Goal: Task Accomplishment & Management: Manage account settings

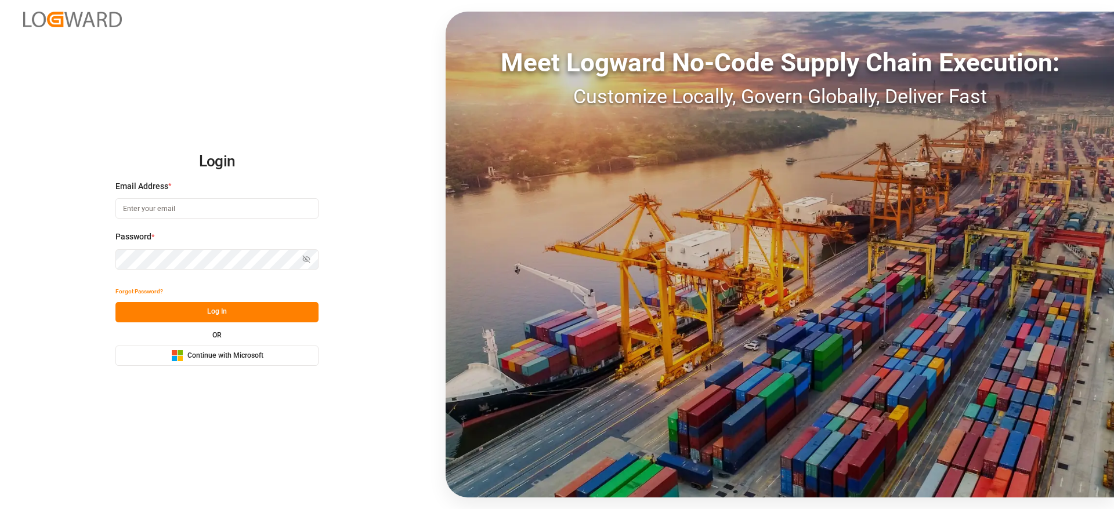
click at [264, 354] on button "Microsoft Logo Continue with Microsoft" at bounding box center [216, 356] width 203 height 20
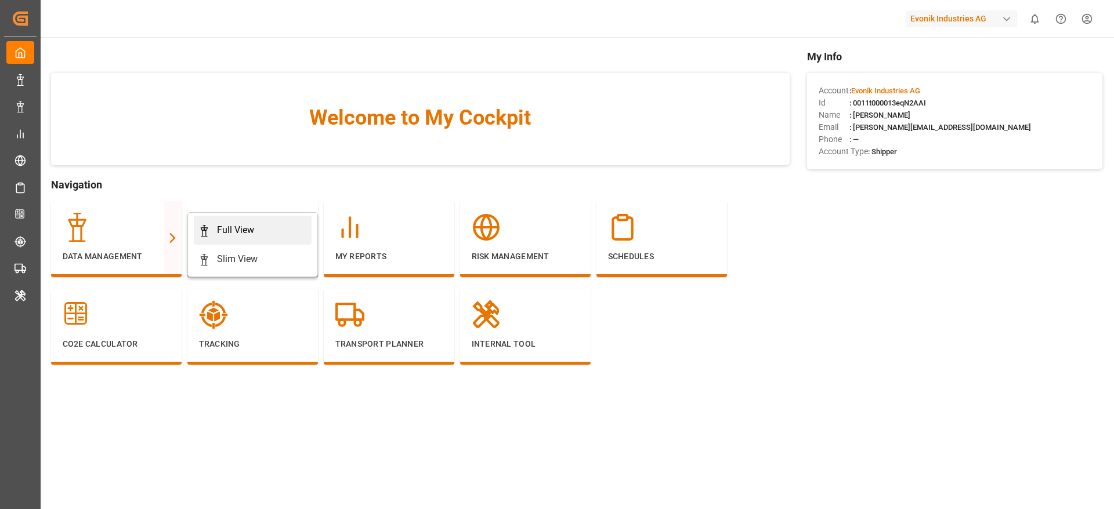
click at [257, 230] on div "Full View" at bounding box center [252, 230] width 108 height 14
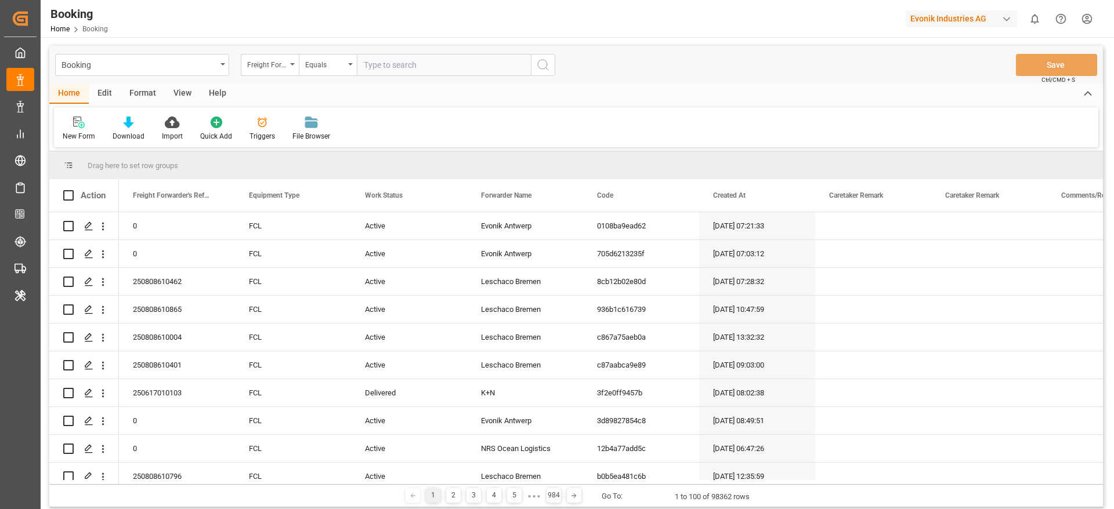
click at [148, 97] on div "Format" at bounding box center [143, 94] width 44 height 20
click at [96, 125] on div at bounding box center [80, 122] width 34 height 12
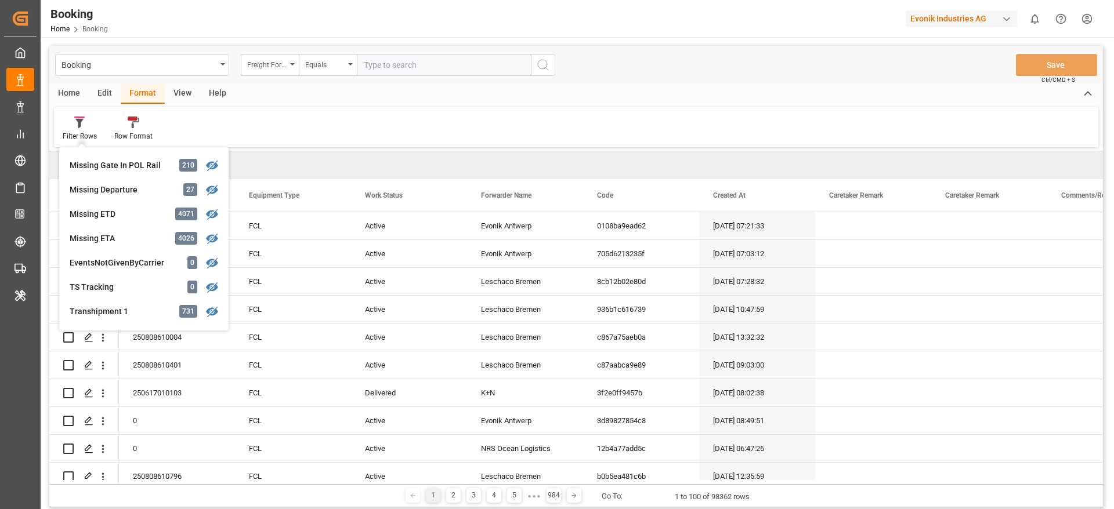
scroll to position [263, 0]
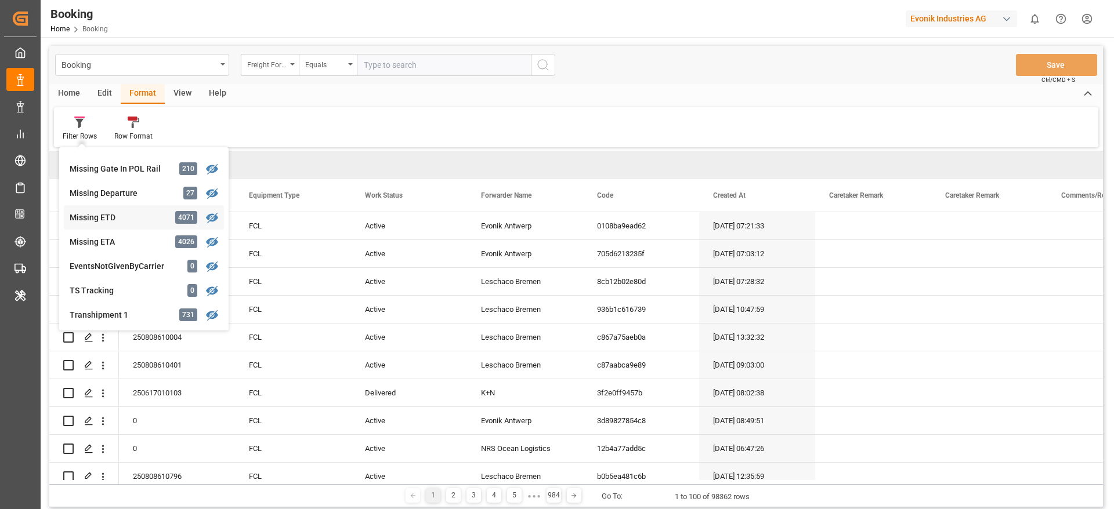
click at [129, 218] on div "Missing ETD" at bounding box center [121, 218] width 102 height 12
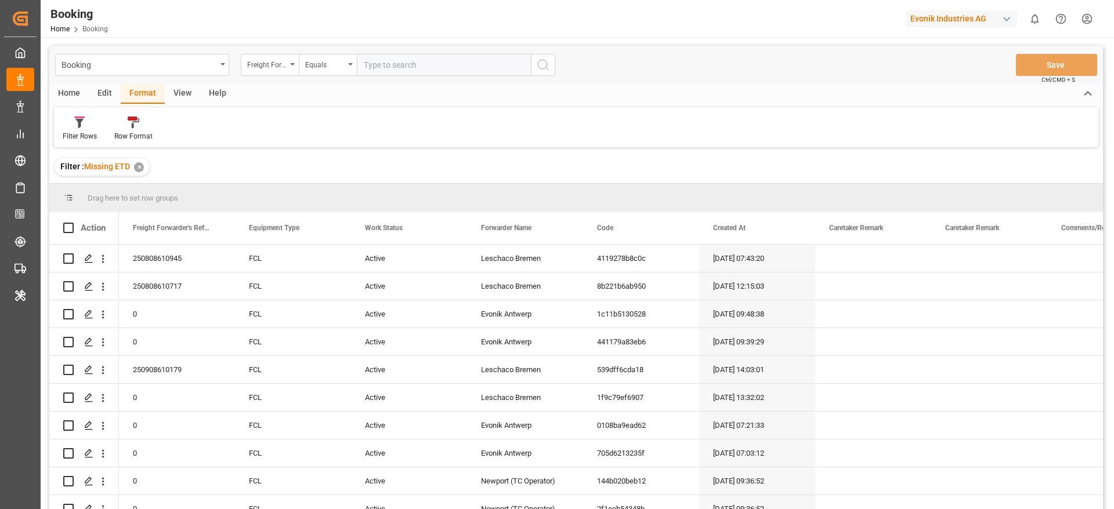
click at [173, 101] on div "View" at bounding box center [182, 94] width 35 height 20
click at [71, 139] on div "Default" at bounding box center [74, 136] width 23 height 10
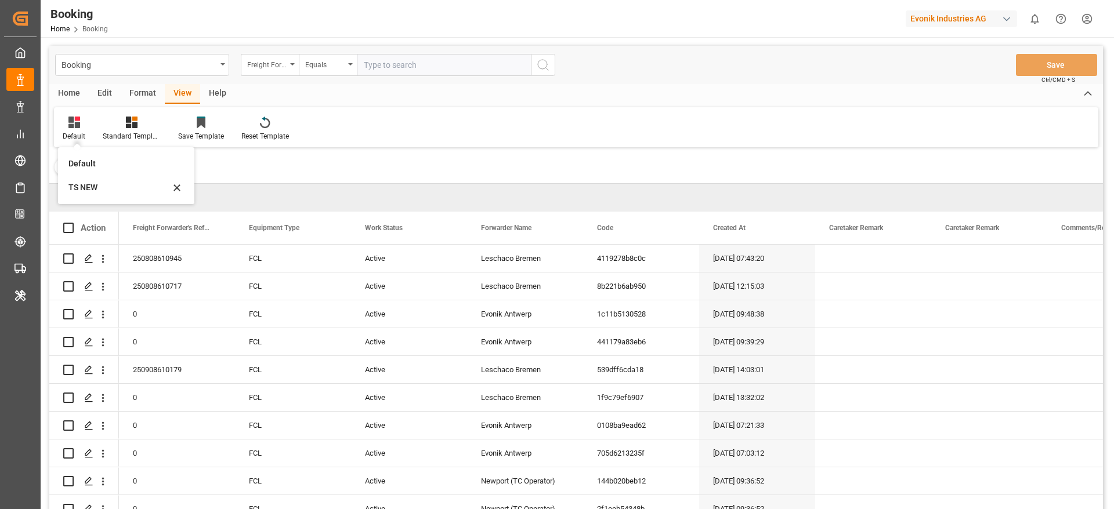
click at [350, 166] on div "Filter : Missing ETD ✕" at bounding box center [575, 167] width 1053 height 32
click at [89, 142] on div "Default Standard Templates Save Template Reset Template" at bounding box center [576, 127] width 1044 height 40
click at [67, 117] on div at bounding box center [74, 122] width 23 height 12
click at [119, 189] on div "TS NEW" at bounding box center [119, 188] width 102 height 12
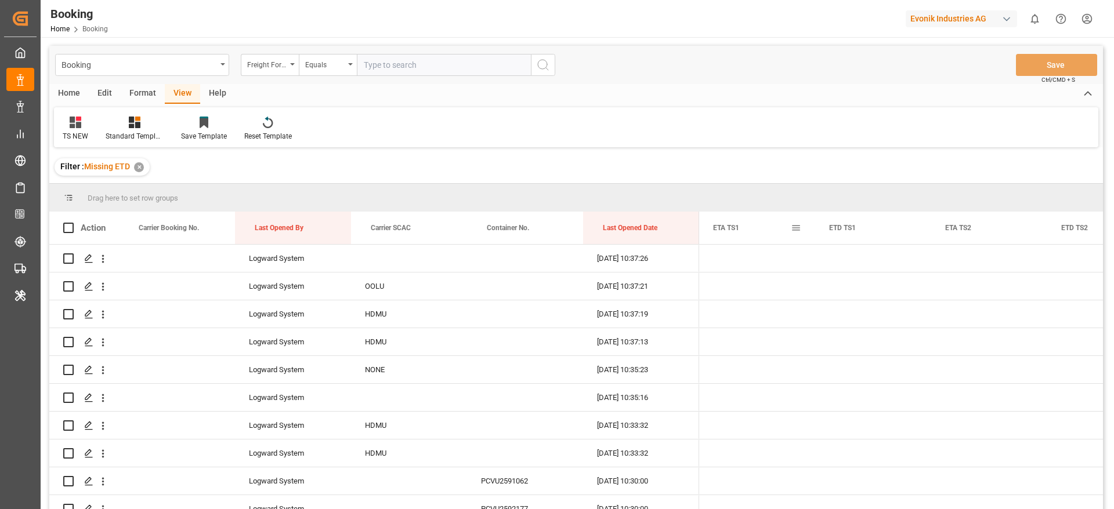
click at [798, 234] on div "ETA TS1" at bounding box center [757, 228] width 88 height 32
click at [798, 229] on span at bounding box center [796, 228] width 10 height 10
click at [423, 176] on div "Filter : Missing ETD ✕" at bounding box center [575, 167] width 1053 height 32
click at [795, 226] on span at bounding box center [796, 228] width 10 height 10
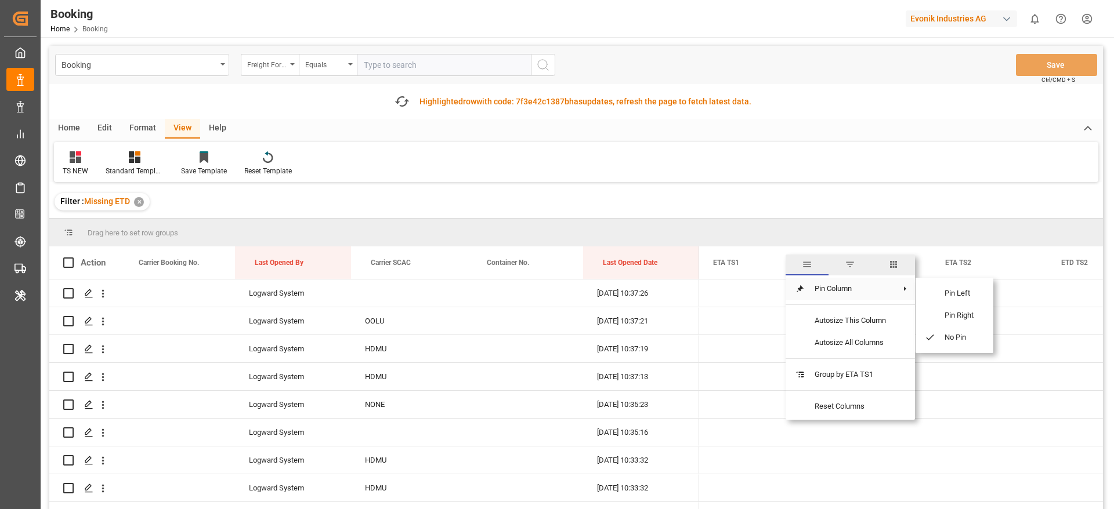
click at [895, 235] on div "Drag here to set row groups" at bounding box center [575, 233] width 1053 height 28
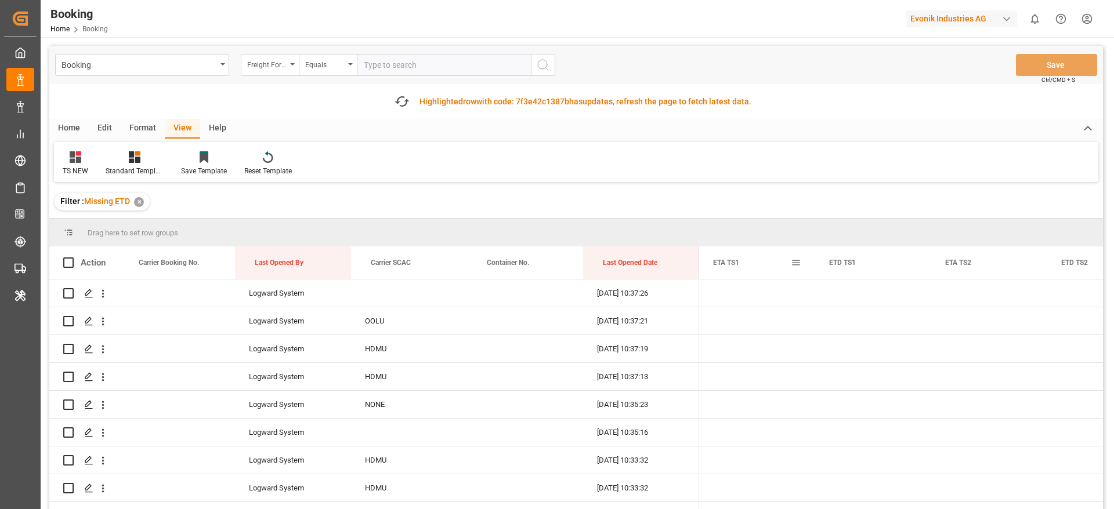
click at [796, 263] on span at bounding box center [796, 263] width 10 height 10
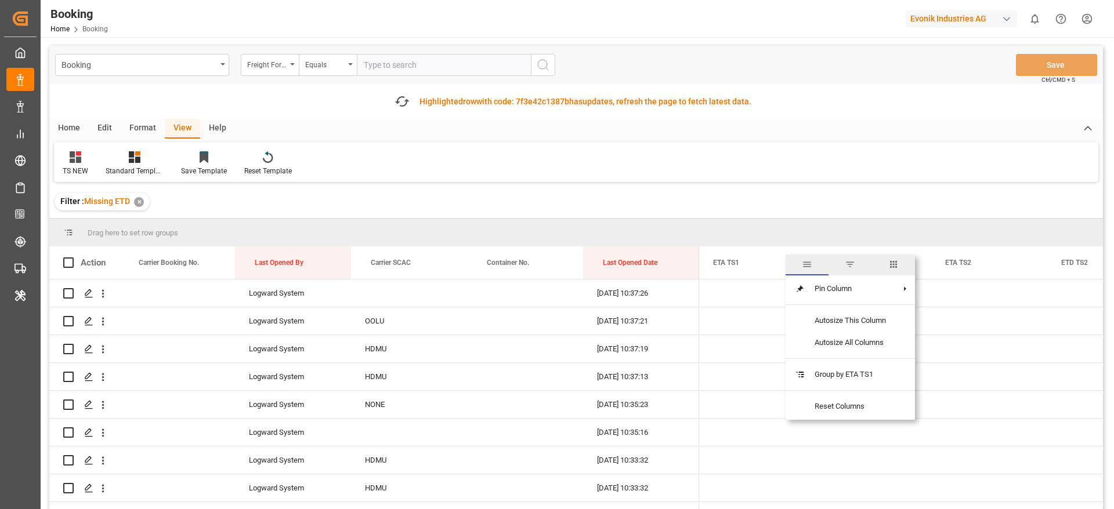
click at [895, 300] on div at bounding box center [850, 305] width 90 height 10
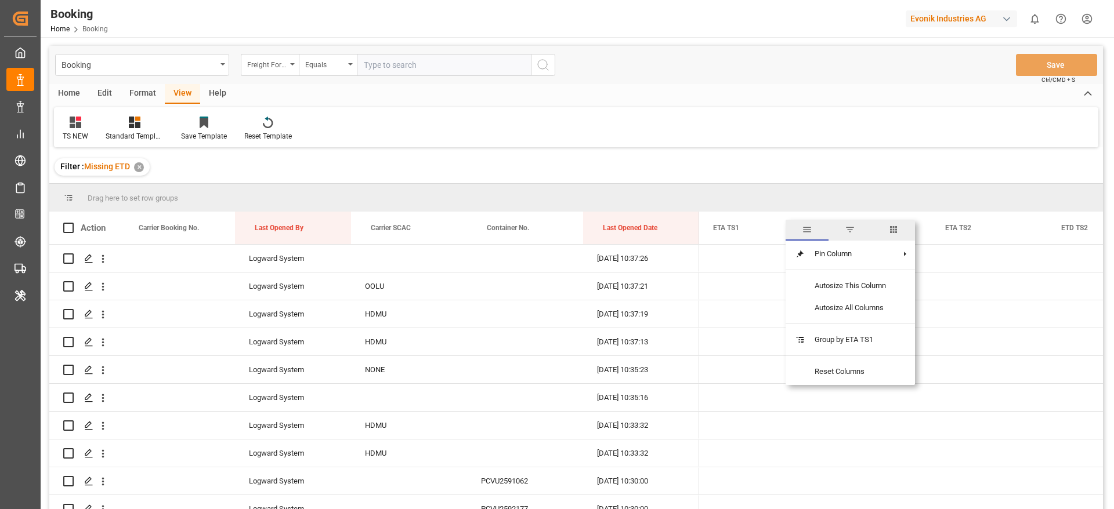
click at [891, 229] on span "columns" at bounding box center [893, 229] width 10 height 10
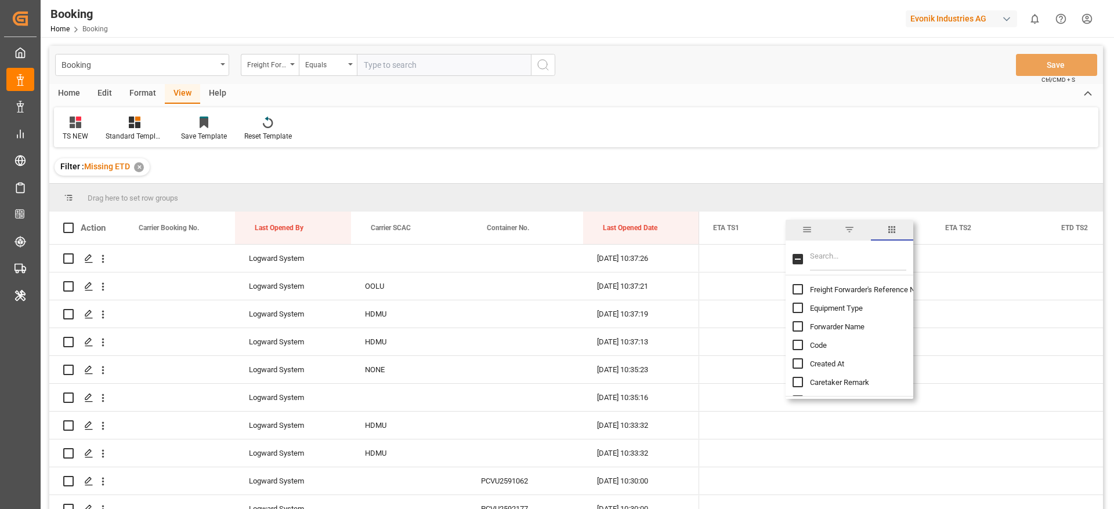
click at [827, 256] on input "Filter Columns Input" at bounding box center [858, 259] width 96 height 23
click at [833, 291] on span "Freight Forwarder's Reference No." at bounding box center [865, 289] width 111 height 9
checkbox input "true"
click at [832, 325] on span "Forwarder Name" at bounding box center [837, 326] width 55 height 9
checkbox input "true"
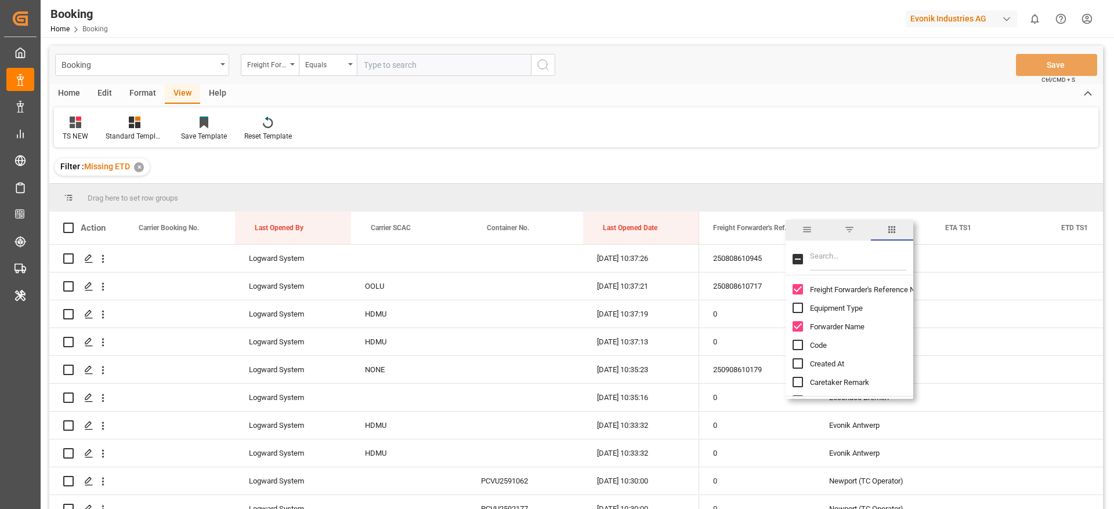
click at [849, 258] on input "Filter Columns Input" at bounding box center [858, 259] width 96 height 23
type input "et"
click at [832, 347] on span "ETA TS1" at bounding box center [824, 351] width 28 height 9
checkbox input "false"
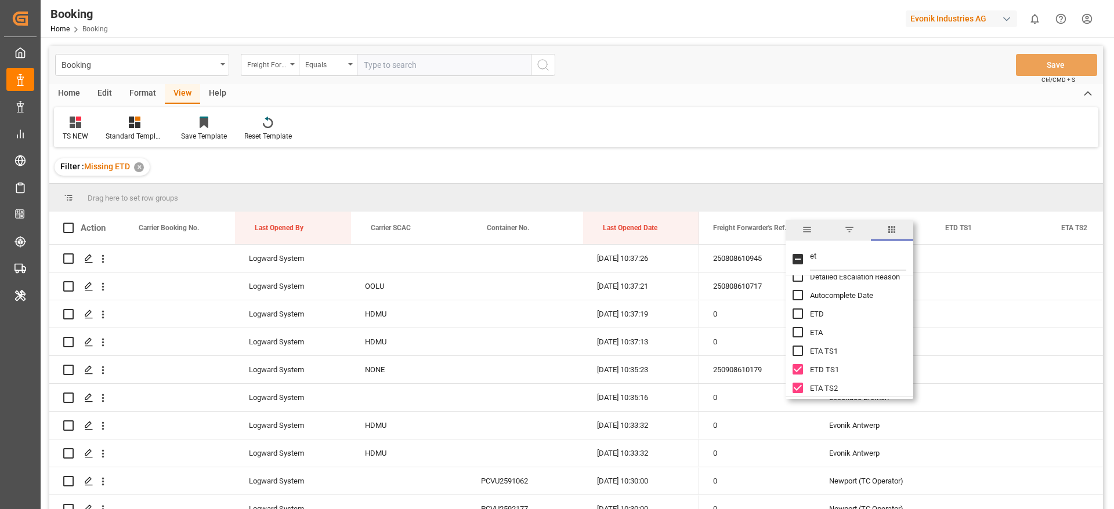
click at [828, 364] on div "ETD TS1" at bounding box center [856, 369] width 128 height 19
click at [824, 387] on span "ETA TS2" at bounding box center [824, 388] width 28 height 9
checkbox input "false"
click at [822, 372] on span "ETD TS1" at bounding box center [824, 369] width 29 height 9
checkbox input "false"
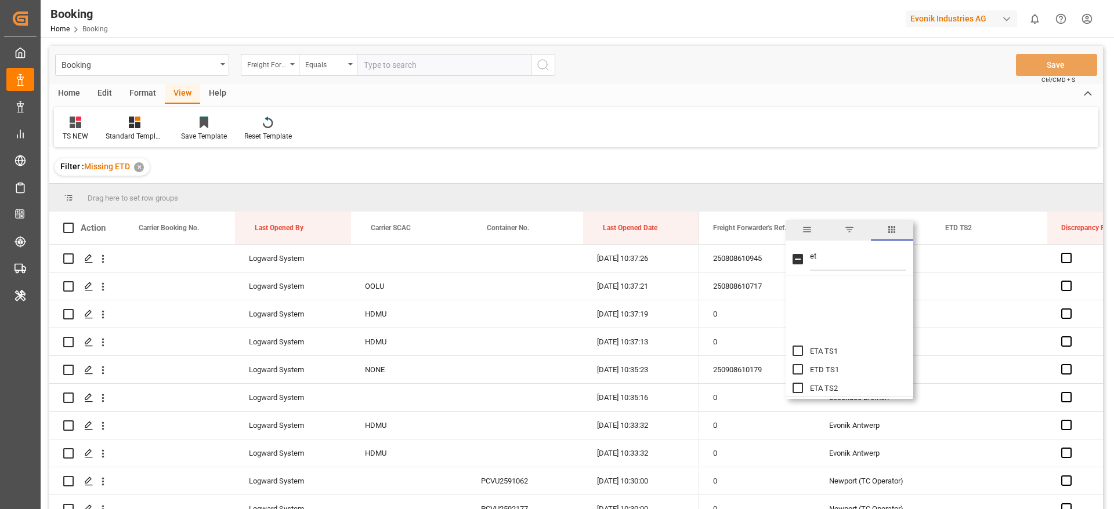
scroll to position [174, 0]
click at [817, 323] on span "ETD TS2" at bounding box center [824, 320] width 29 height 9
checkbox input "false"
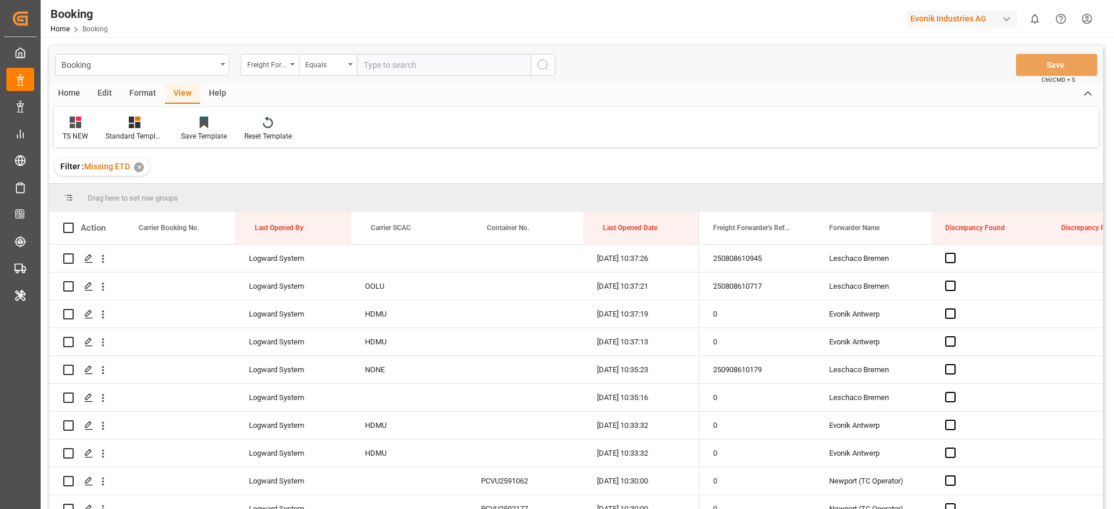
click at [793, 168] on div "Filter : Missing ETD ✕" at bounding box center [575, 167] width 1053 height 32
click at [915, 227] on span at bounding box center [912, 228] width 10 height 10
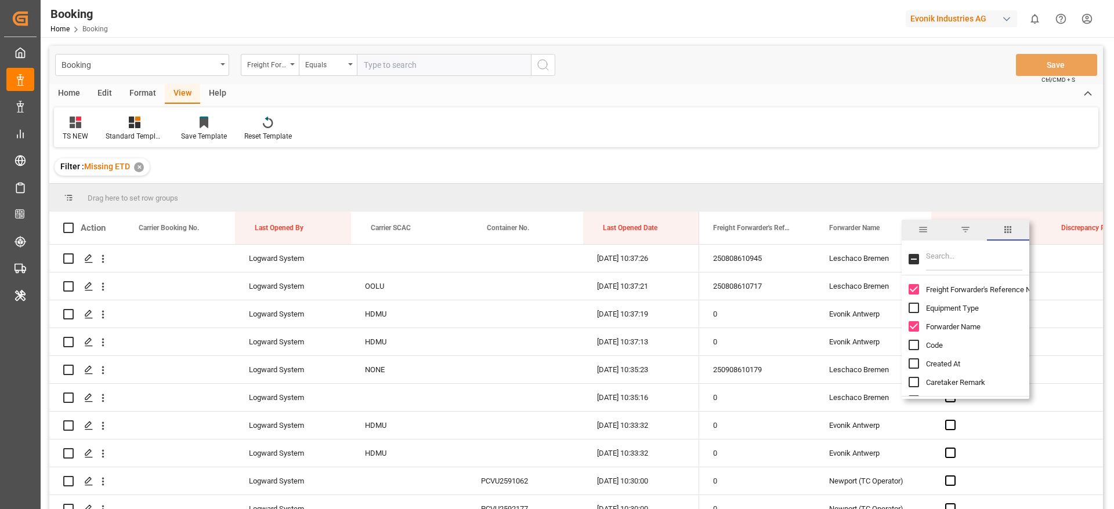
click at [960, 254] on input "Filter Columns Input" at bounding box center [974, 259] width 96 height 23
type input "update"
click at [988, 327] on span "Update Last Opened By" at bounding box center [964, 326] width 77 height 9
checkbox input "false"
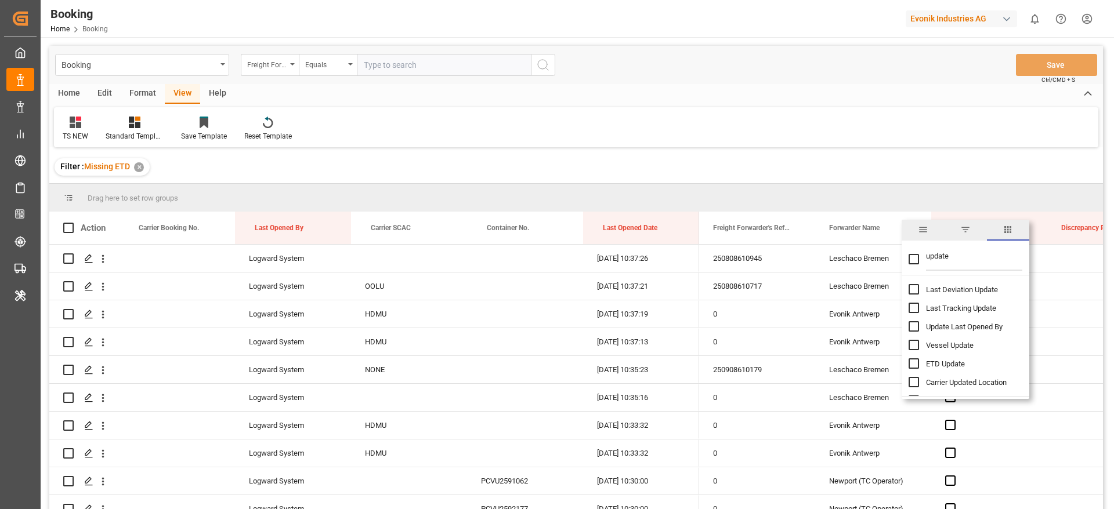
checkbox input "true"
click at [948, 154] on div "Filter : Missing ETD ✕" at bounding box center [575, 167] width 1053 height 32
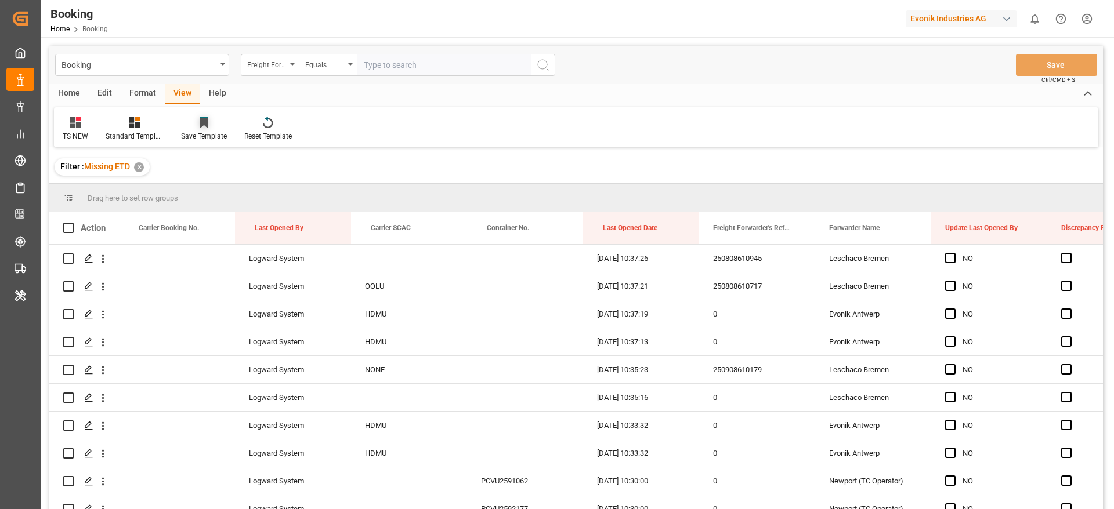
click at [194, 128] on div at bounding box center [204, 122] width 46 height 12
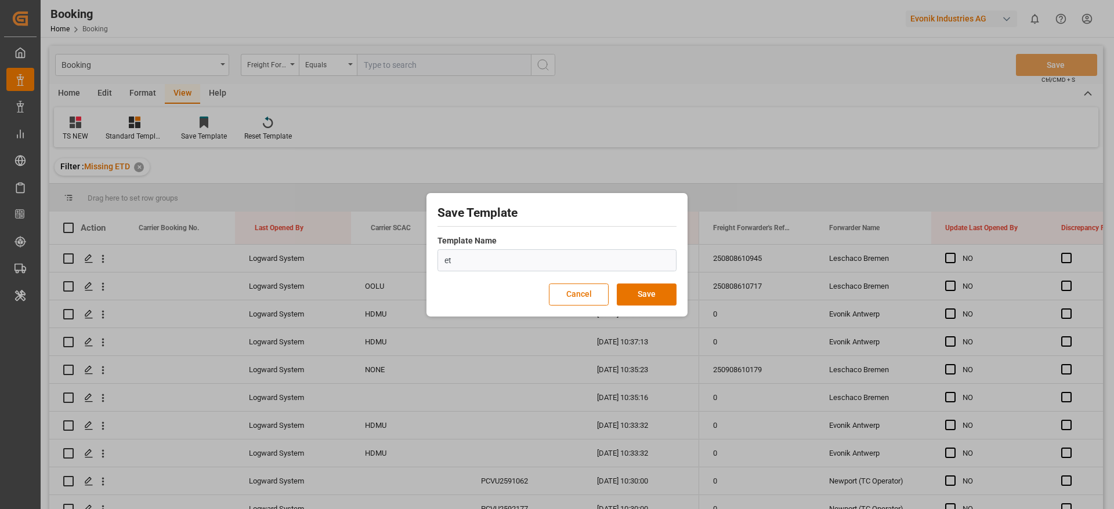
type input "e"
type input "ETD"
click at [663, 291] on button "Save" at bounding box center [647, 295] width 60 height 22
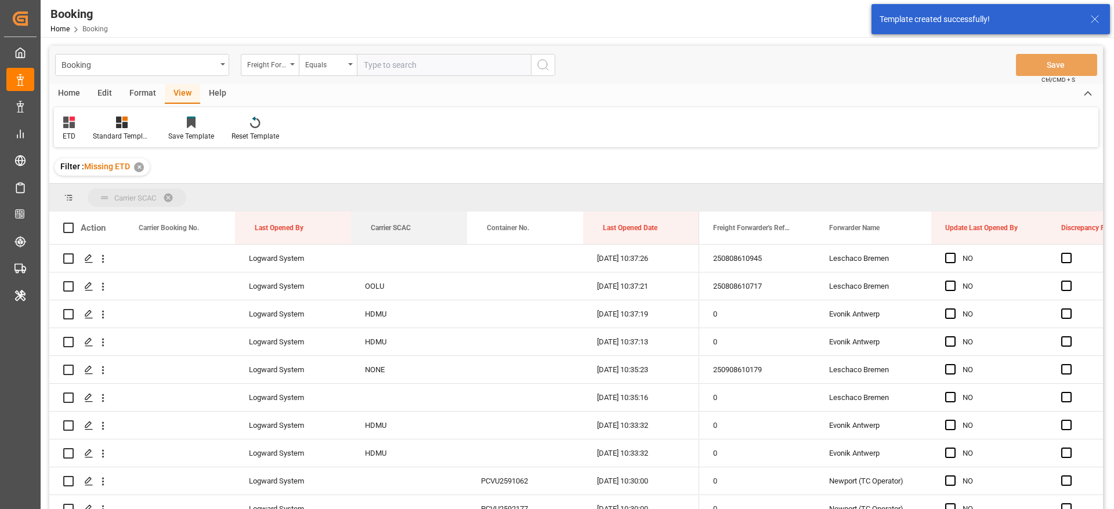
drag, startPoint x: 386, startPoint y: 225, endPoint x: 360, endPoint y: 195, distance: 39.1
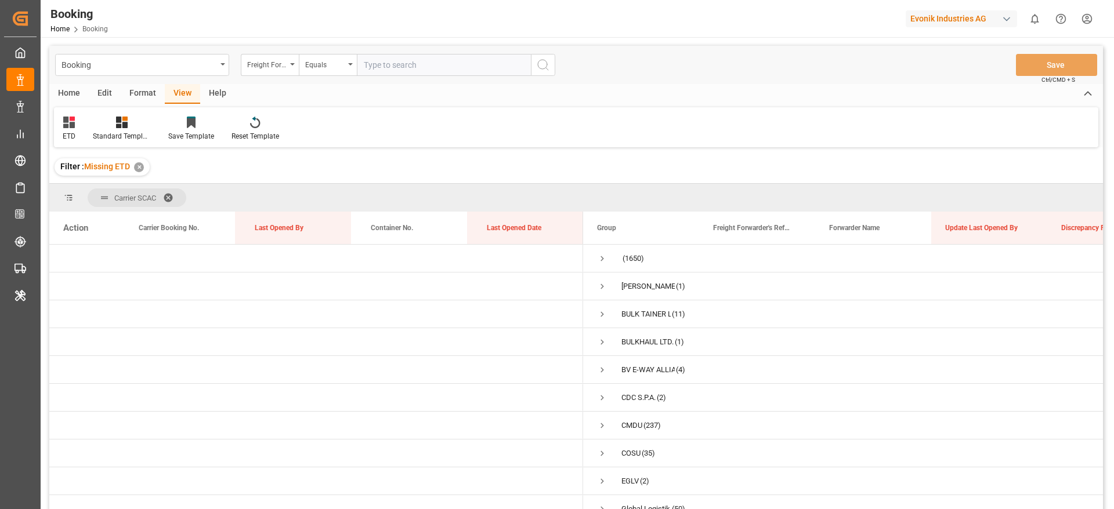
click at [168, 195] on span at bounding box center [172, 198] width 19 height 10
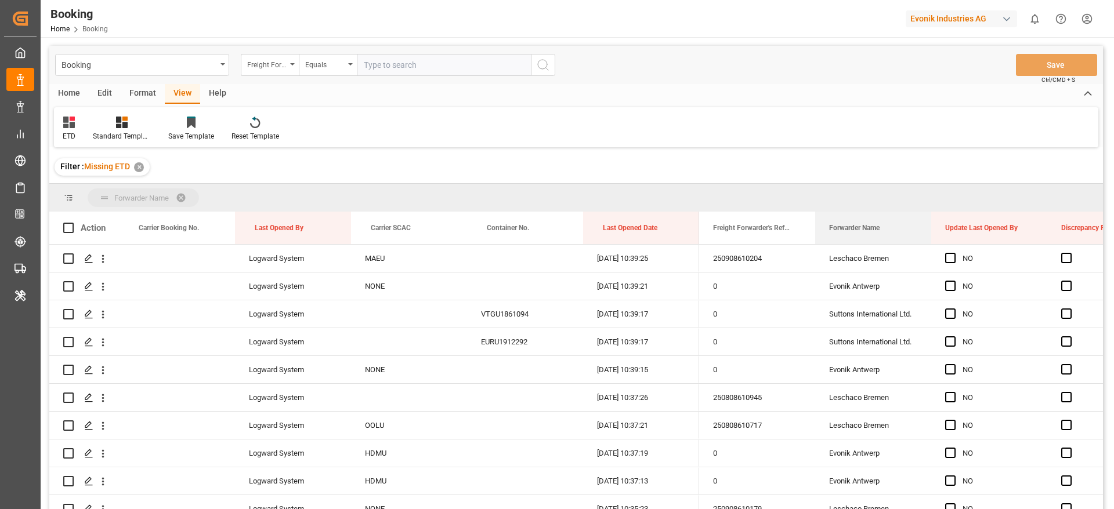
drag, startPoint x: 880, startPoint y: 224, endPoint x: 799, endPoint y: 194, distance: 86.3
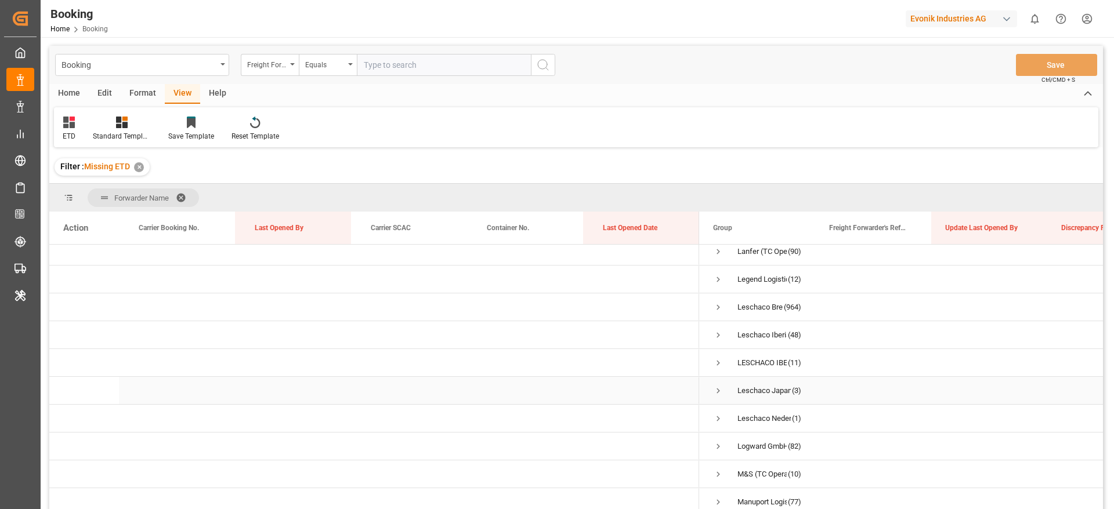
scroll to position [435, 0]
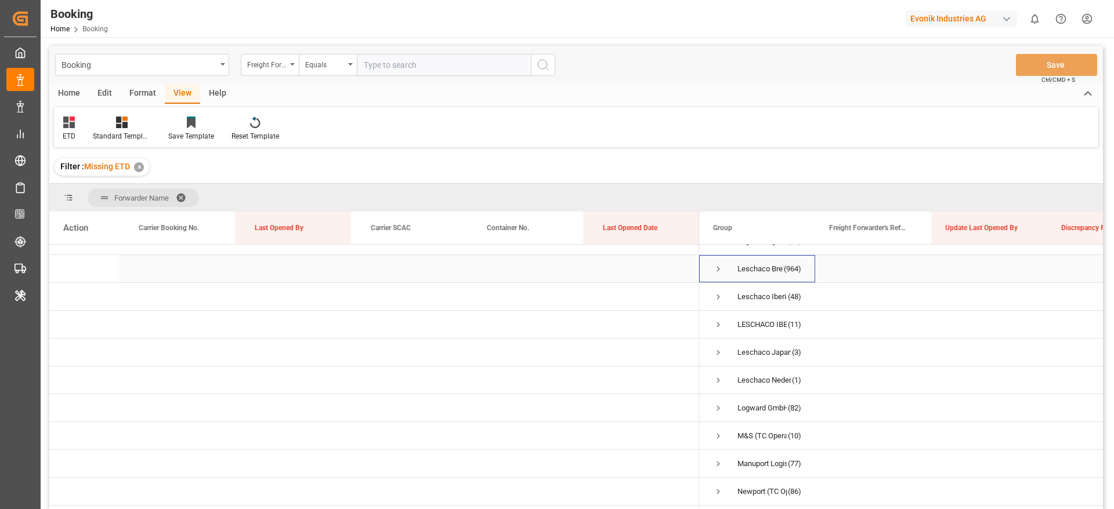
click at [720, 271] on span "Press SPACE to select this row." at bounding box center [718, 269] width 10 height 10
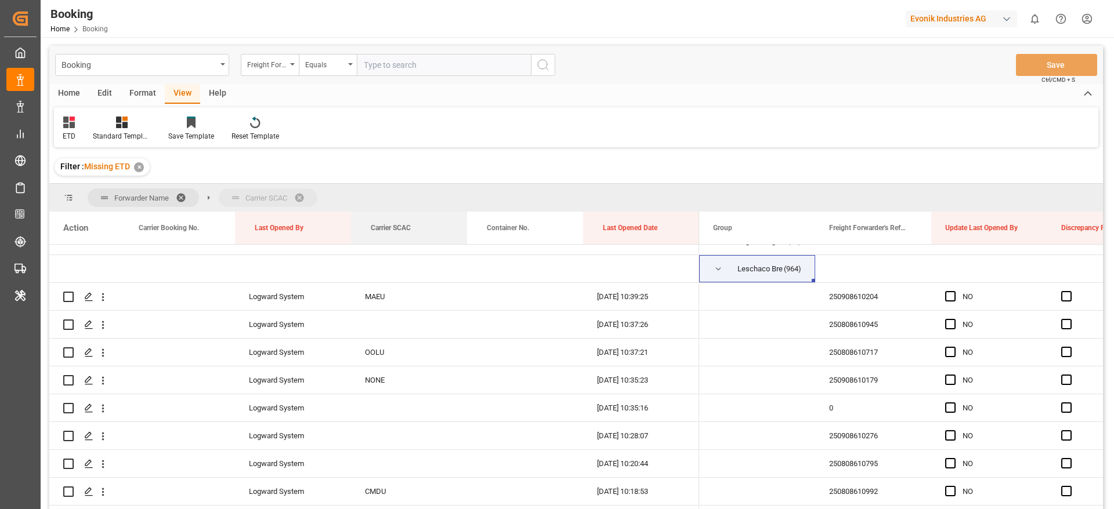
drag, startPoint x: 400, startPoint y: 223, endPoint x: 387, endPoint y: 202, distance: 24.2
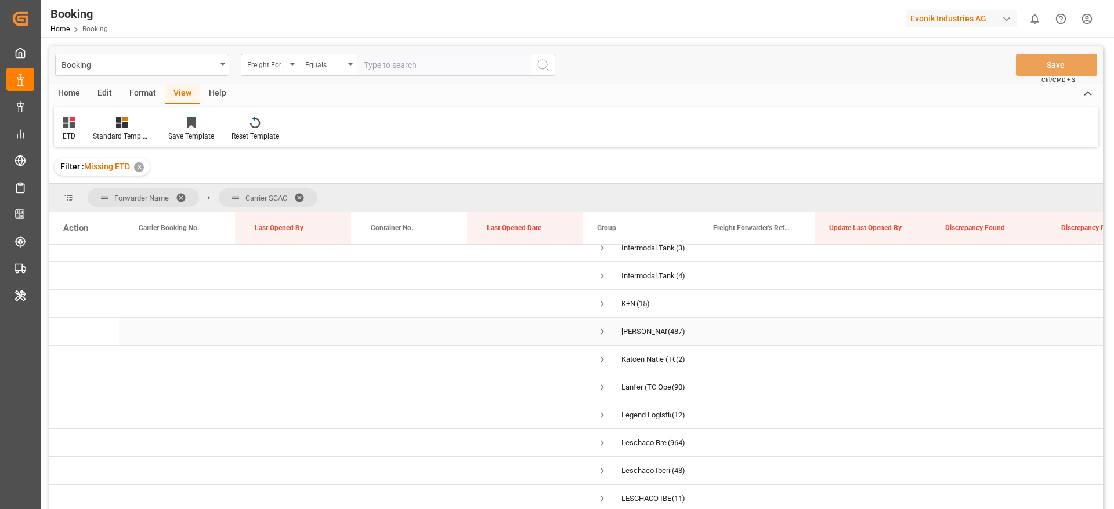
scroll to position [348, 0]
click at [601, 356] on span "Press SPACE to select this row." at bounding box center [602, 356] width 10 height 10
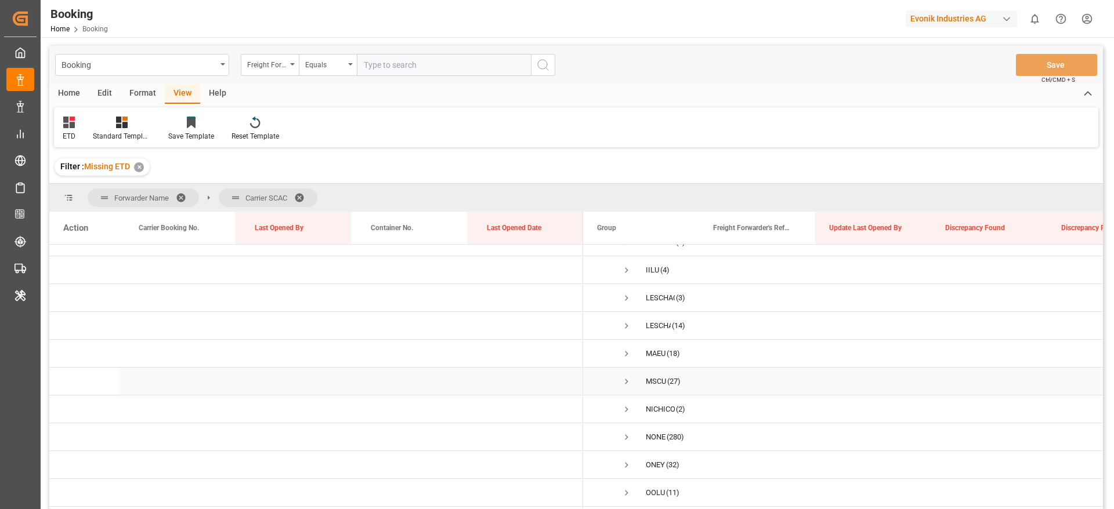
scroll to position [696, 0]
click at [622, 342] on span "Press SPACE to select this row." at bounding box center [626, 342] width 10 height 10
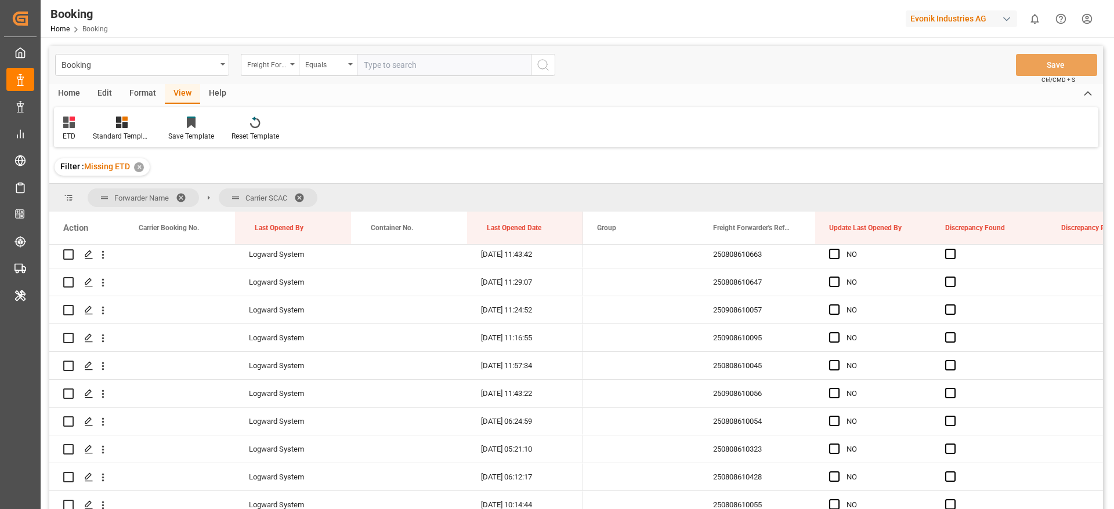
scroll to position [783, 0]
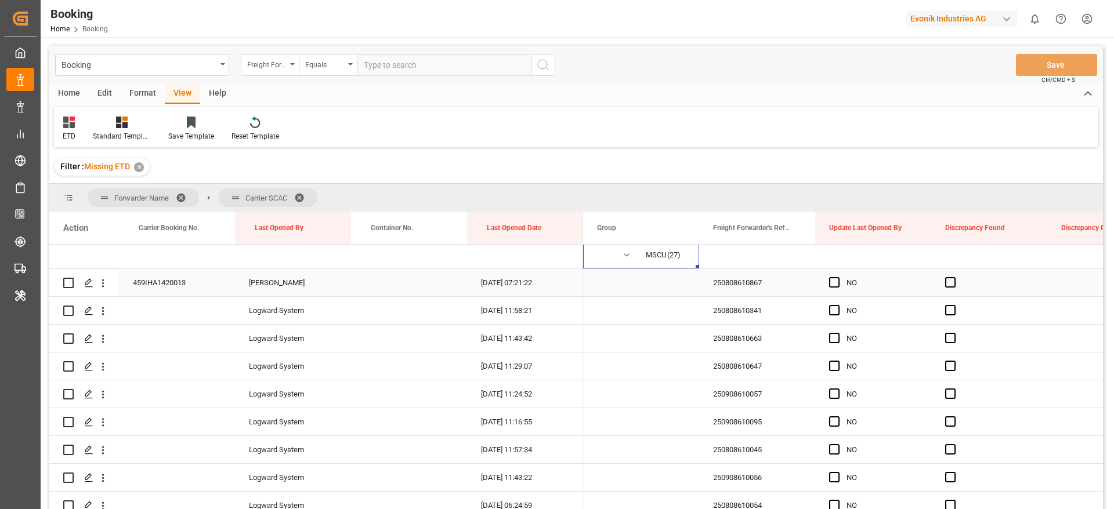
click at [750, 280] on div "250808610867" at bounding box center [757, 282] width 116 height 27
click at [757, 318] on div "250808610341" at bounding box center [757, 310] width 116 height 27
click at [106, 311] on icon "open menu" at bounding box center [103, 311] width 12 height 12
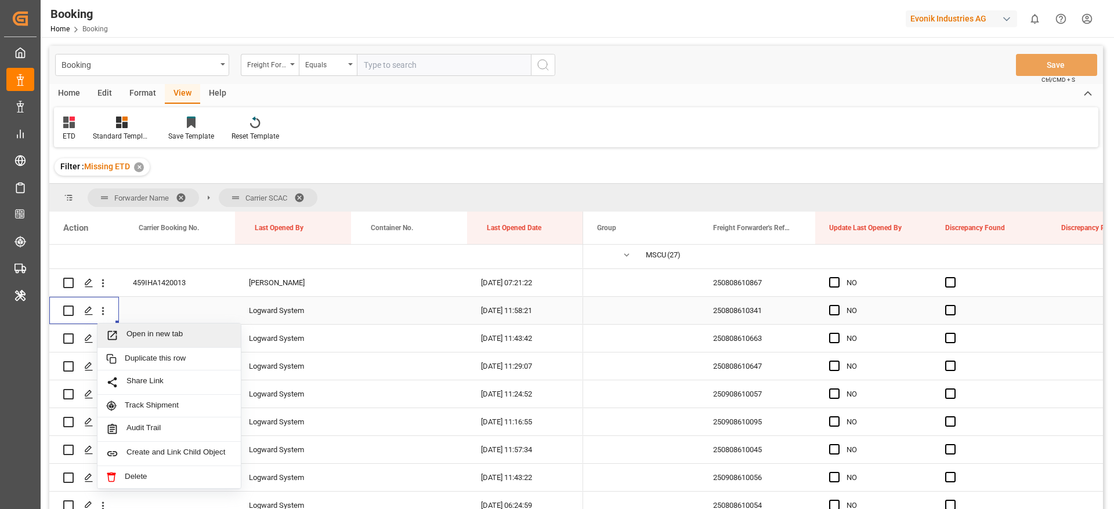
click at [166, 332] on span "Open in new tab" at bounding box center [179, 335] width 106 height 12
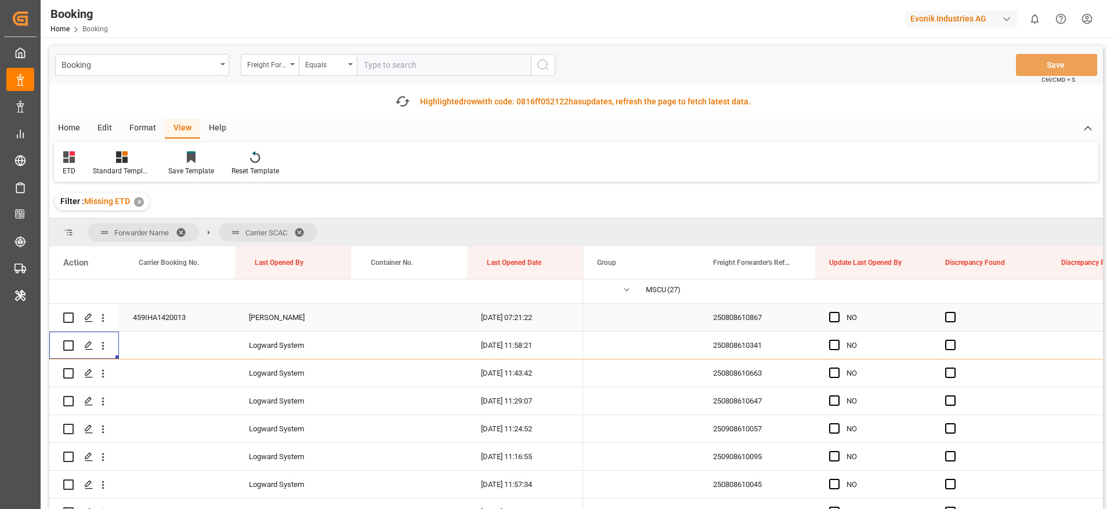
click at [752, 372] on div "250808610663" at bounding box center [757, 373] width 116 height 27
click at [780, 404] on div "250808610647" at bounding box center [757, 400] width 116 height 27
click at [107, 400] on icon "open menu" at bounding box center [103, 402] width 12 height 12
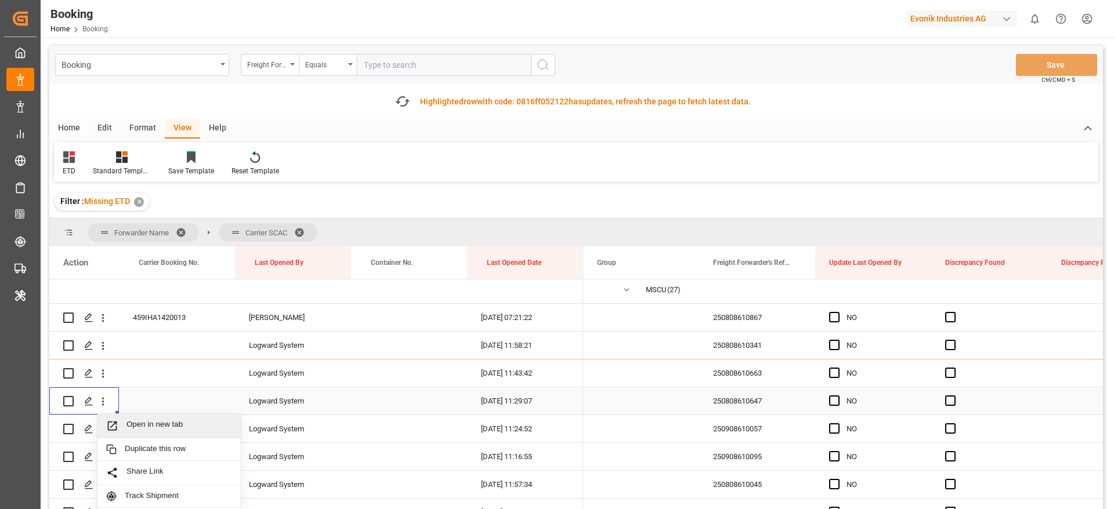
click at [151, 419] on div "Open in new tab" at bounding box center [168, 426] width 143 height 24
click at [763, 365] on div "250808610663" at bounding box center [757, 373] width 116 height 27
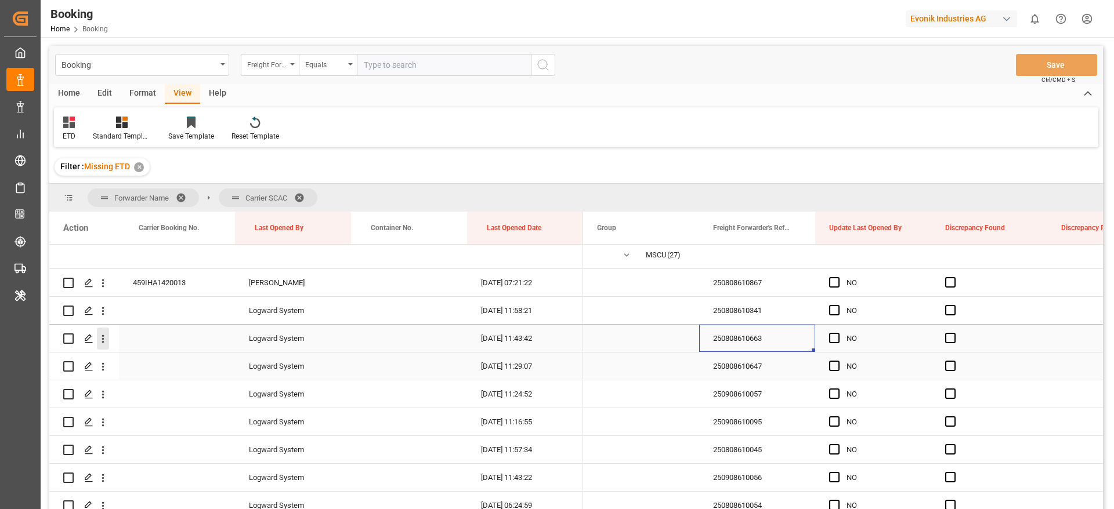
click at [106, 338] on icon "open menu" at bounding box center [103, 339] width 12 height 12
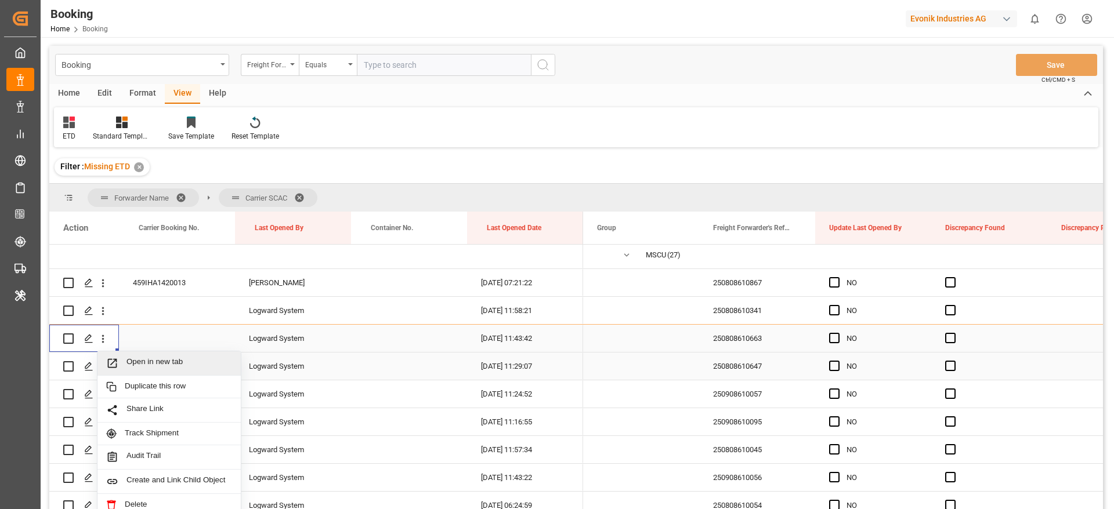
click at [186, 357] on span "Open in new tab" at bounding box center [179, 363] width 106 height 12
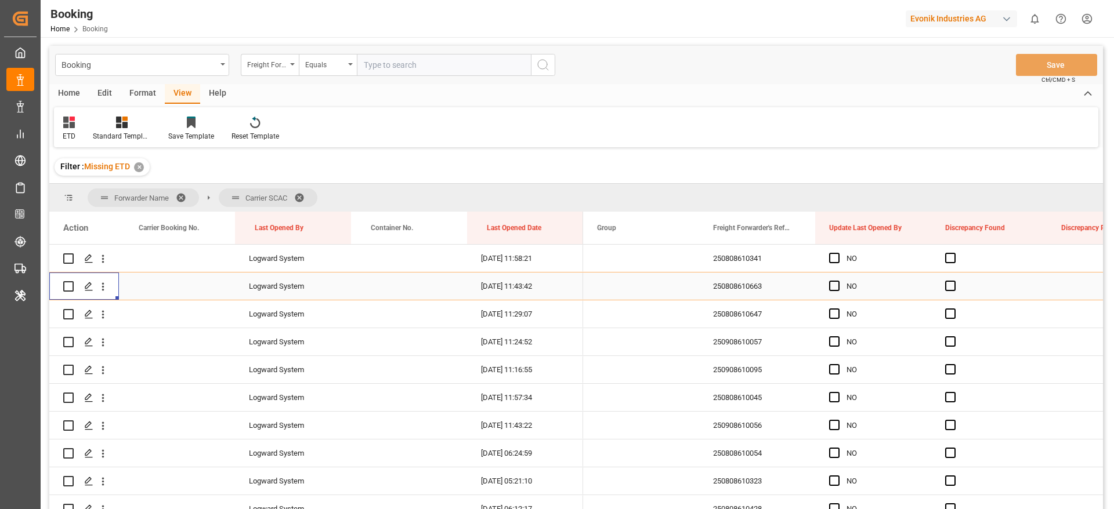
scroll to position [836, 0]
click at [718, 308] on div "250808610647" at bounding box center [757, 312] width 116 height 27
click at [104, 314] on icon "open menu" at bounding box center [103, 313] width 12 height 12
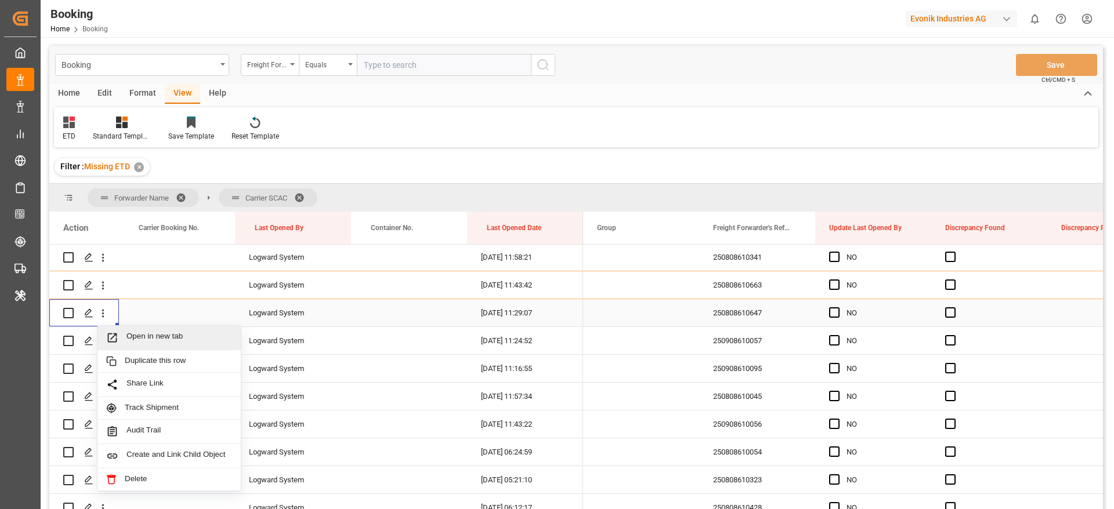
click at [165, 341] on span "Open in new tab" at bounding box center [179, 338] width 106 height 12
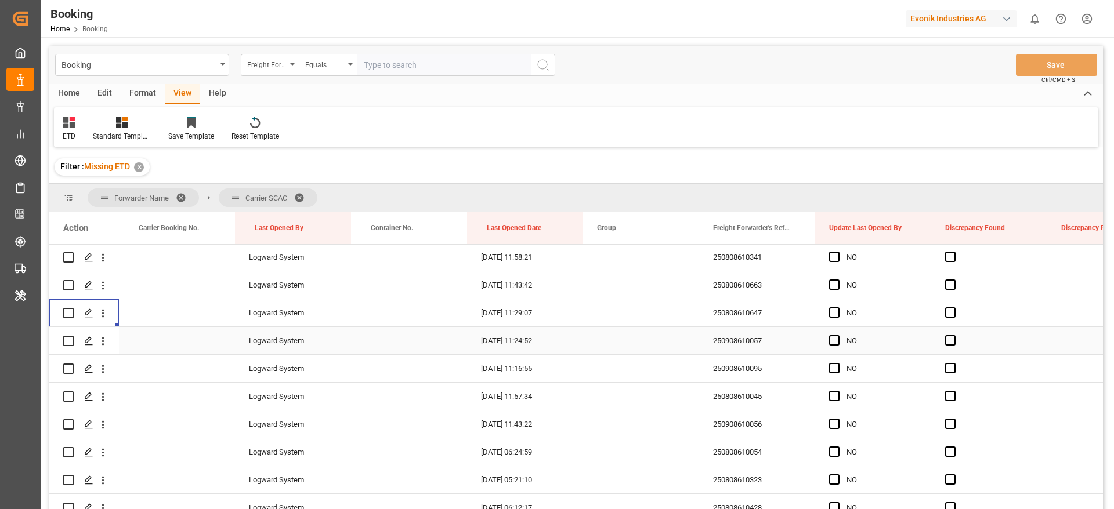
click at [735, 337] on div "250908610057" at bounding box center [757, 340] width 116 height 27
click at [107, 342] on icon "open menu" at bounding box center [103, 341] width 12 height 12
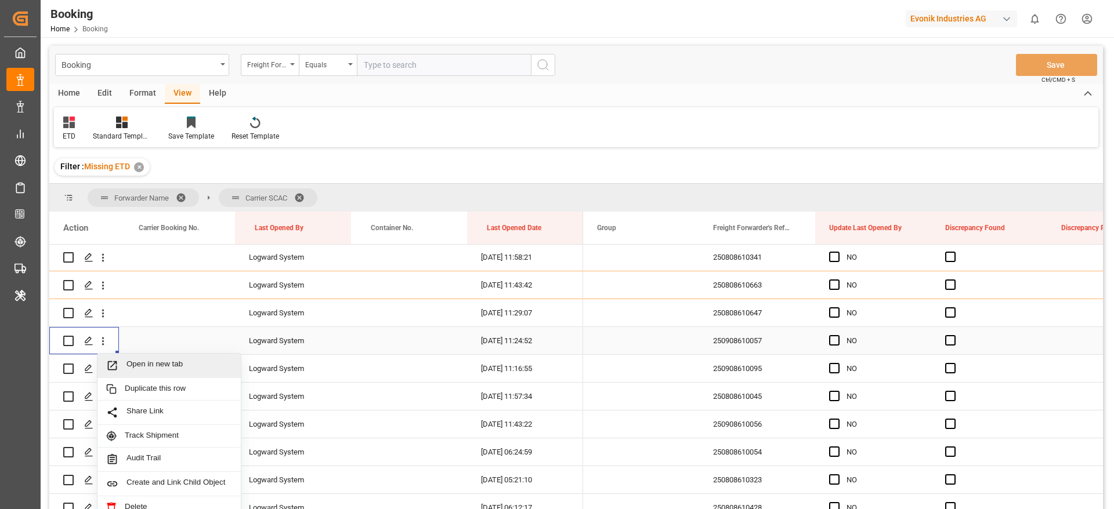
click at [161, 365] on span "Open in new tab" at bounding box center [179, 366] width 106 height 12
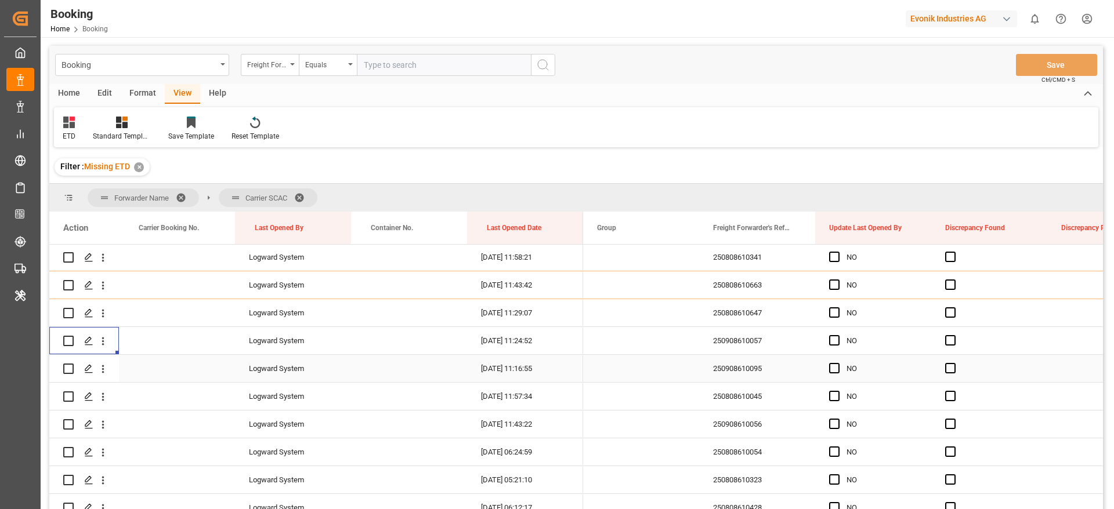
click at [749, 369] on div "250908610095" at bounding box center [757, 368] width 116 height 27
click at [106, 371] on icon "open menu" at bounding box center [103, 369] width 12 height 12
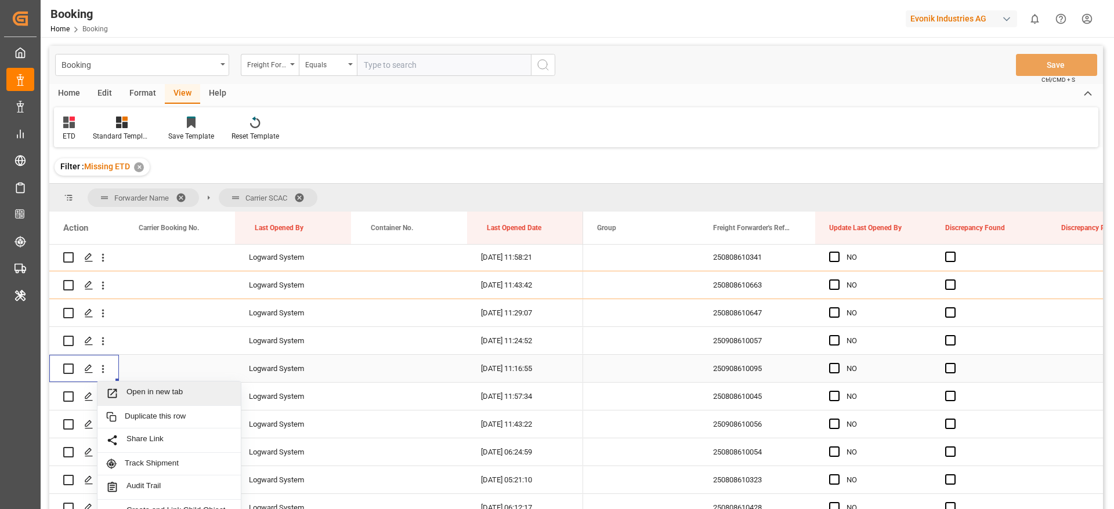
click at [169, 365] on div "Press SPACE to select this row." at bounding box center [177, 368] width 116 height 27
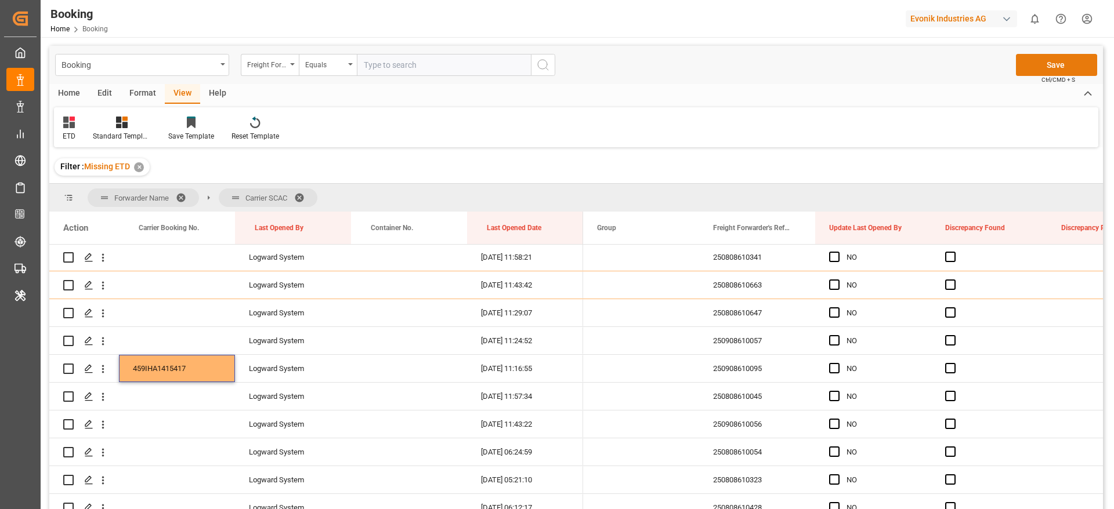
click at [1061, 54] on button "Save" at bounding box center [1056, 65] width 81 height 22
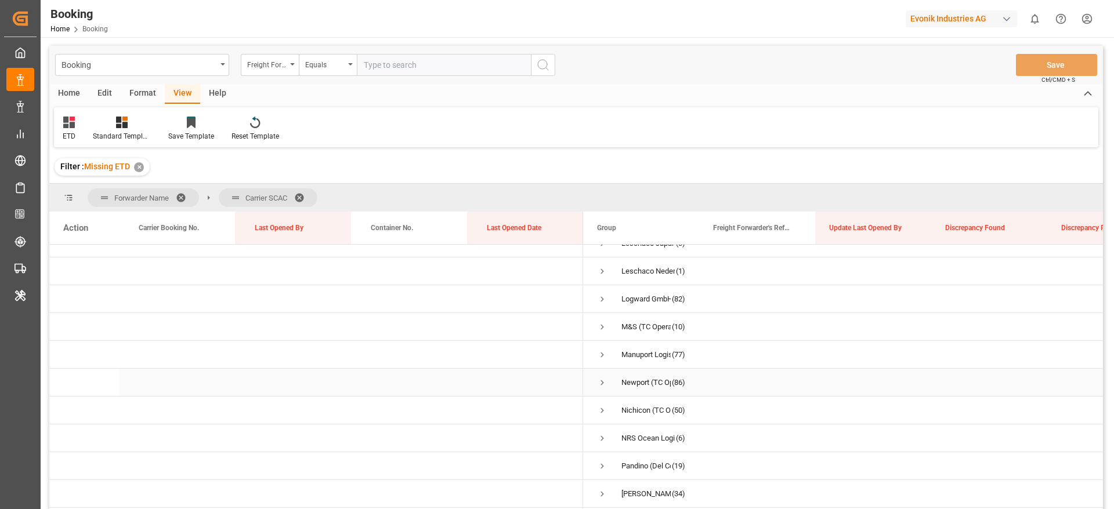
scroll to position [425, 0]
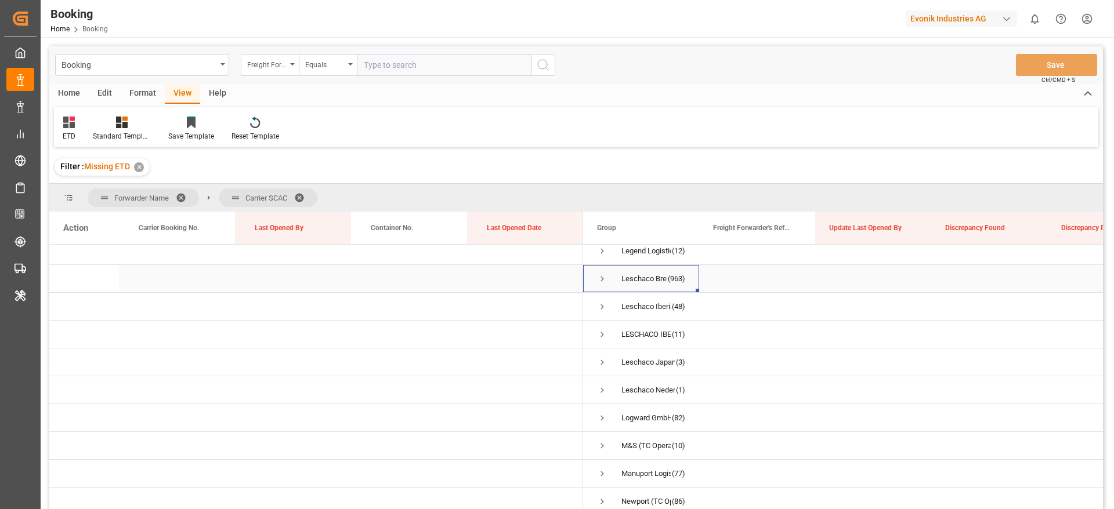
click at [603, 279] on span "Press SPACE to select this row." at bounding box center [602, 279] width 10 height 10
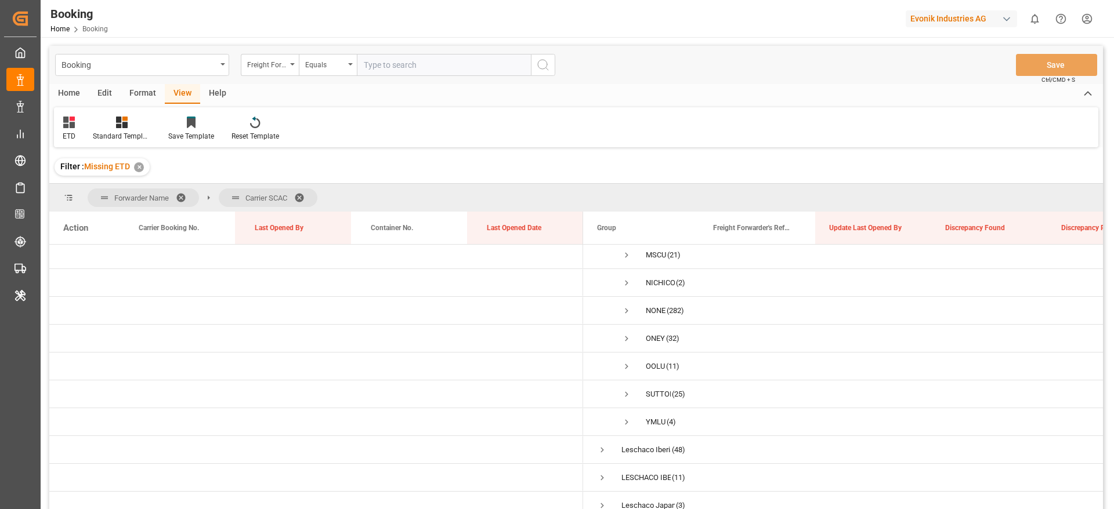
scroll to position [686, 0]
click at [626, 354] on span "Press SPACE to select this row." at bounding box center [626, 352] width 10 height 10
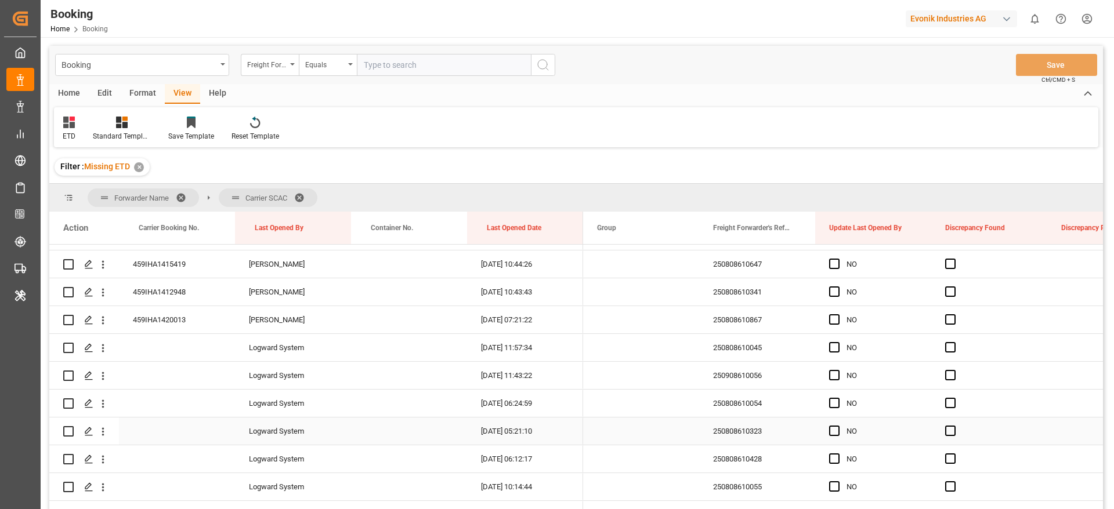
scroll to position [860, 0]
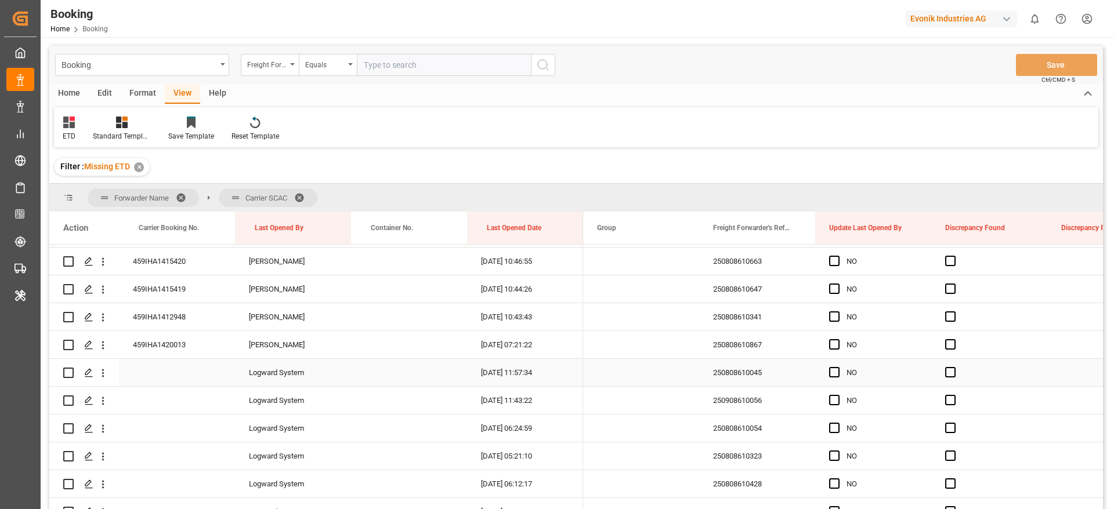
click at [719, 374] on div "250808610045" at bounding box center [757, 372] width 116 height 27
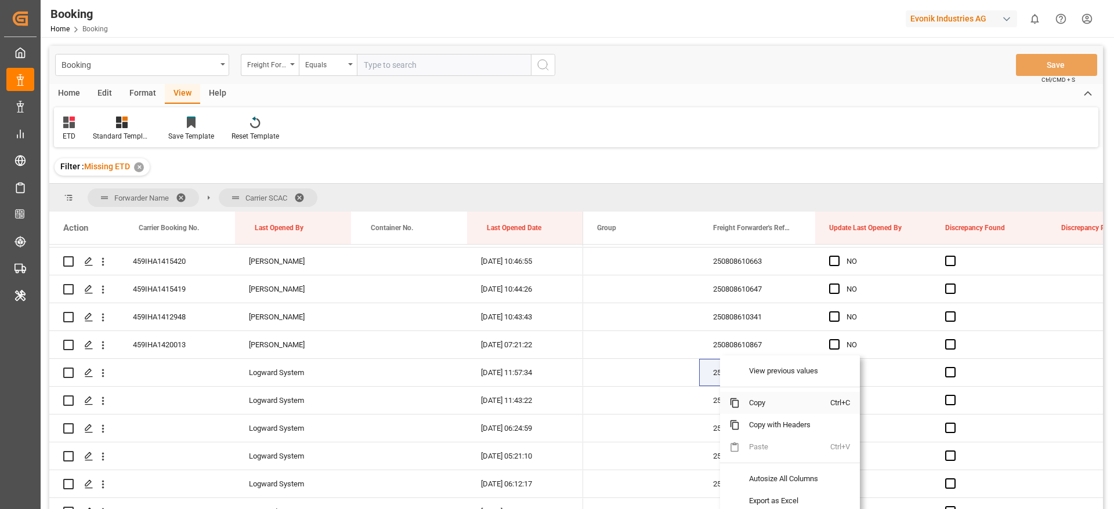
click at [766, 401] on span "Copy" at bounding box center [785, 403] width 90 height 22
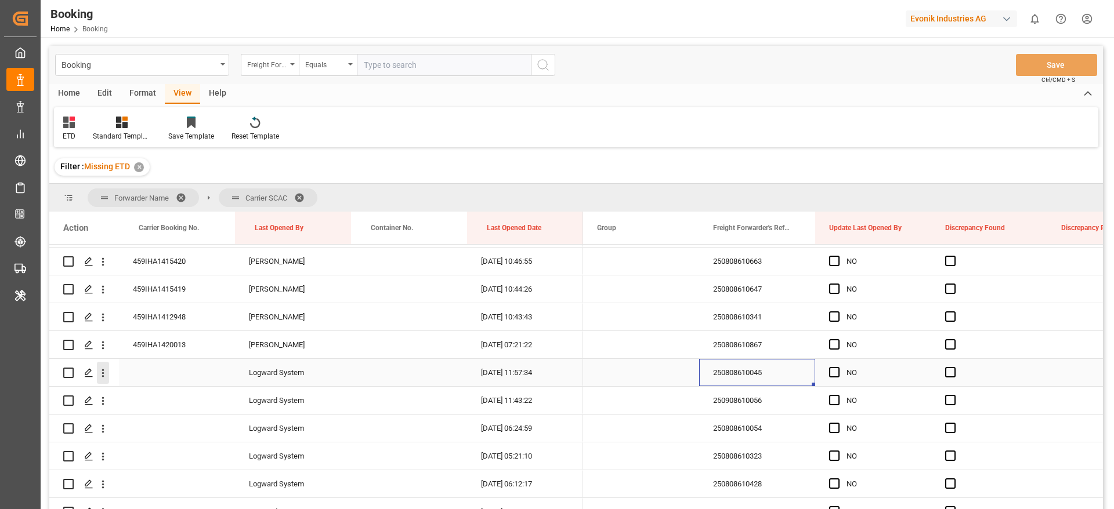
click at [104, 367] on icon "open menu" at bounding box center [103, 373] width 12 height 12
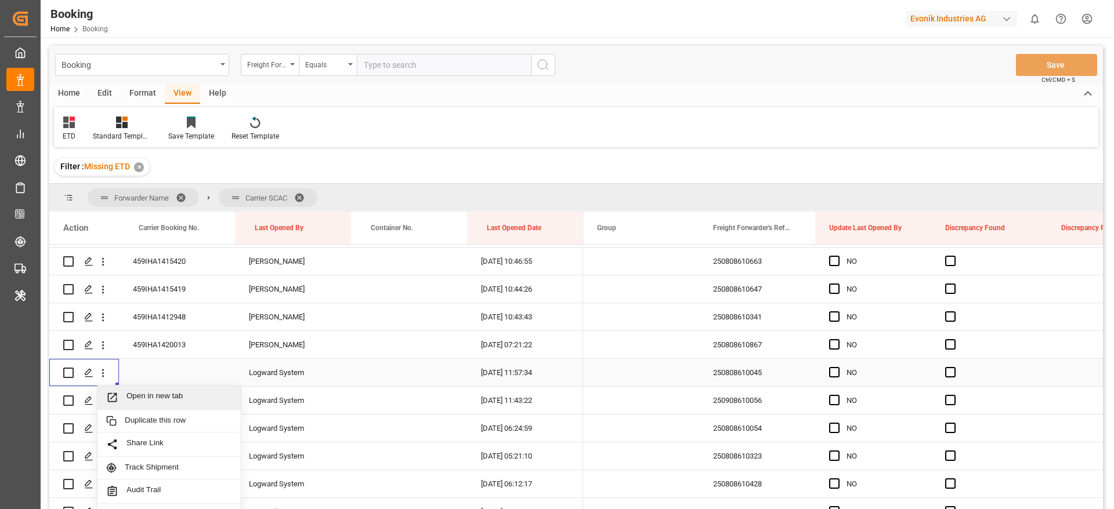
click at [177, 392] on span "Open in new tab" at bounding box center [179, 398] width 106 height 12
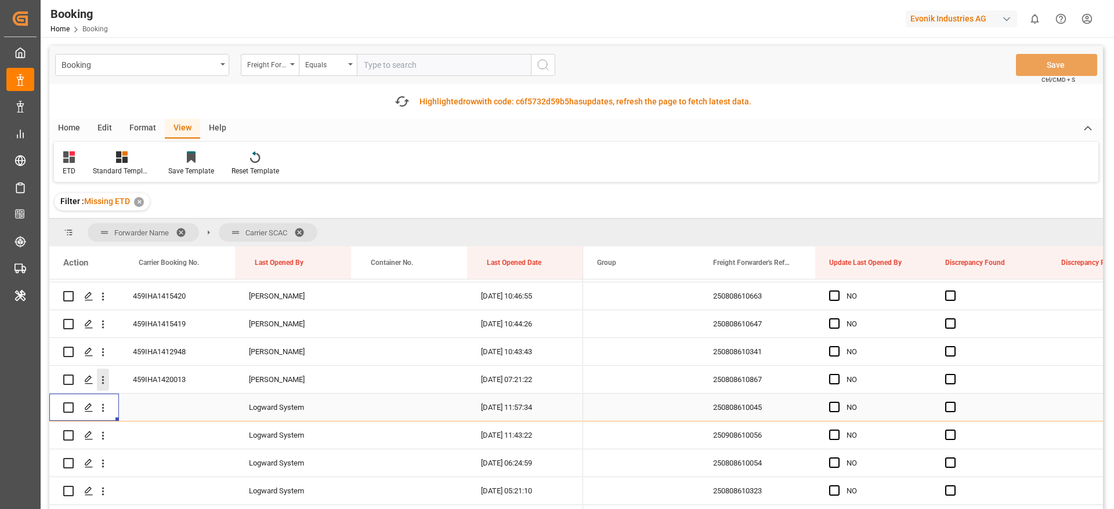
click at [104, 379] on icon "open menu" at bounding box center [103, 380] width 12 height 12
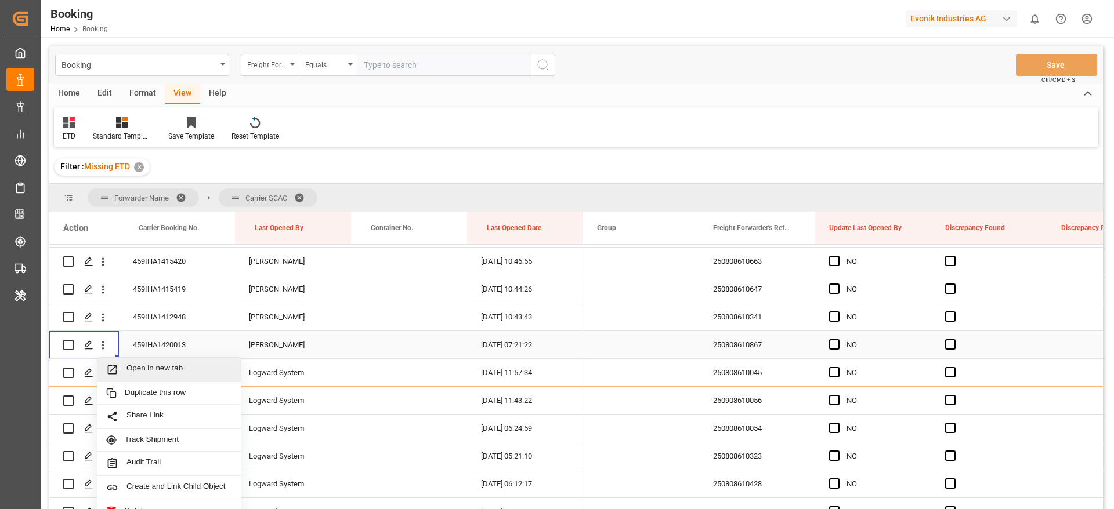
click at [165, 365] on span "Open in new tab" at bounding box center [179, 370] width 106 height 12
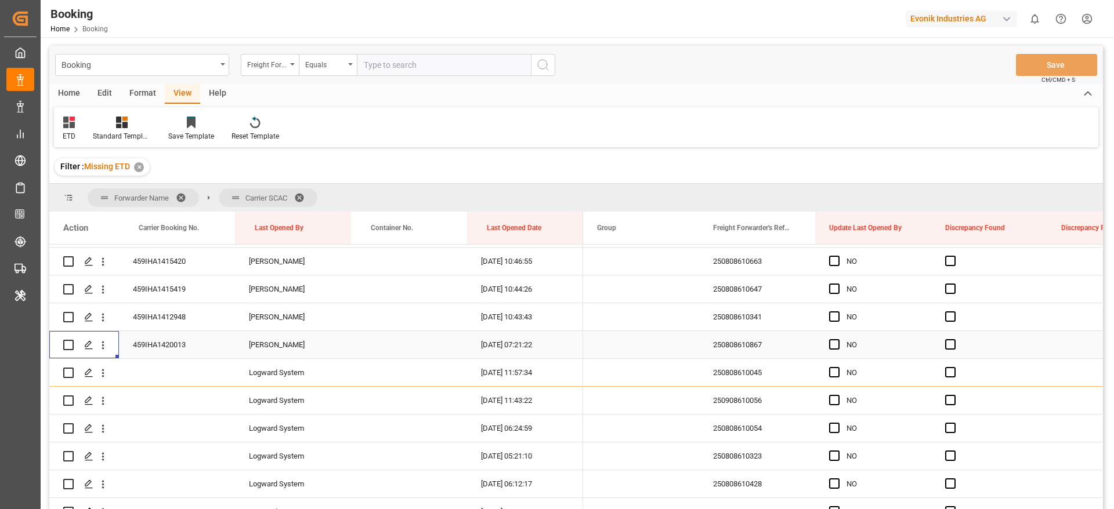
scroll to position [773, 0]
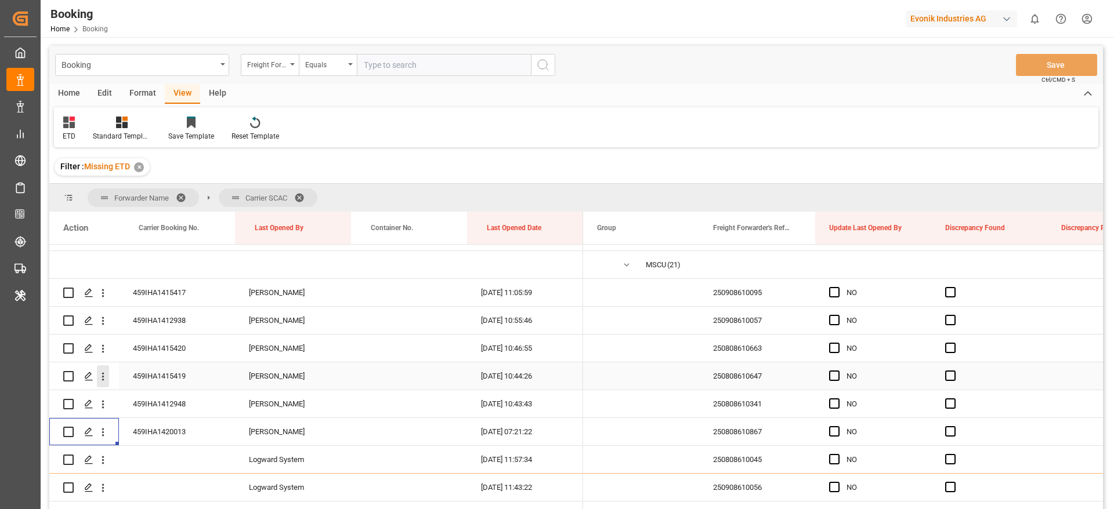
click at [102, 375] on icon "open menu" at bounding box center [103, 377] width 12 height 12
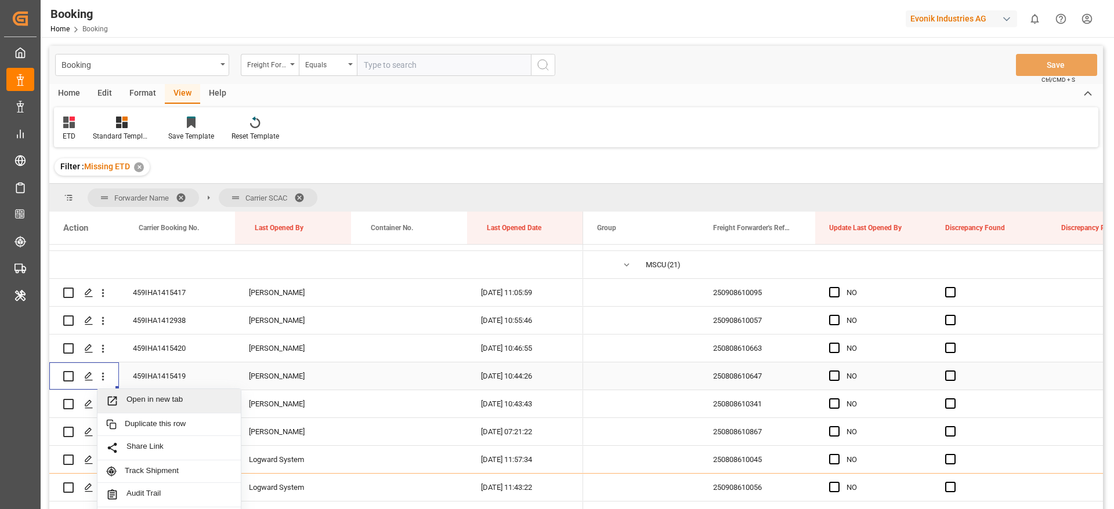
click at [188, 401] on span "Open in new tab" at bounding box center [179, 401] width 106 height 12
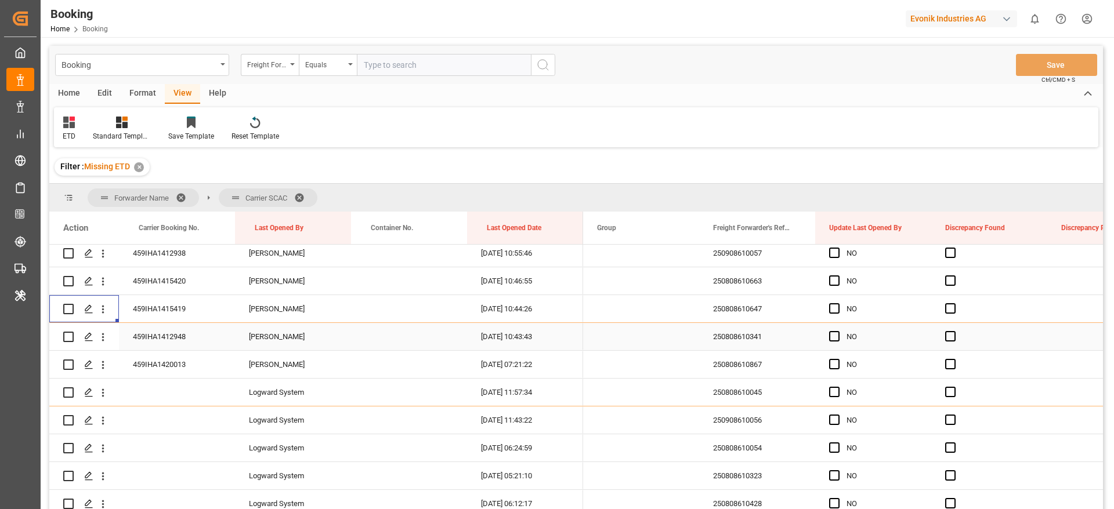
scroll to position [947, 0]
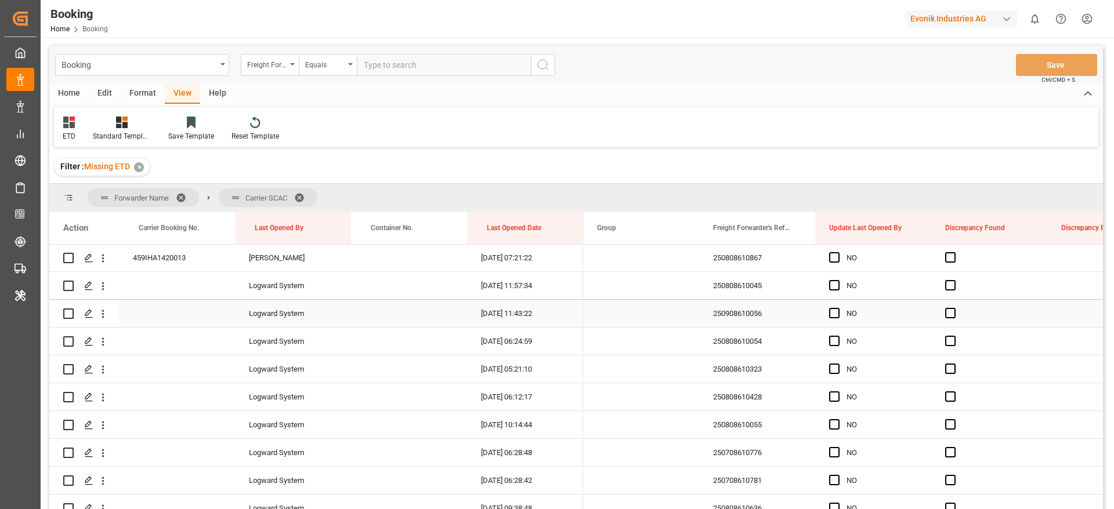
click at [734, 313] on div "250908610056" at bounding box center [757, 313] width 116 height 27
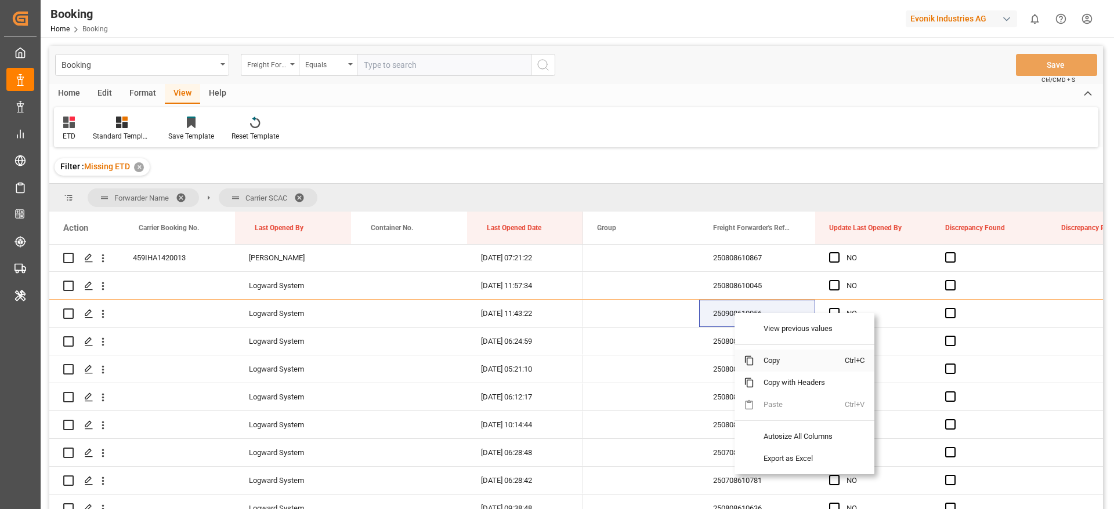
click at [780, 360] on span "Copy" at bounding box center [799, 361] width 90 height 22
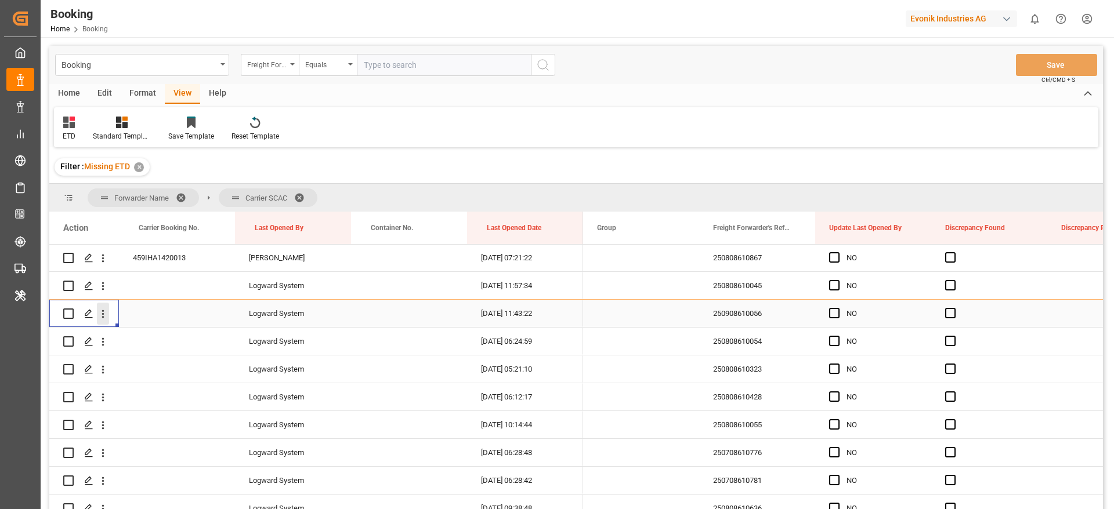
click at [103, 310] on icon "open menu" at bounding box center [103, 314] width 12 height 12
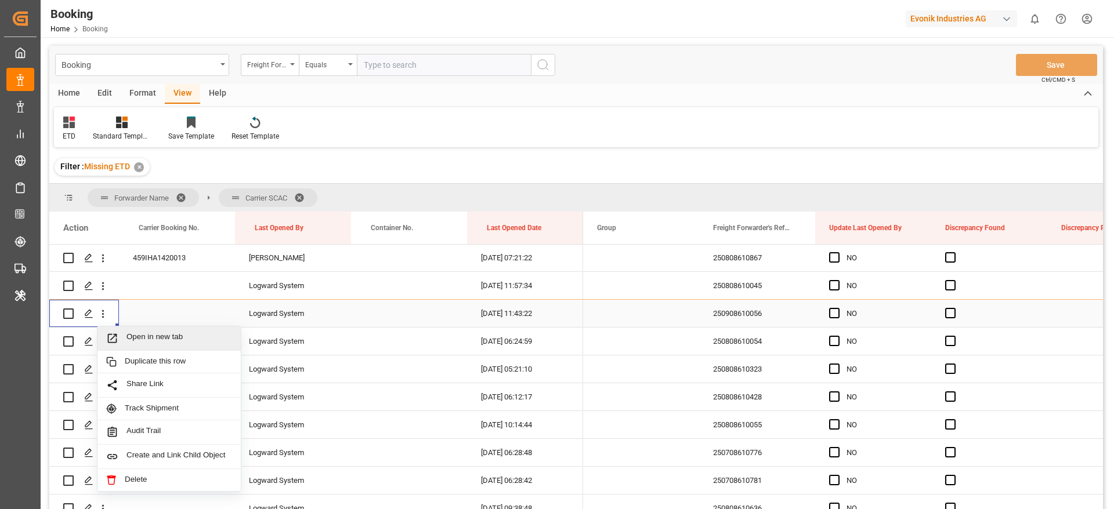
click at [164, 335] on span "Open in new tab" at bounding box center [179, 338] width 106 height 12
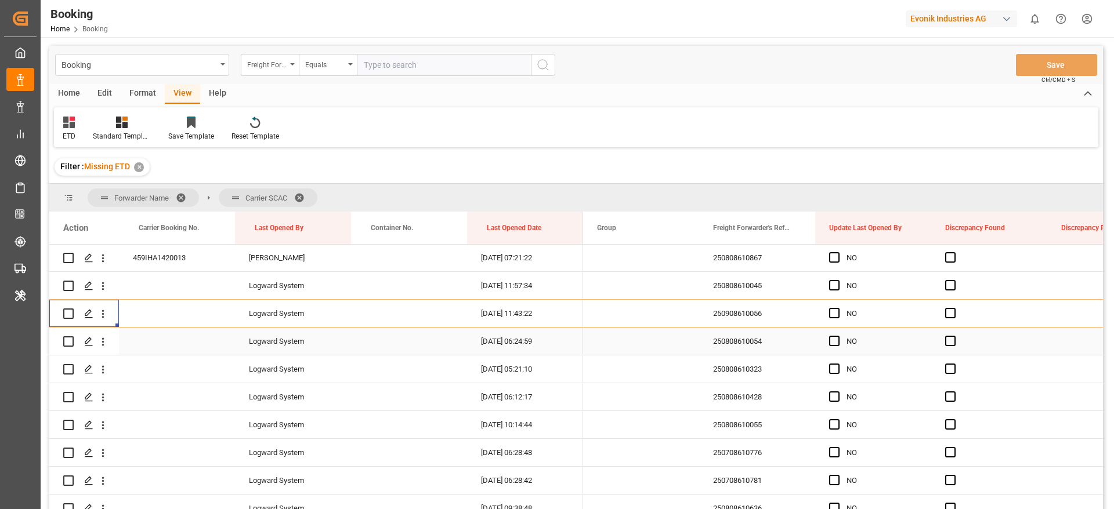
click at [722, 339] on div "250808610054" at bounding box center [757, 341] width 116 height 27
click at [102, 339] on icon "open menu" at bounding box center [103, 342] width 12 height 12
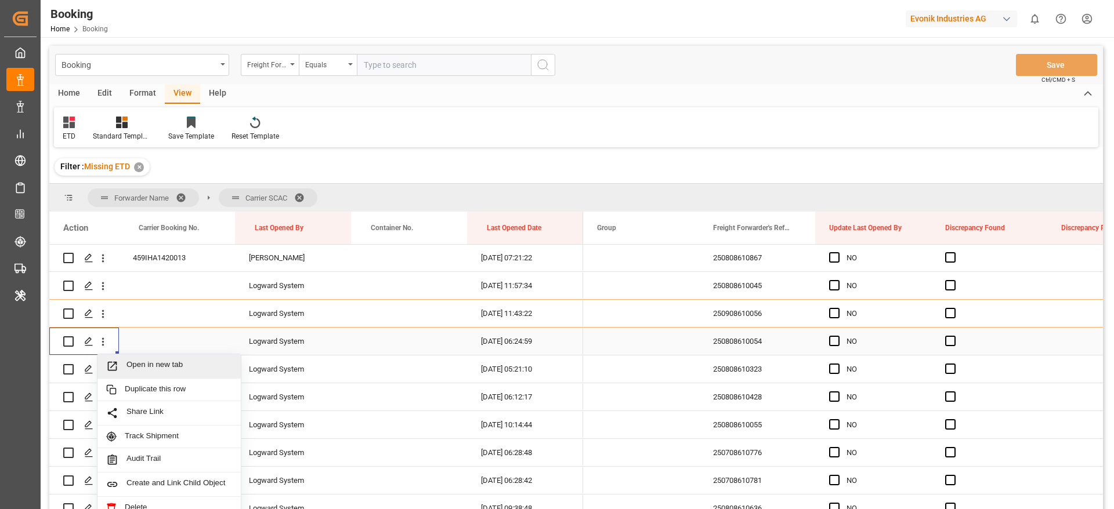
click at [203, 364] on span "Open in new tab" at bounding box center [179, 366] width 106 height 12
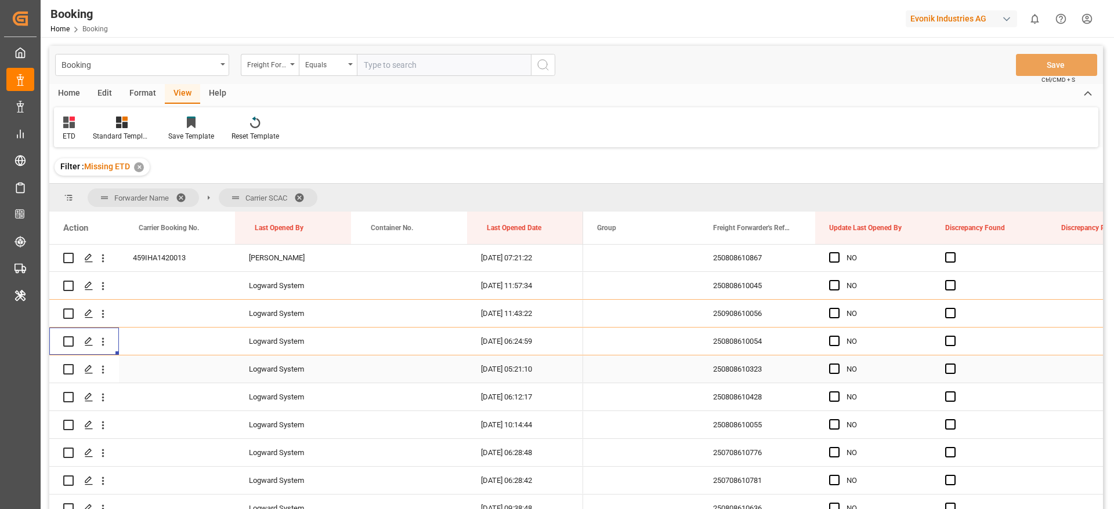
click at [735, 365] on div "250808610323" at bounding box center [757, 369] width 116 height 27
click at [107, 372] on icon "open menu" at bounding box center [103, 370] width 12 height 12
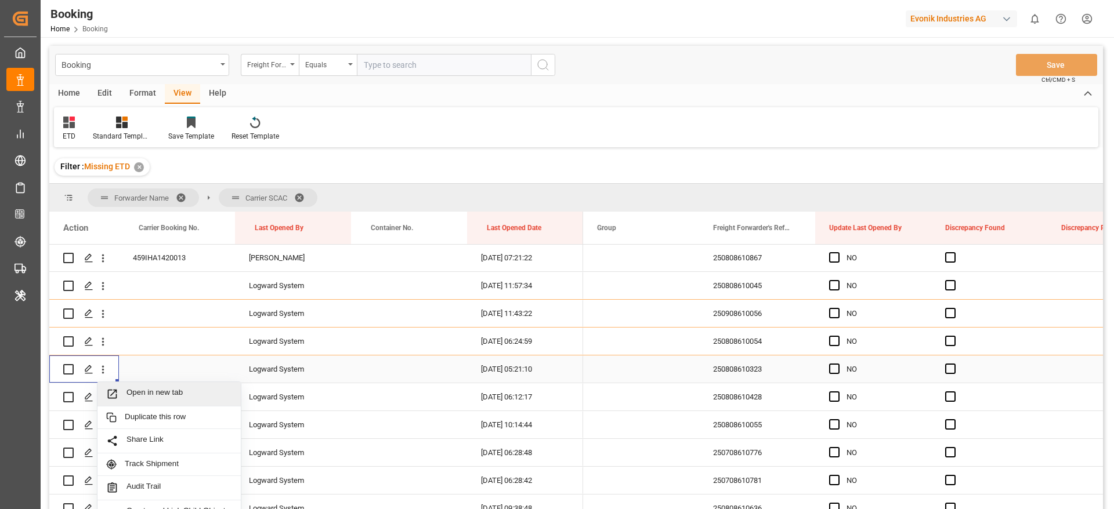
click at [191, 393] on span "Open in new tab" at bounding box center [179, 394] width 106 height 12
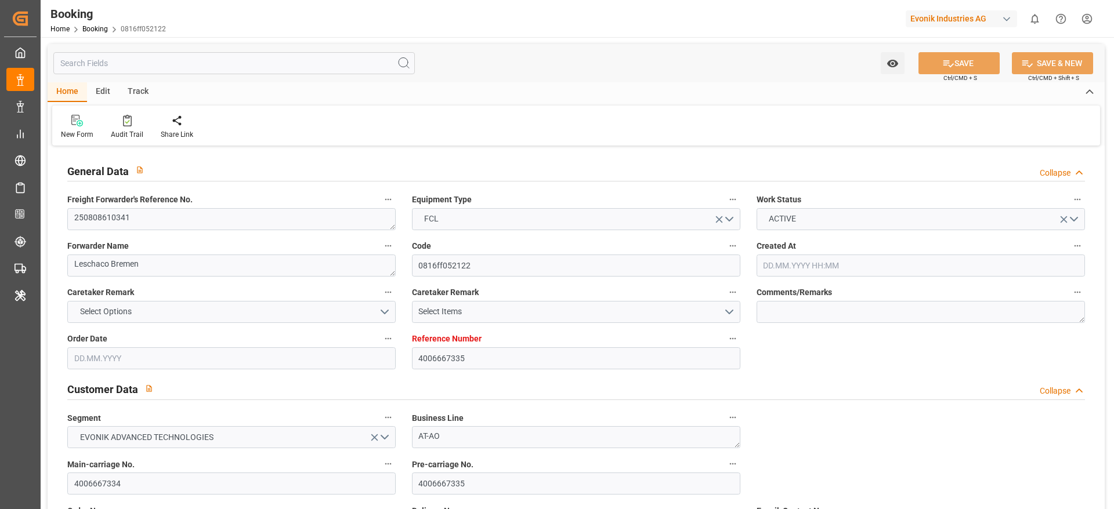
type input "4006667335"
type input "MSC"
type input "Mediterranean Shipping Company"
type input "NLRTM"
type input "GRPI"
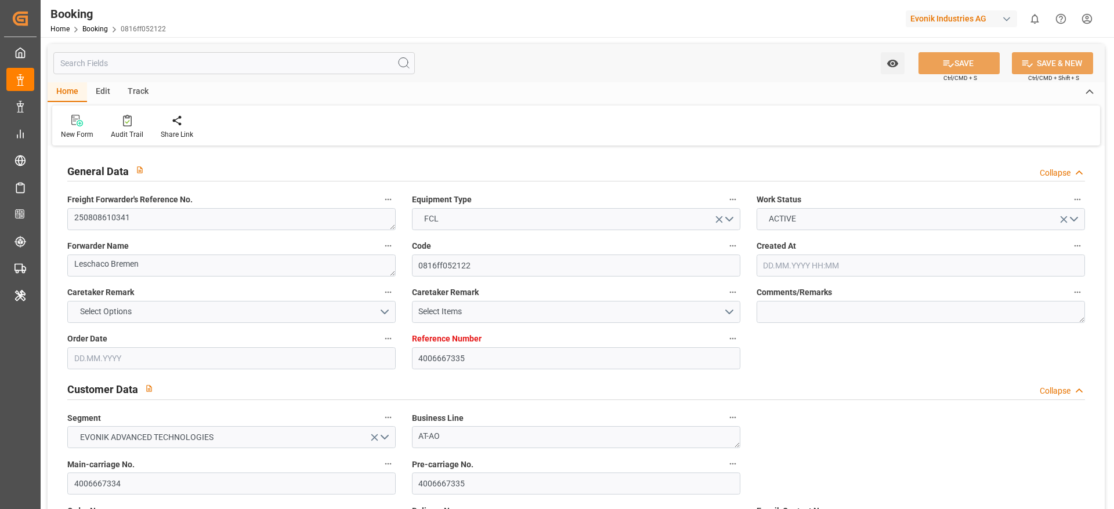
type input "14.07.2025 11:47"
type input "14.07.2025"
type input "22.08.2025"
type input "06.08.2025"
type input "29.07.2025"
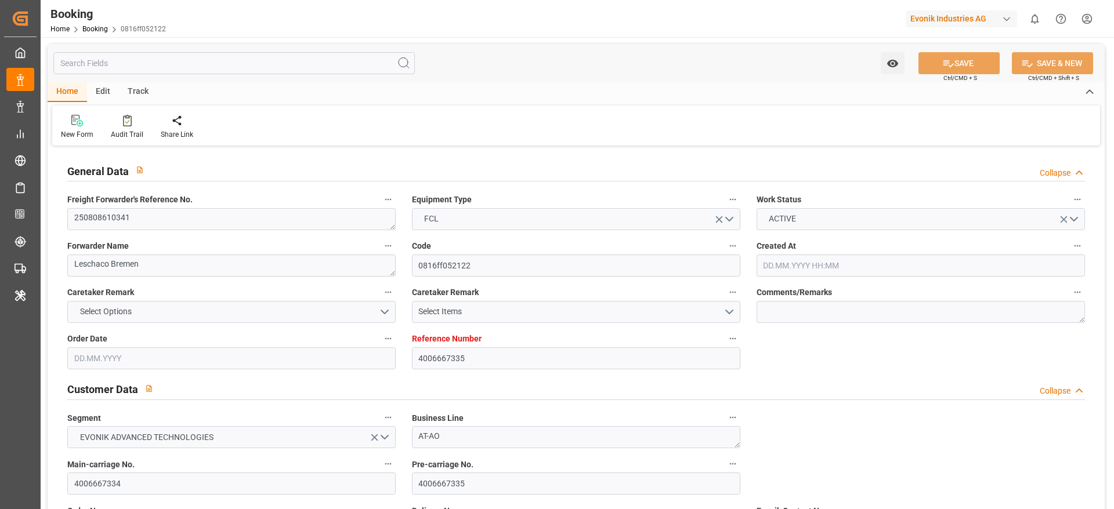
type input "[DATE]"
type input "07.08.2025 11:58"
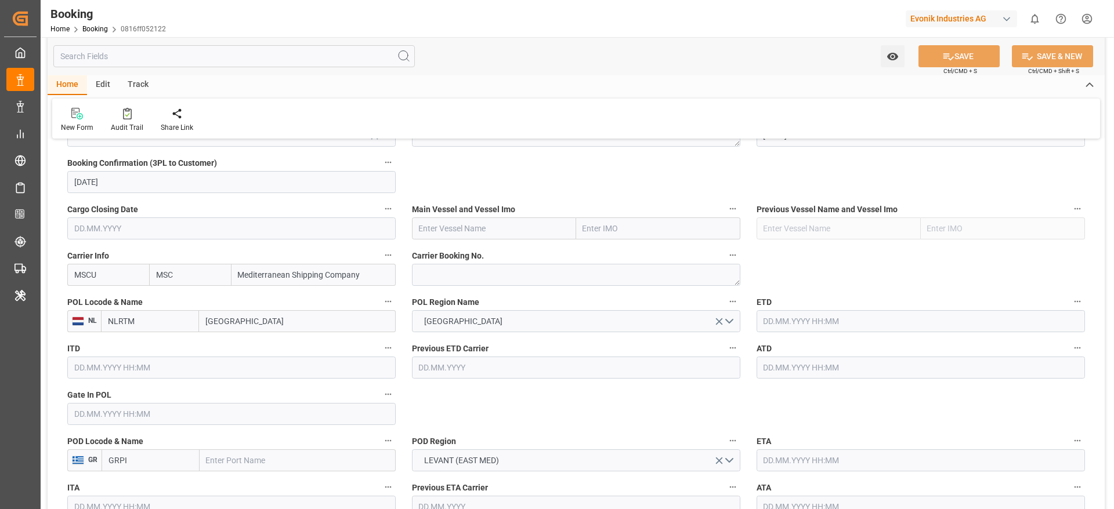
scroll to position [783, 0]
click at [474, 276] on textarea at bounding box center [576, 277] width 328 height 22
paste textarea "459IHA1412948"
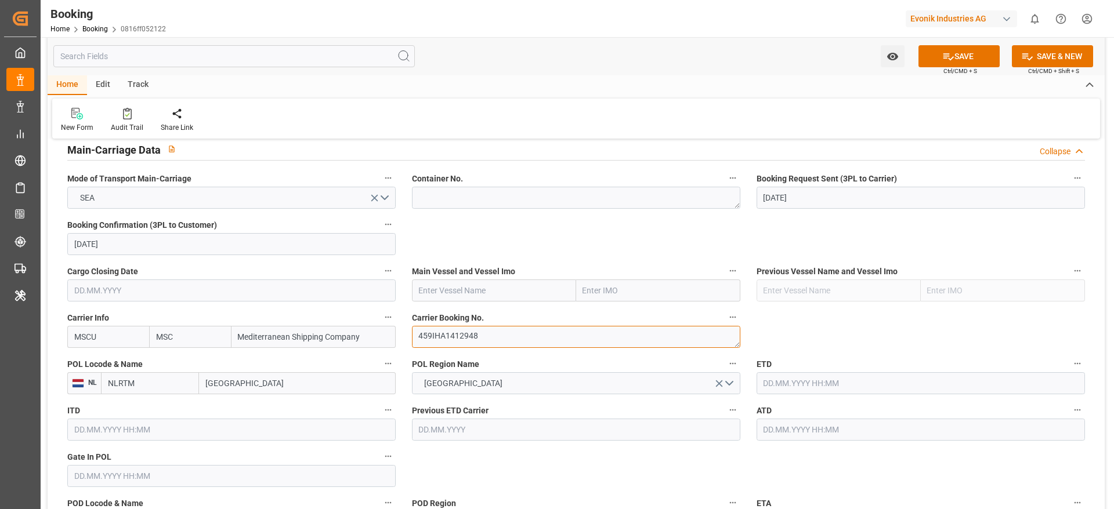
scroll to position [696, 0]
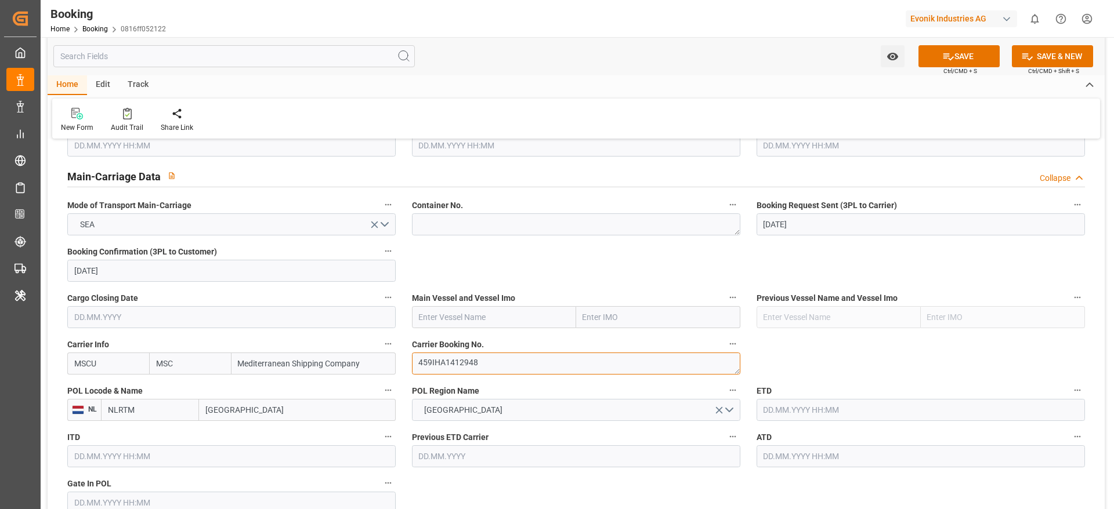
type textarea "459IHA1412948"
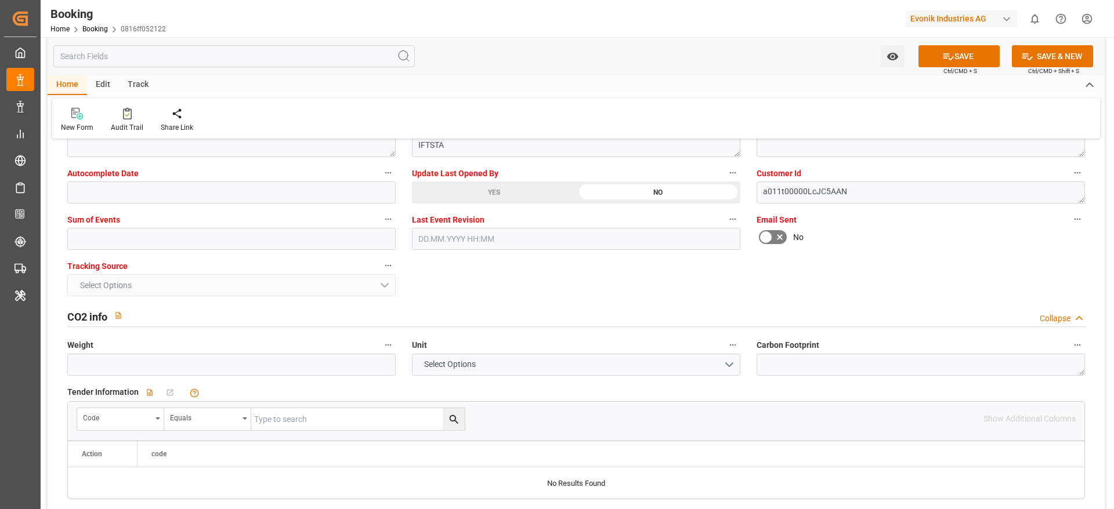
scroll to position [2349, 0]
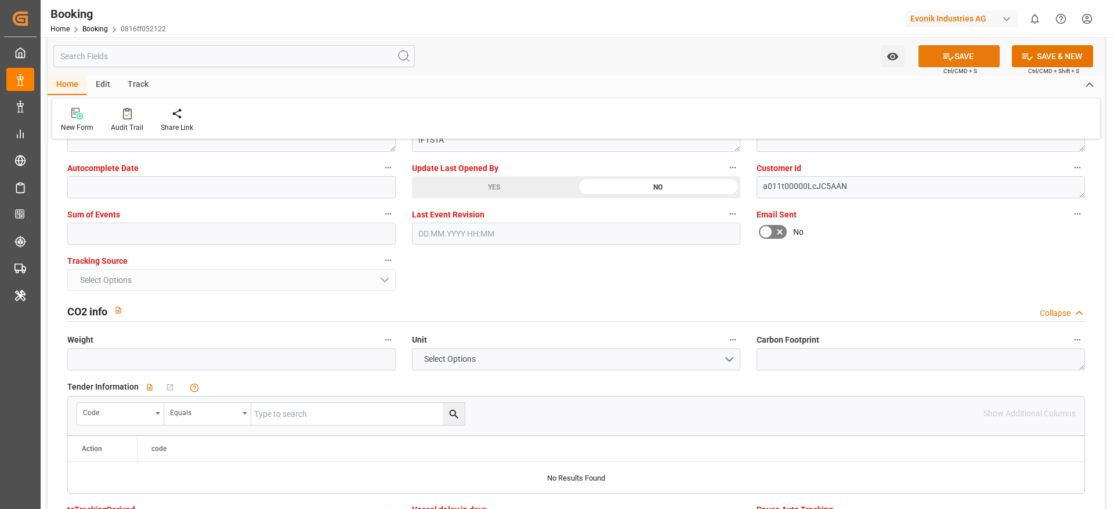
click at [959, 60] on button "SAVE" at bounding box center [958, 56] width 81 height 22
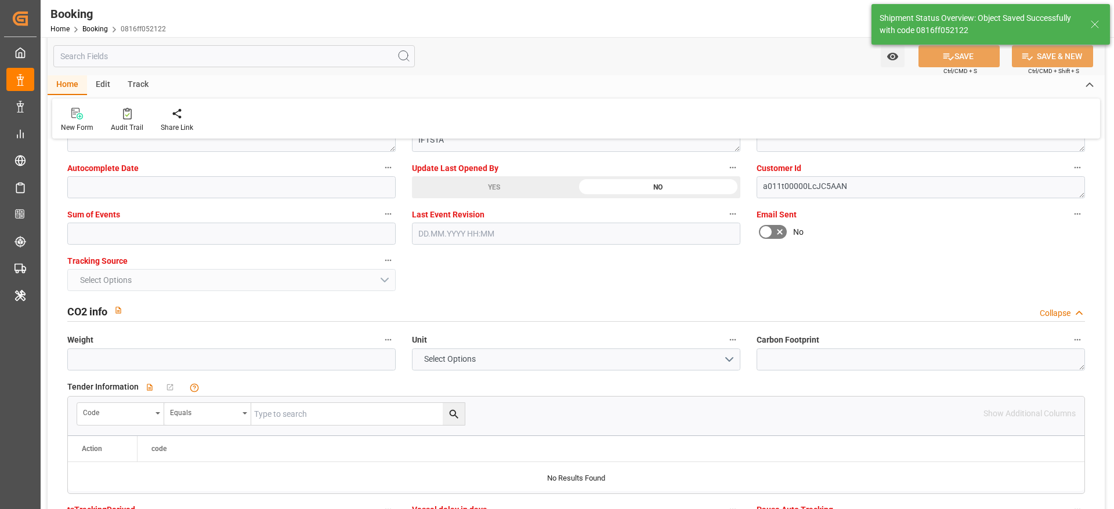
type textarea "[PERSON_NAME]"
type input "13.08.2025 10:43"
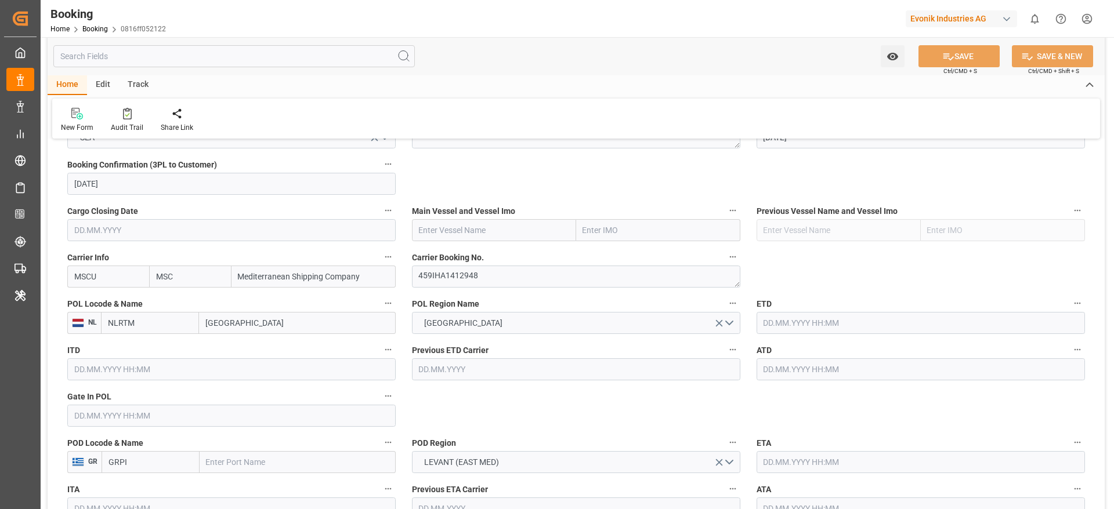
scroll to position [870, 0]
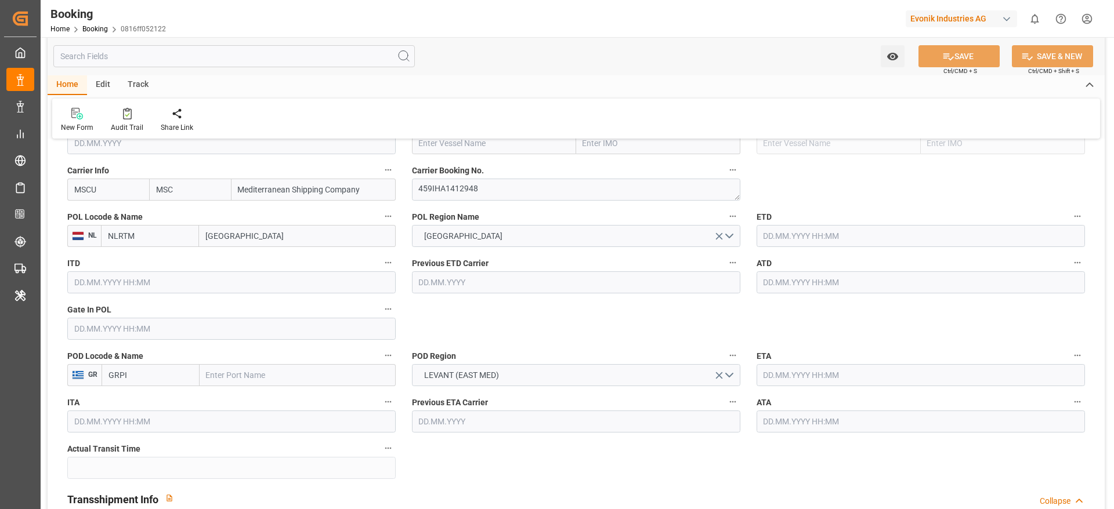
click at [162, 379] on input "GRPI" at bounding box center [151, 375] width 98 height 22
paste input "R"
type input "GRPIR"
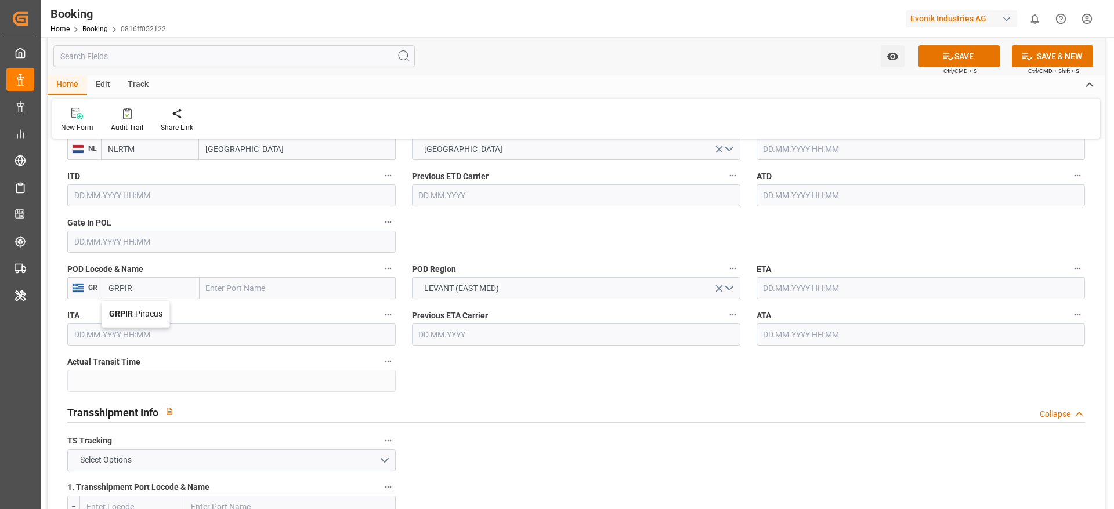
click at [162, 318] on span "GRPIR - Piraeus" at bounding box center [135, 313] width 53 height 9
type input "Piraeus"
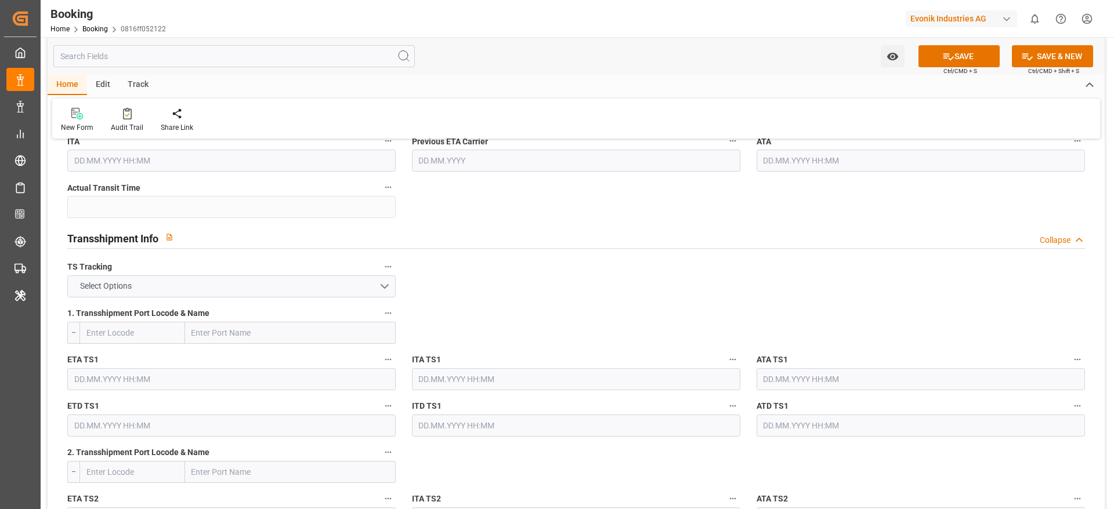
type input "GRPIR"
click at [238, 287] on button "Select Options" at bounding box center [231, 287] width 328 height 22
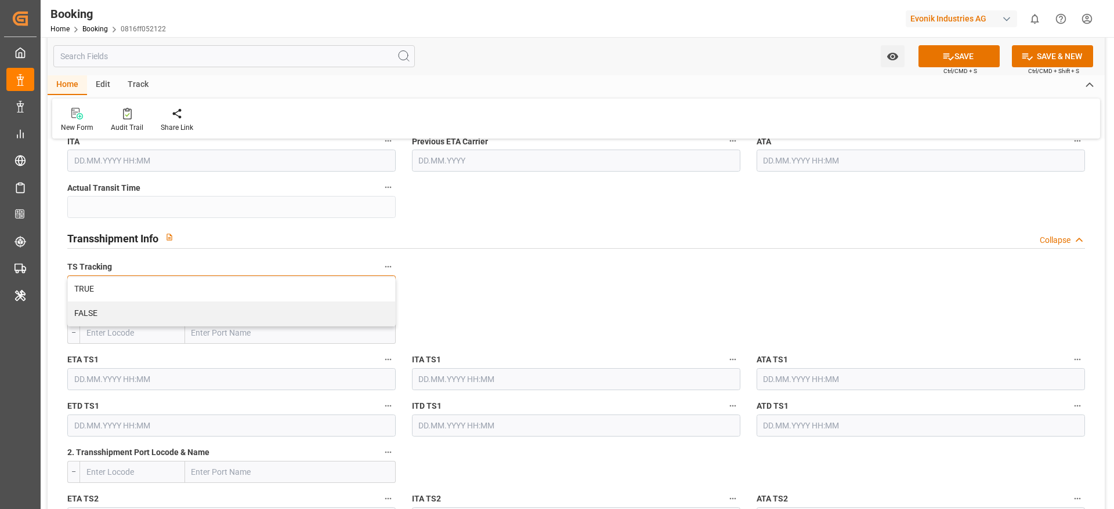
click at [220, 318] on div "FALSE" at bounding box center [231, 314] width 327 height 24
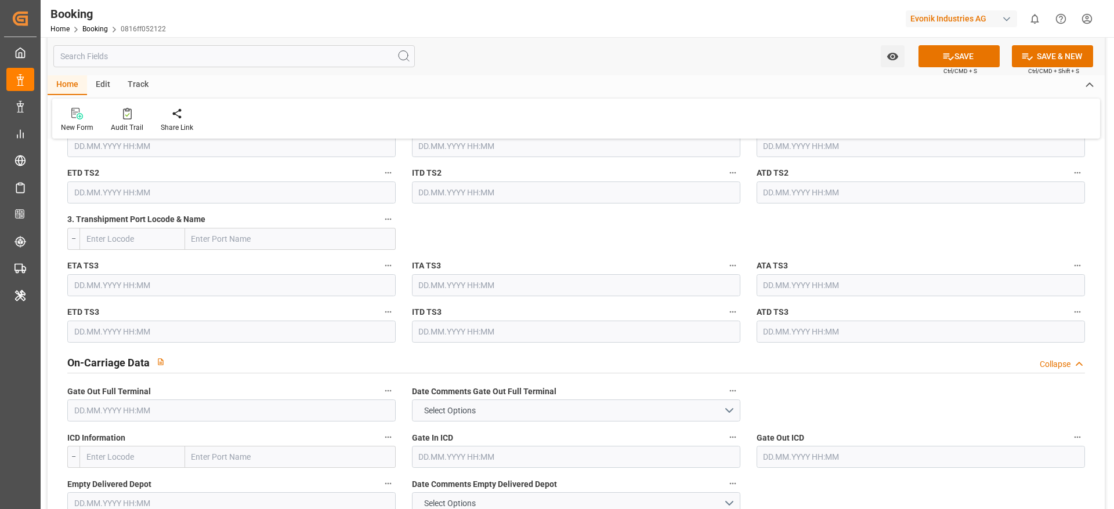
scroll to position [1566, 0]
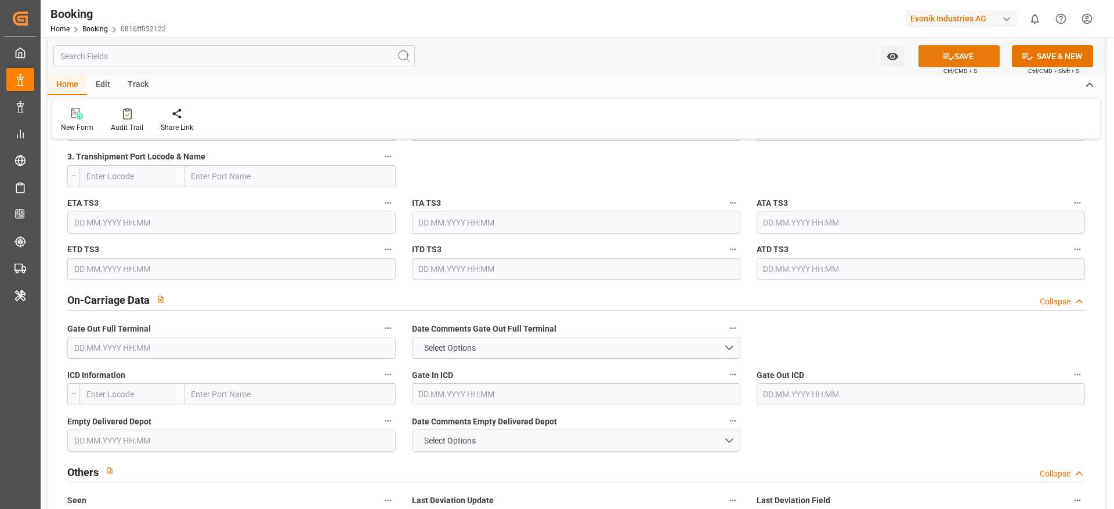
click at [958, 63] on button "SAVE" at bounding box center [958, 56] width 81 height 22
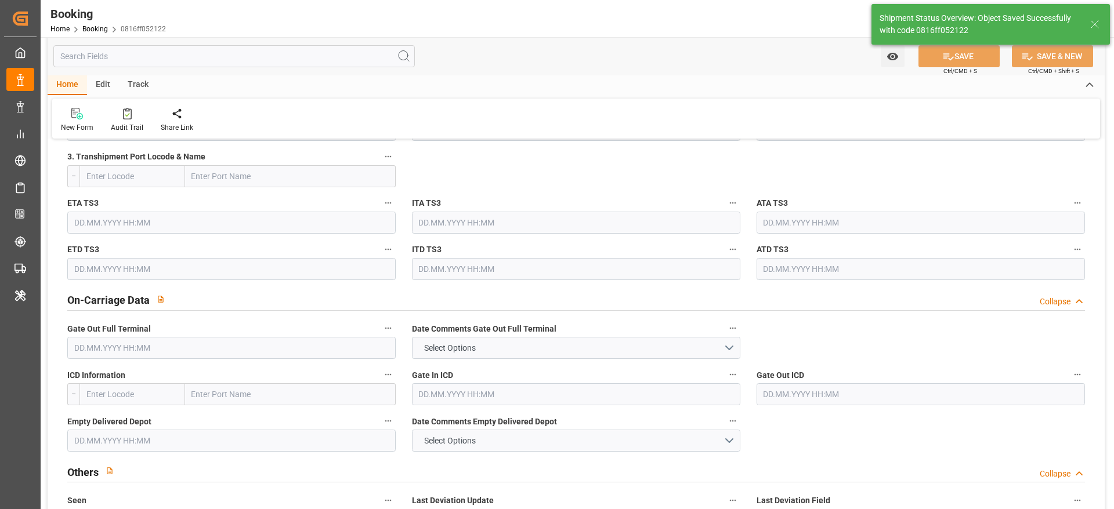
type textarea "West Mediterranean_GRPIR_MSCU_AT-AO"
type textarea "businessDivision-businessLine-"
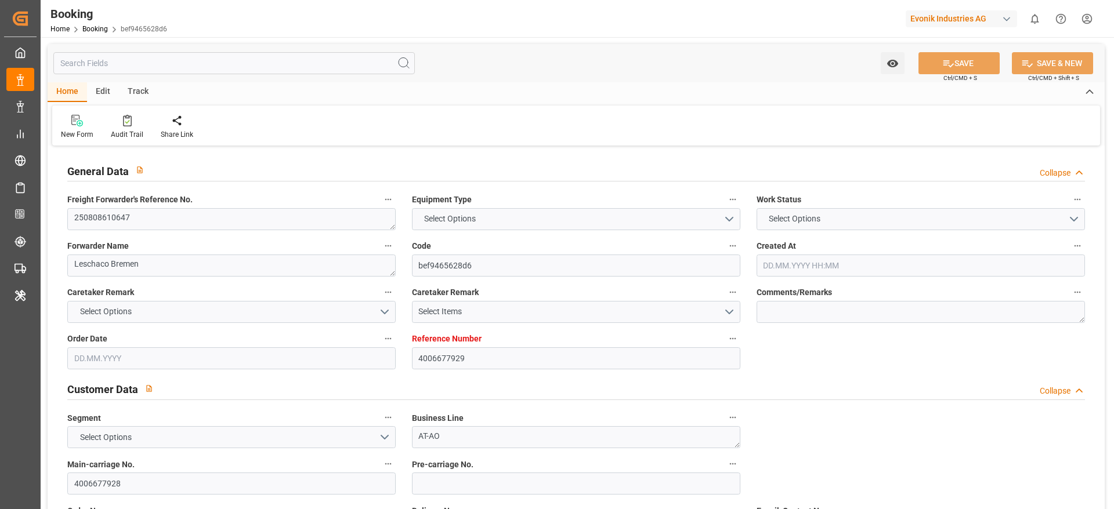
type textarea "250808610647"
type textarea "Leschaco Bremen"
type input "bef9465628d6"
type input "4006677929"
type textarea "AT-AO"
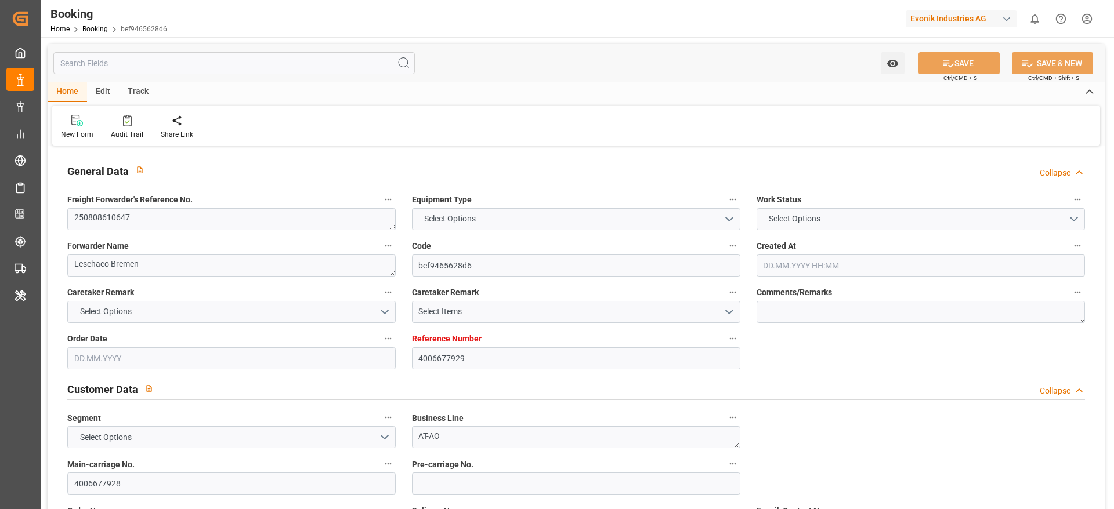
type input "4006677928"
type textarea "[EMAIL_ADDRESS][PERSON_NAME][DOMAIN_NAME]"
type textarea "CIF"
type textarea "Ashdod"
type textarea "Evonik Plant 7000023112"
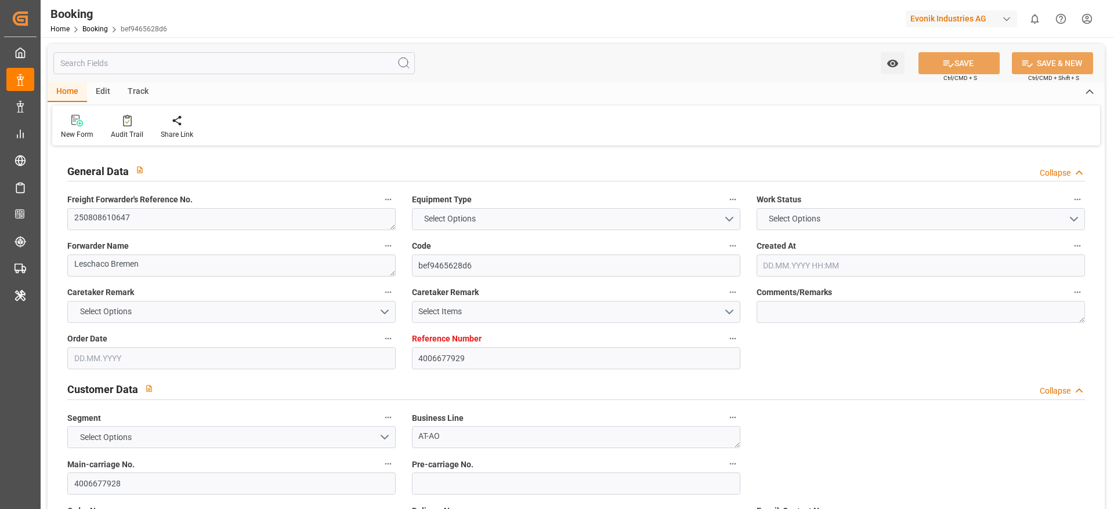
type textarea "5.2"
type textarea "3109"
type textarea "Weißenstein"
type input "MSCU"
type input "[GEOGRAPHIC_DATA]"
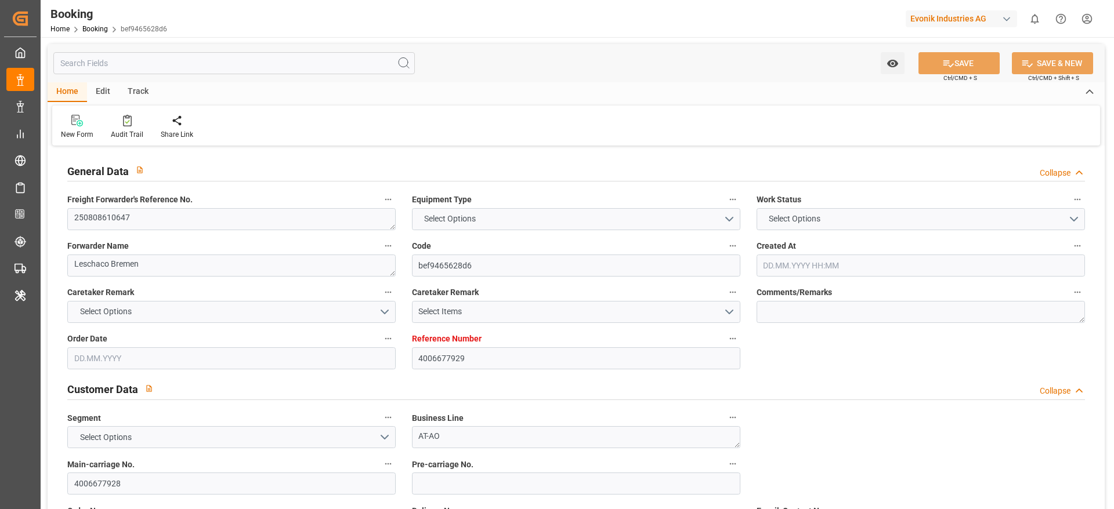
type input "Ashdod"
type textarea "vesselName etd [PERSON_NAME]"
type textarea "INPUT_Evonik_Seeburger_LoadTenderOcean_1003030258_20250807132656590.xml"
type textarea "West Mediterranean_ILASH_MSCU_AT-AO"
type textarea "INPUT_Evonik_Seeburger_LoadTenderOcean_1002986994_20250724095851197.xml,INPUT_E…"
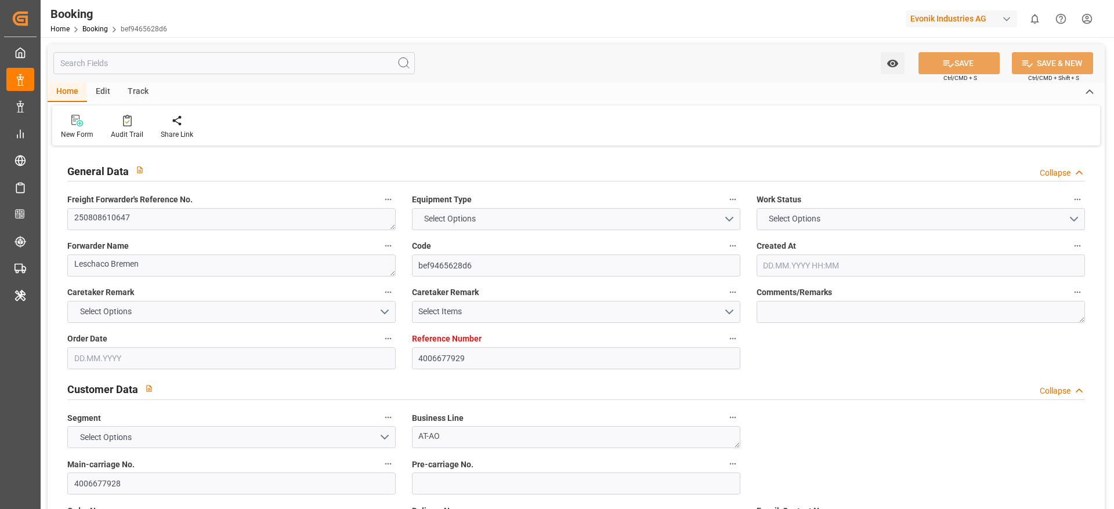
type textarea "1003030258"
type textarea "Logward System"
type textarea "businessDivision-businessLine-"
type textarea "IFTSTA"
type textarea "a011t00000LcJC5AAN"
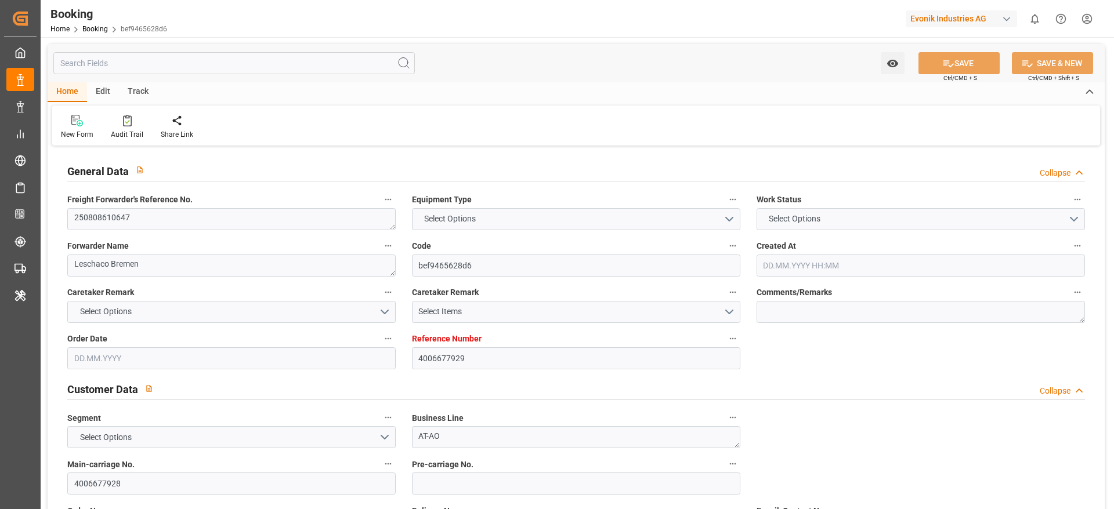
type textarea "No"
type input "4006677929"
type input "MSC"
type input "Mediterranean Shipping Company"
type input "NLRTM"
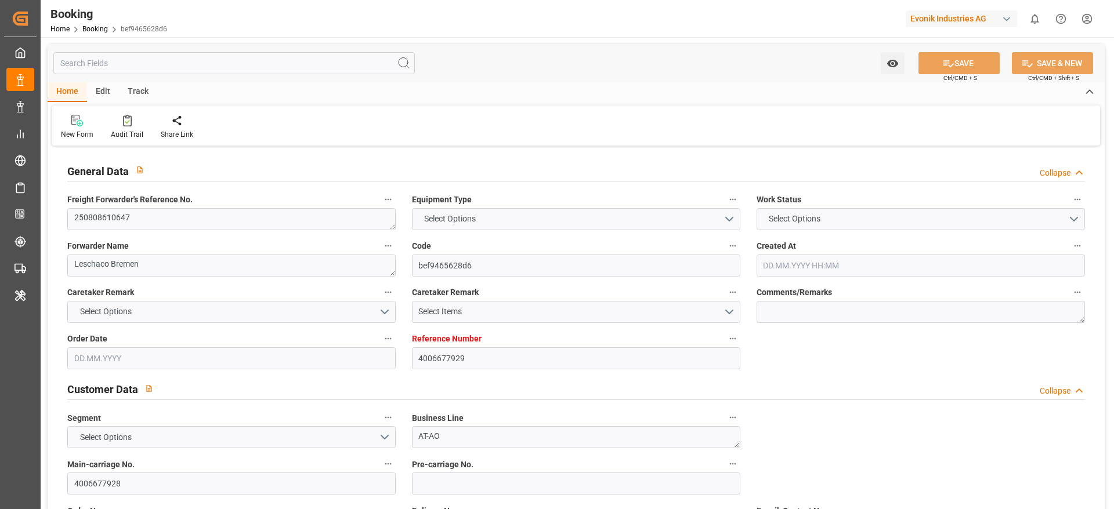
type input "ILASH"
type input "24.07.2025 08:01"
type input "[DATE]"
type input "26.08.2025"
type input "29.07.2025"
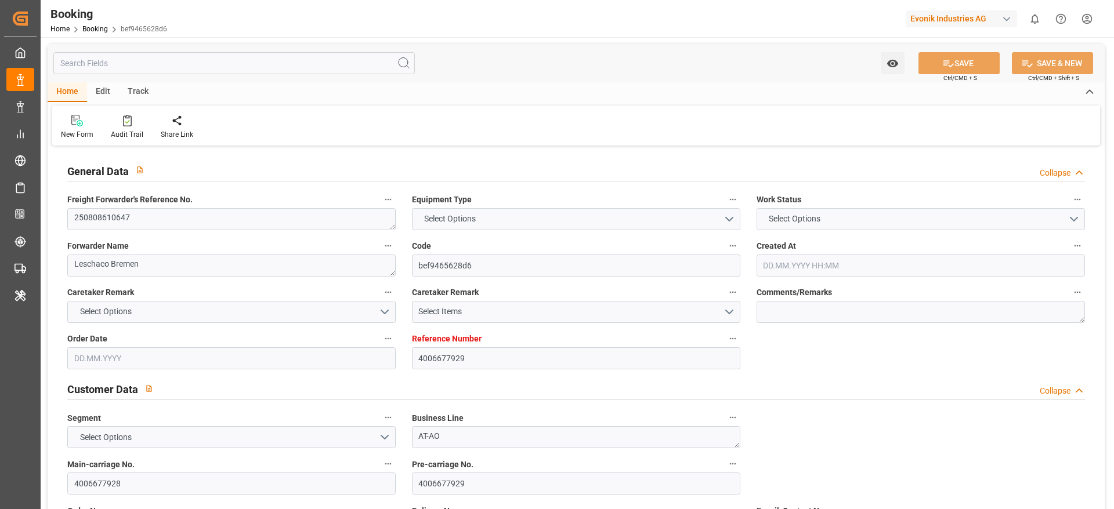
type input "[DATE]"
type input "07.08.2025 11:29"
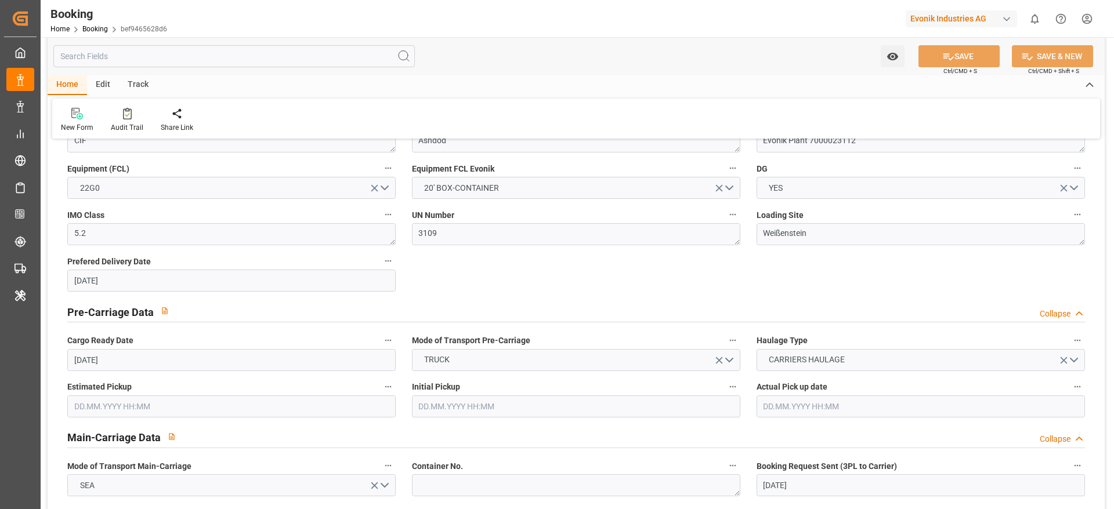
scroll to position [870, 0]
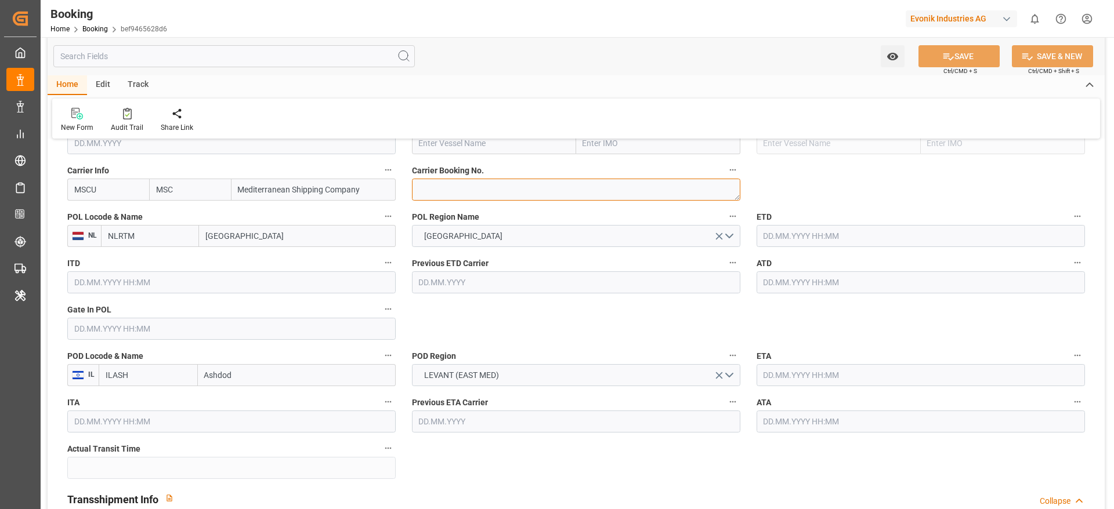
click at [508, 191] on textarea at bounding box center [576, 190] width 328 height 22
paste textarea "459IHA1415419"
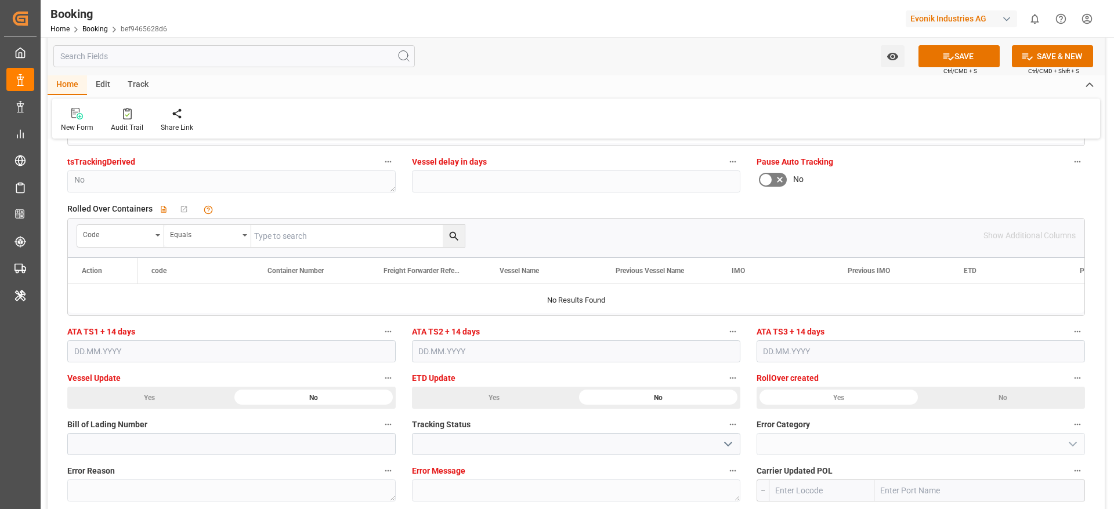
scroll to position [2871, 0]
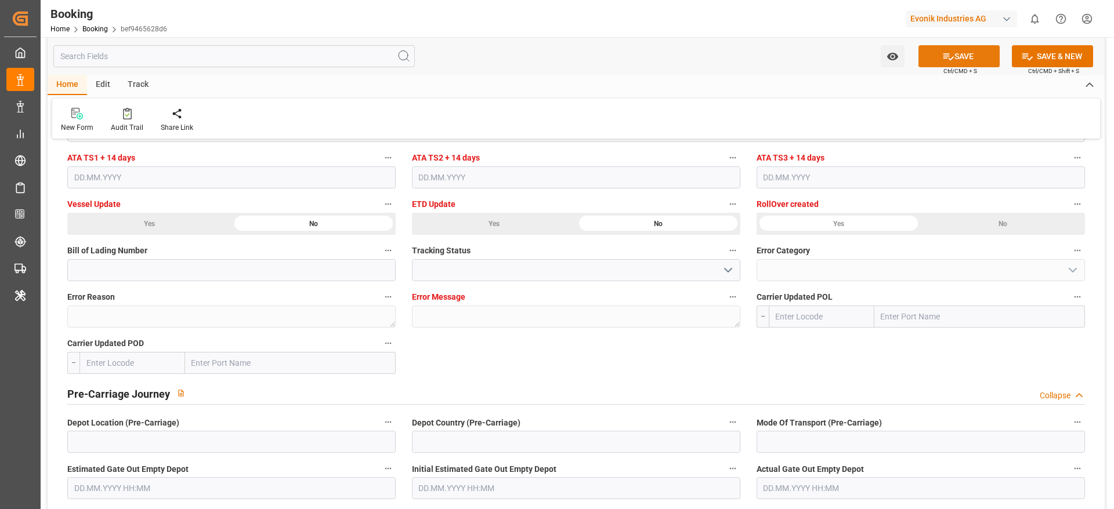
type textarea "459IHA1415419"
click at [981, 54] on button "SAVE" at bounding box center [958, 56] width 81 height 22
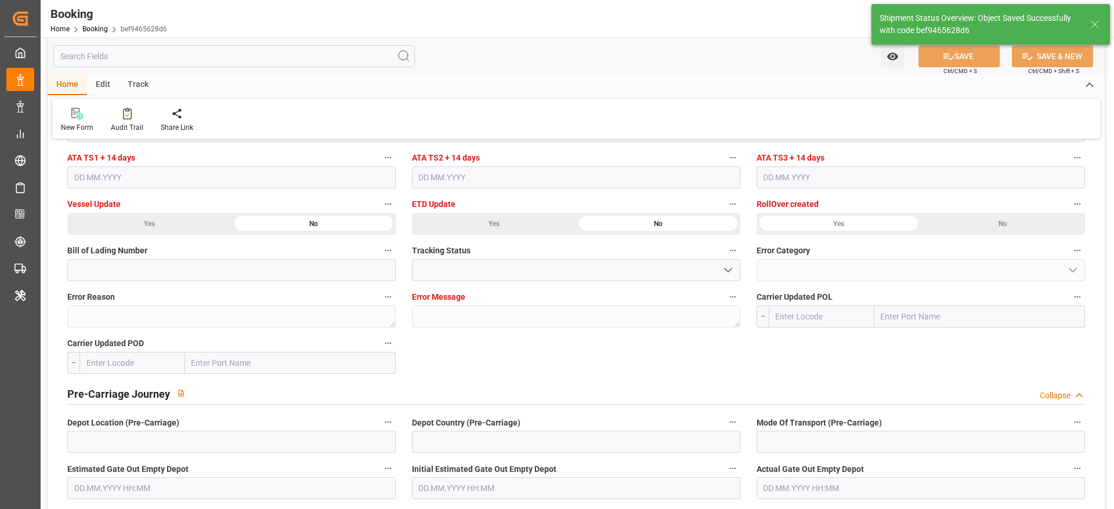
type textarea "[PERSON_NAME]"
type input "13.08.2025 10:44"
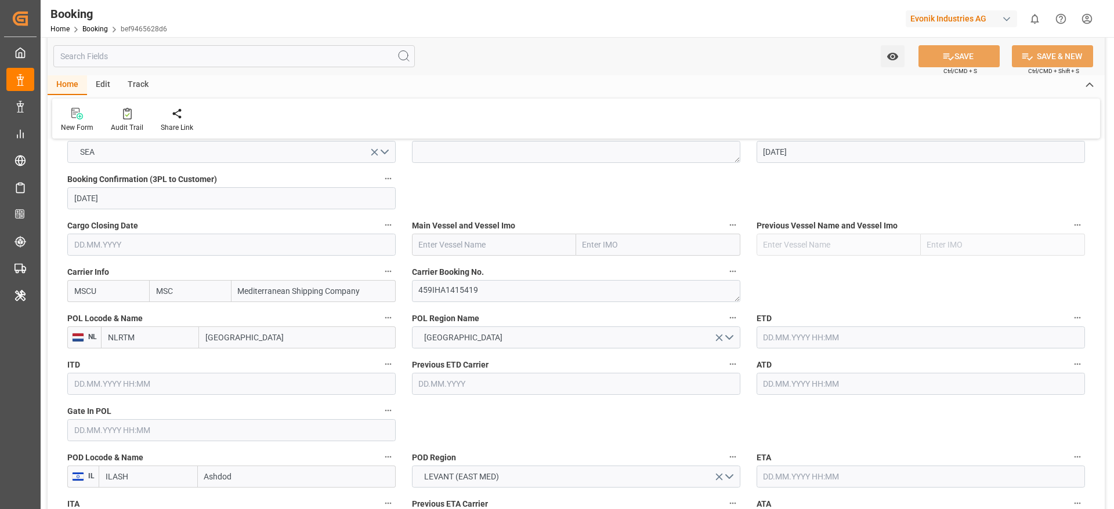
scroll to position [783, 0]
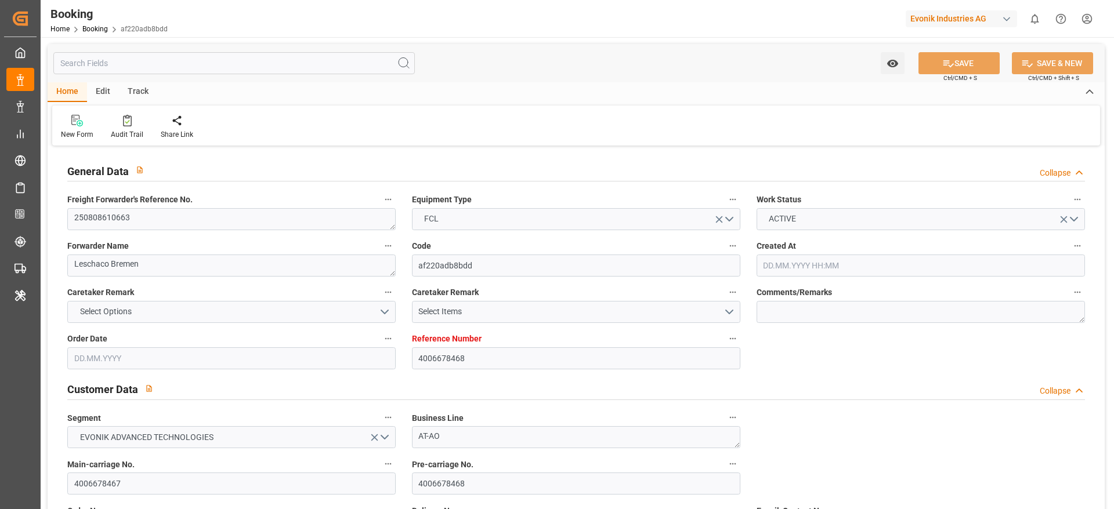
type input "4006678468"
type input "MSC"
type input "Mediterranean Shipping Company"
type input "NLRTM"
type input "ILASH"
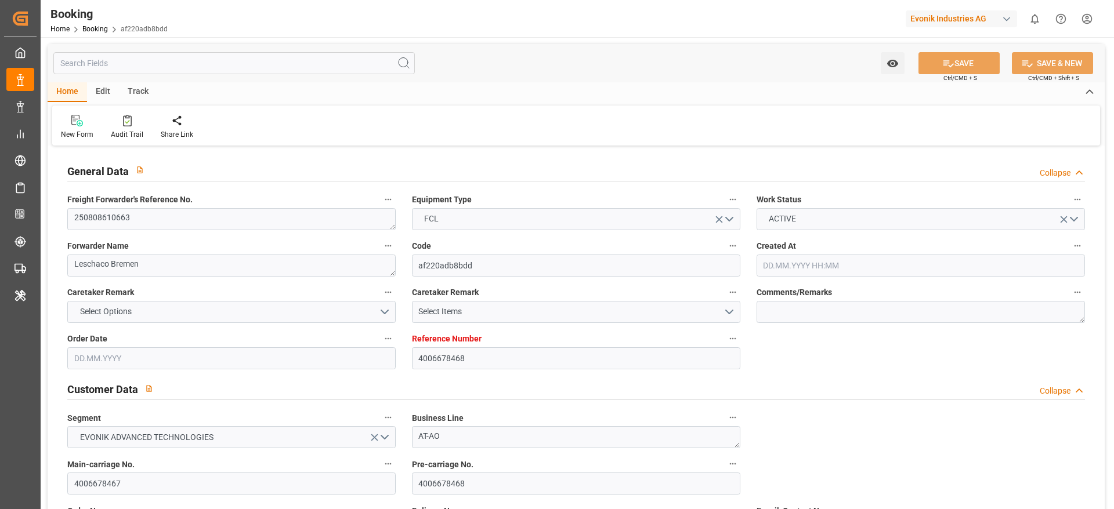
type input "[DATE] 10:50"
type input "[DATE]"
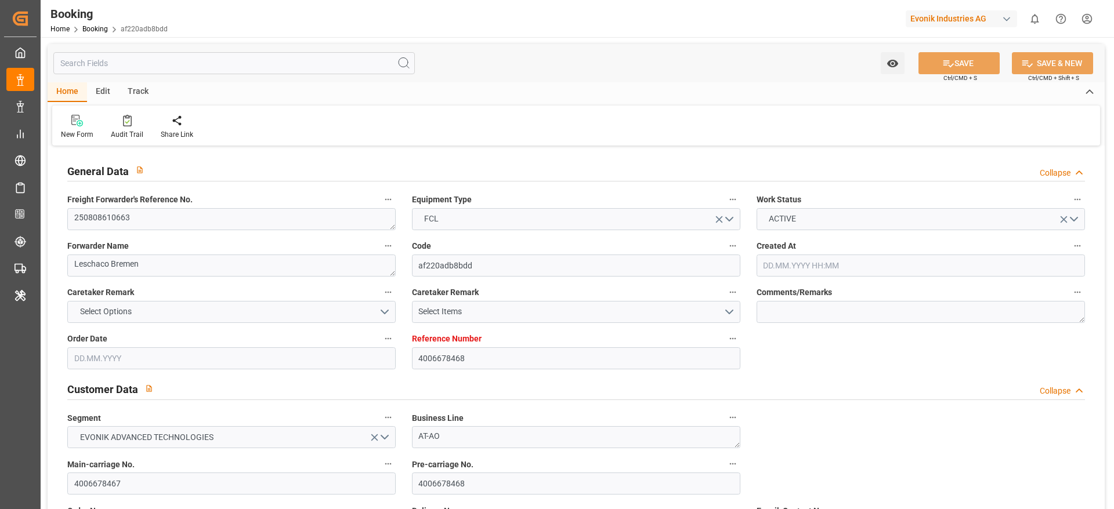
type input "[DATE]"
type input "[DATE] 11:43"
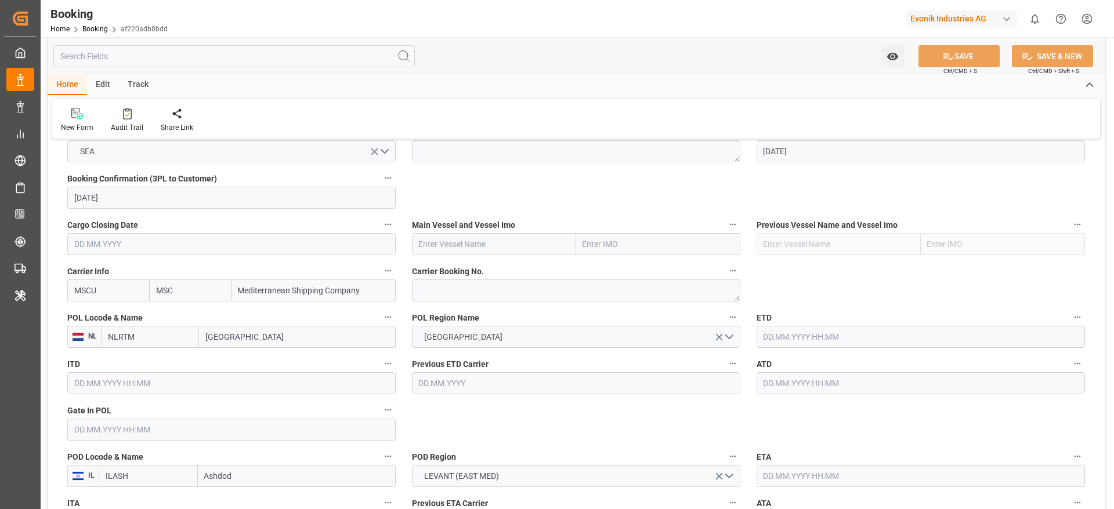
scroll to position [770, 0]
click at [471, 291] on textarea at bounding box center [576, 289] width 328 height 22
paste textarea "459IHA1415420"
type textarea "459IHA1415420"
click at [942, 52] on icon at bounding box center [948, 56] width 12 height 12
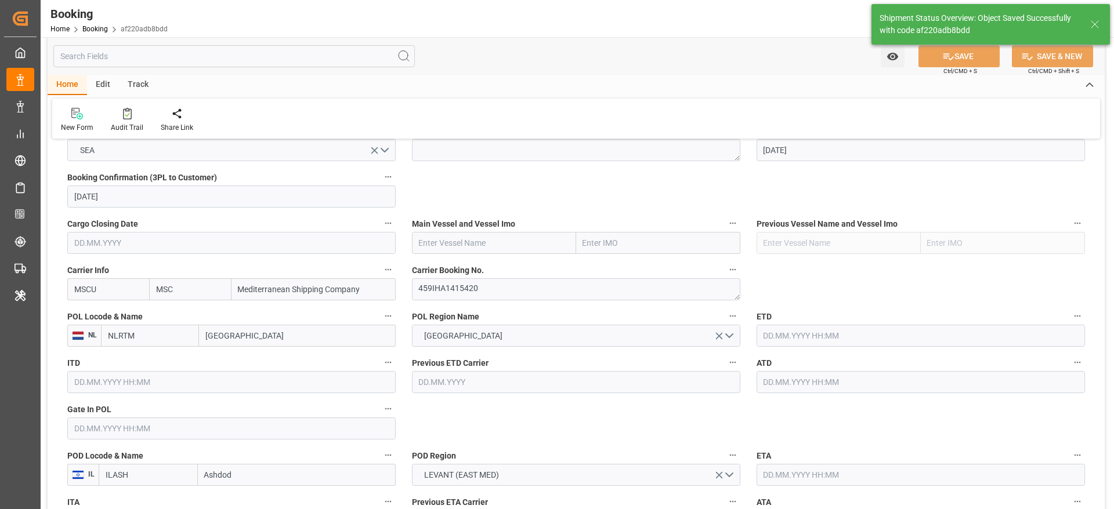
type textarea "[PERSON_NAME]"
type input "13.08.2025 10:46"
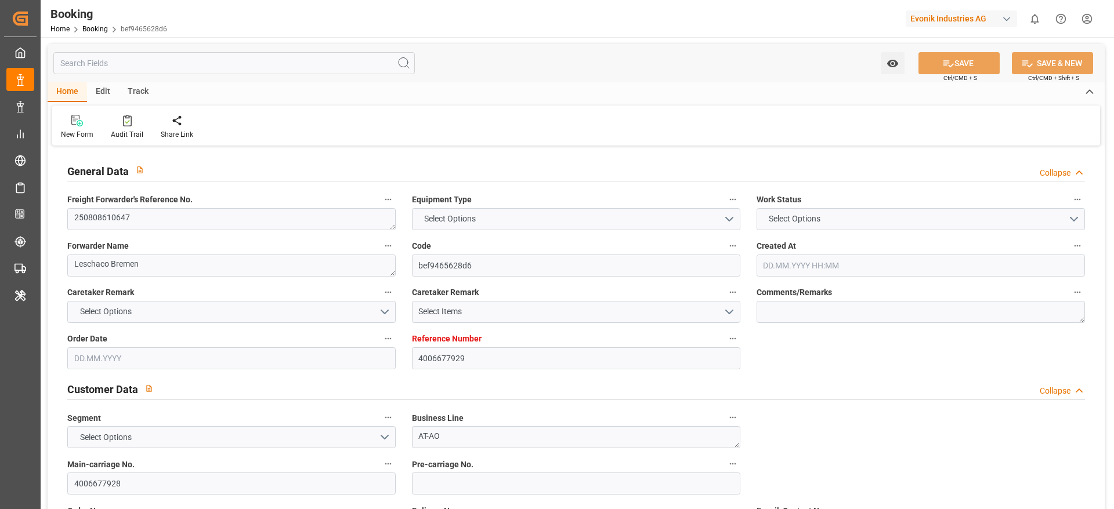
type input "4006677929"
type input "MSC"
type input "Mediterranean Shipping Company"
type input "NLRTM"
type input "ILASH"
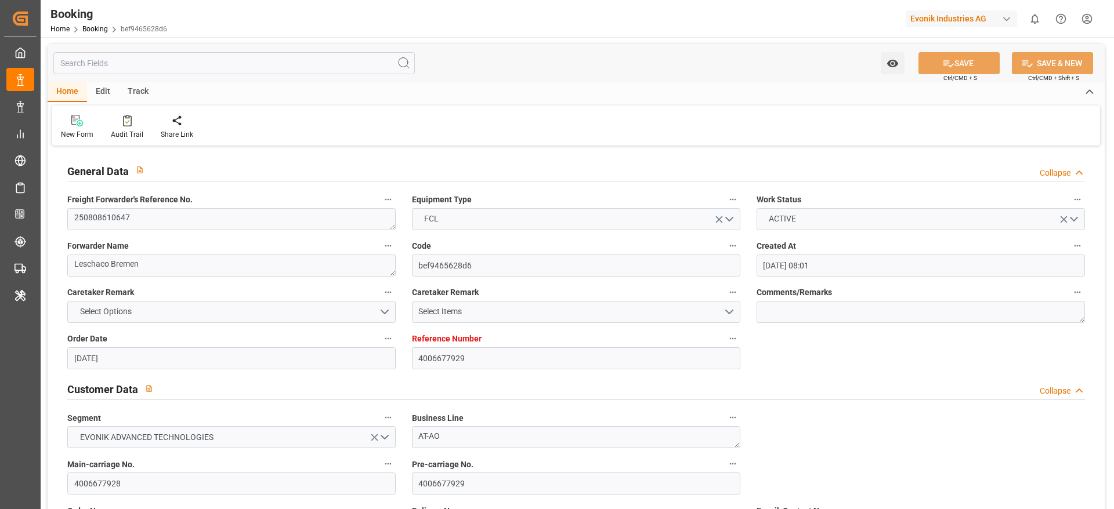
type input "[DATE] 08:01"
type input "[DATE]"
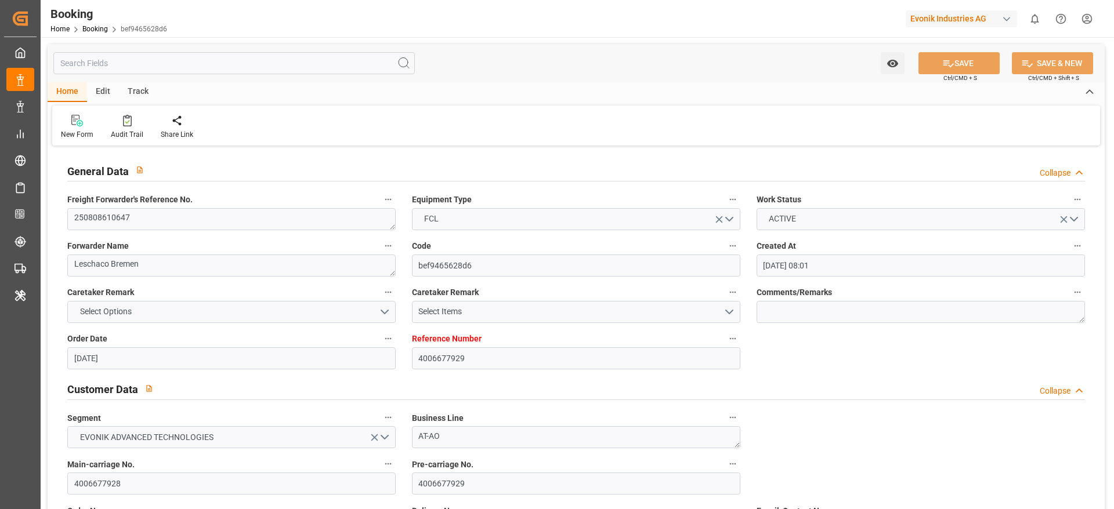
type input "[DATE]"
type input "[DATE] 10:44"
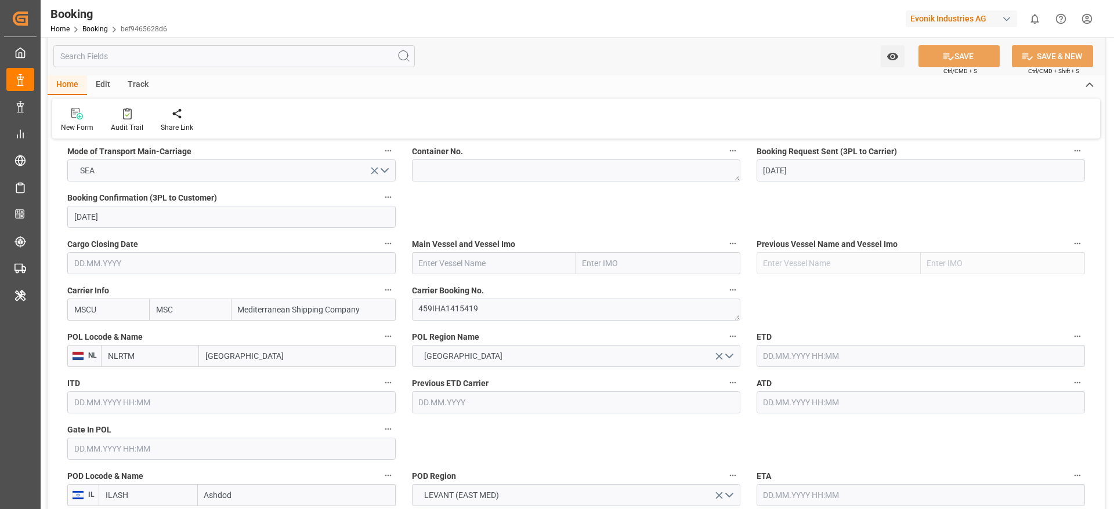
scroll to position [758, 0]
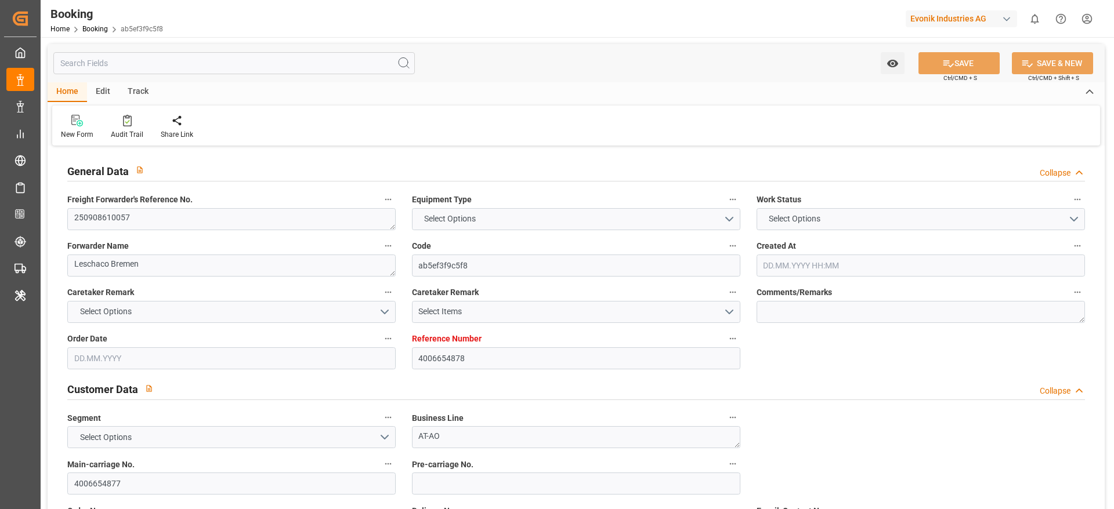
type input "4006654878"
type input "MSC"
type input "Mediterranean Shipping Company"
type input "NLRTM"
type input "GRPI"
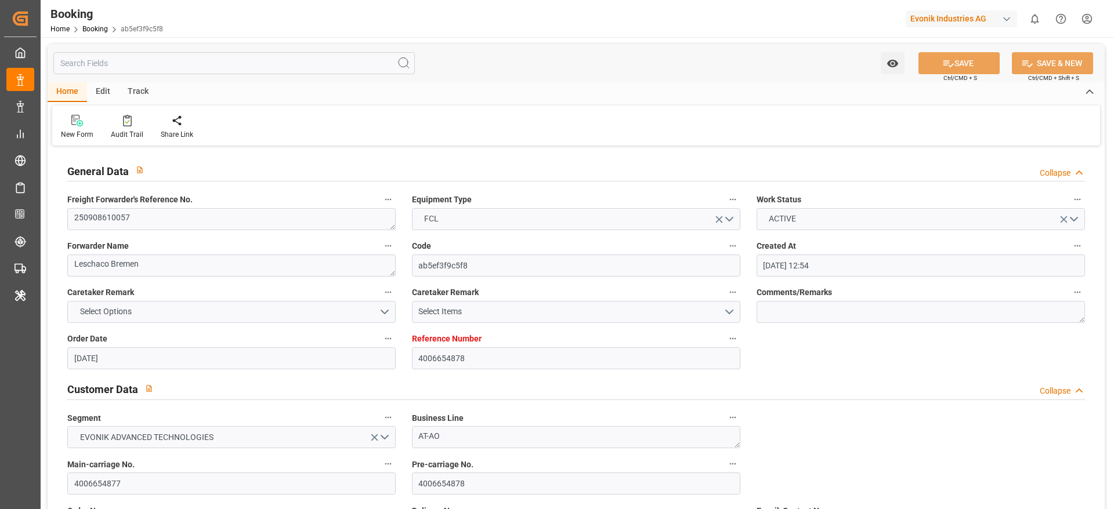
type input "[DATE] 12:54"
type input "[DATE]"
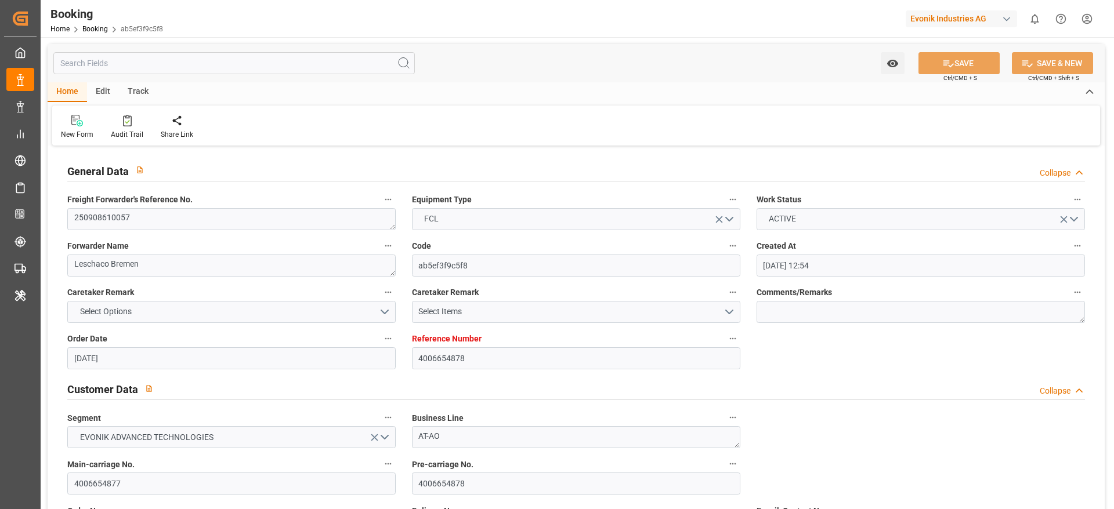
type input "[DATE]"
type input "[DATE] 11:24"
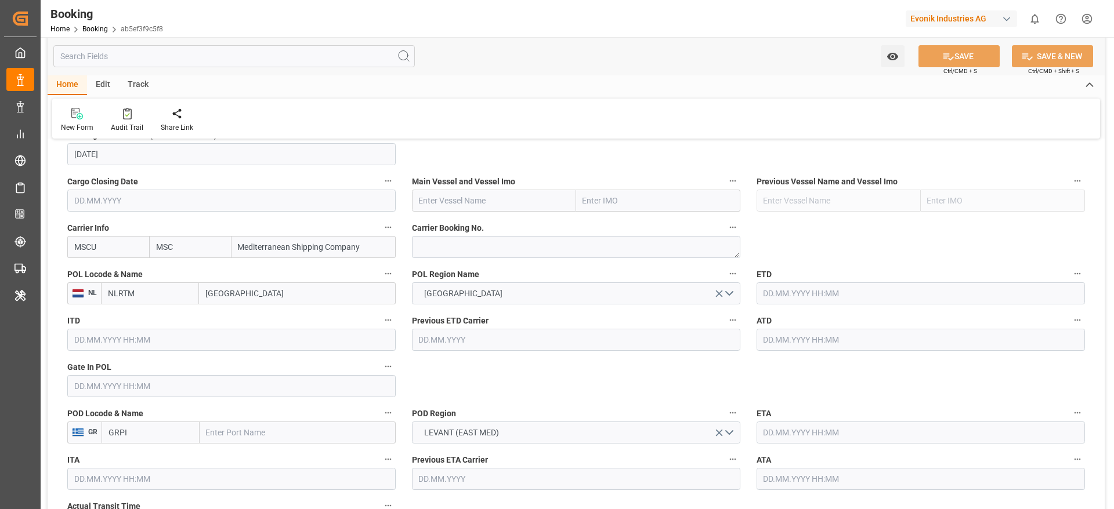
scroll to position [814, 0]
click at [455, 253] on textarea at bounding box center [576, 246] width 328 height 22
paste textarea "459IHA1412938"
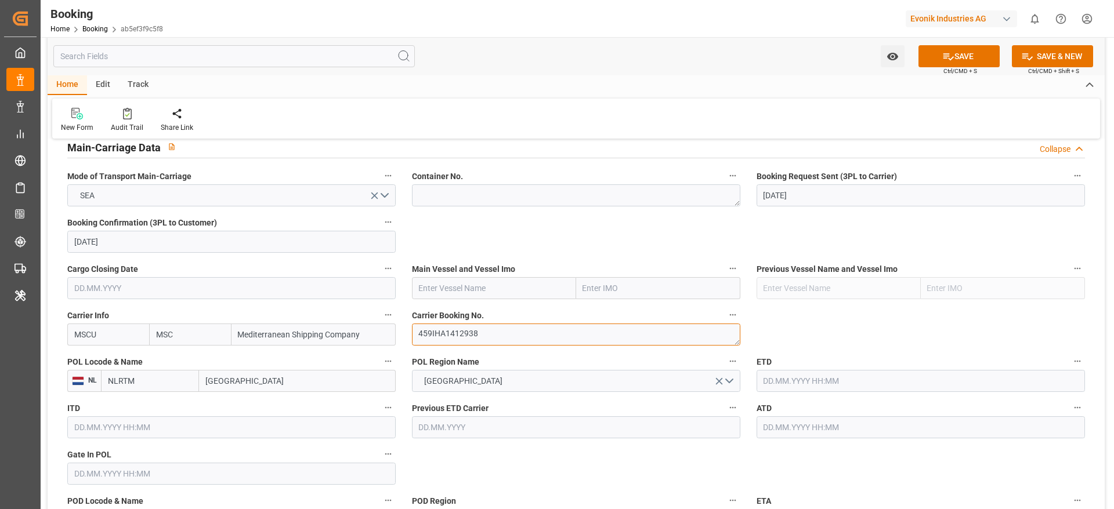
scroll to position [701, 0]
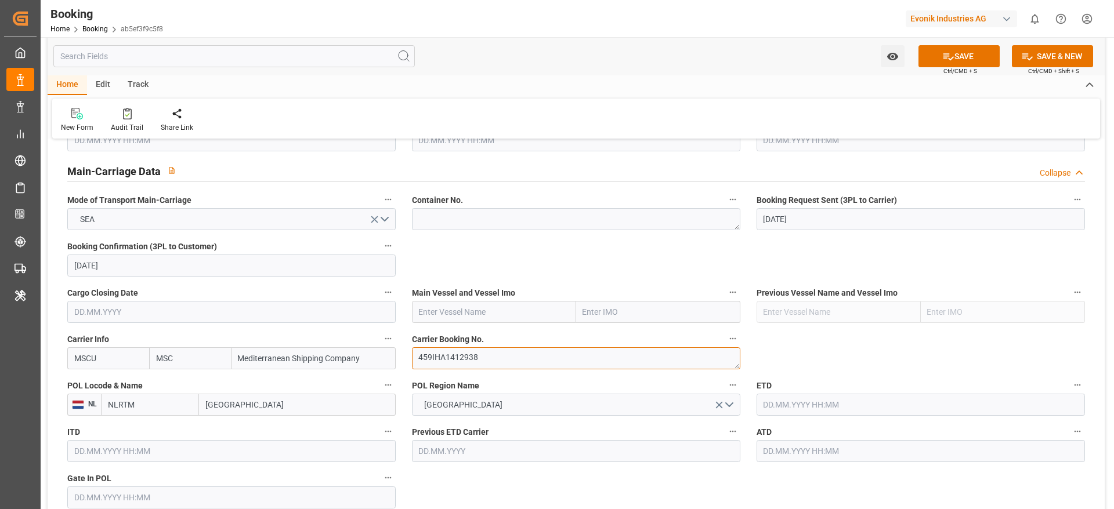
type textarea "459IHA1412938"
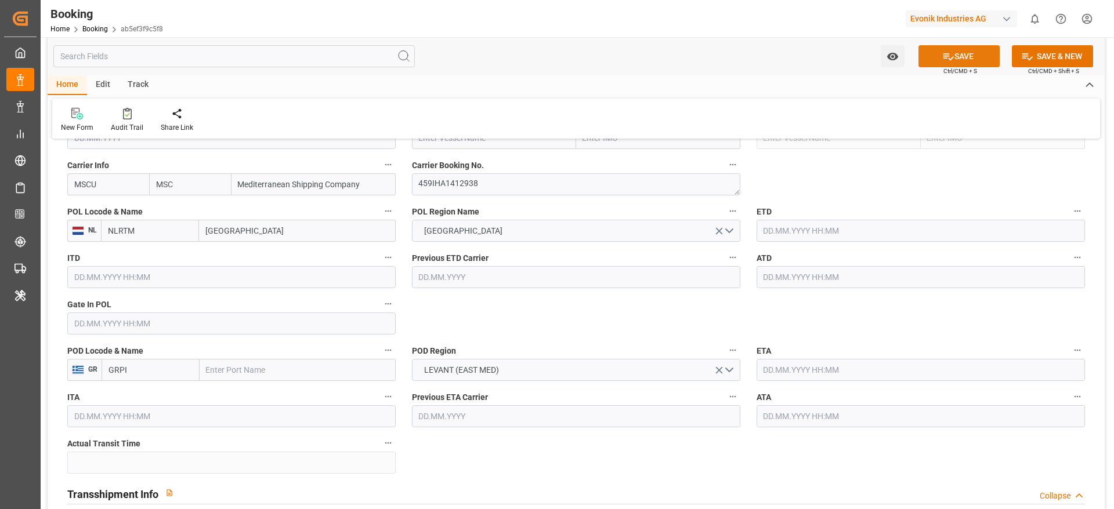
click at [930, 50] on button "SAVE" at bounding box center [958, 56] width 81 height 22
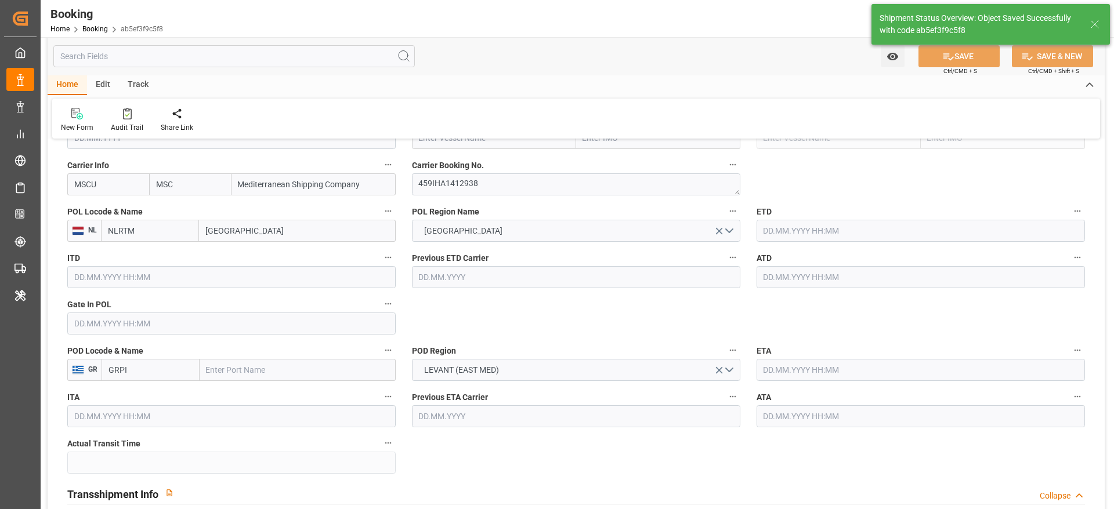
type textarea "[PERSON_NAME]"
type input "13.08.2025 10:55"
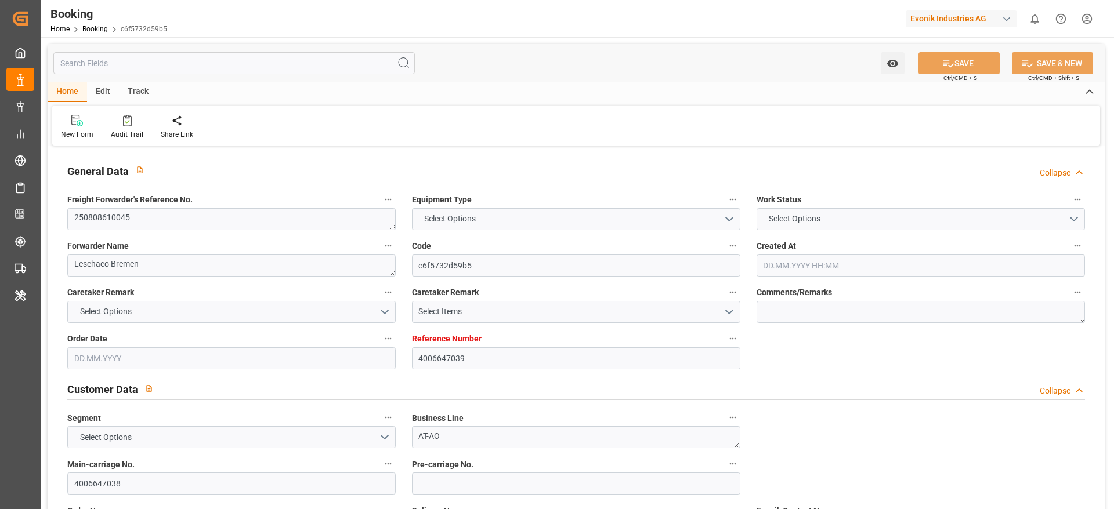
type input "4006647039"
type input "MSC"
type input "Mediterranean Shipping Company"
type input "NLRTM"
type input "GRPI"
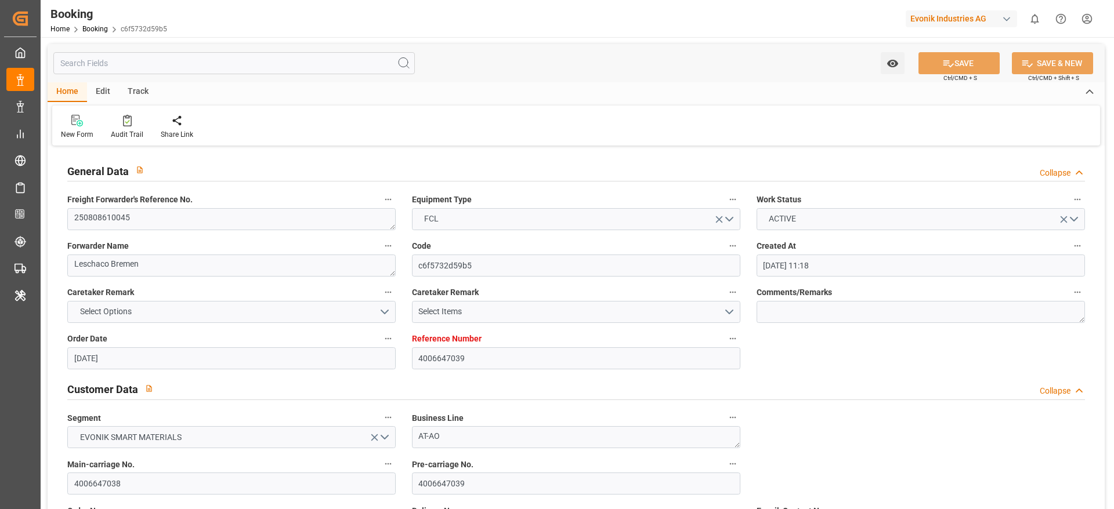
type input "[DATE] 11:18"
type input "[DATE]"
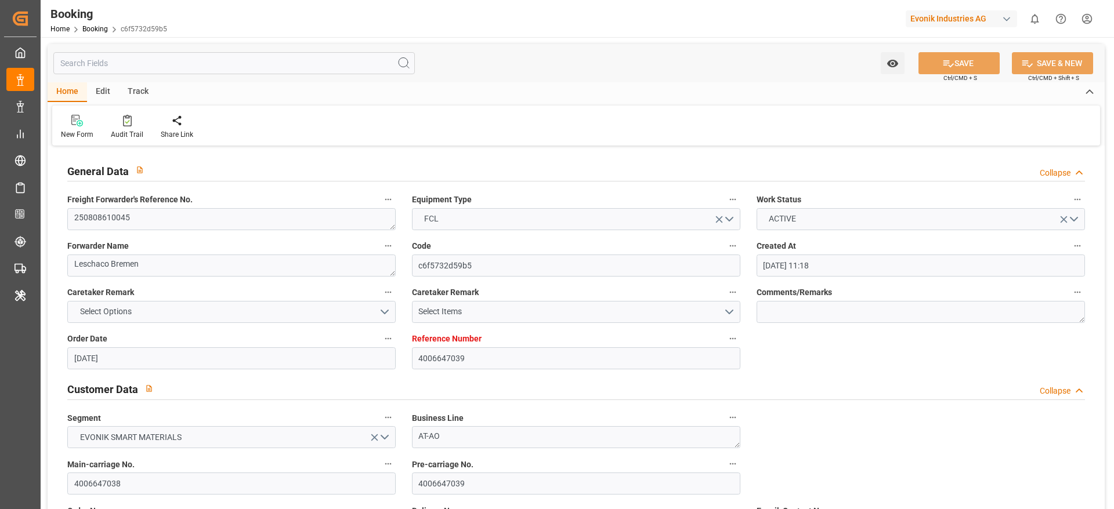
type input "[DATE]"
type input "[DATE] 11:57"
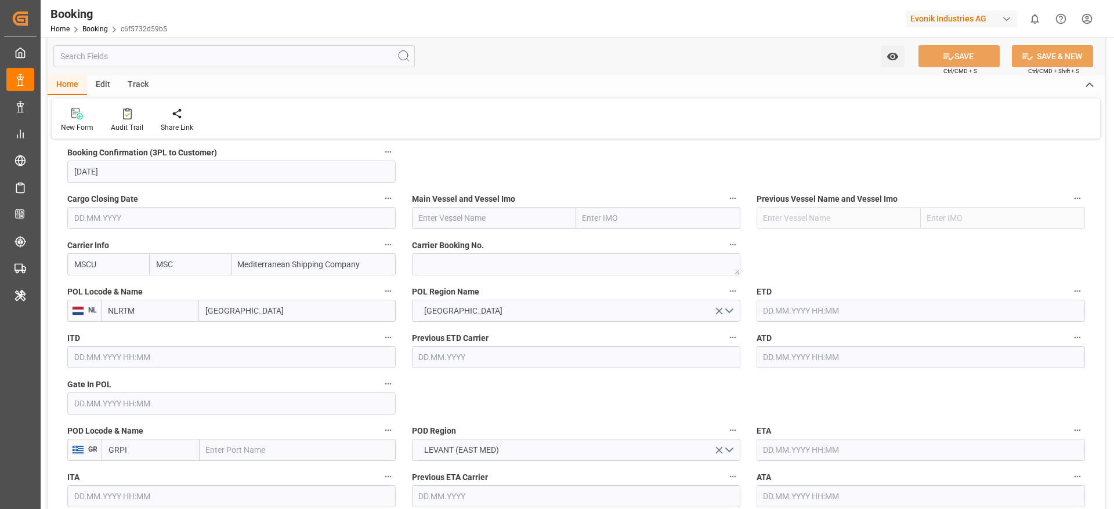
scroll to position [783, 0]
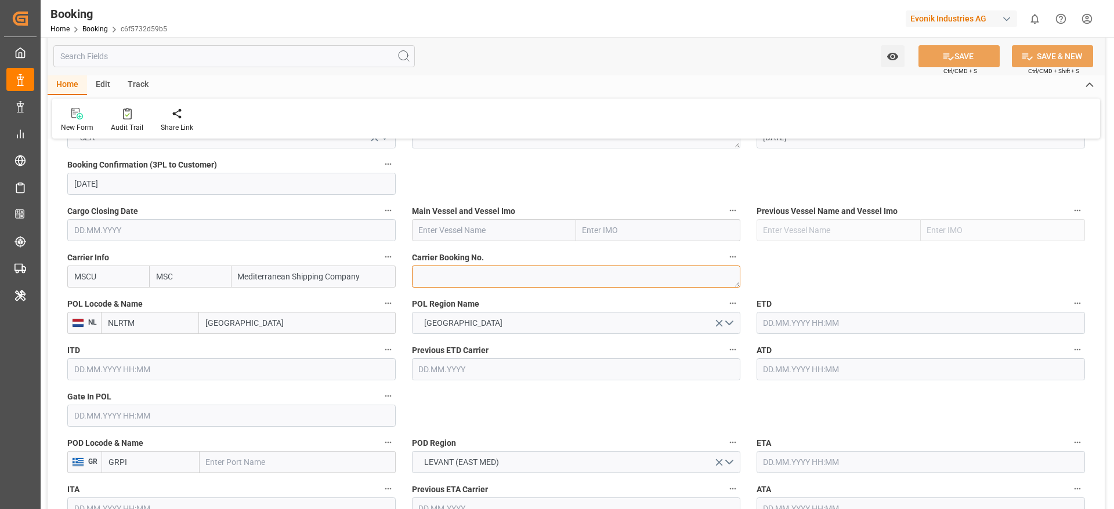
click at [450, 274] on textarea at bounding box center [576, 277] width 328 height 22
paste textarea "459IHA1412562"
type textarea "459IHA1412562"
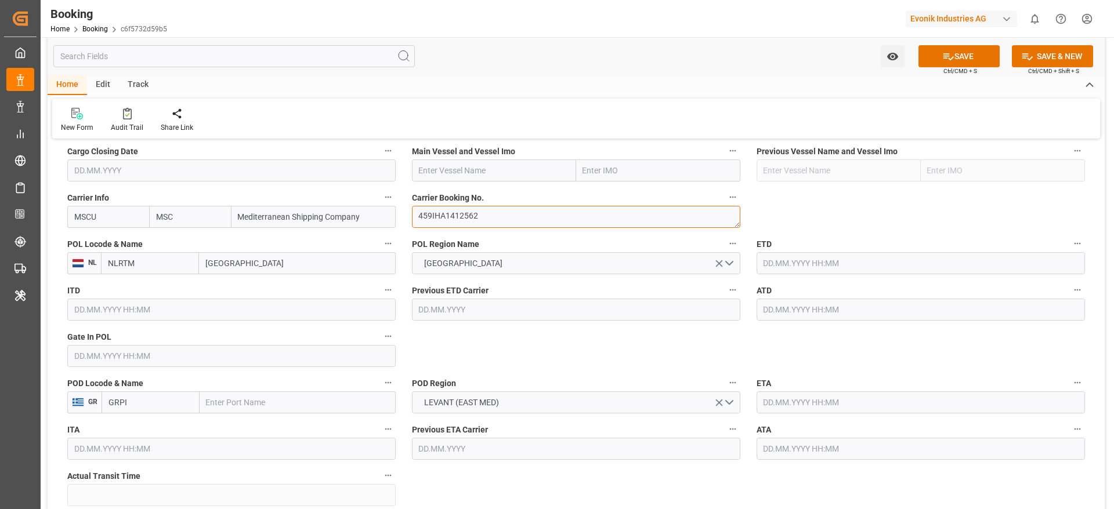
scroll to position [870, 0]
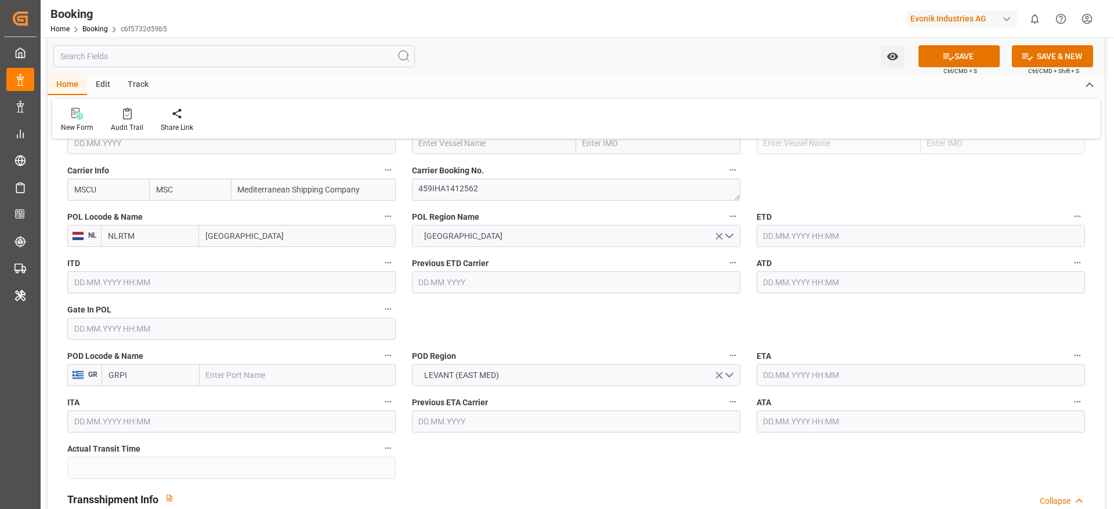
click at [151, 374] on input "GRPI" at bounding box center [151, 375] width 98 height 22
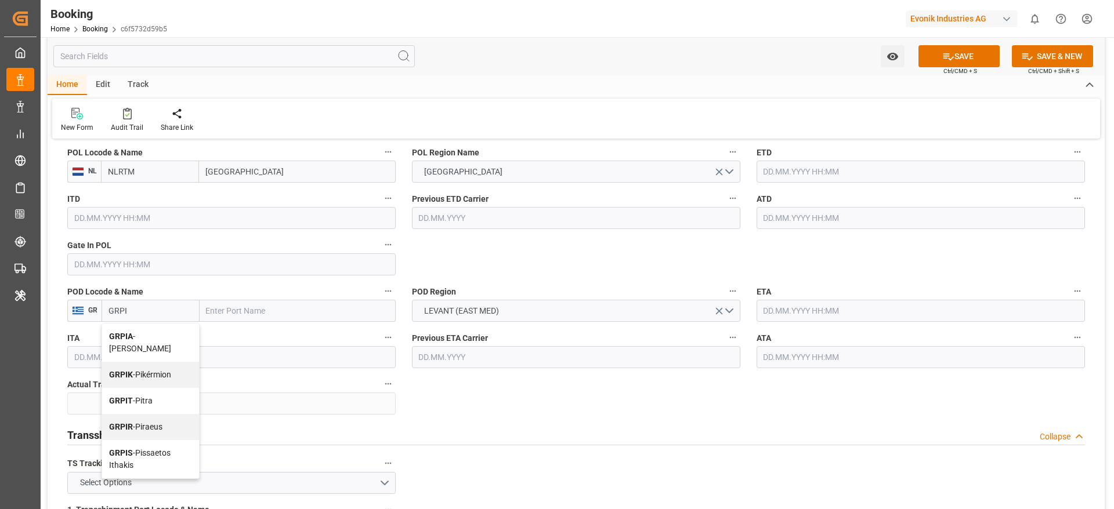
scroll to position [957, 0]
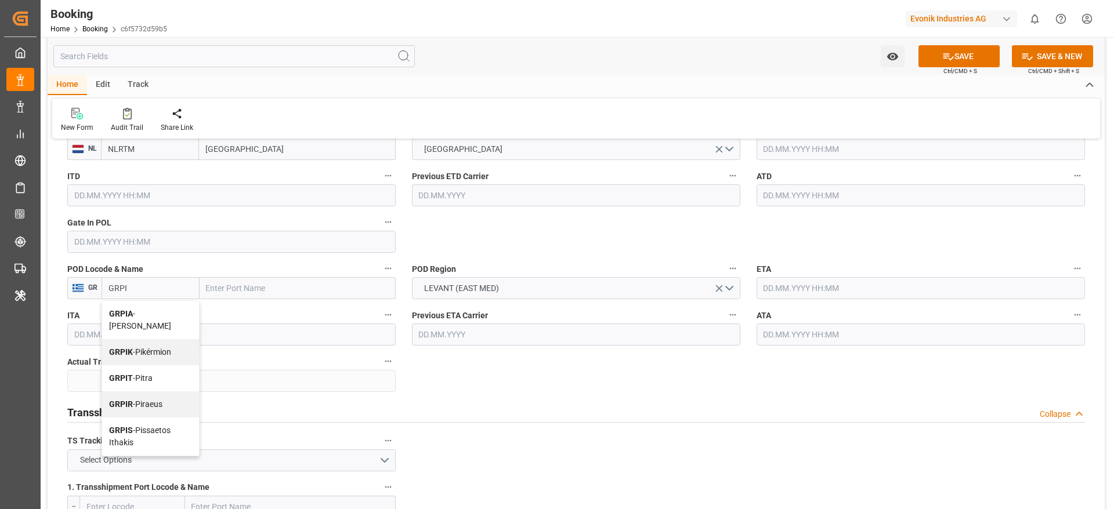
click at [131, 400] on b "GRPIR" at bounding box center [121, 404] width 24 height 9
type input "GRPIR"
type input "Piraeus"
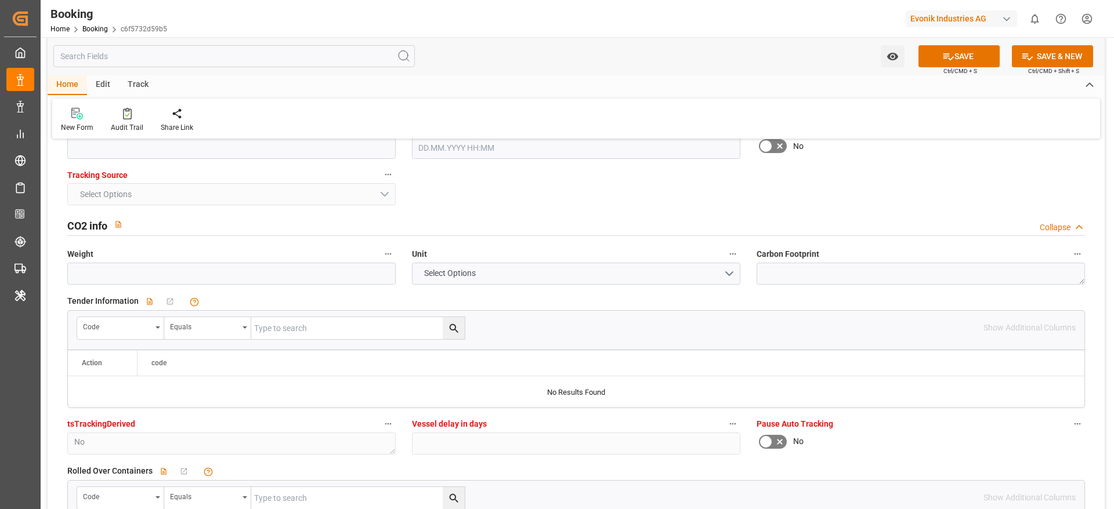
scroll to position [2436, 0]
type input "GRPIR"
click at [975, 46] on button "SAVE" at bounding box center [958, 56] width 81 height 22
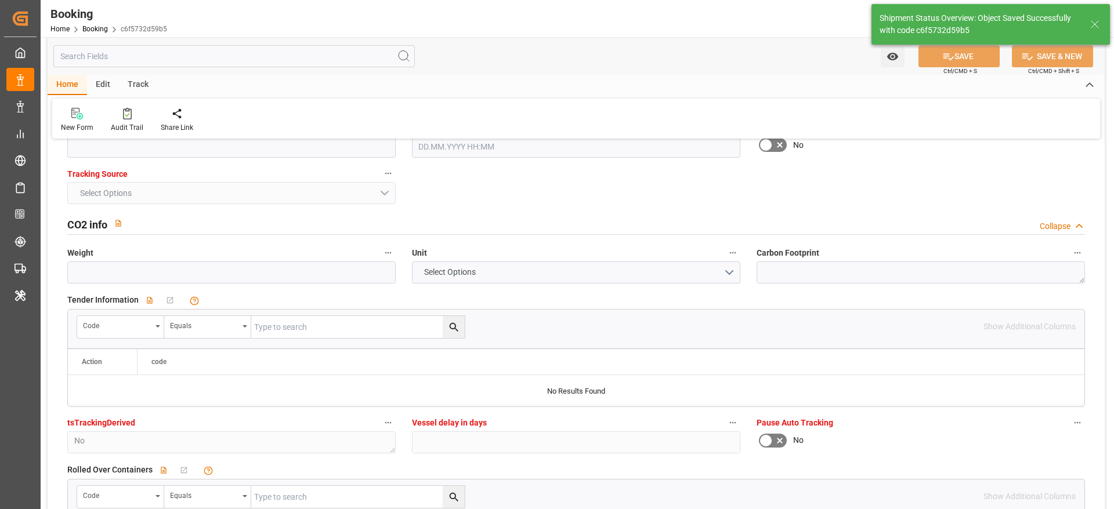
type textarea "West Mediterranean_GRPIR_MSCU_AT-AO"
type textarea "[PERSON_NAME]"
type textarea "businessLine-"
type input "13.08.2025 11:11"
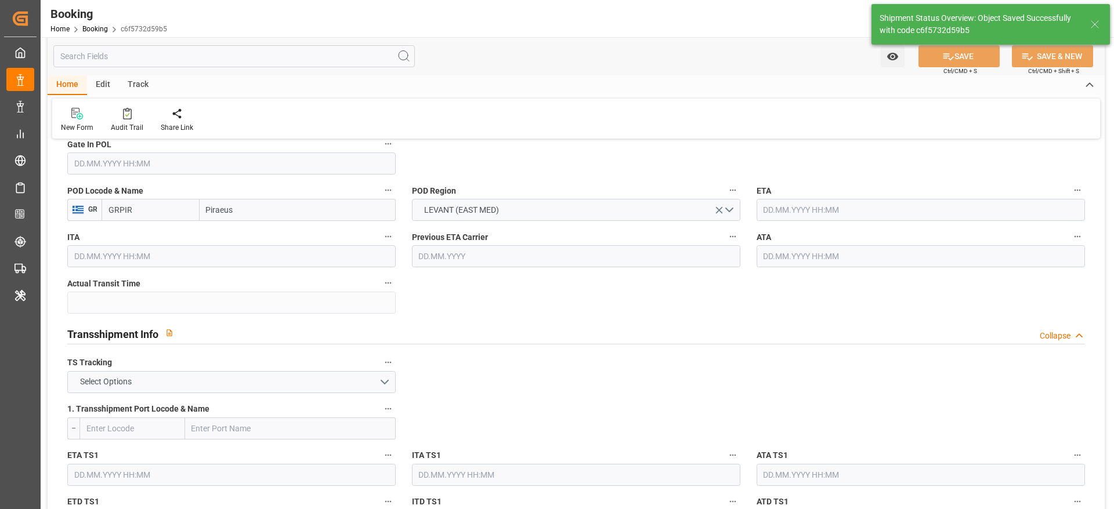
scroll to position [870, 0]
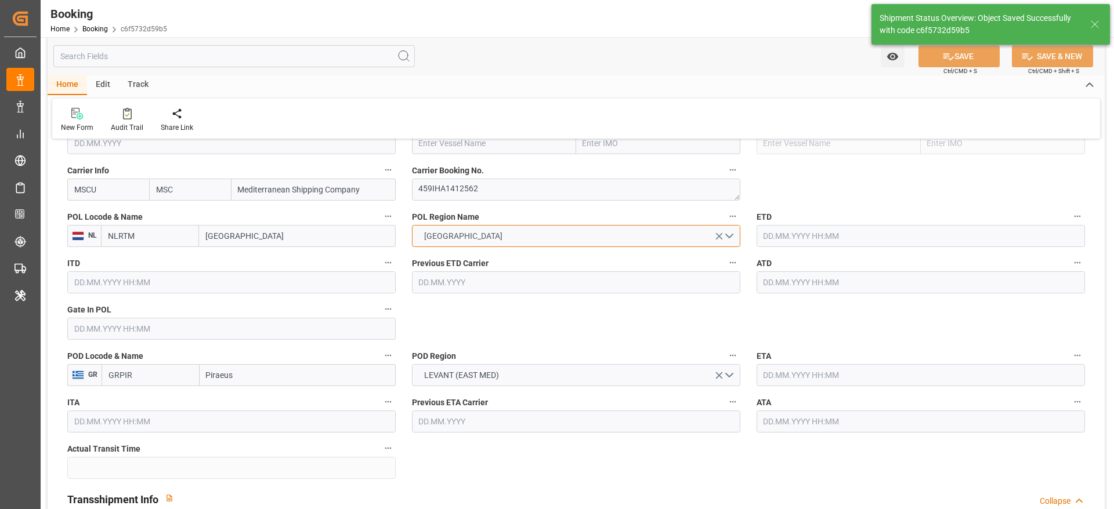
click at [508, 239] on span "WEST MEDITERRANEAN" at bounding box center [463, 236] width 90 height 12
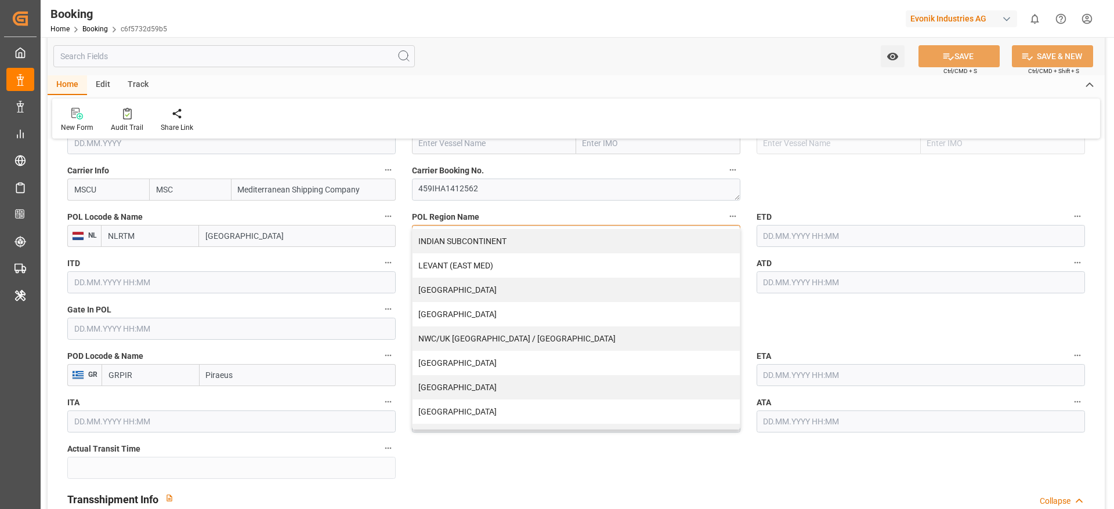
scroll to position [236, 0]
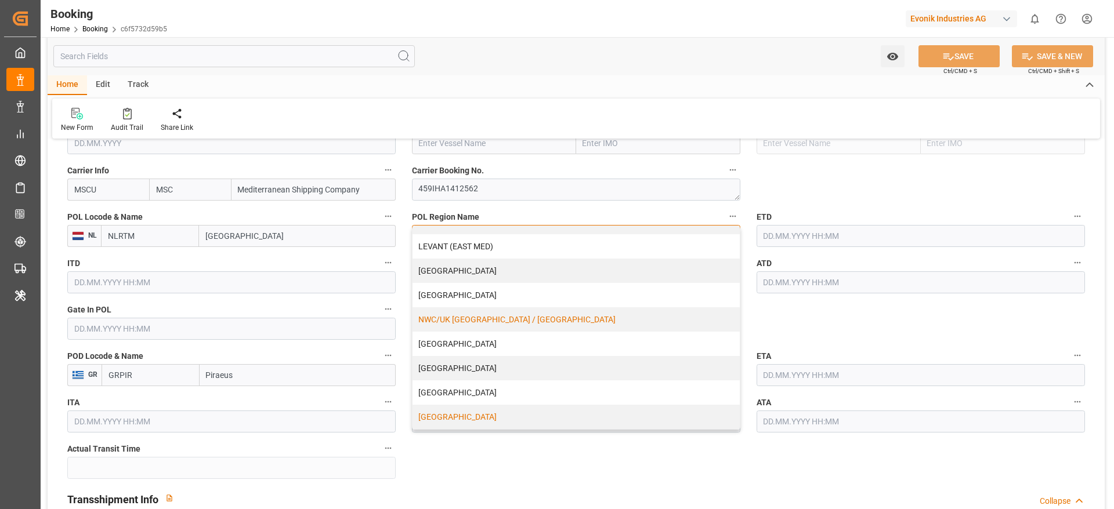
click at [507, 313] on div "NWC/UK [GEOGRAPHIC_DATA] / [GEOGRAPHIC_DATA]" at bounding box center [575, 319] width 327 height 24
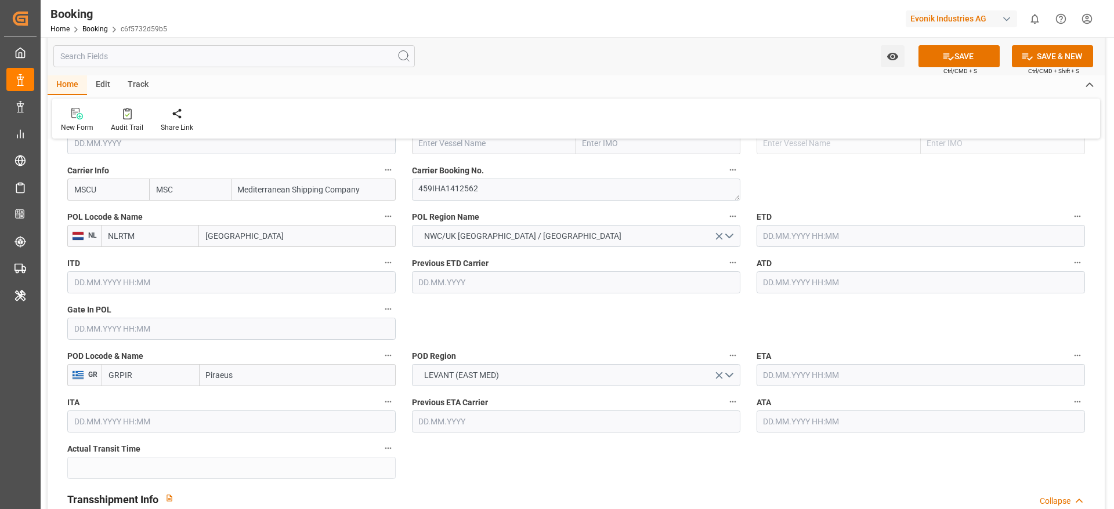
click at [266, 239] on input "Rotterdam" at bounding box center [297, 236] width 197 height 22
click at [291, 263] on div "Rotterdam - NLRTM" at bounding box center [261, 262] width 122 height 26
type input "Rotterdam"
drag, startPoint x: 572, startPoint y: 326, endPoint x: 818, endPoint y: 133, distance: 312.2
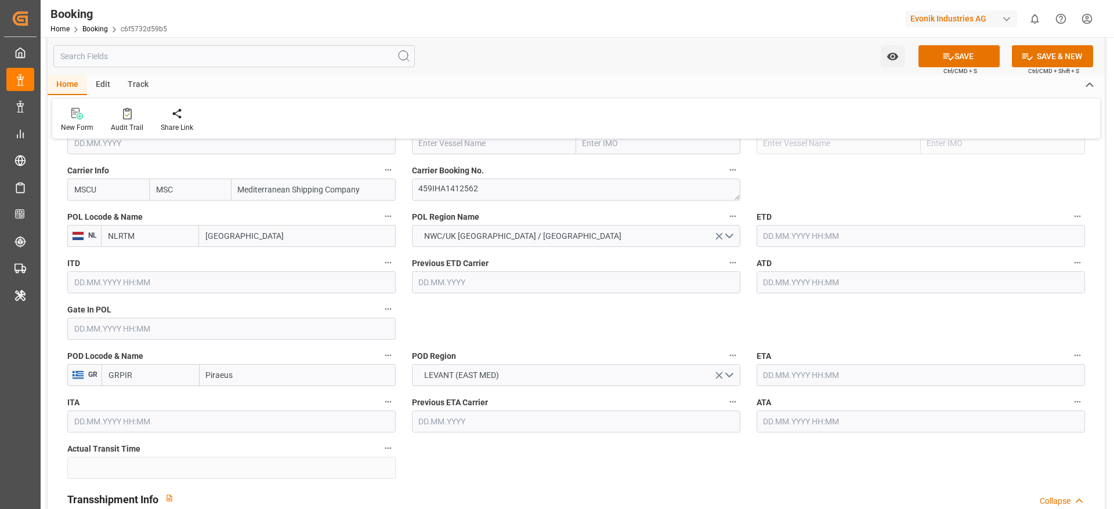
click at [964, 62] on button "SAVE" at bounding box center [958, 56] width 81 height 22
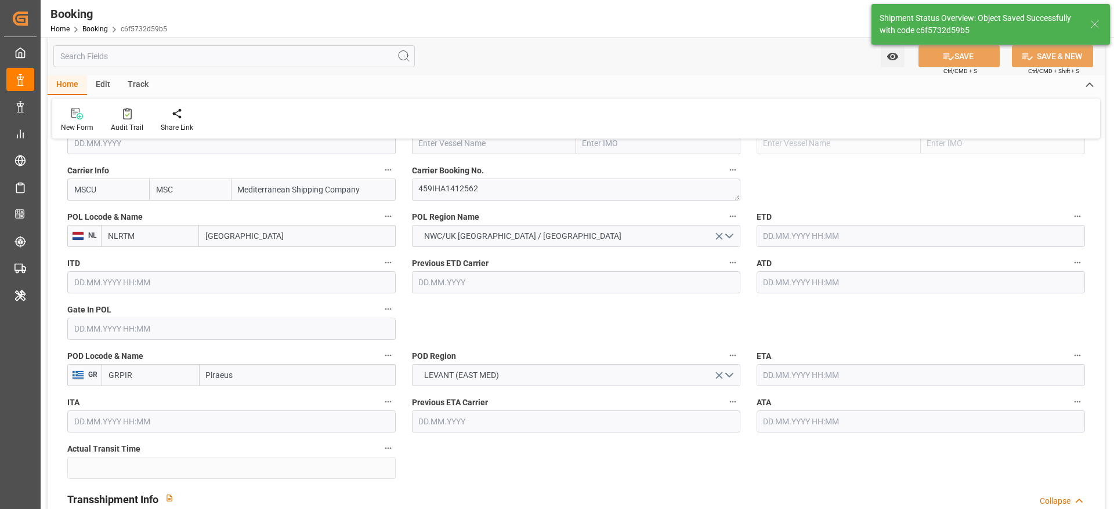
type textarea "NWC/UK North West Continent / UK_GRPIR_MSCU_AT-AO"
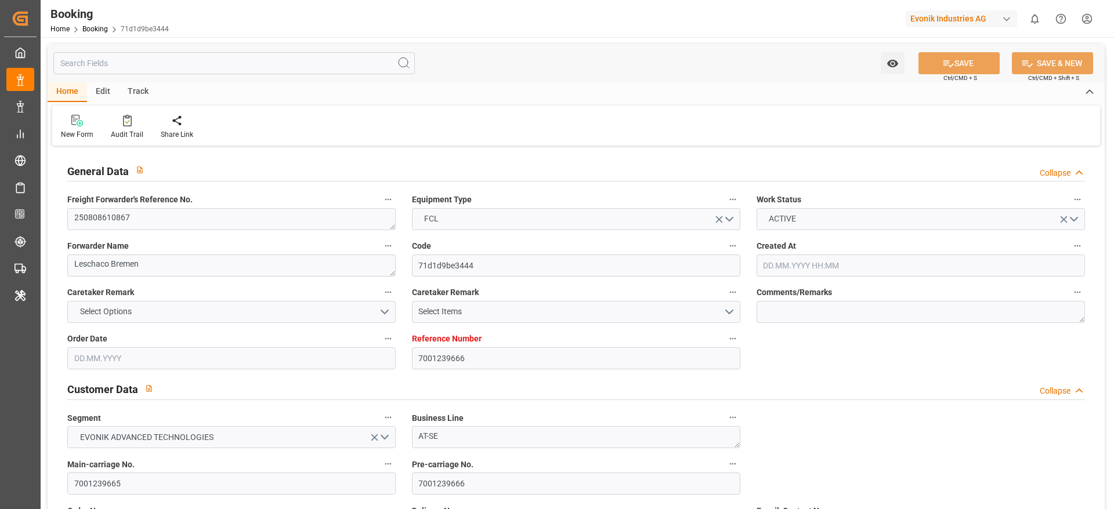
type input "7001239666"
type input "MSC"
type input "Mediterranean Shipping Company"
type input "DEHAM"
type input "USMOB"
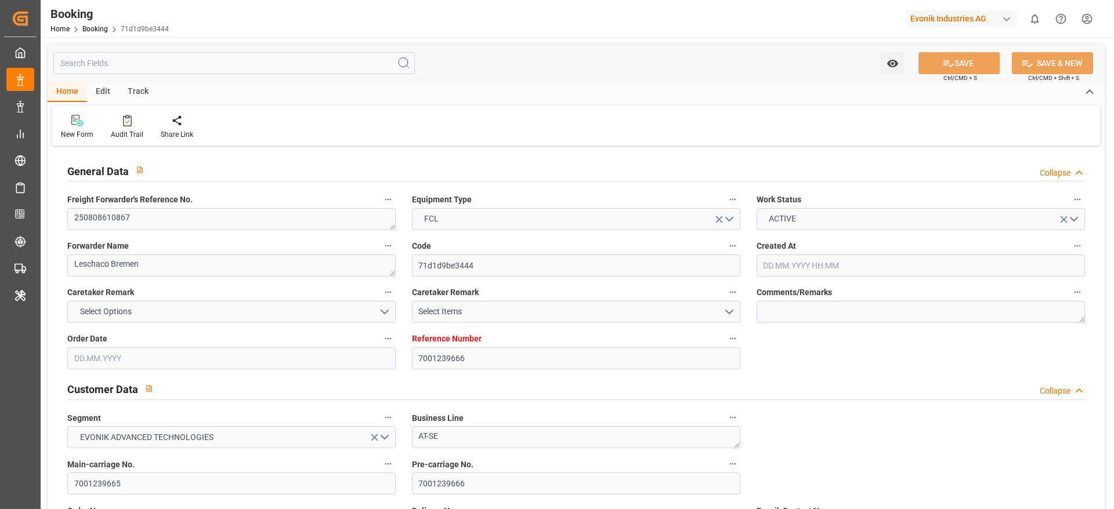
type input "[DATE] 11:15"
type input "[DATE]"
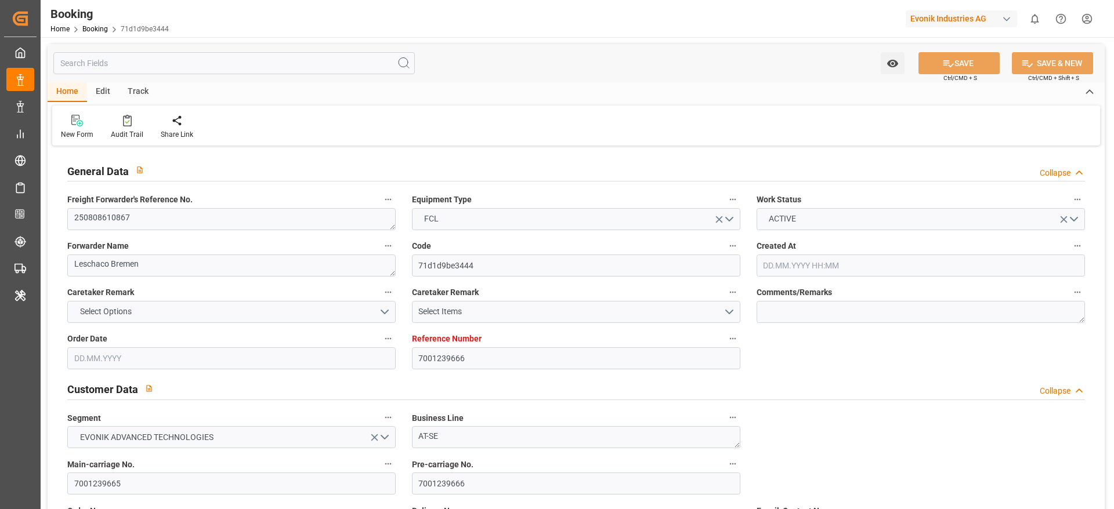
type input "[DATE]"
type input "[DATE] 07:21"
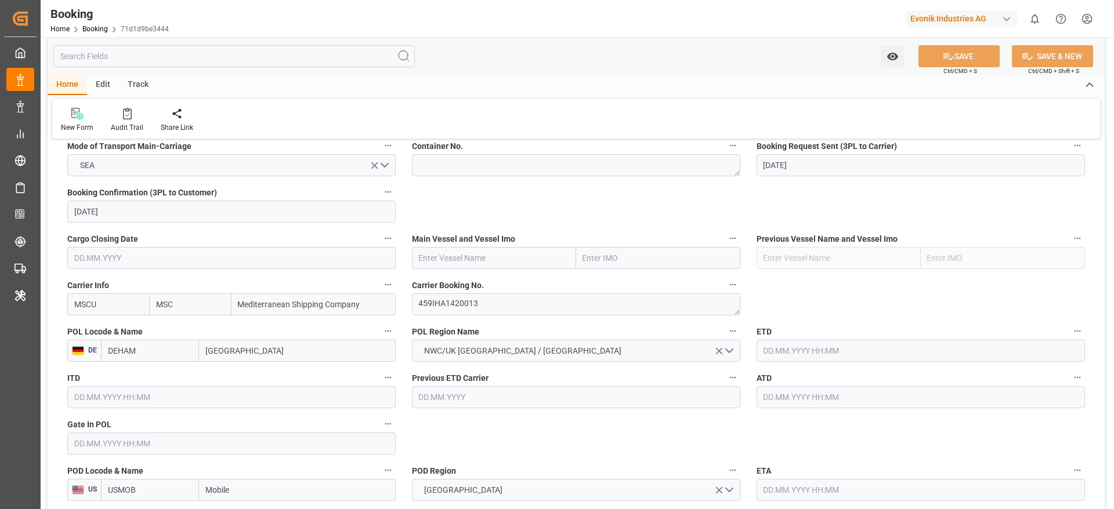
scroll to position [783, 0]
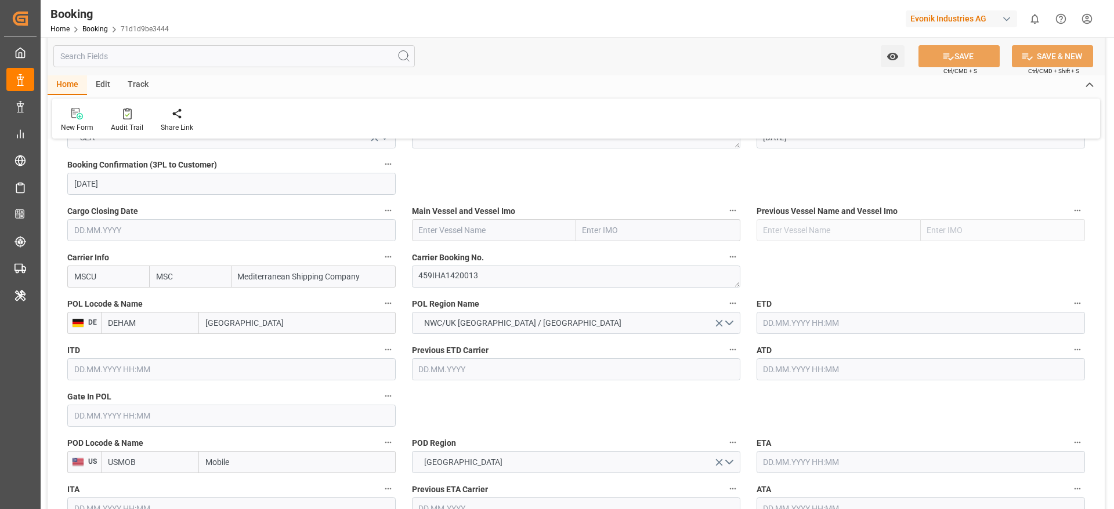
click at [276, 322] on input "Hamburg" at bounding box center [297, 323] width 197 height 22
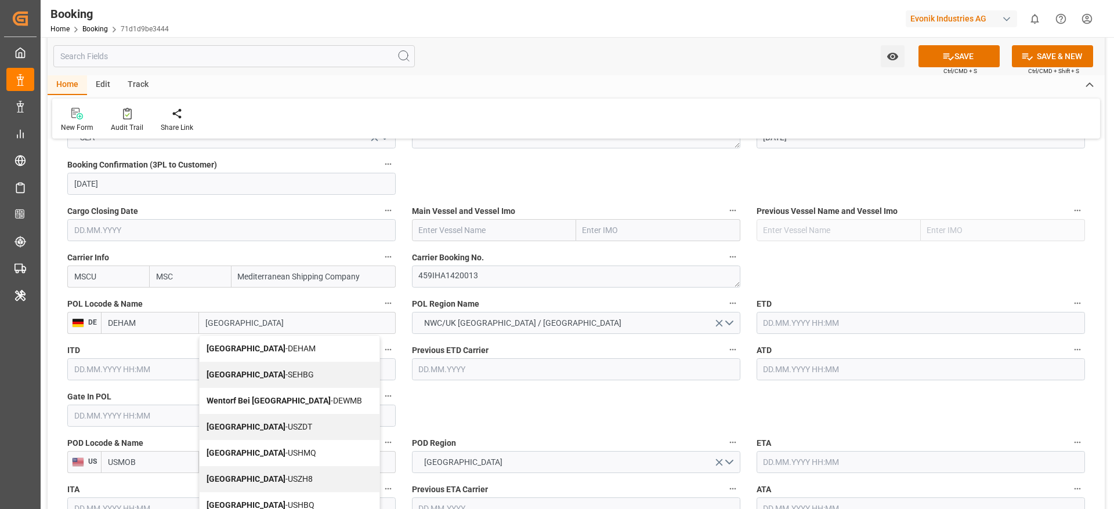
type input "Hamburg"
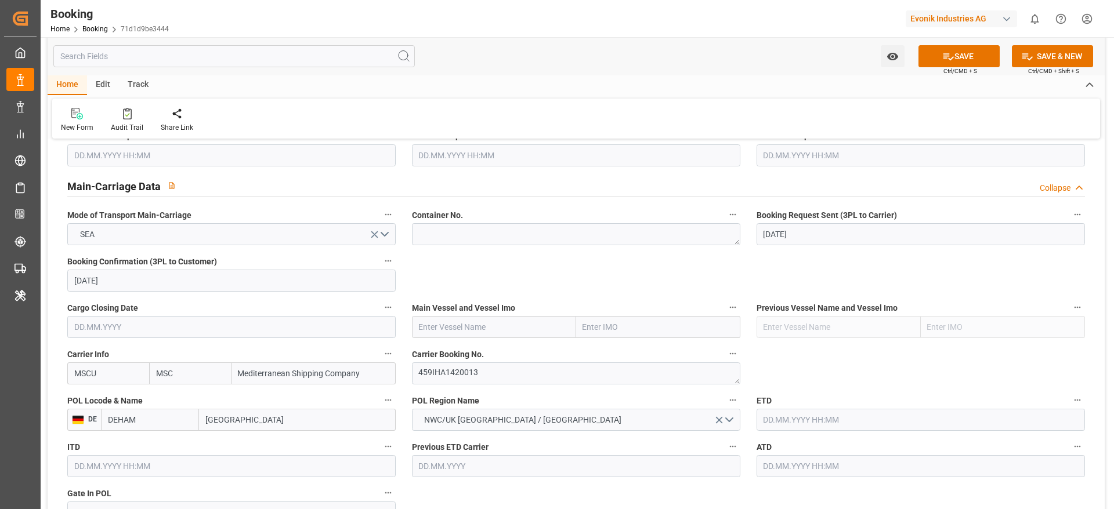
scroll to position [609, 0]
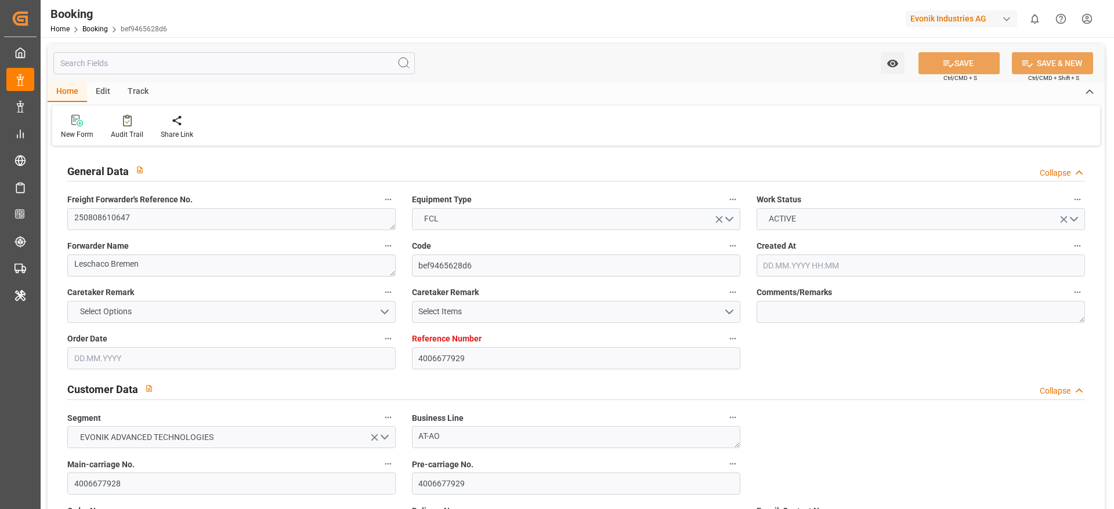
type input "4006677929"
type input "MSC"
type input "Mediterranean Shipping Company"
type input "NLRTM"
type input "ILASH"
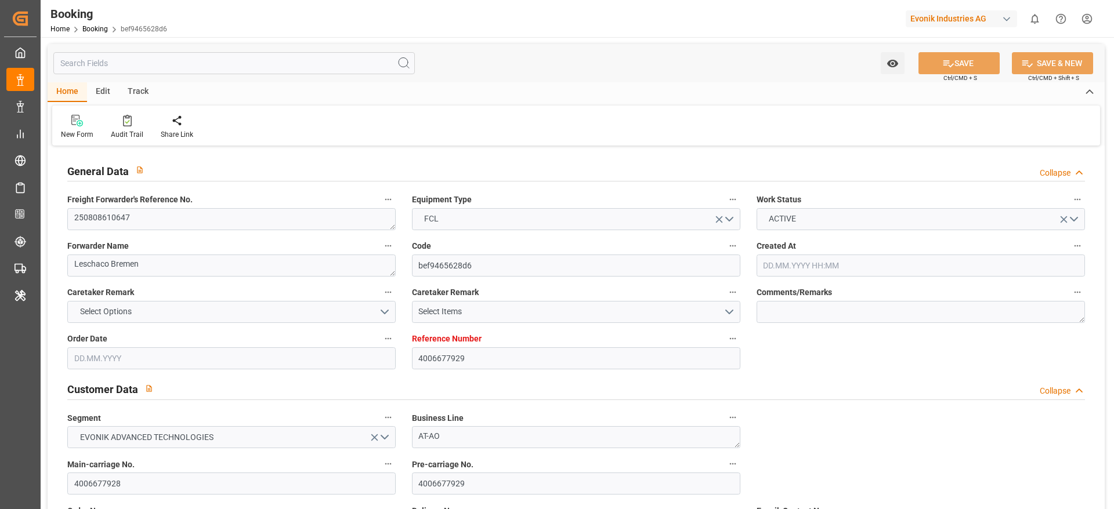
type input "[DATE] 08:01"
type input "[DATE]"
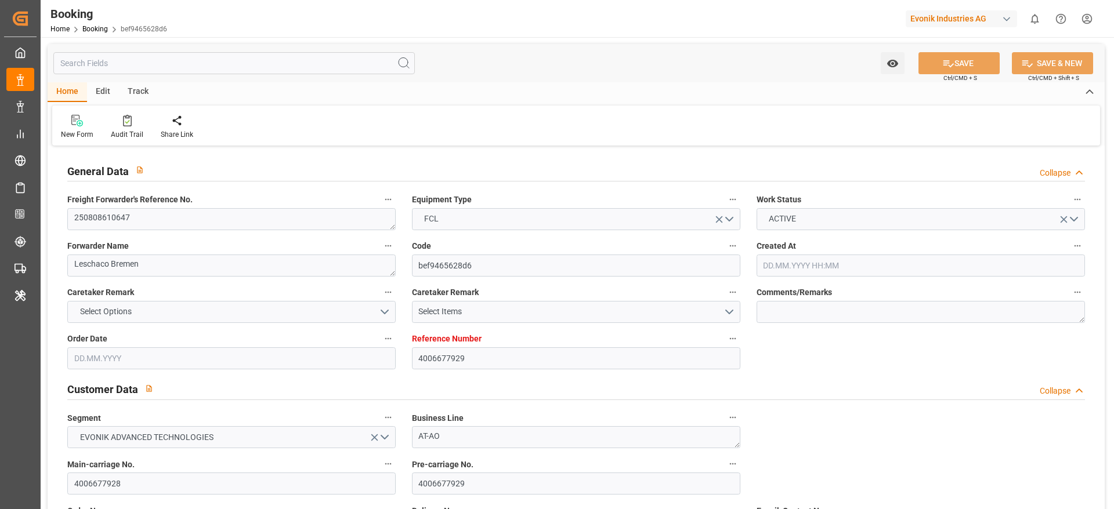
type input "[DATE]"
type input "[DATE] 10:44"
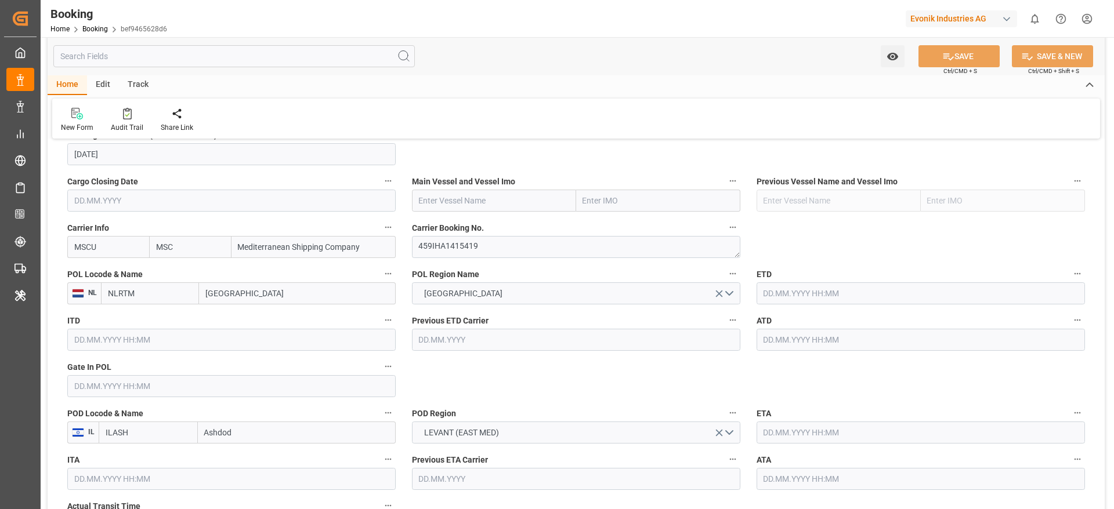
scroll to position [870, 0]
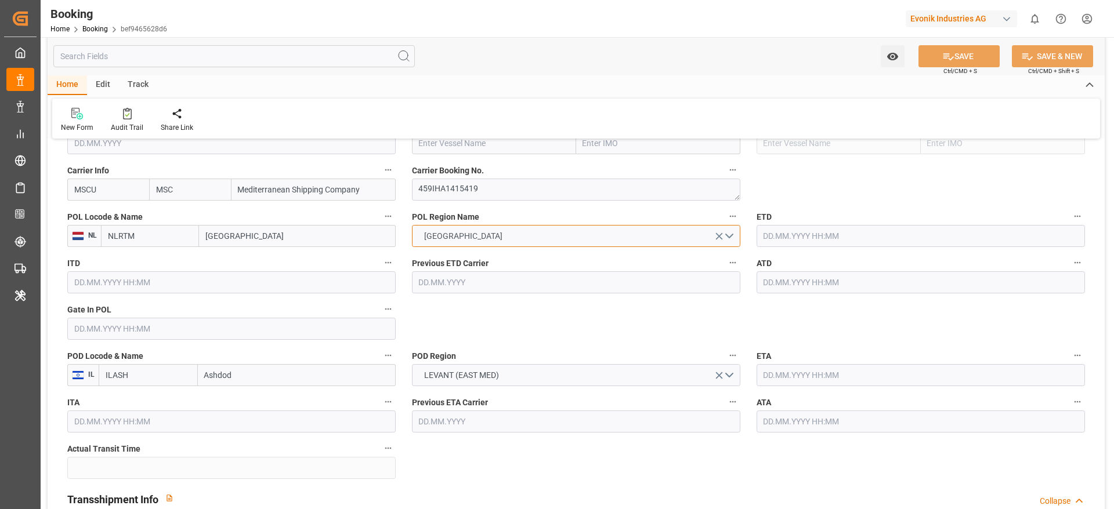
click at [501, 235] on span "[GEOGRAPHIC_DATA]" at bounding box center [463, 236] width 90 height 12
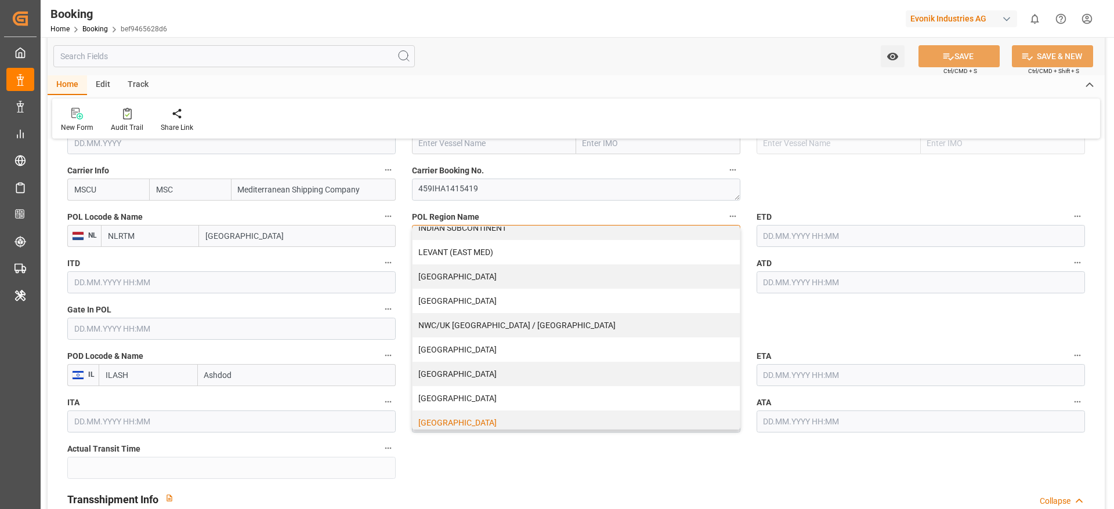
scroll to position [236, 0]
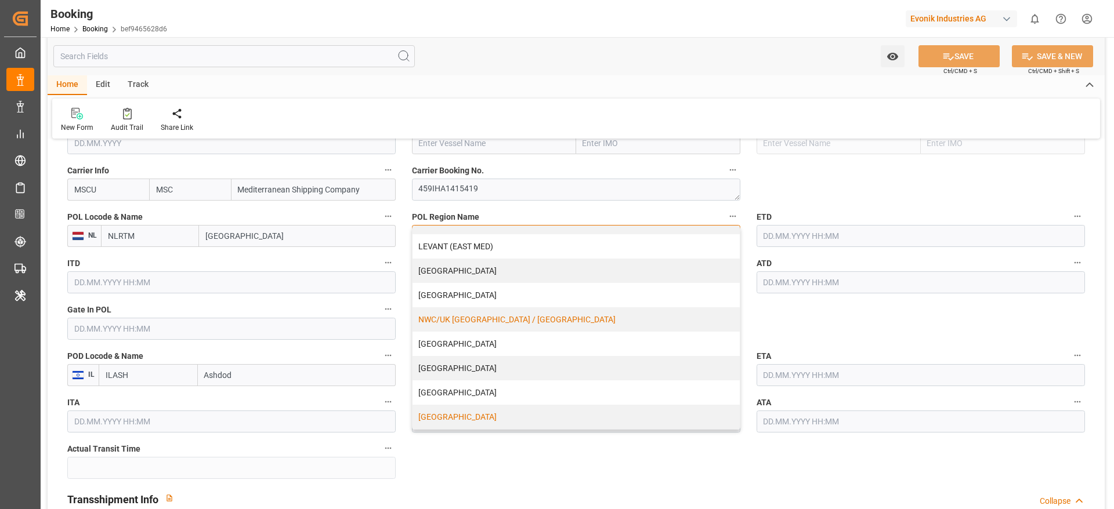
click at [512, 319] on div "NWC/UK [GEOGRAPHIC_DATA] / [GEOGRAPHIC_DATA]" at bounding box center [575, 319] width 327 height 24
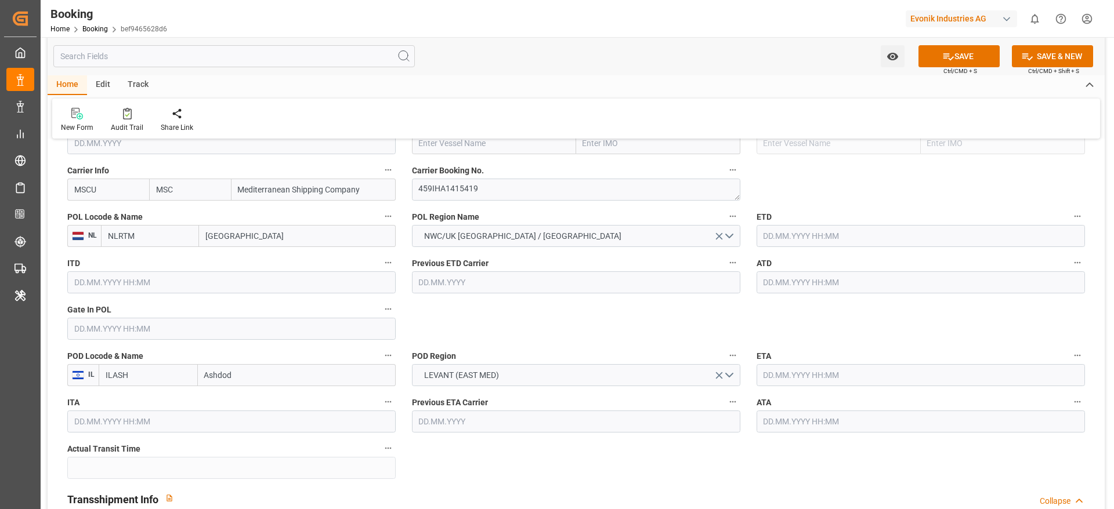
click at [941, 68] on div "Watch Option SAVE Ctrl/CMD + S SAVE & NEW Ctrl/CMD + Shift + S" at bounding box center [576, 56] width 1057 height 38
click at [942, 58] on icon at bounding box center [948, 56] width 12 height 12
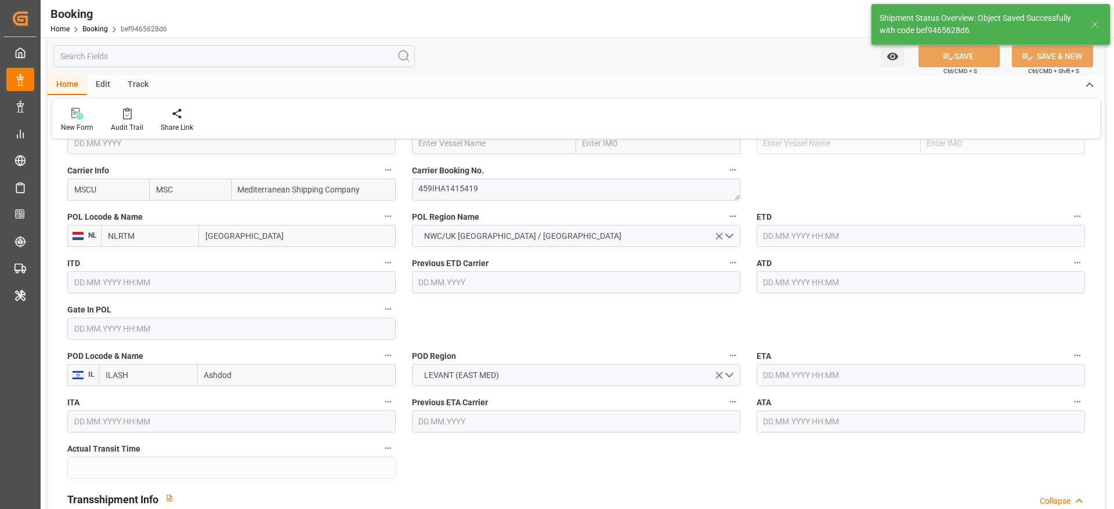
type textarea "NWC/UK North West Continent / UK_ILASH_MSCU_AT-AO"
type input "13.08.2025 11:12"
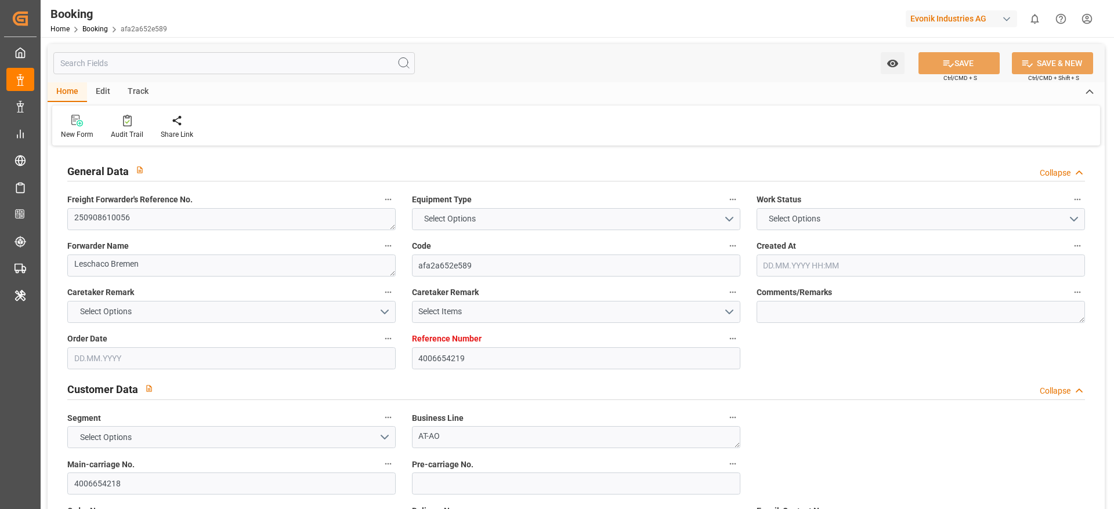
type input "4006654219"
type input "MSC"
type input "Mediterranean Shipping Company"
type input "NLRTM"
type input "GRPI"
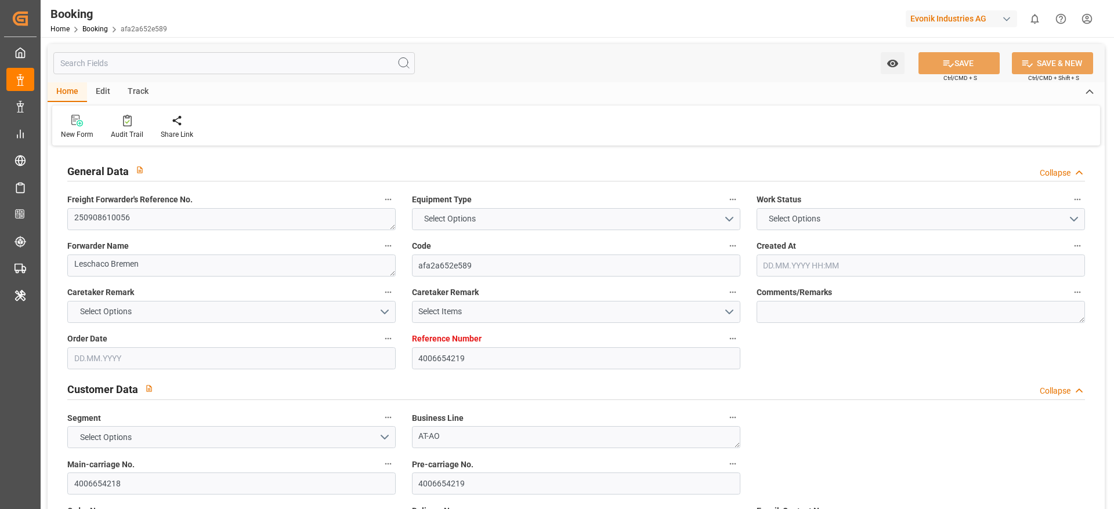
type input "01.07.2025 05:52"
type input "01.07.2025"
type input "25.08.2025"
type input "07.08.2025"
type input "[DATE]"
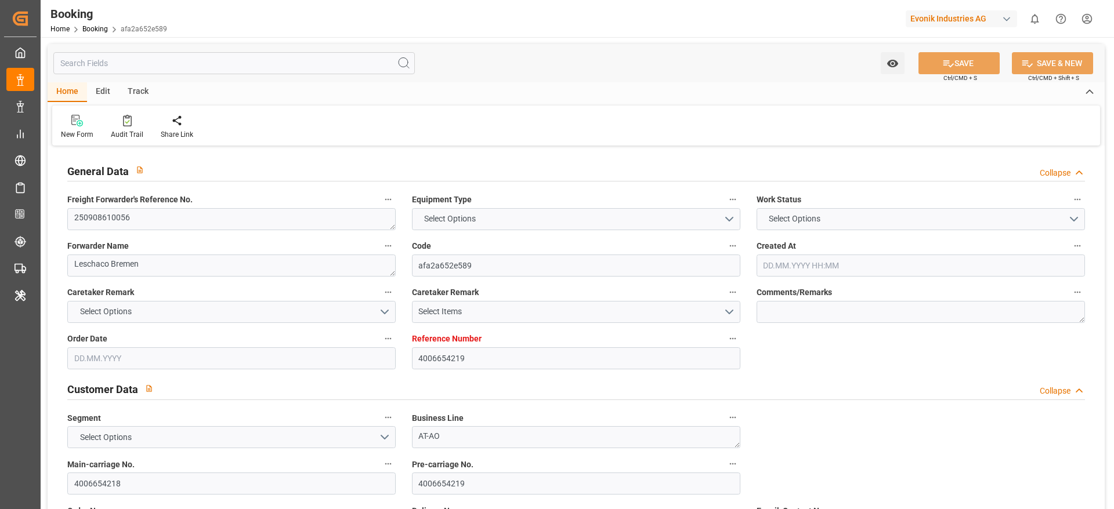
type input "[DATE]"
type input "06.08.2025 11:43"
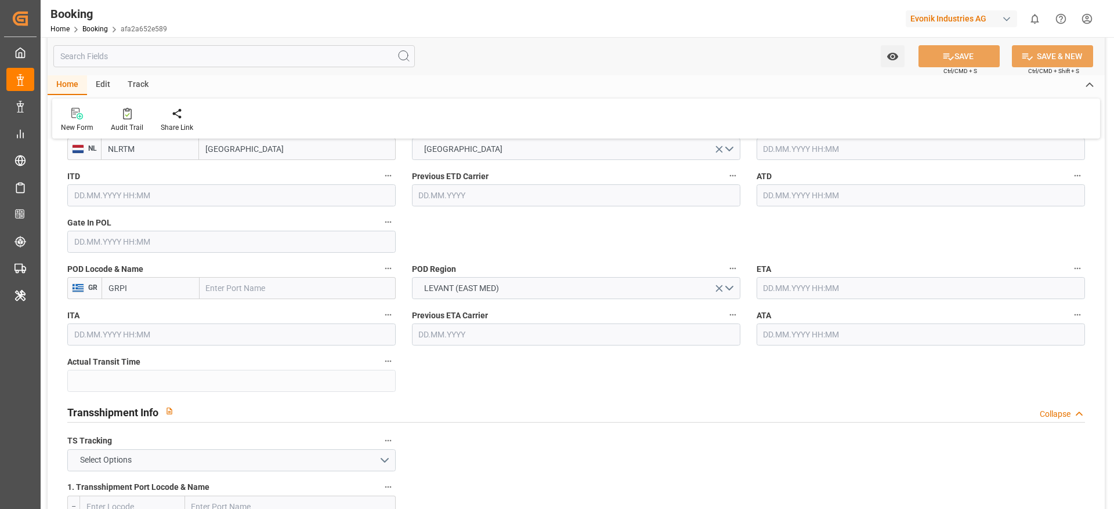
scroll to position [783, 0]
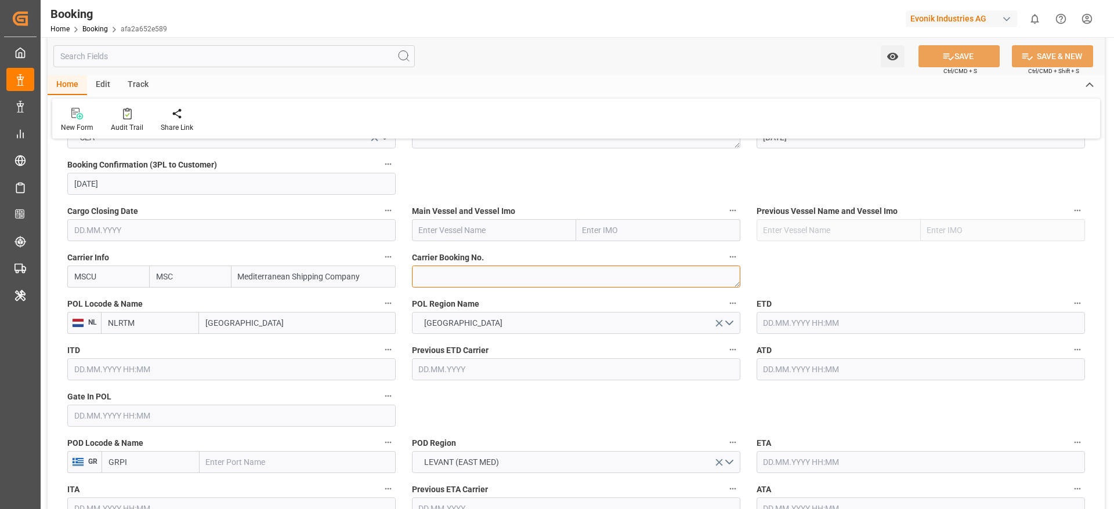
click at [462, 271] on textarea at bounding box center [576, 277] width 328 height 22
paste textarea "459IHA1412907"
type textarea "459IHA1412907"
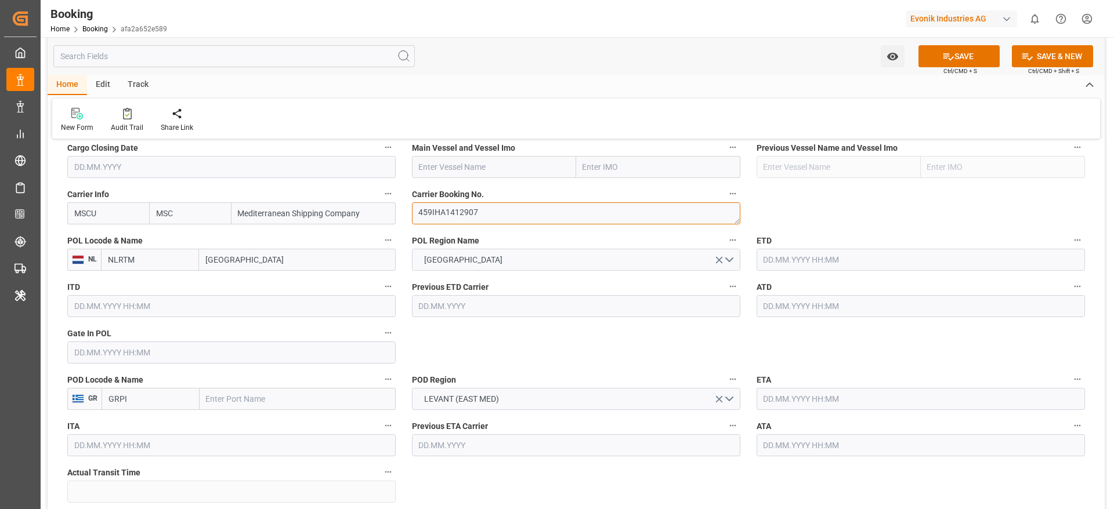
scroll to position [870, 0]
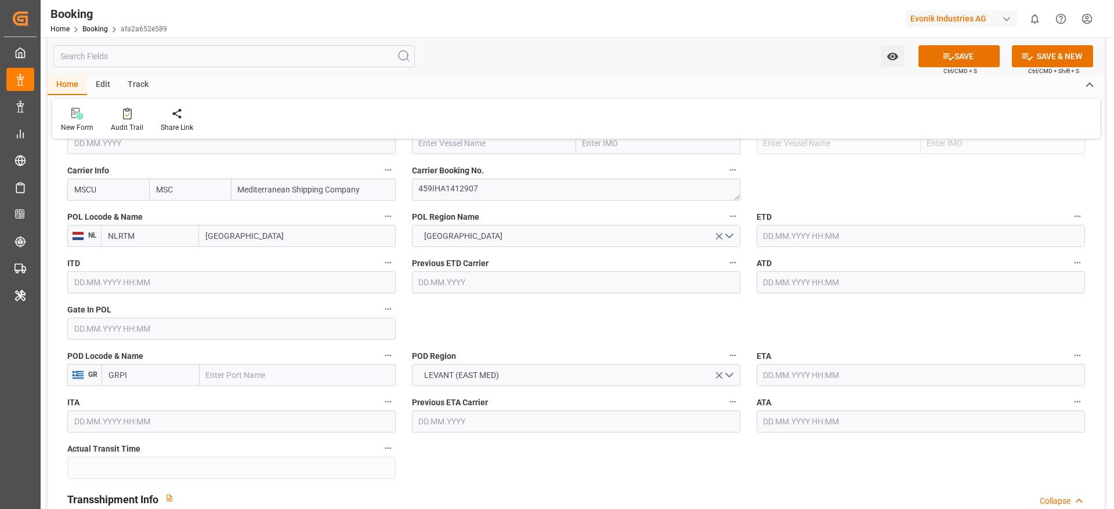
click at [141, 382] on input "GRPI" at bounding box center [151, 375] width 98 height 22
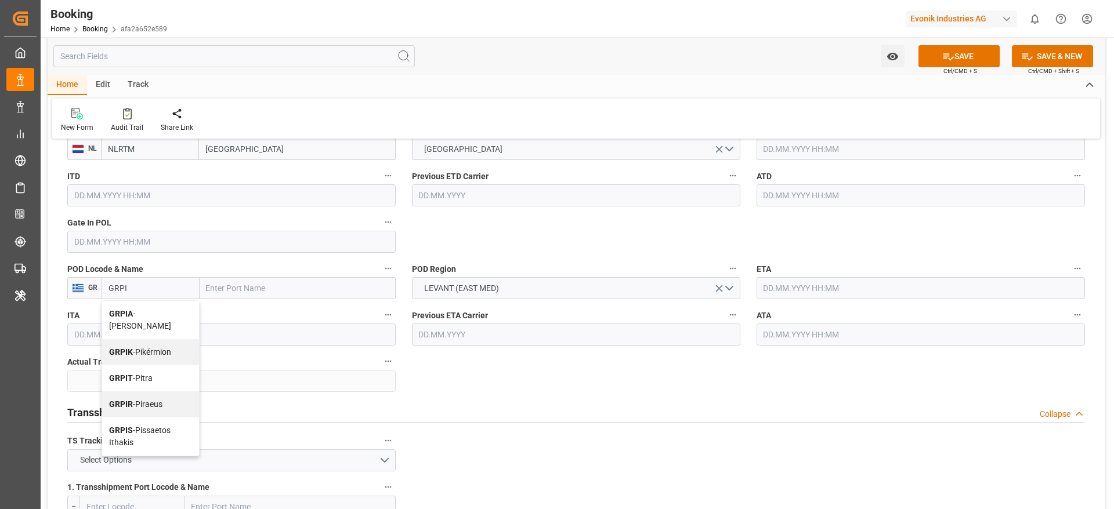
click at [162, 400] on span "GRPIR - Piraeus" at bounding box center [135, 404] width 53 height 9
type input "GRPIR"
type input "Piraeus"
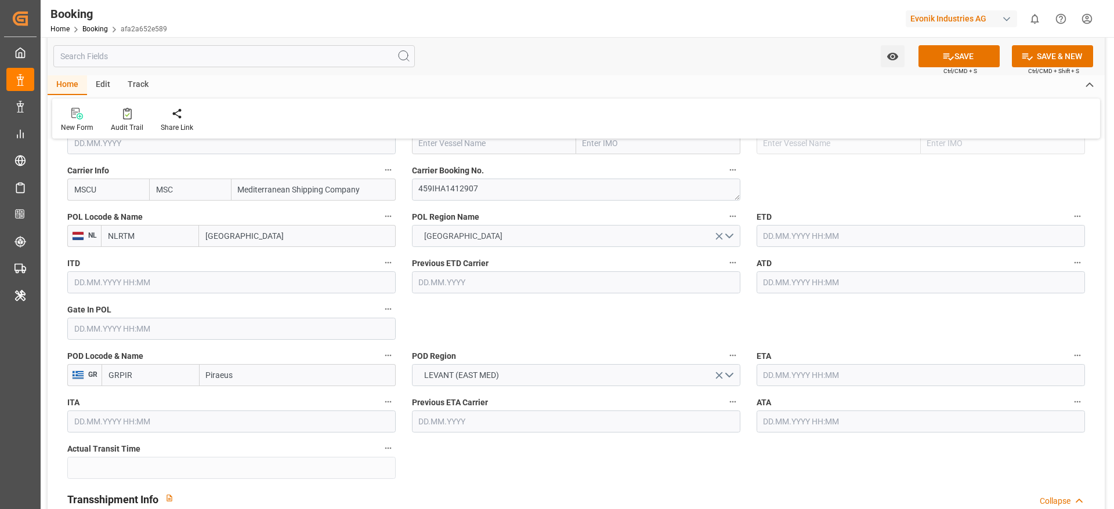
type input "GRPIR"
click at [495, 241] on span "[GEOGRAPHIC_DATA]" at bounding box center [463, 236] width 90 height 12
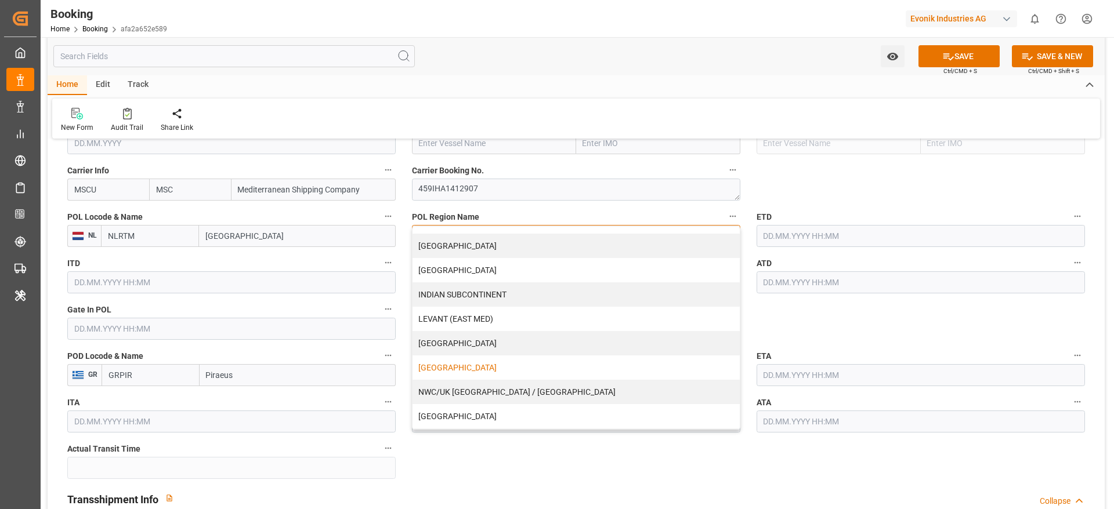
scroll to position [174, 0]
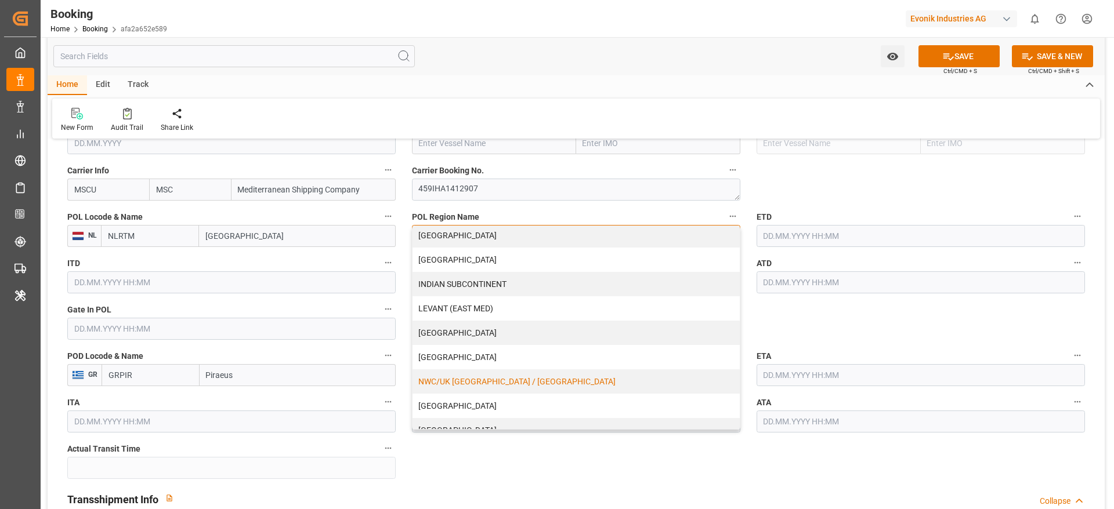
click at [524, 377] on div "NWC/UK [GEOGRAPHIC_DATA] / [GEOGRAPHIC_DATA]" at bounding box center [575, 381] width 327 height 24
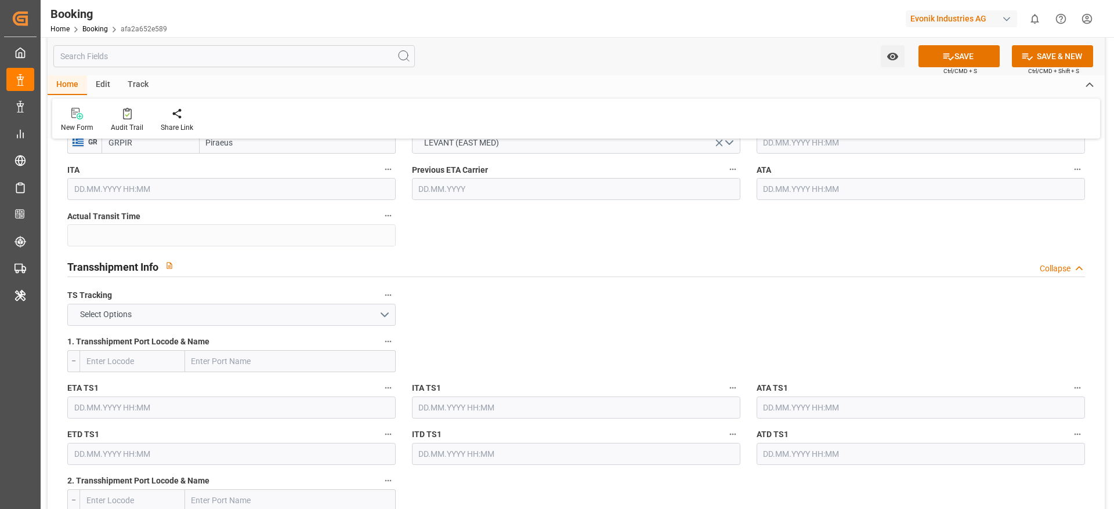
scroll to position [1131, 0]
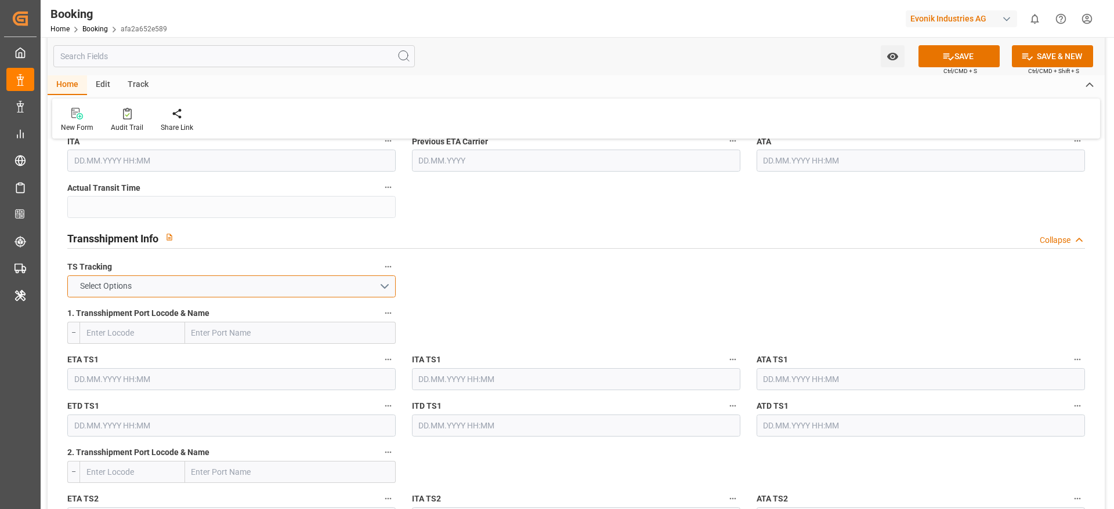
click at [248, 291] on button "Select Options" at bounding box center [231, 287] width 328 height 22
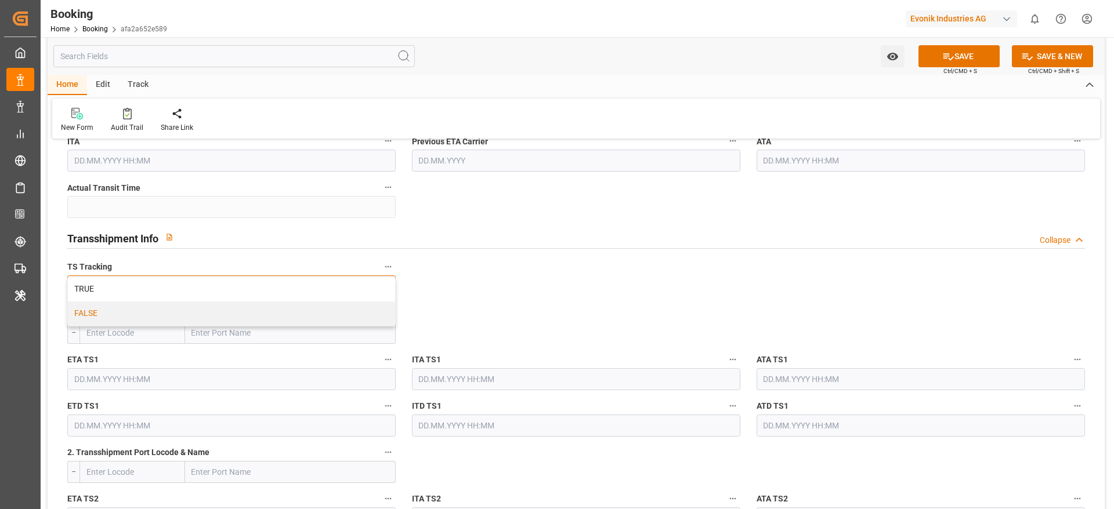
click at [231, 320] on div "FALSE" at bounding box center [231, 314] width 327 height 24
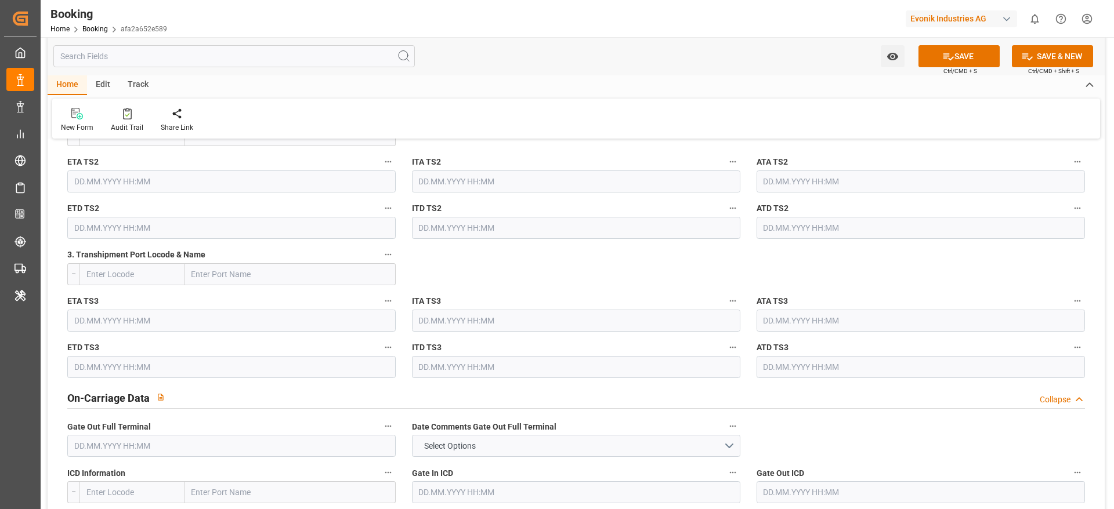
scroll to position [1479, 0]
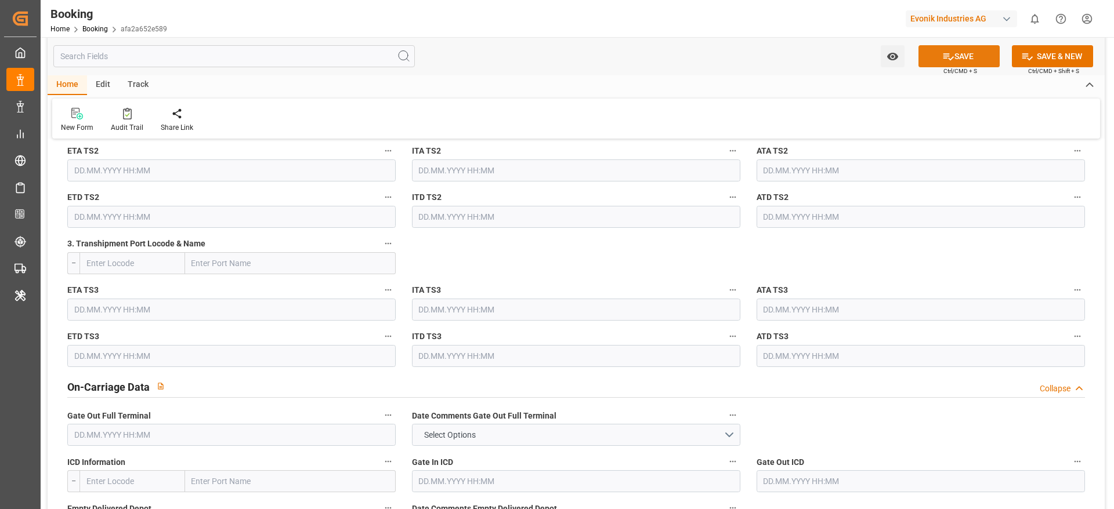
click at [956, 60] on button "SAVE" at bounding box center [958, 56] width 81 height 22
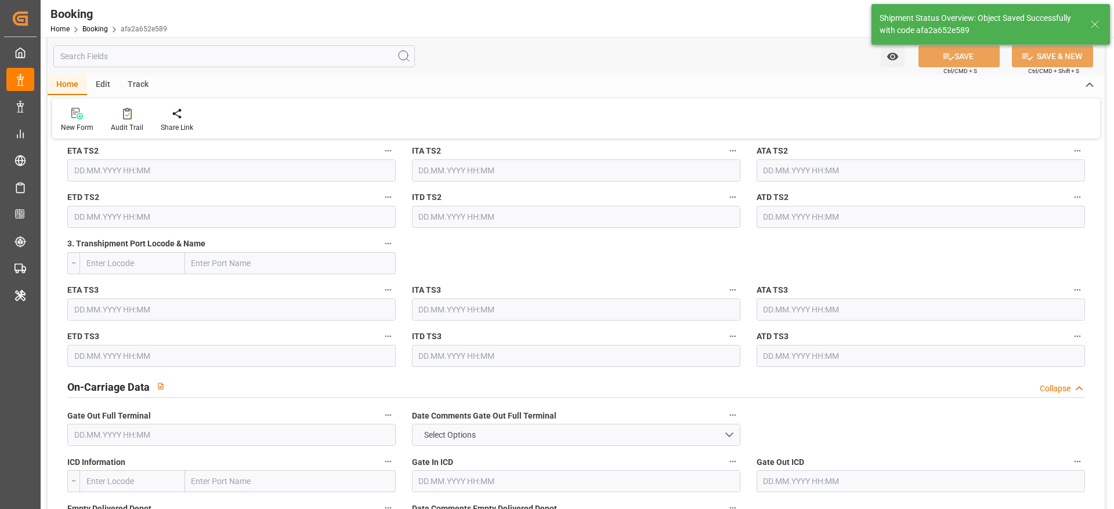
type textarea "NWC/UK North West Continent / UK_GRPIR_MSCU_AT-AO"
type textarea "[PERSON_NAME]"
type textarea "businessDivision-businessLine-"
type input "13.08.2025 11:21"
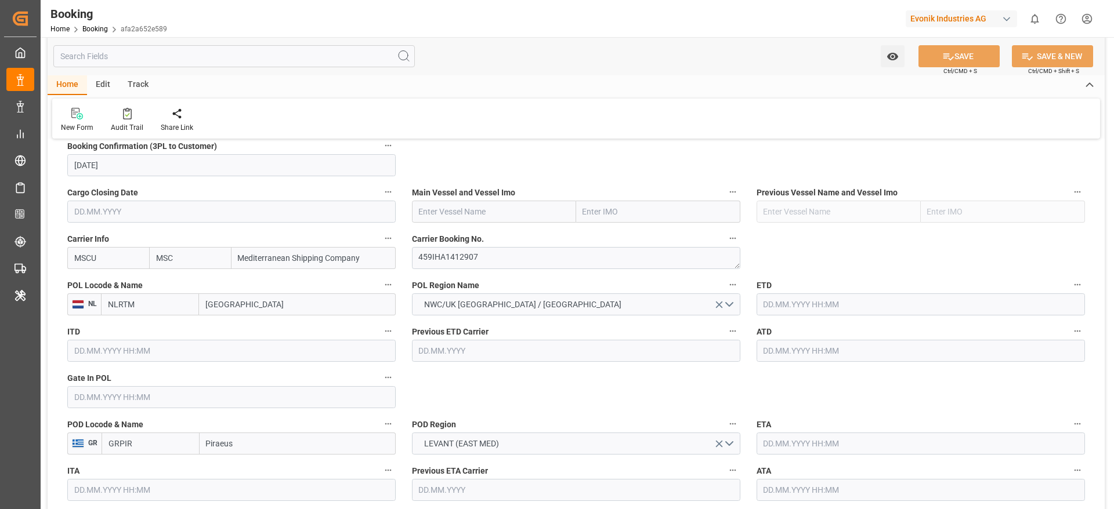
scroll to position [696, 0]
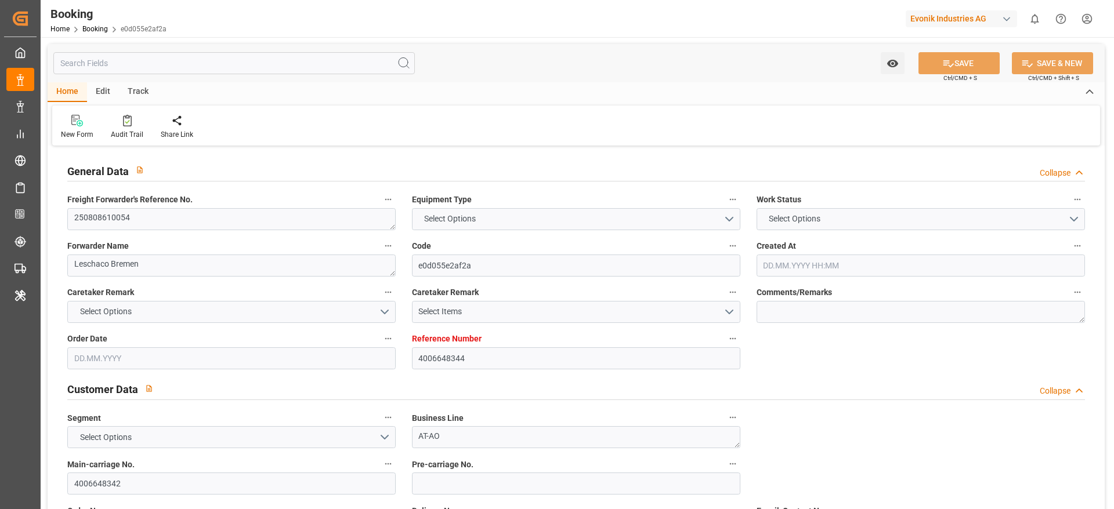
type textarea "250808610054"
type textarea "Leschaco Bremen"
type input "e0d055e2af2a"
type input "4006648344"
type textarea "AT-AO"
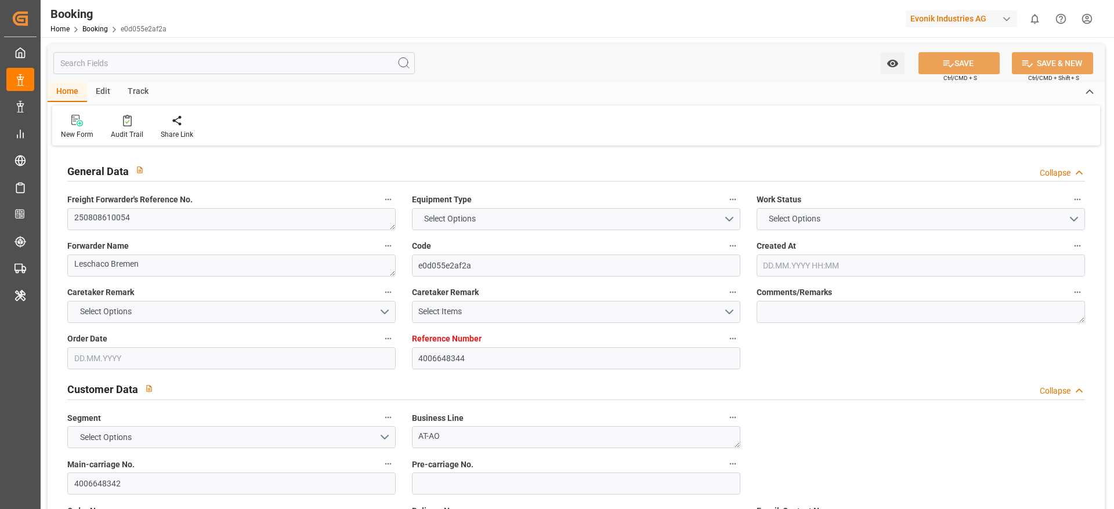
type input "4006648342"
type textarea "[PERSON_NAME][EMAIL_ADDRESS][PERSON_NAME][DOMAIN_NAME]"
type textarea "CIF"
type textarea "10556 [GEOGRAPHIC_DATA] / Piraeus"
type textarea "Evonik Plant 7000146597"
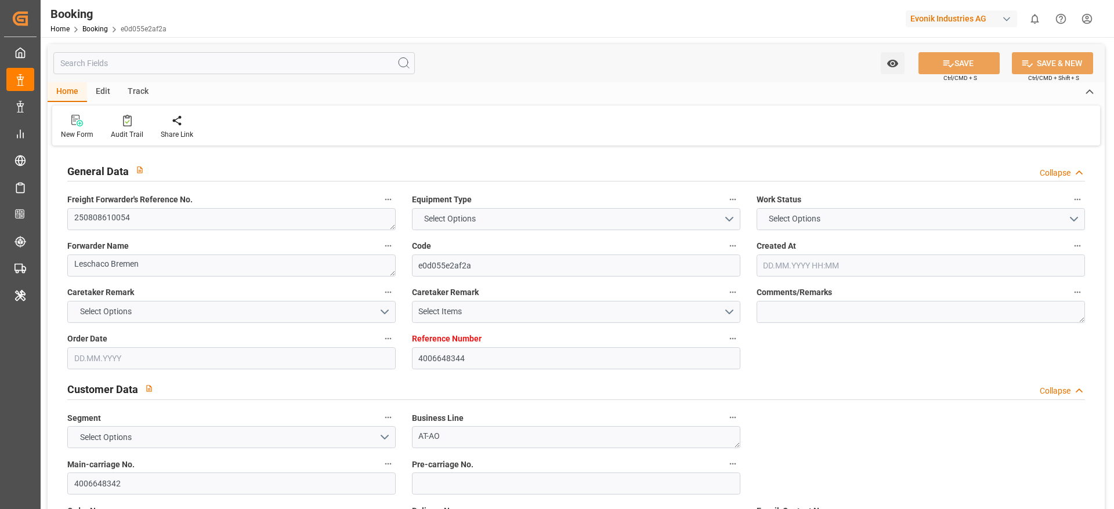
type textarea "5.1"
type textarea "2014"
type textarea "Weißenstein"
type input "MSCU"
type input "[GEOGRAPHIC_DATA]"
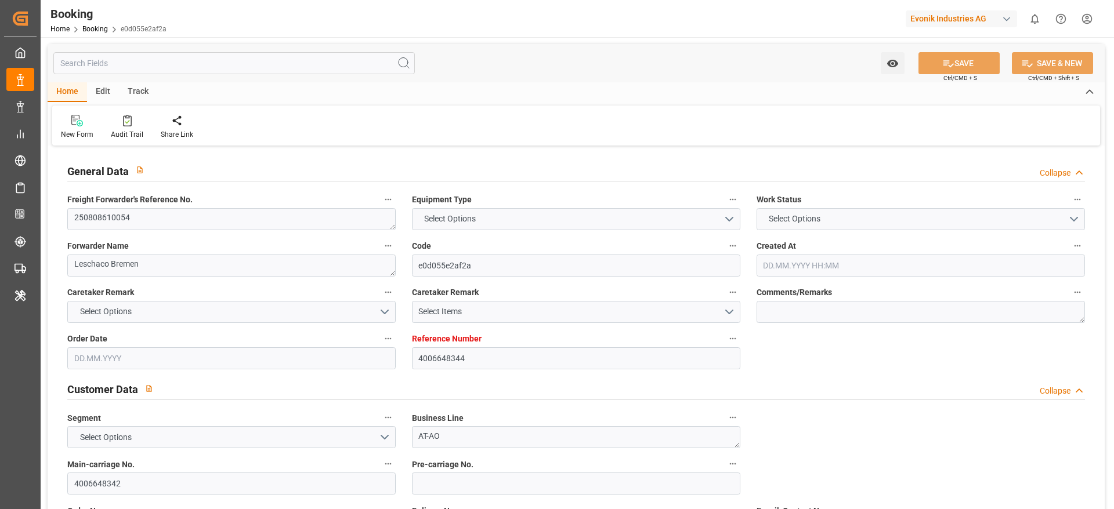
type textarea "vesselName etd [PERSON_NAME]"
type textarea "INPUT_Evonik_Seeburger_LoadTenderOcean_1003024937_20250806082209558.xml"
type textarea "West Mediterranean_GRPI_MSCU_AT-AO"
type textarea "INPUT_Evonik_Seeburger_LoadTenderOcean_1002892853_20250625085646292.xml,INPUT_E…"
type textarea "1003024937"
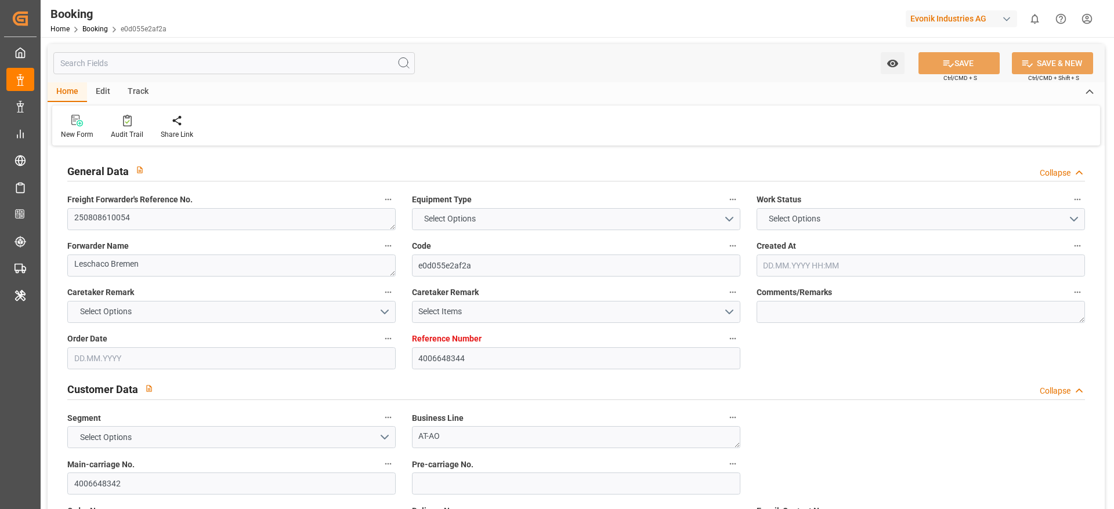
type textarea "Logward System"
type textarea "Pod-PodRegionName-businessLine-"
type textarea "IFTSTA"
type textarea "a011t00000LcJC5AAN"
type textarea "No"
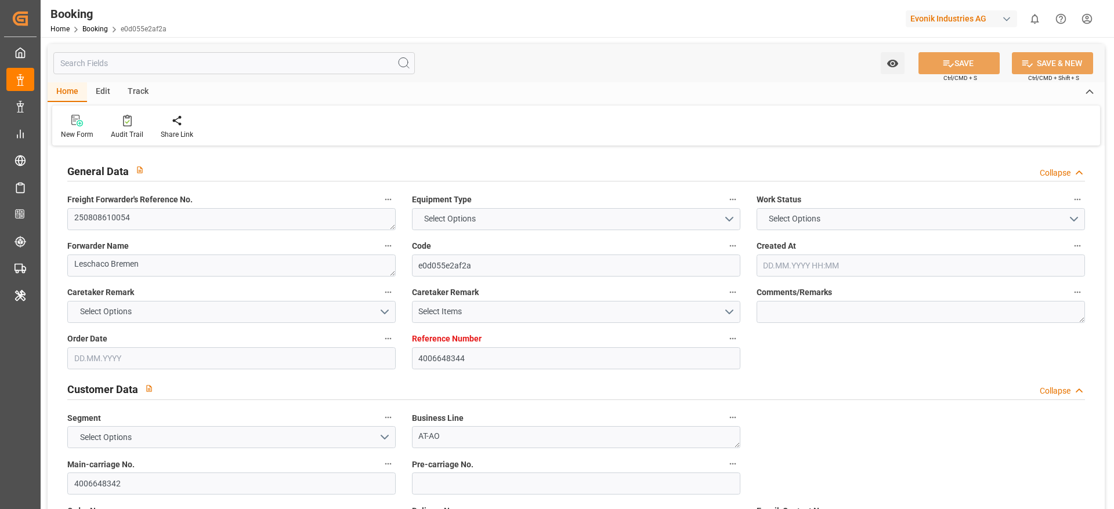
type input "4006648344"
type input "MSC"
type input "Mediterranean Shipping Company"
type input "NLRTM"
type input "GRPI"
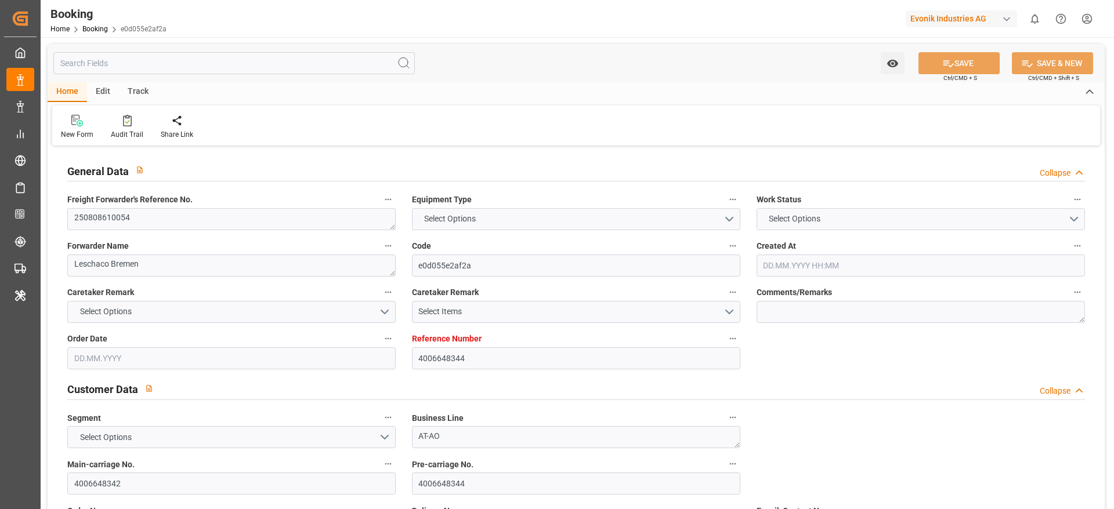
type input "[DATE] 06:58"
type input "[DATE]"
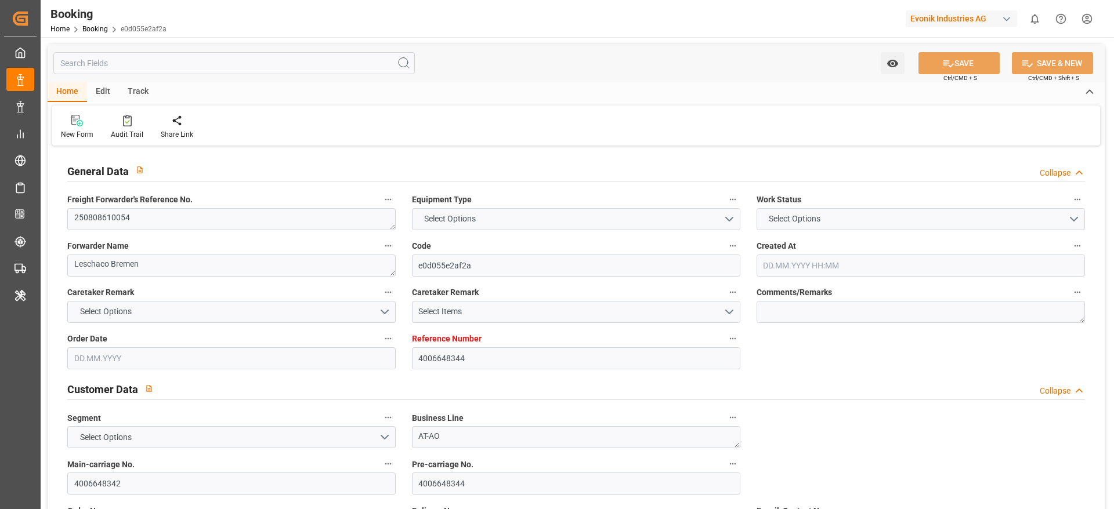
type input "[DATE]"
type input "[DATE] 06:24"
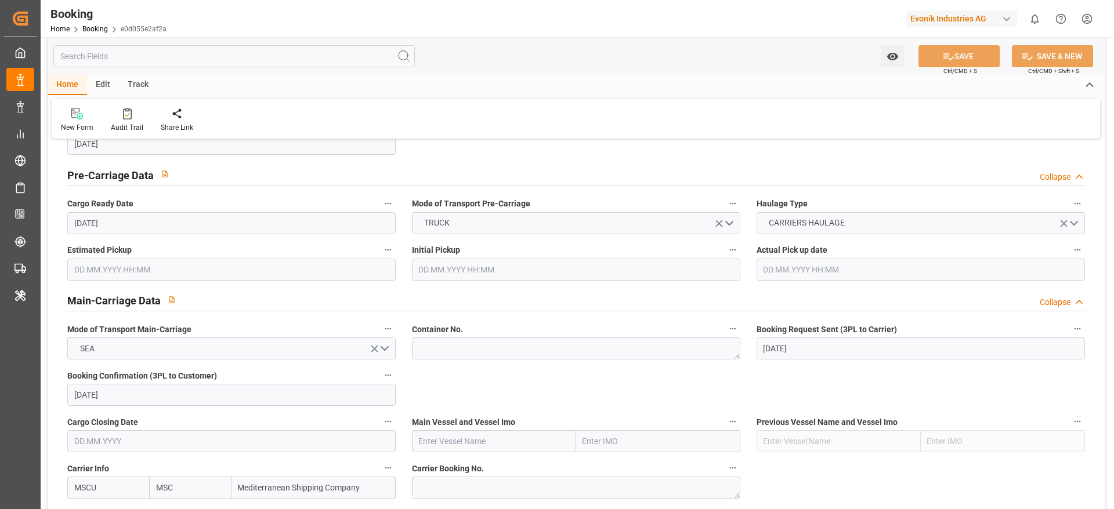
scroll to position [696, 0]
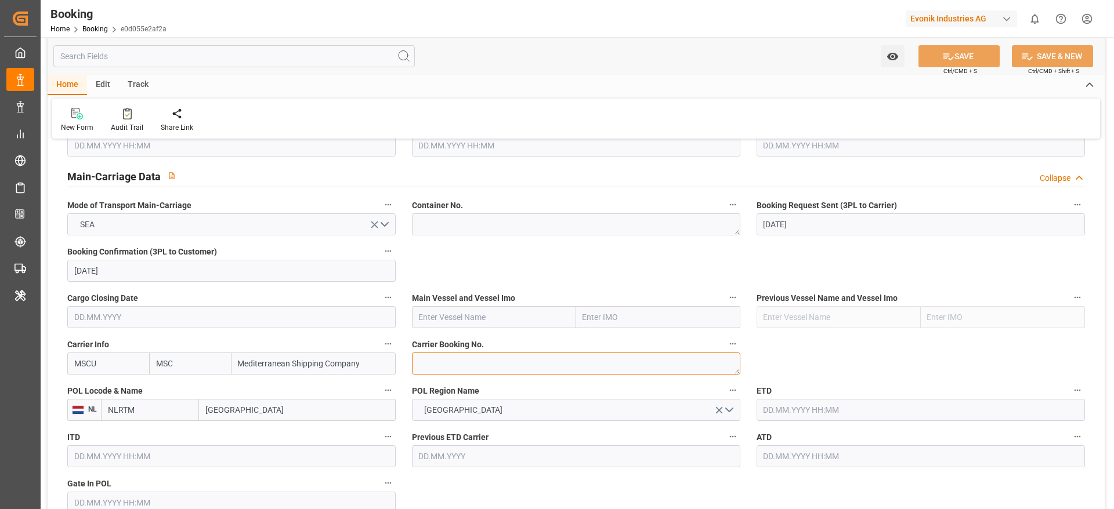
click at [496, 360] on textarea at bounding box center [576, 364] width 328 height 22
paste textarea "459IHA1412618"
type textarea "459IHA1412618"
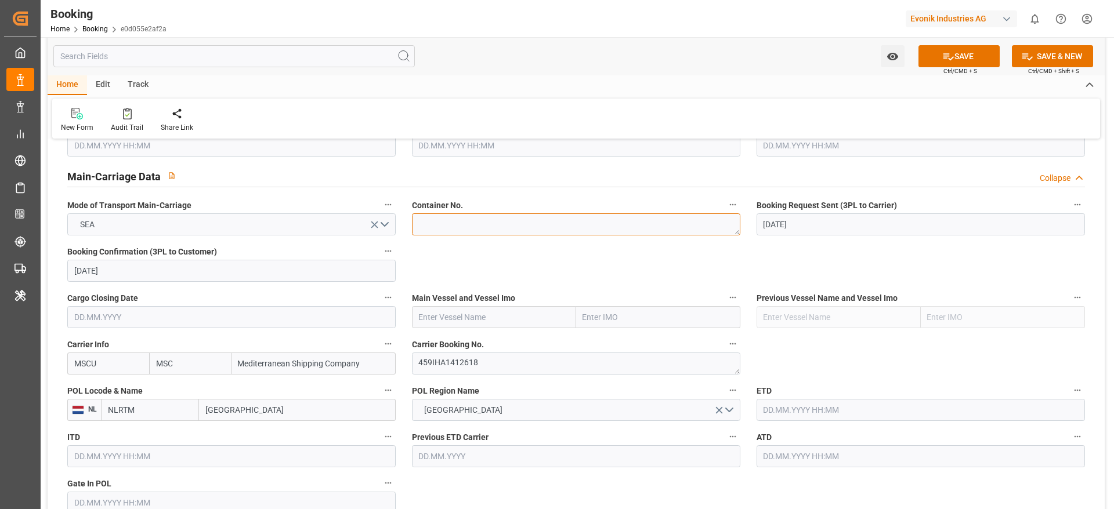
click at [451, 227] on textarea at bounding box center [576, 224] width 328 height 22
paste textarea "TGBU3205993"
type textarea "TGBU3205993"
click at [482, 318] on input "text" at bounding box center [494, 317] width 164 height 22
paste input "MSC MASHA 3"
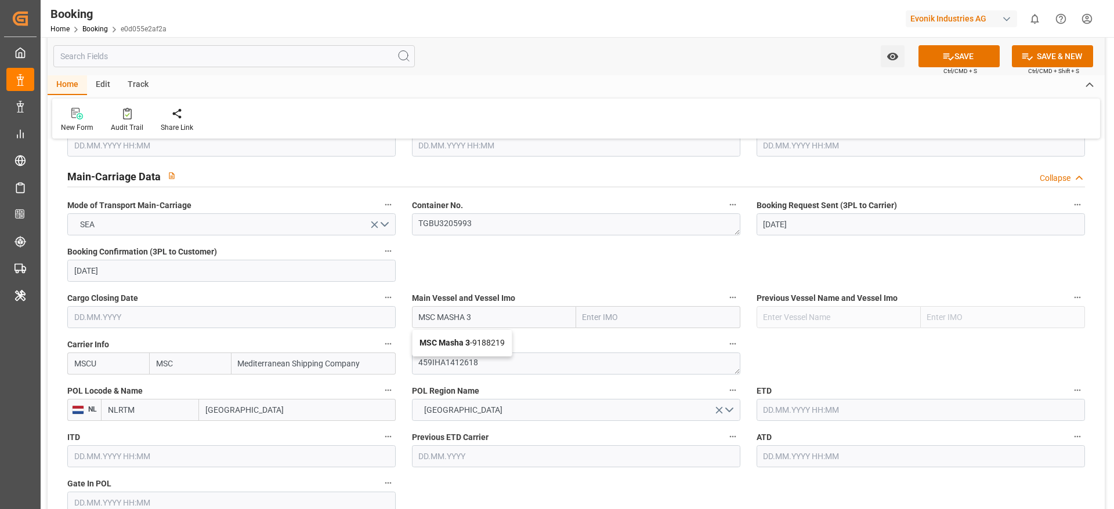
click at [491, 346] on span "MSC Masha 3 - 9188219" at bounding box center [461, 342] width 85 height 9
type input "MSC Masha 3"
type input "9188219"
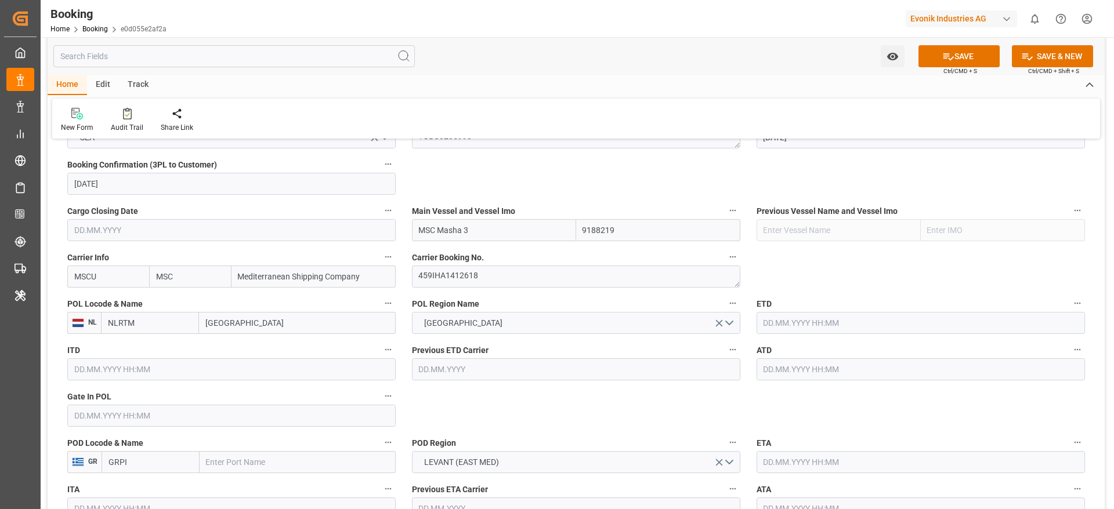
type input "MSC Masha 3"
click at [255, 320] on input "[GEOGRAPHIC_DATA]" at bounding box center [297, 323] width 197 height 22
paste input "Trieste"
type input "Trieste"
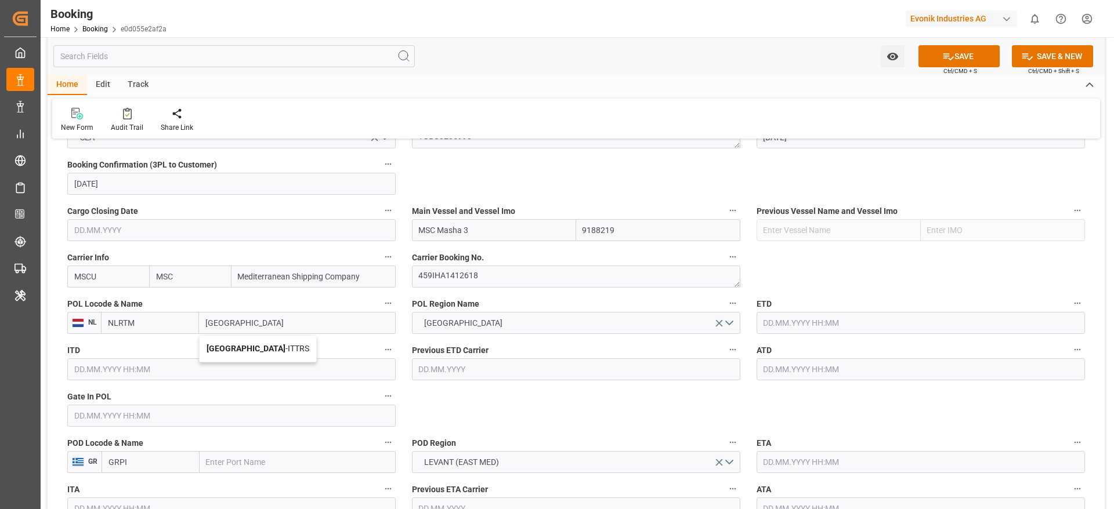
scroll to position [870, 0]
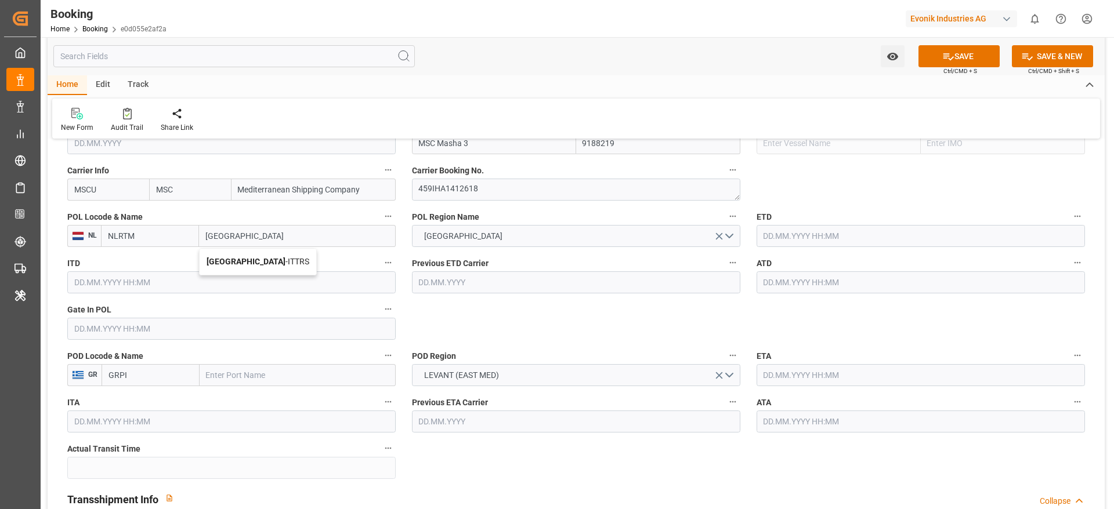
click at [260, 260] on div "Trieste - ITTRS" at bounding box center [258, 262] width 117 height 26
type input "ITTRS"
type input "Trieste"
click at [216, 372] on input "text" at bounding box center [298, 375] width 196 height 22
paste input "Piraeus"
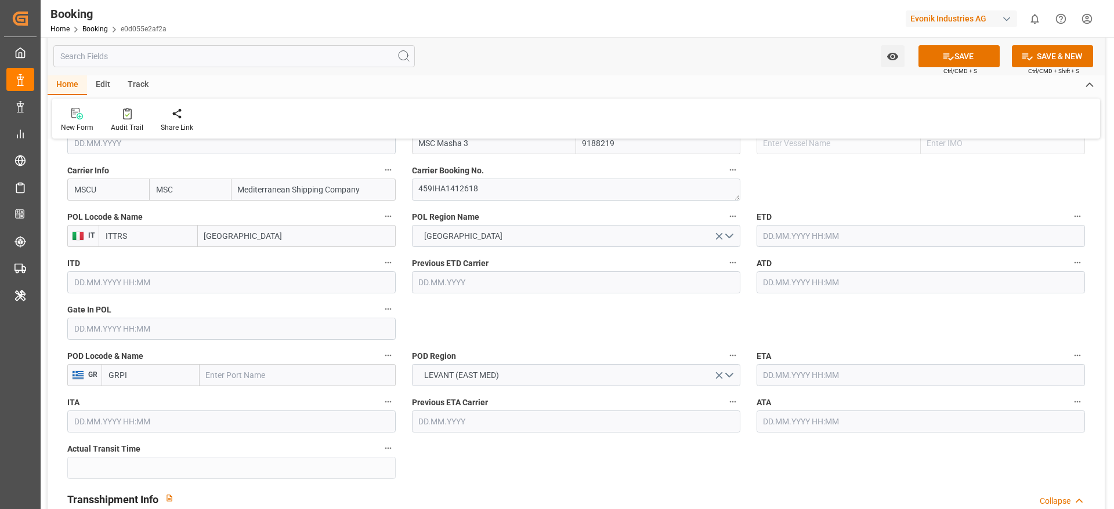
type input "Piraeus"
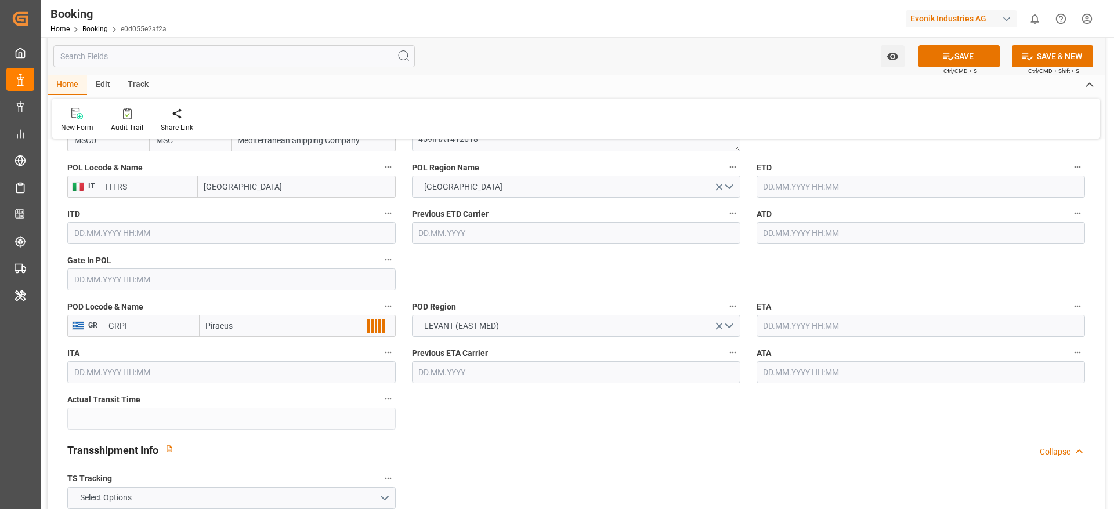
scroll to position [957, 0]
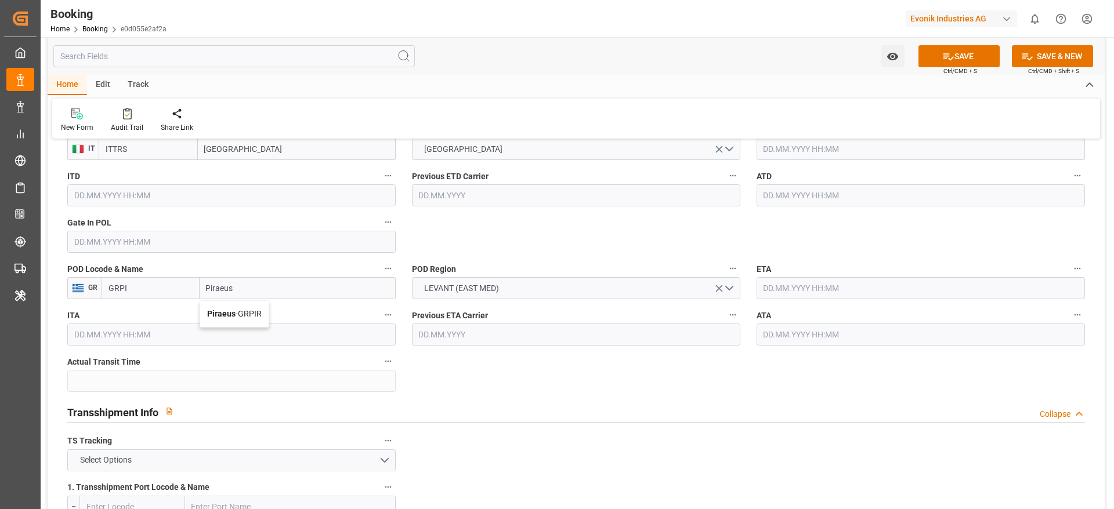
click at [256, 323] on div "Piraeus - GRPIR" at bounding box center [234, 314] width 68 height 26
type input "GRPIR"
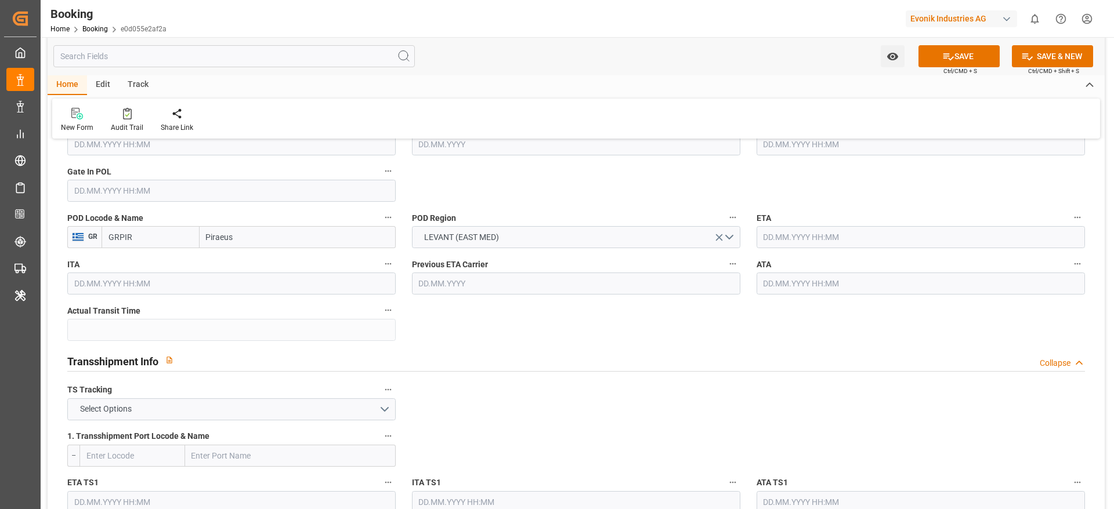
scroll to position [1044, 0]
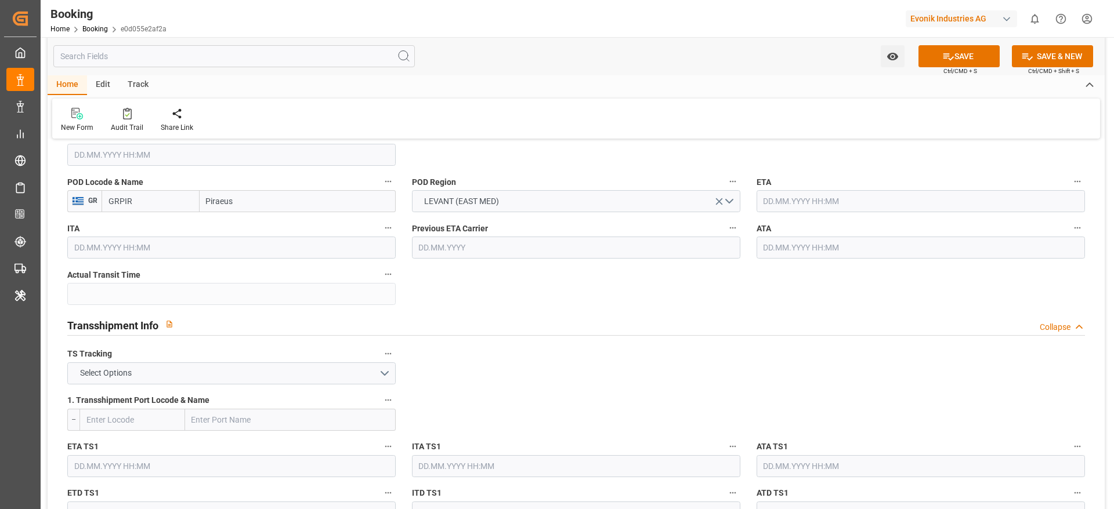
type input "Piraeus"
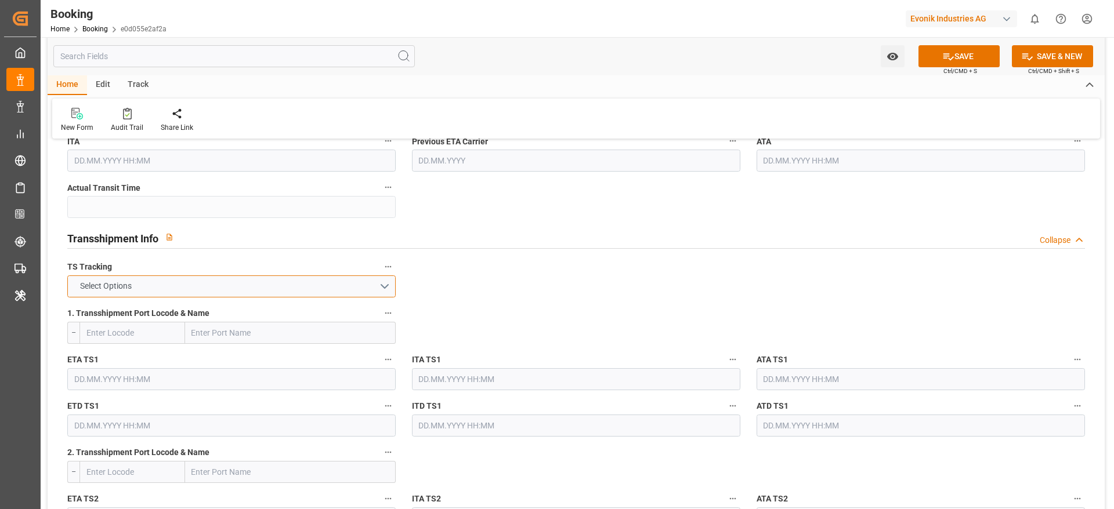
click at [206, 283] on button "Select Options" at bounding box center [231, 287] width 328 height 22
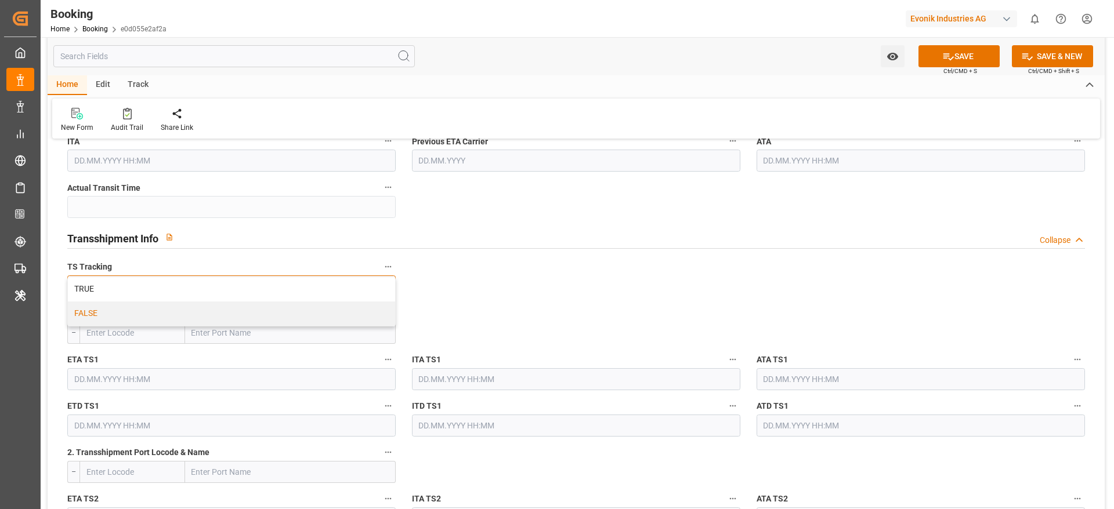
click at [191, 310] on div "FALSE" at bounding box center [231, 314] width 327 height 24
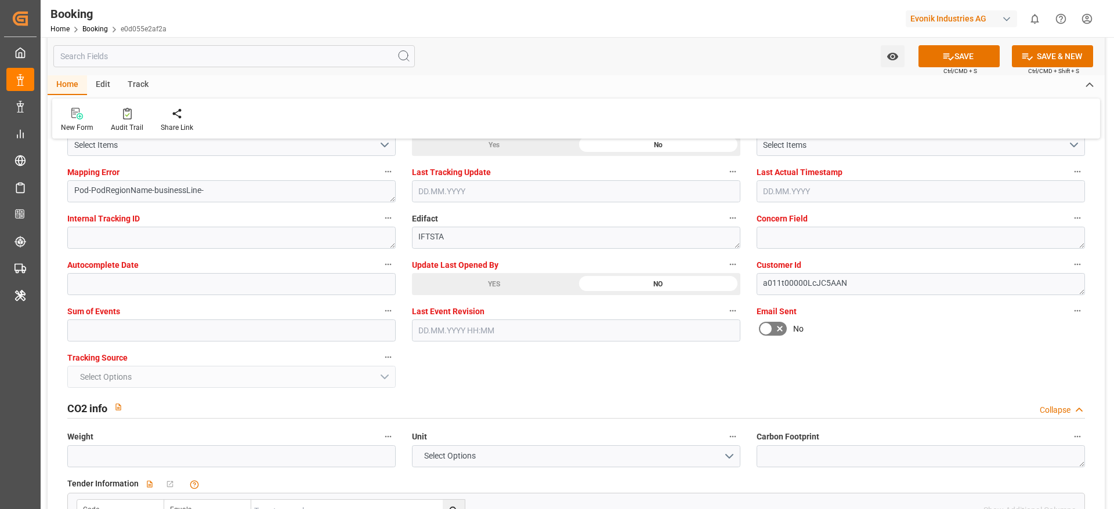
scroll to position [2262, 0]
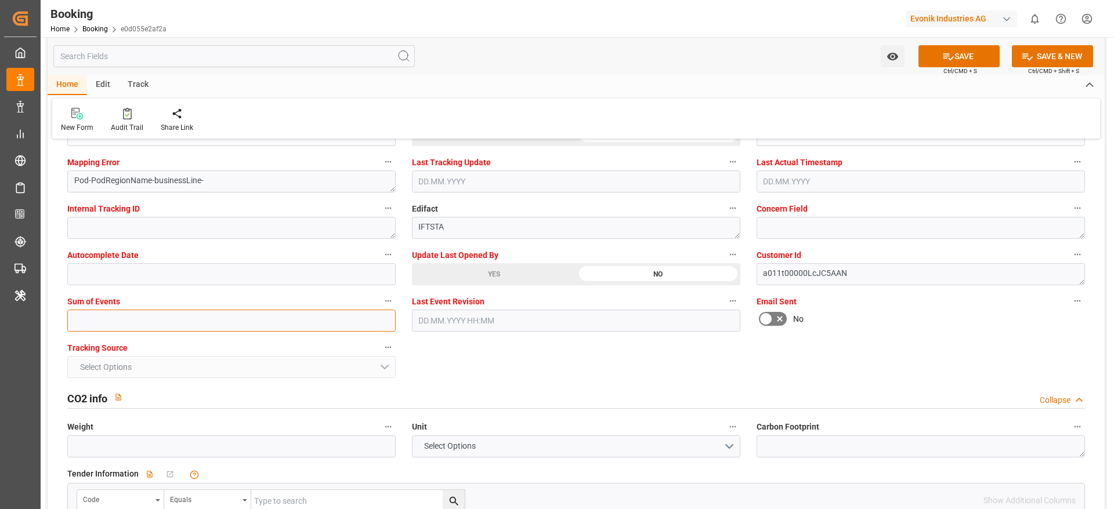
click at [126, 329] on input "text" at bounding box center [231, 321] width 328 height 22
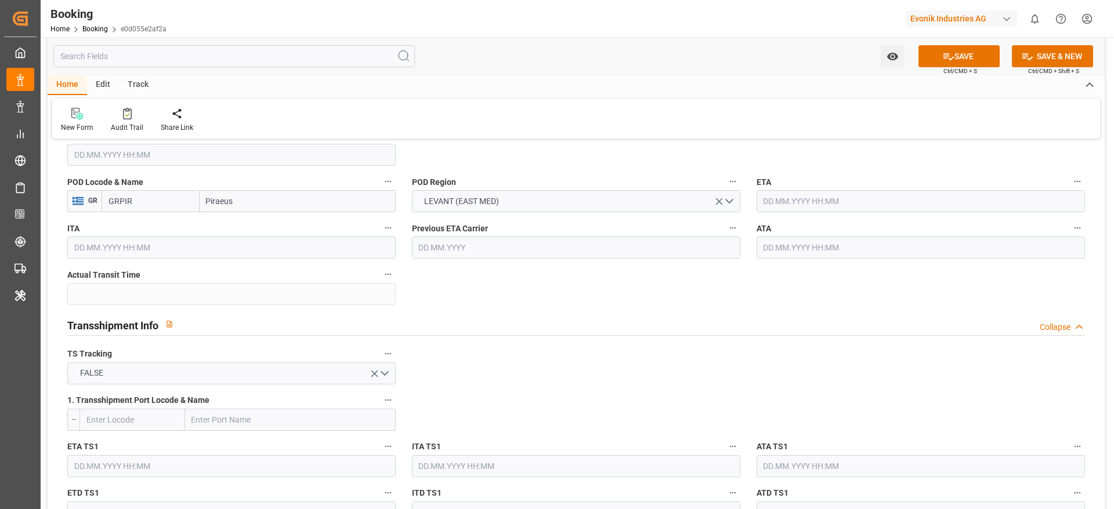
scroll to position [870, 0]
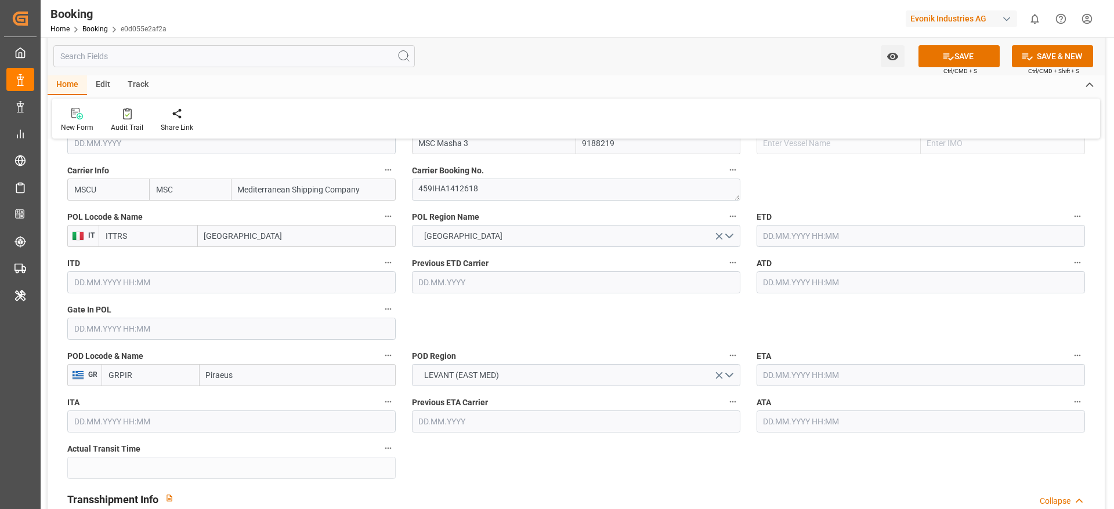
type input "0"
click at [278, 241] on input "Trieste" at bounding box center [297, 236] width 198 height 22
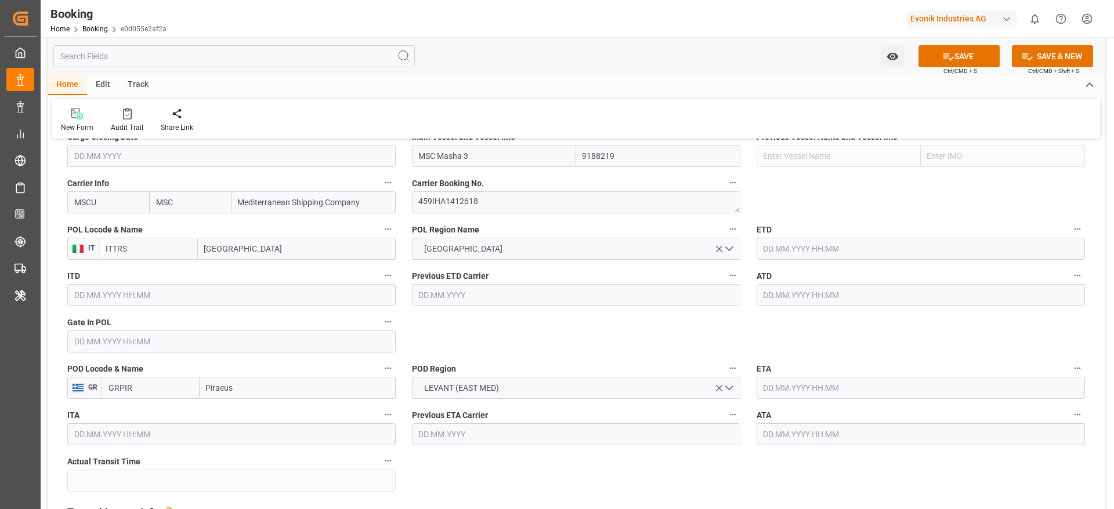
scroll to position [957, 0]
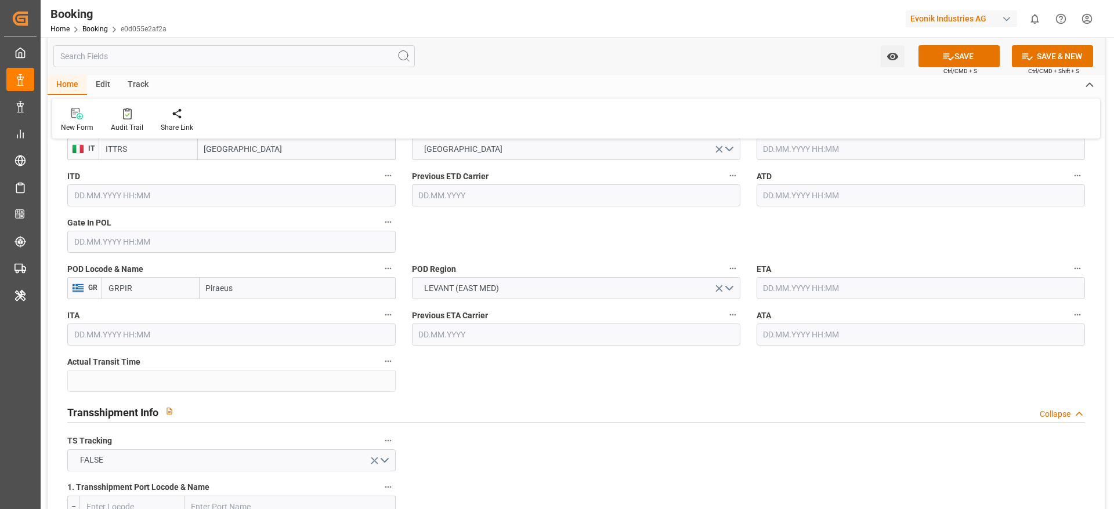
click at [150, 247] on input "text" at bounding box center [231, 242] width 328 height 22
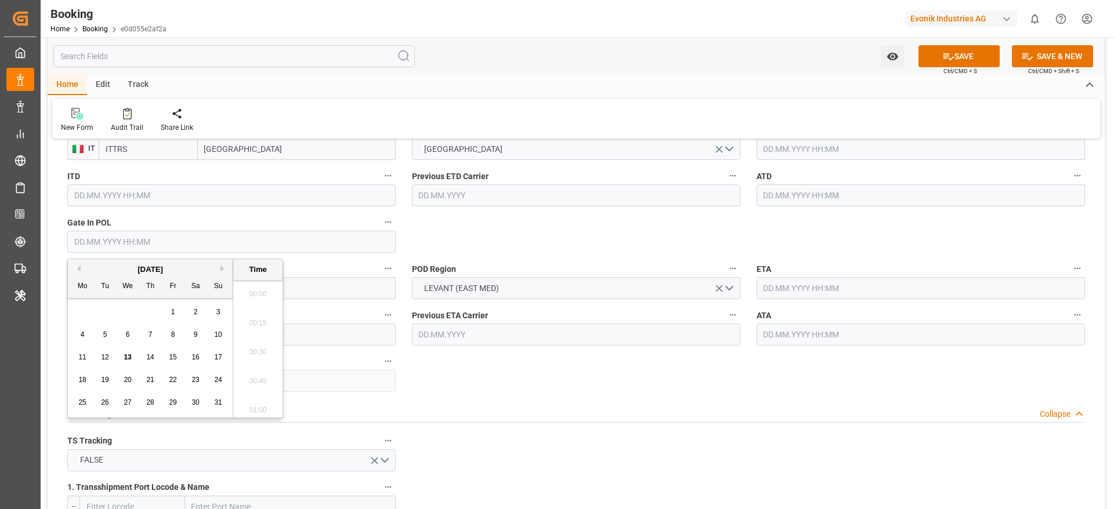
scroll to position [1889, 0]
click at [147, 336] on div "7" at bounding box center [150, 335] width 15 height 14
type input "07.08.2025 00:00"
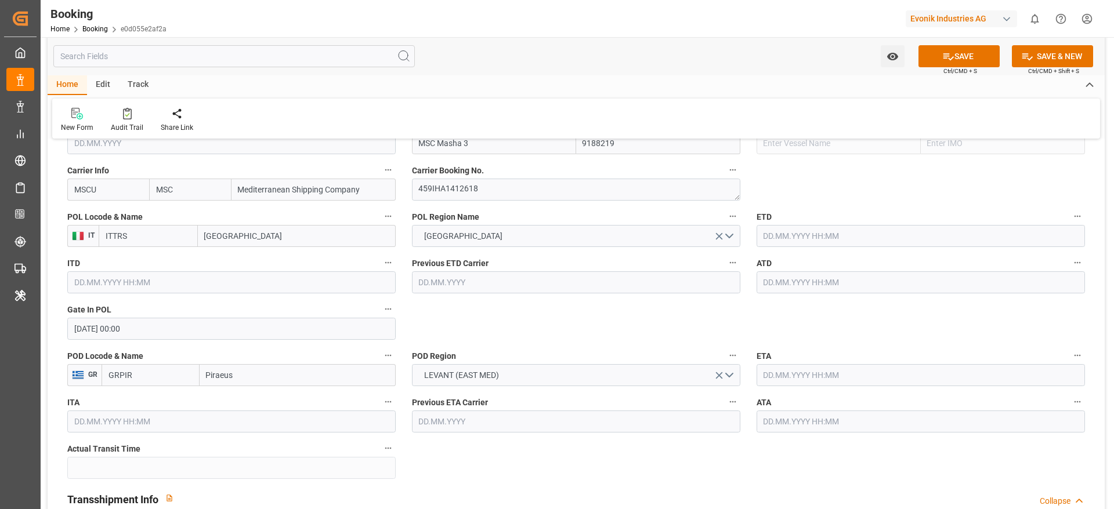
click at [781, 242] on input "text" at bounding box center [920, 236] width 328 height 22
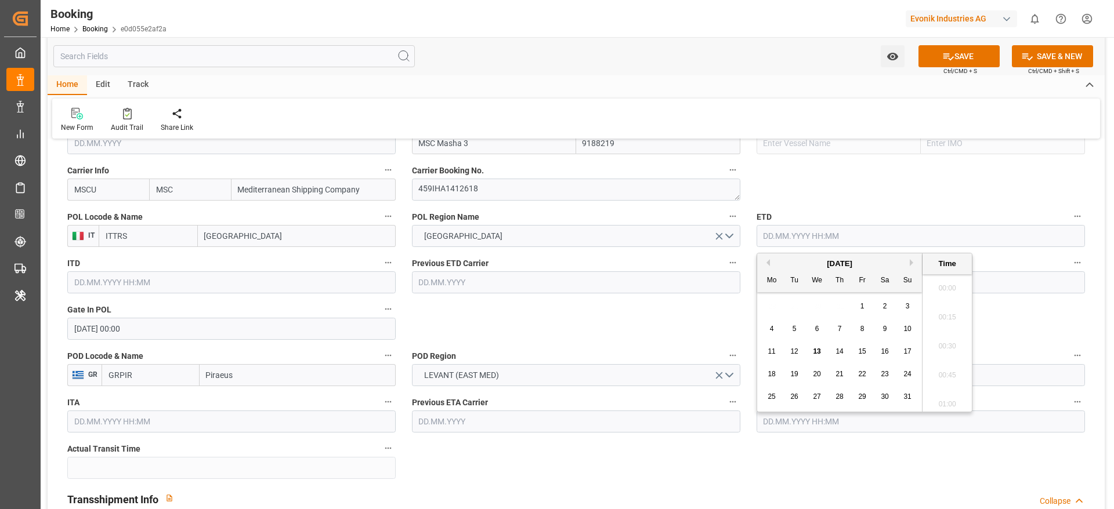
scroll to position [1889, 0]
click at [780, 375] on div "18 19 20 21 22 23 24" at bounding box center [839, 374] width 158 height 23
click at [773, 374] on span "18" at bounding box center [771, 374] width 8 height 8
type input "18.08.2025 00:00"
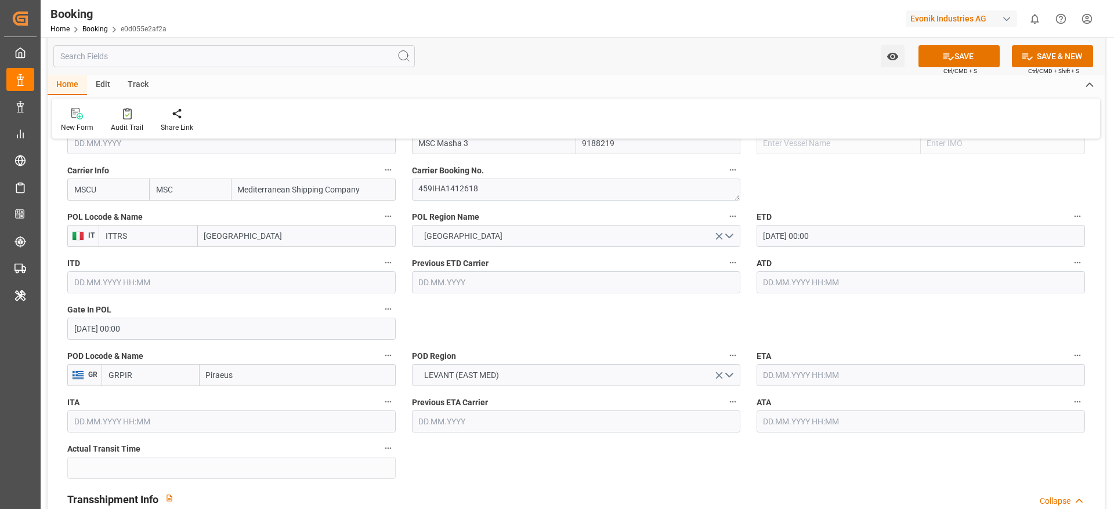
click at [817, 382] on input "text" at bounding box center [920, 375] width 328 height 22
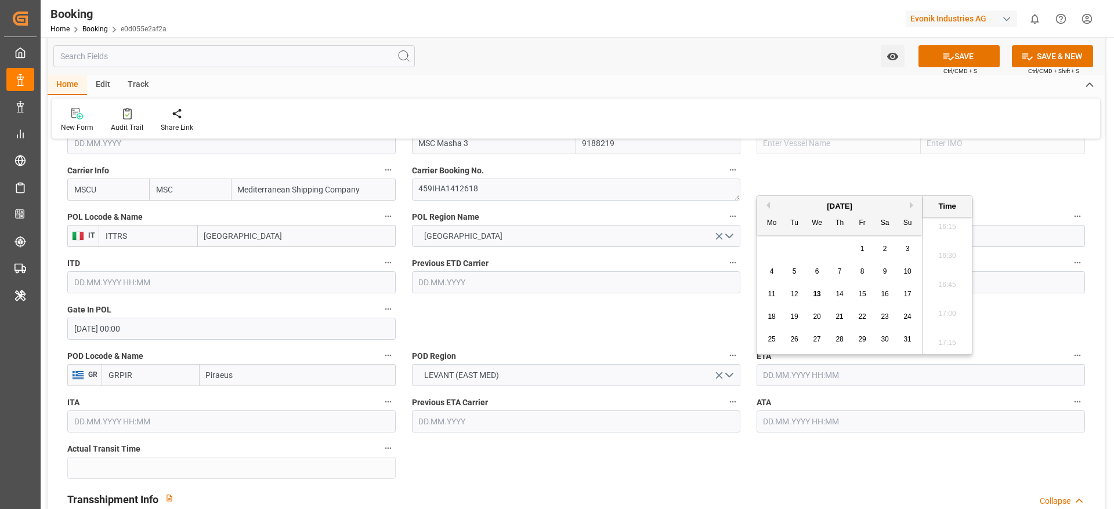
click at [773, 337] on span "25" at bounding box center [771, 339] width 8 height 8
type input "25.08.2025 00:00"
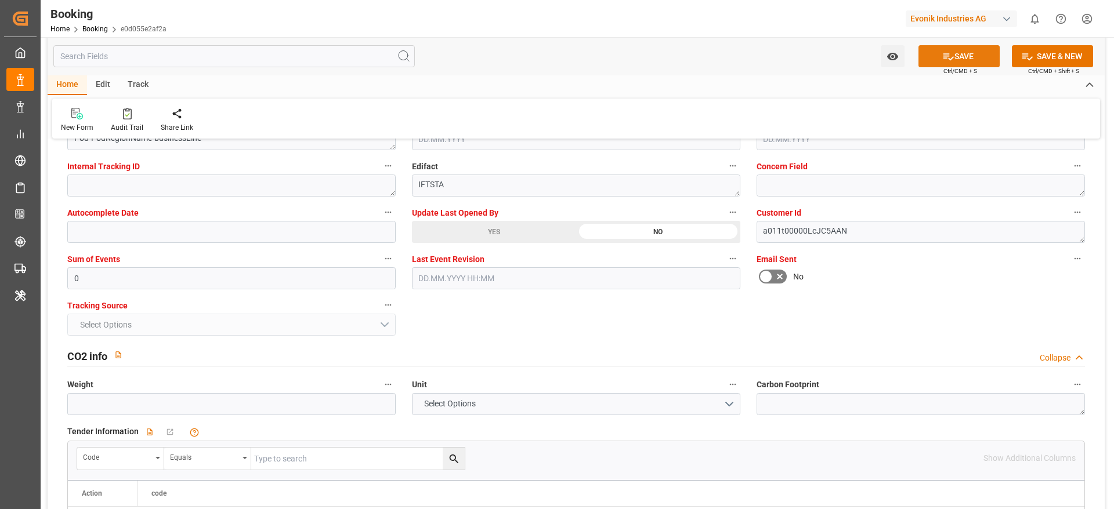
scroll to position [2523, 0]
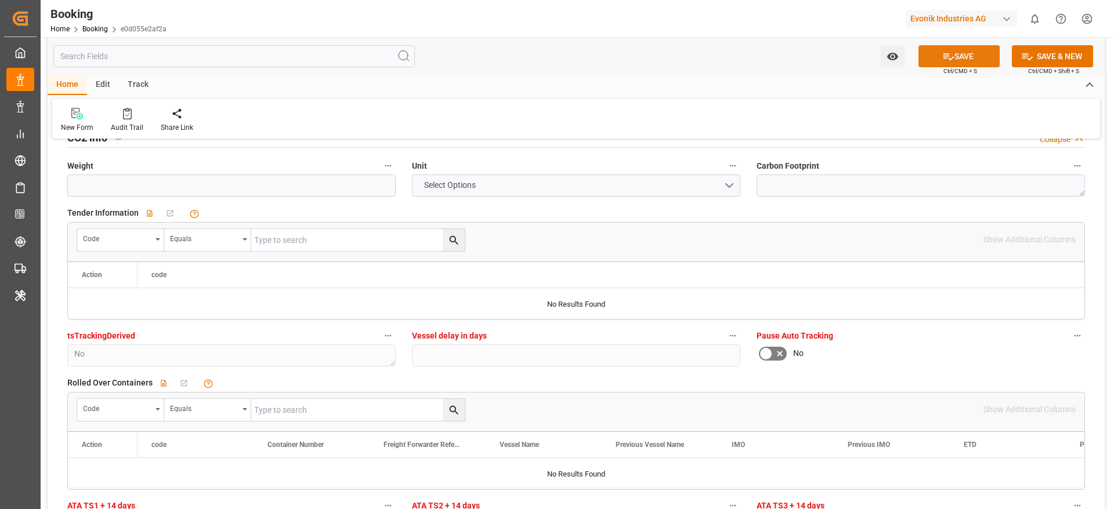
click at [951, 56] on icon at bounding box center [948, 56] width 10 height 7
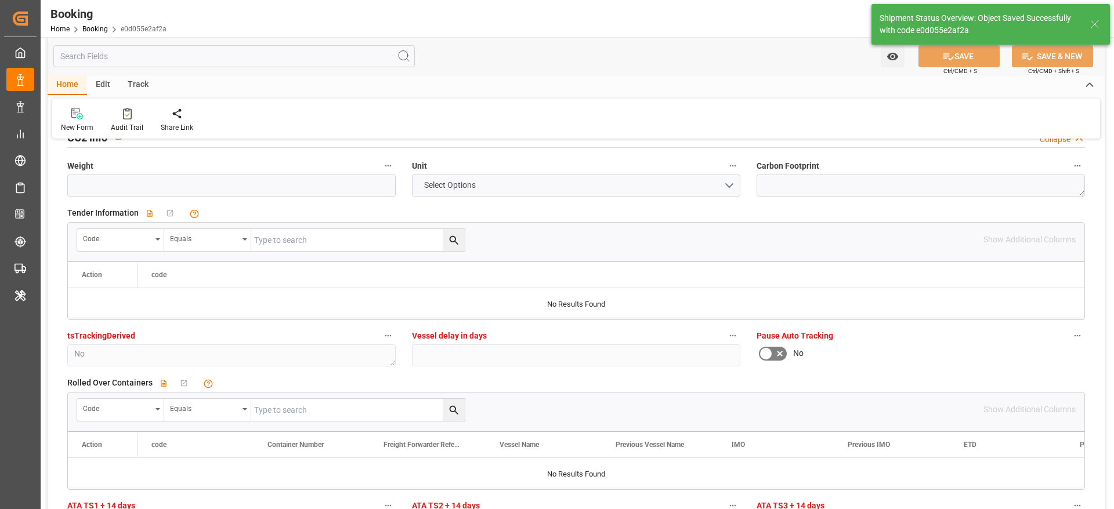
type textarea "West Mediterranean_GRPIR_MSCU_AT-AO"
type textarea "[PERSON_NAME]"
type textarea "businessLine-"
type input "18.08.2025 00:00"
type input "25.08.2025 00:00"
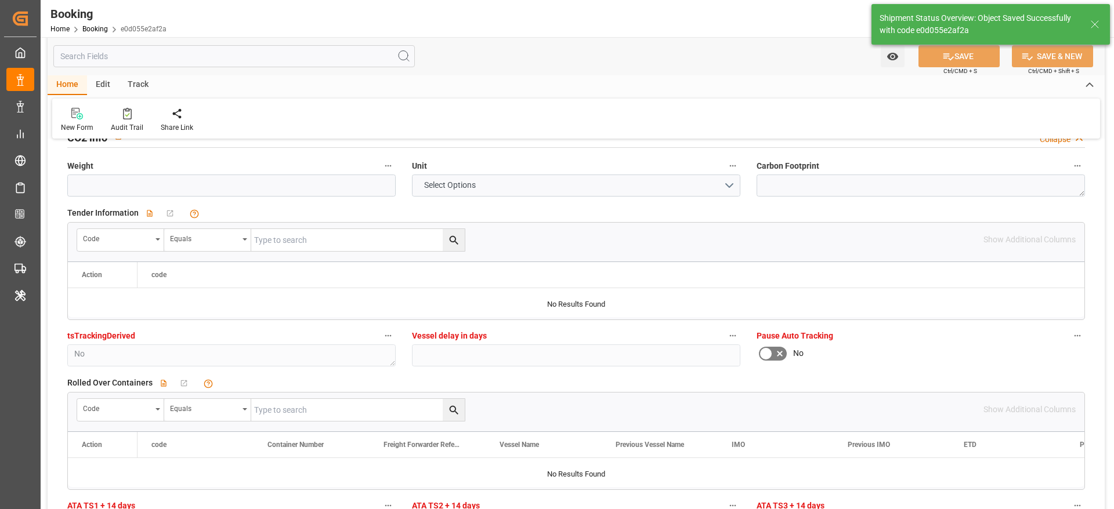
type input "13.08.2025 11:25"
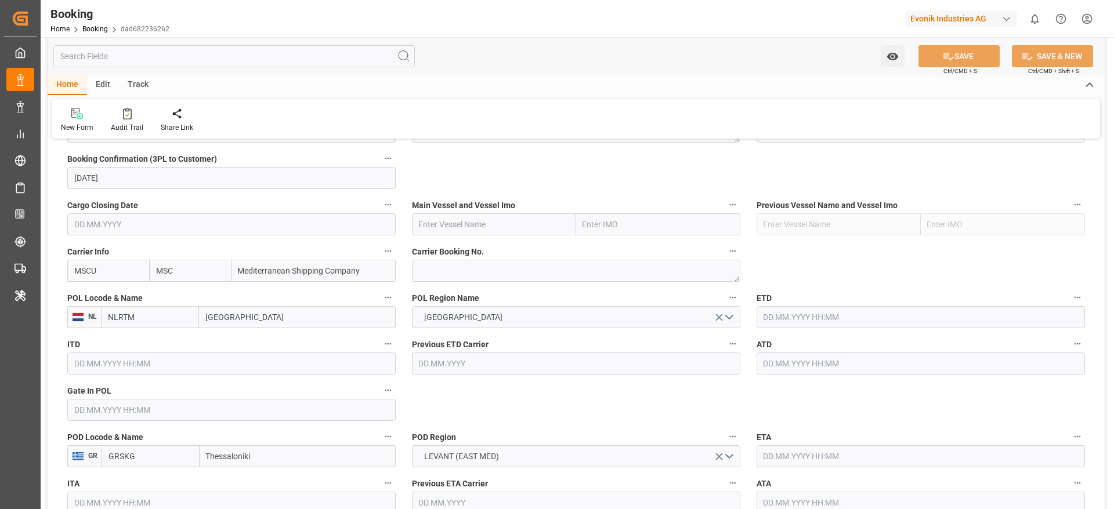
scroll to position [783, 0]
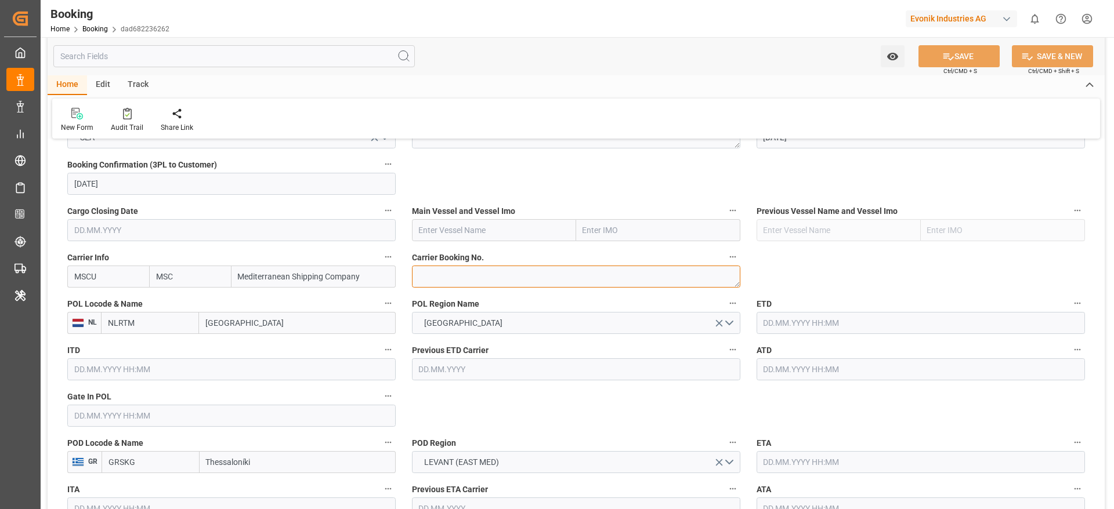
click at [459, 277] on textarea at bounding box center [576, 277] width 328 height 22
paste textarea "459IHA1408387"
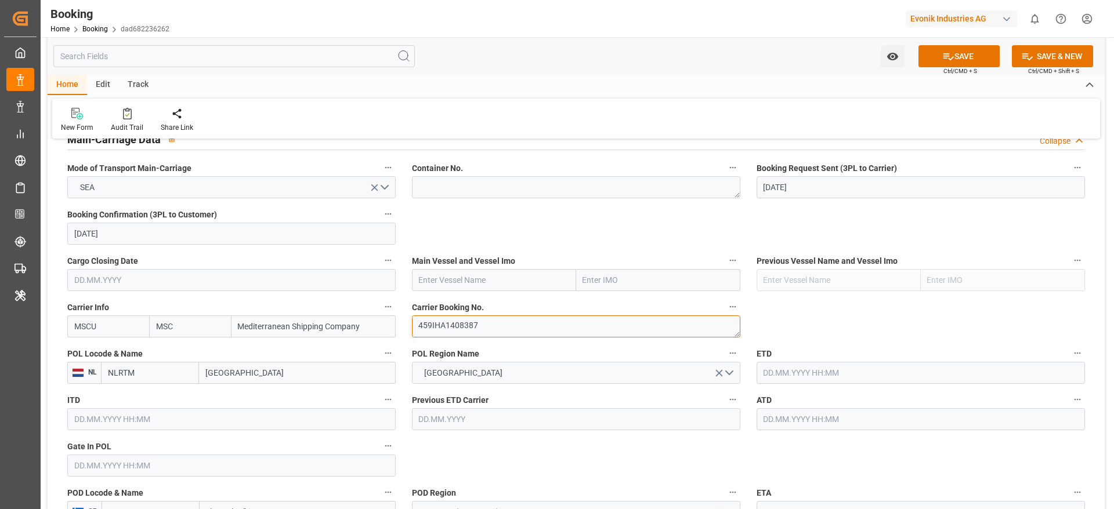
scroll to position [696, 0]
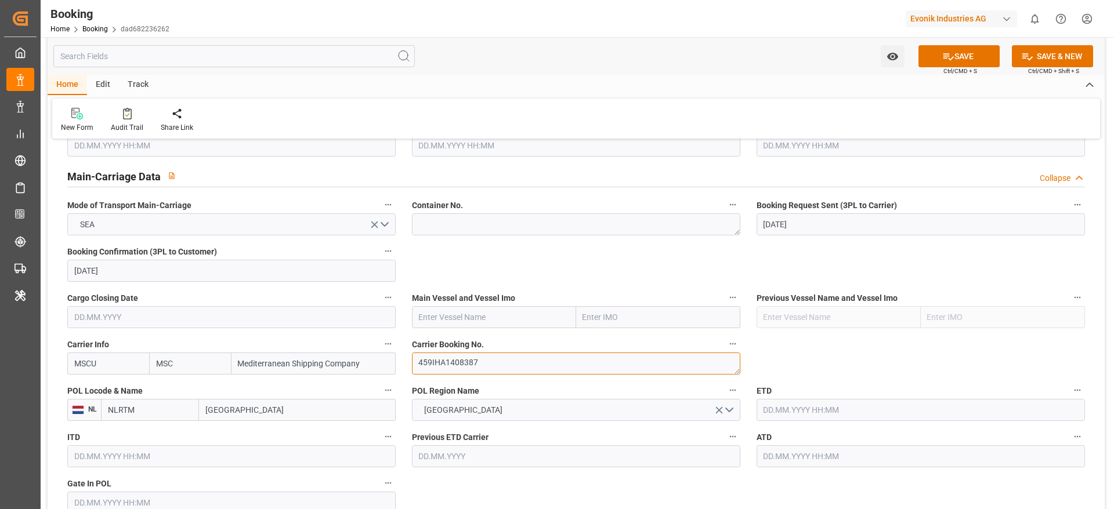
type textarea "459IHA1408387"
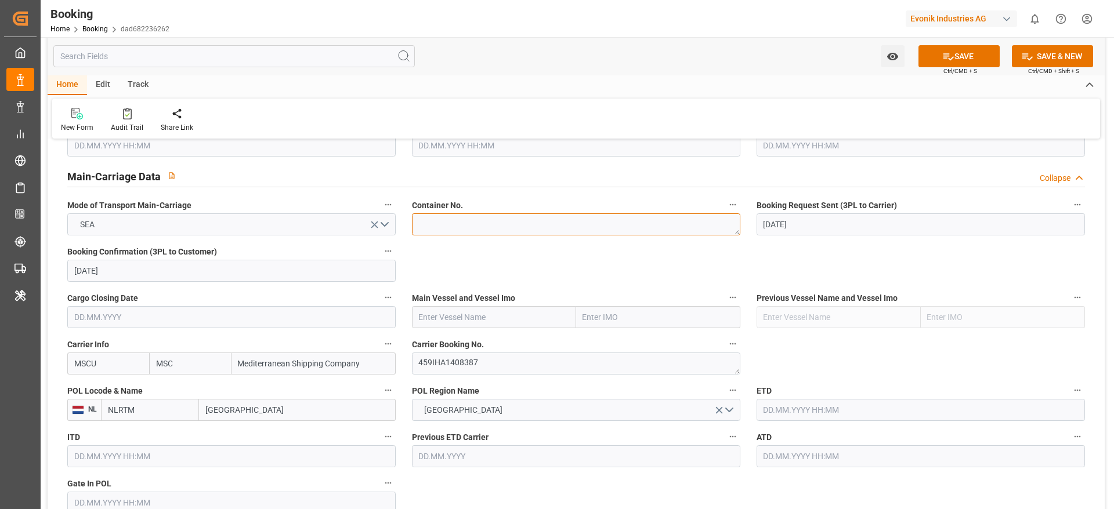
click at [486, 233] on textarea at bounding box center [576, 224] width 328 height 22
paste textarea "TCLU7680973"
type textarea "TCLU7680973"
click at [450, 309] on input "text" at bounding box center [494, 317] width 164 height 22
paste input "MSC [PERSON_NAME]"
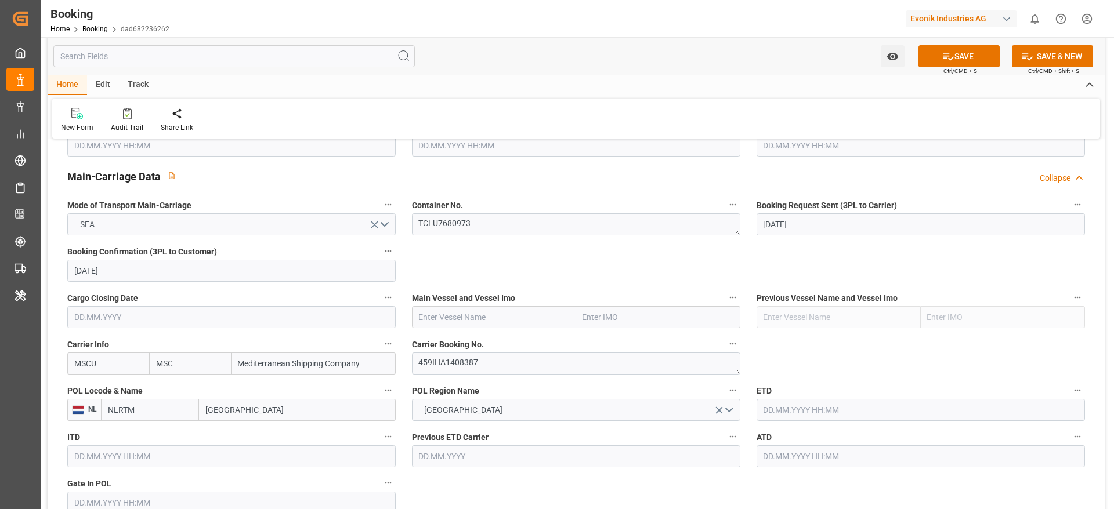
type input "MSC [PERSON_NAME]"
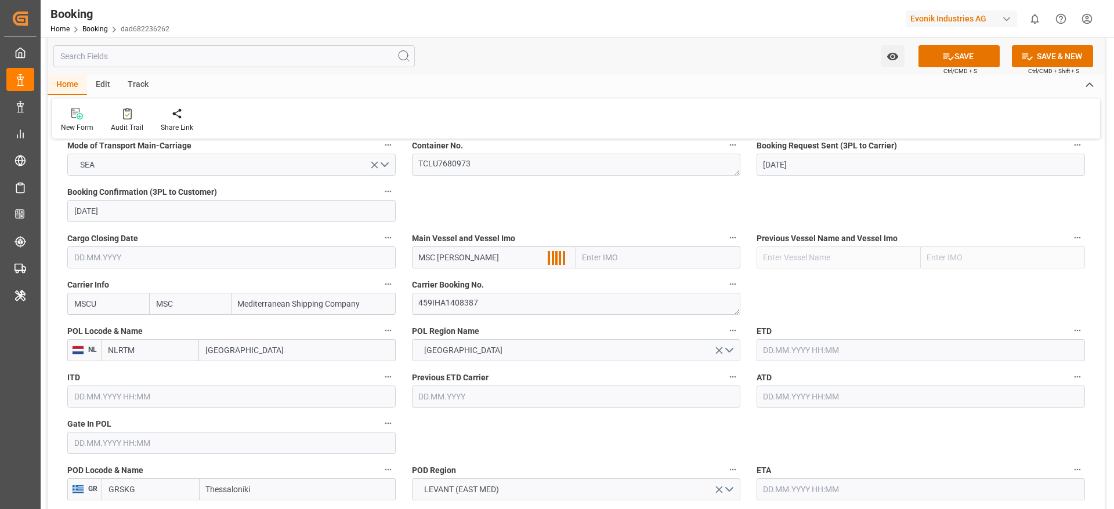
scroll to position [783, 0]
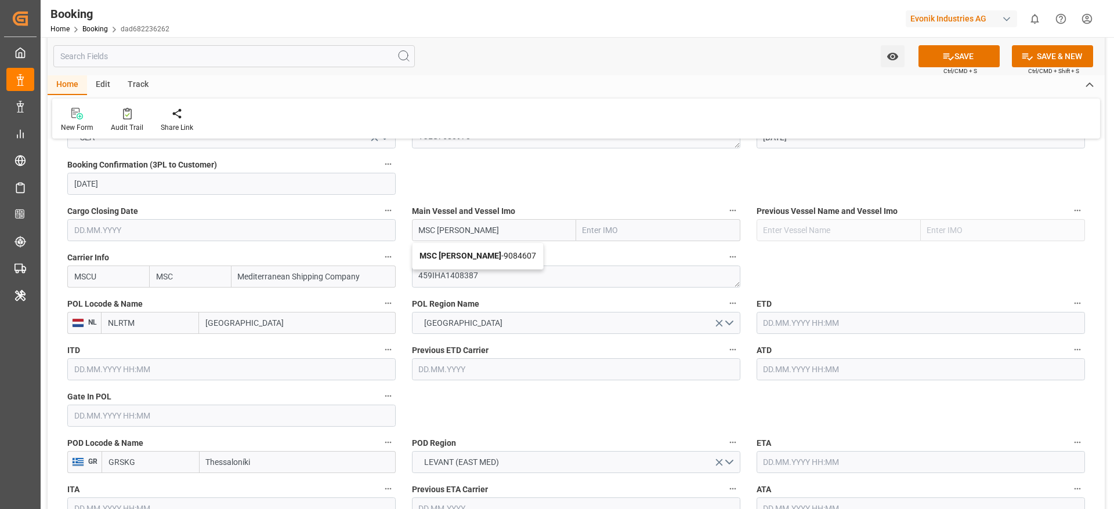
click at [458, 258] on span "MSC [PERSON_NAME] - 9084607" at bounding box center [477, 255] width 117 height 9
type input "9084607"
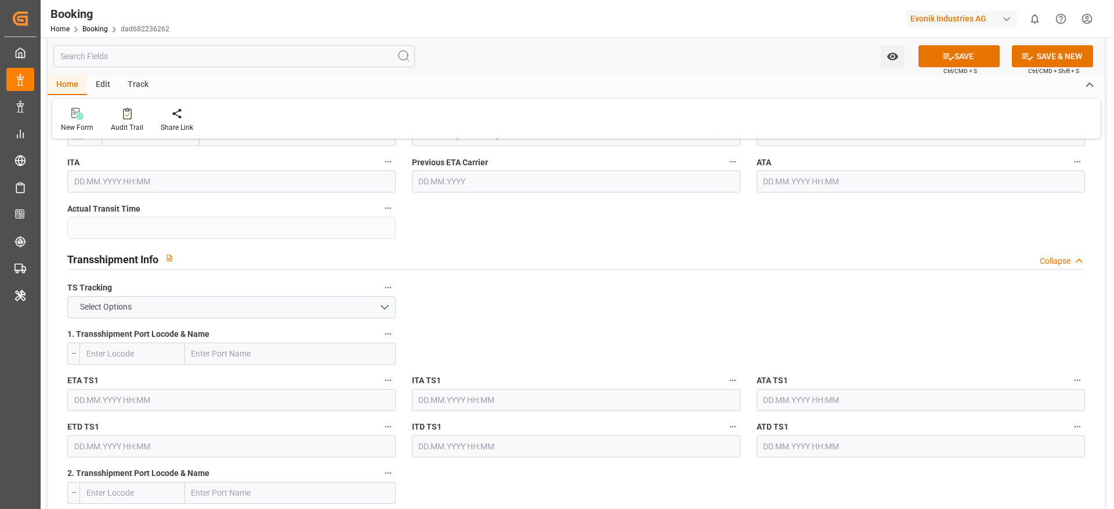
scroll to position [1131, 0]
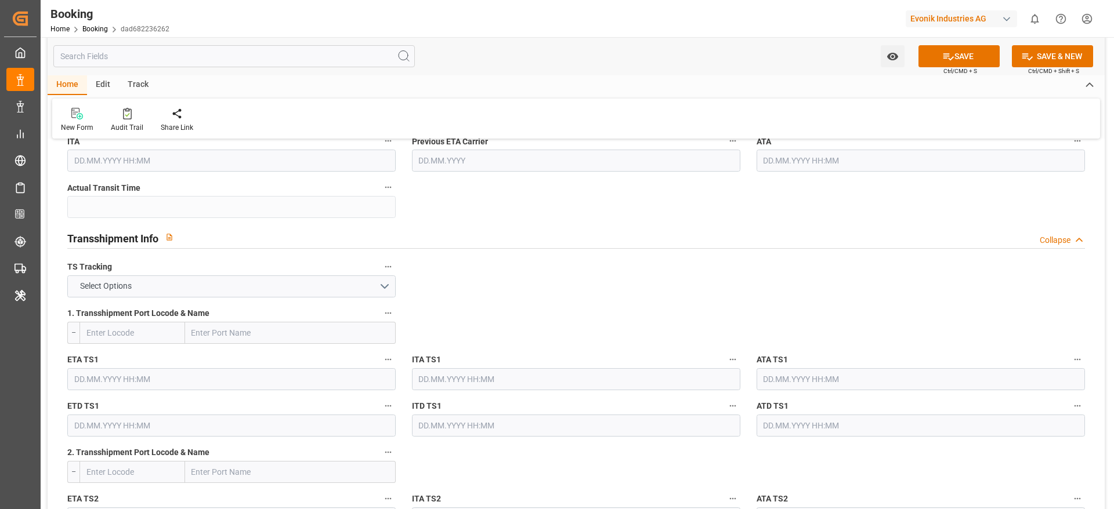
type input "MSC [PERSON_NAME]"
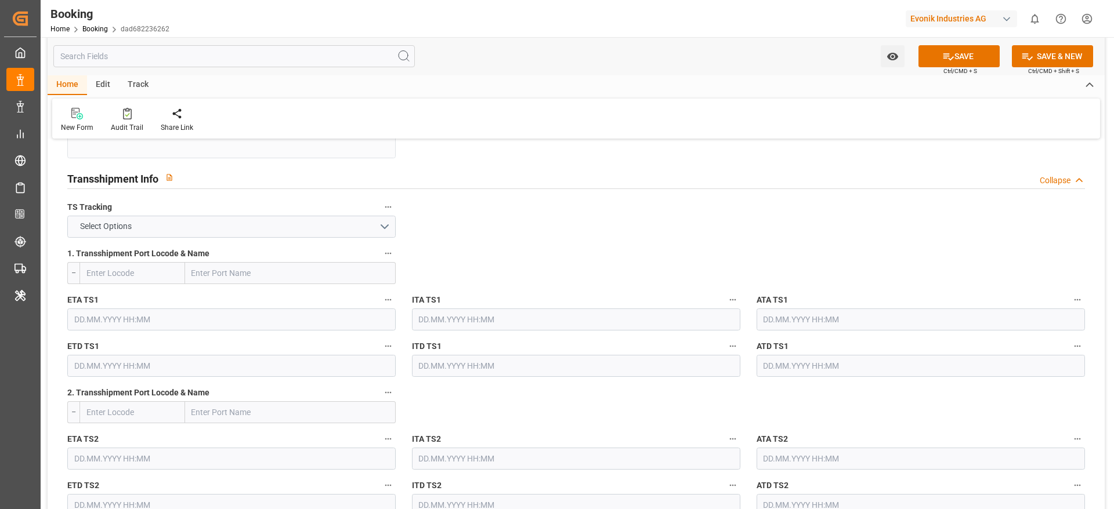
scroll to position [1218, 0]
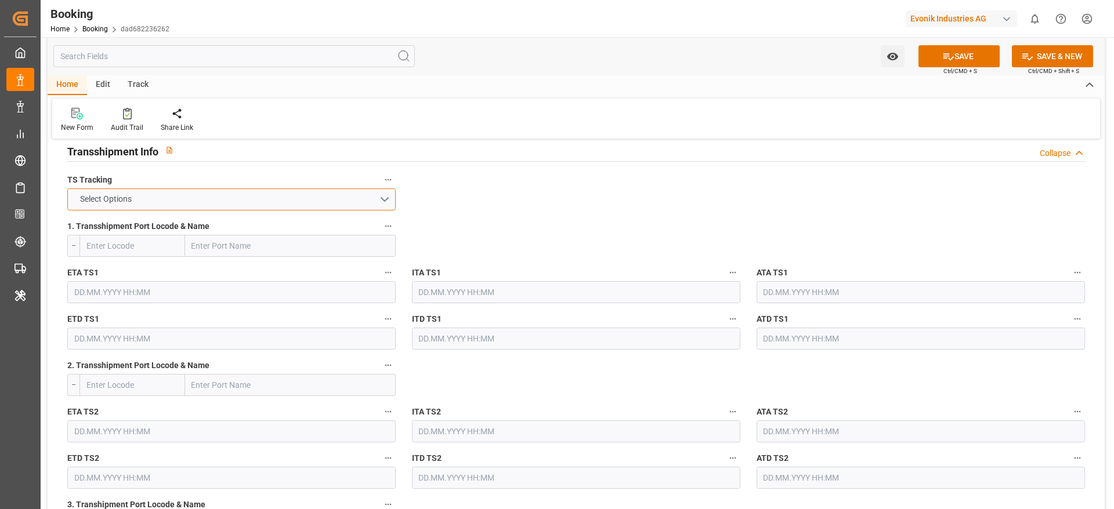
click at [154, 201] on button "Select Options" at bounding box center [231, 200] width 328 height 22
click at [154, 201] on div "TRUE" at bounding box center [231, 202] width 327 height 24
click at [215, 258] on div "1. Transshipment Port Locode & Name --" at bounding box center [231, 238] width 345 height 46
click at [218, 250] on input "text" at bounding box center [290, 246] width 211 height 22
paste input "Piraeus"
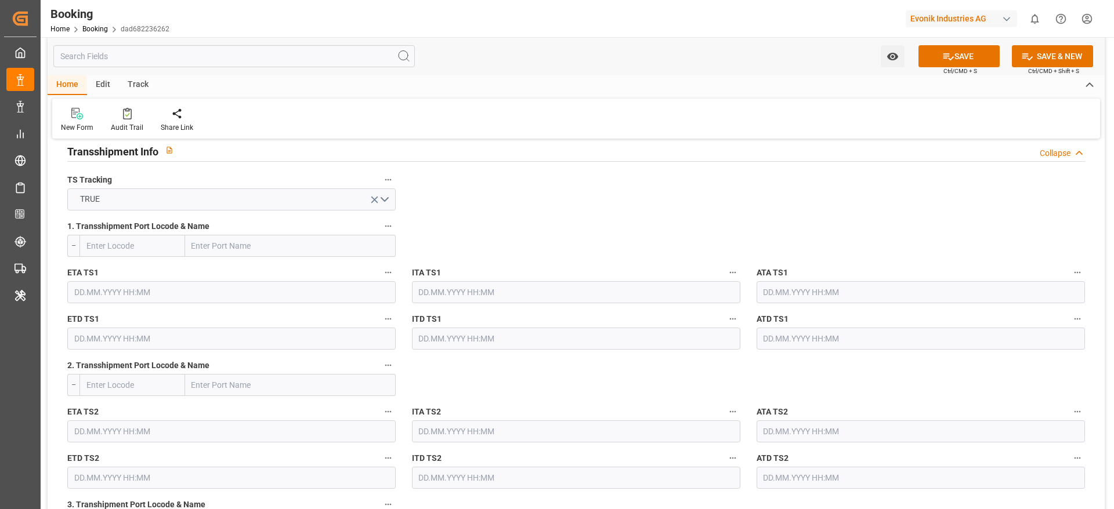
type input "Piraeus"
click at [235, 280] on div "Piraeus - GRPIR" at bounding box center [220, 272] width 68 height 26
type input "GRPIR"
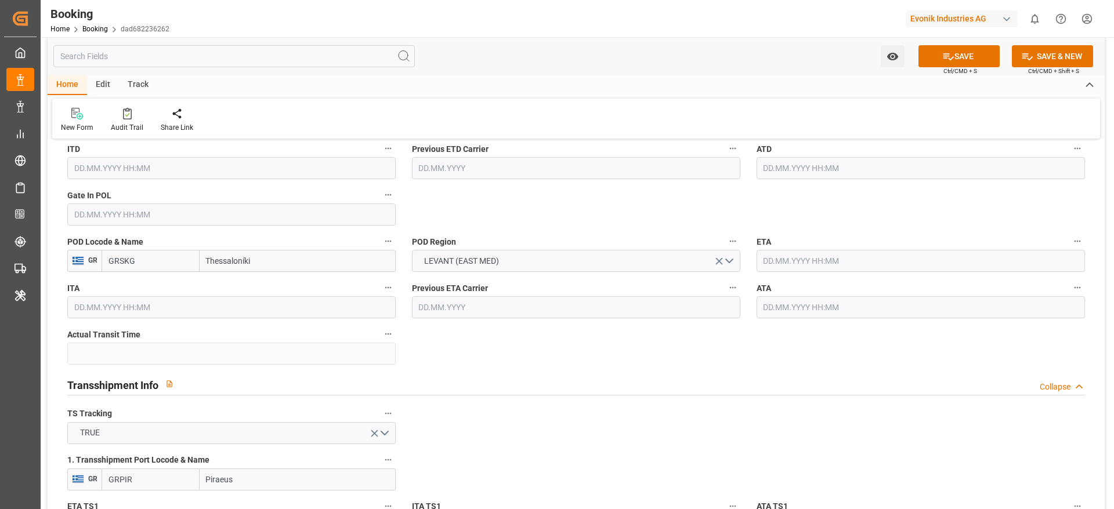
scroll to position [957, 0]
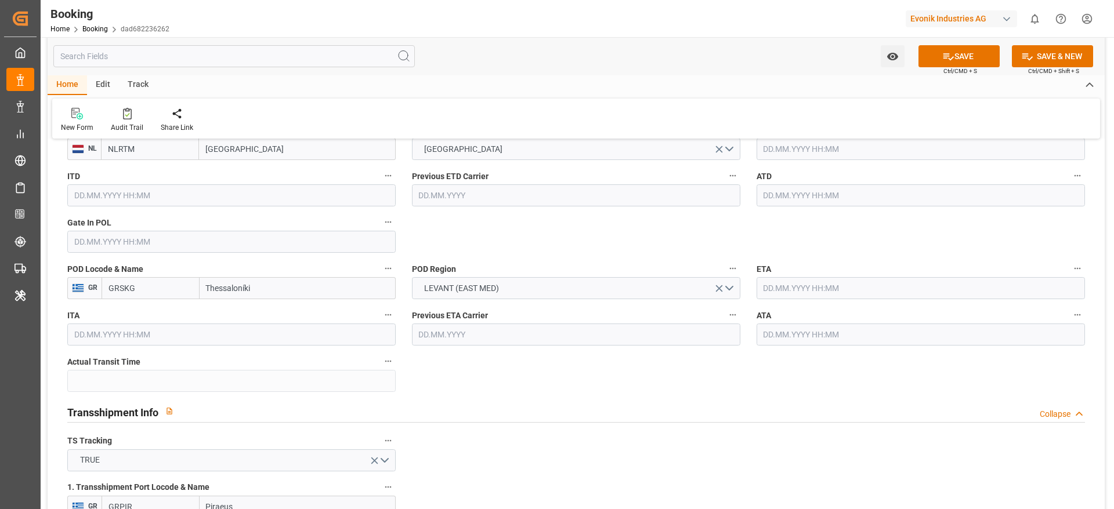
type input "Piraeus"
click at [92, 246] on input "text" at bounding box center [231, 242] width 328 height 22
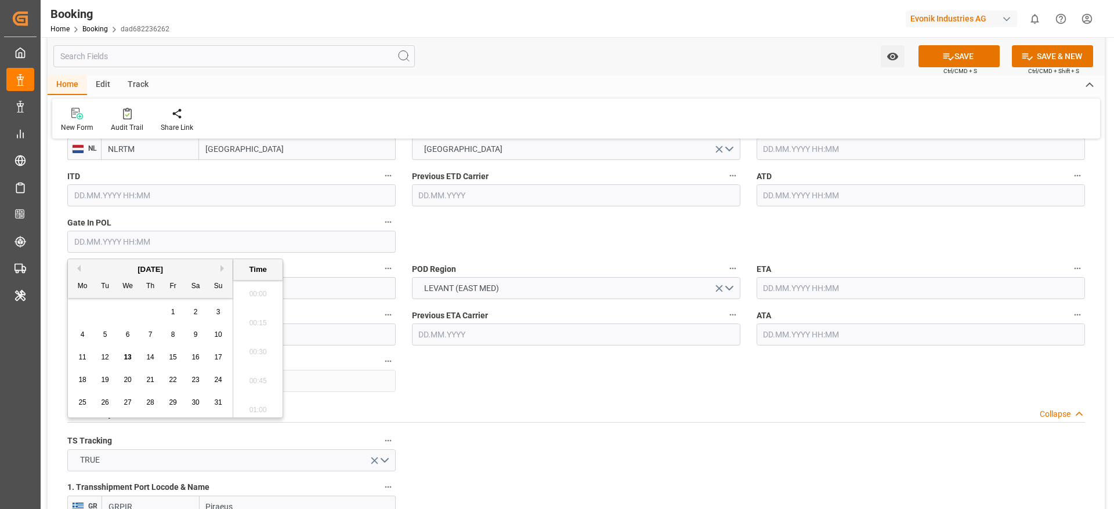
scroll to position [1889, 0]
click at [76, 267] on button "Previous Month" at bounding box center [77, 268] width 7 height 7
click at [131, 405] on span "30" at bounding box center [128, 402] width 8 height 8
type input "[DATE] 00:00"
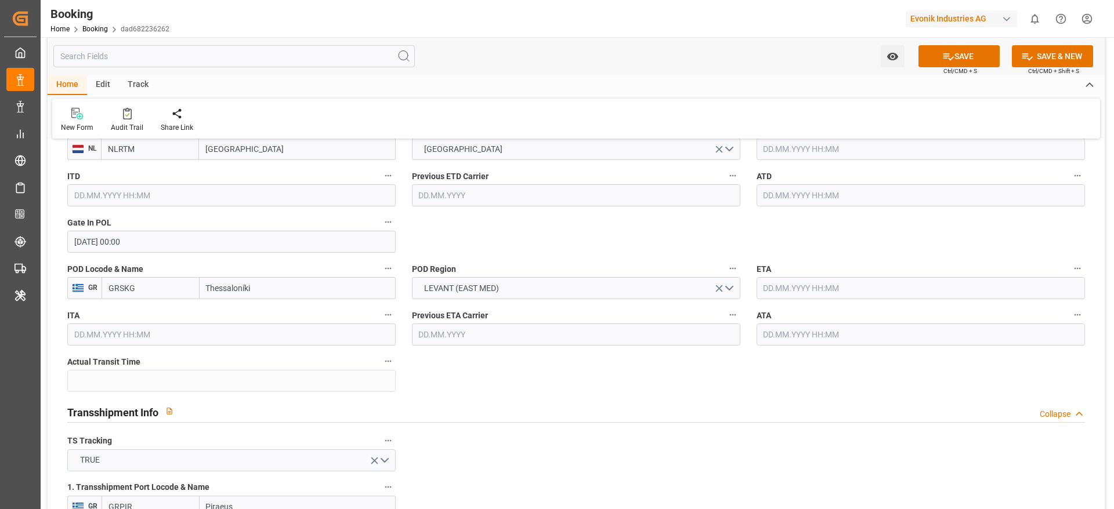
click at [856, 195] on input "text" at bounding box center [920, 195] width 328 height 22
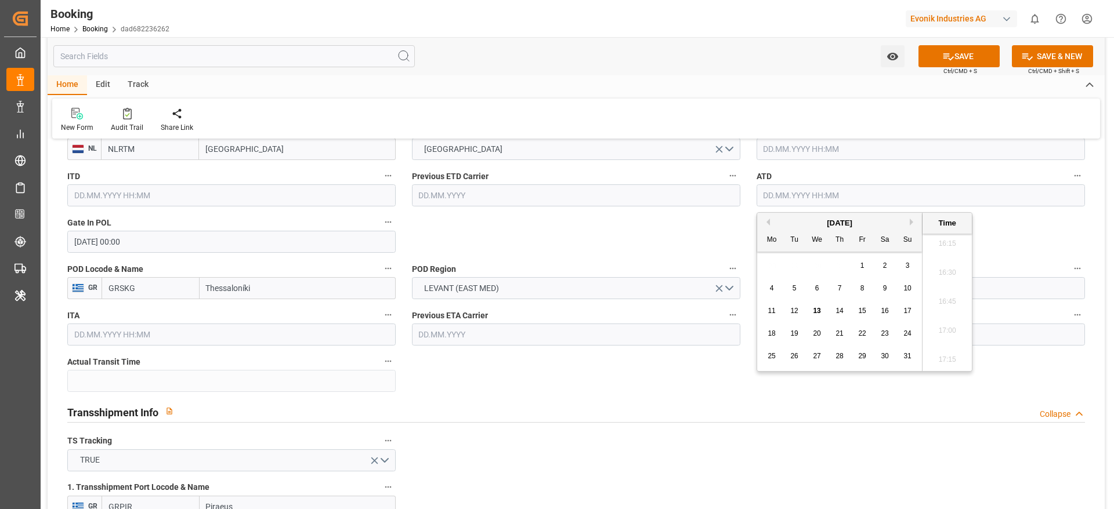
click at [857, 285] on div "8" at bounding box center [862, 289] width 15 height 14
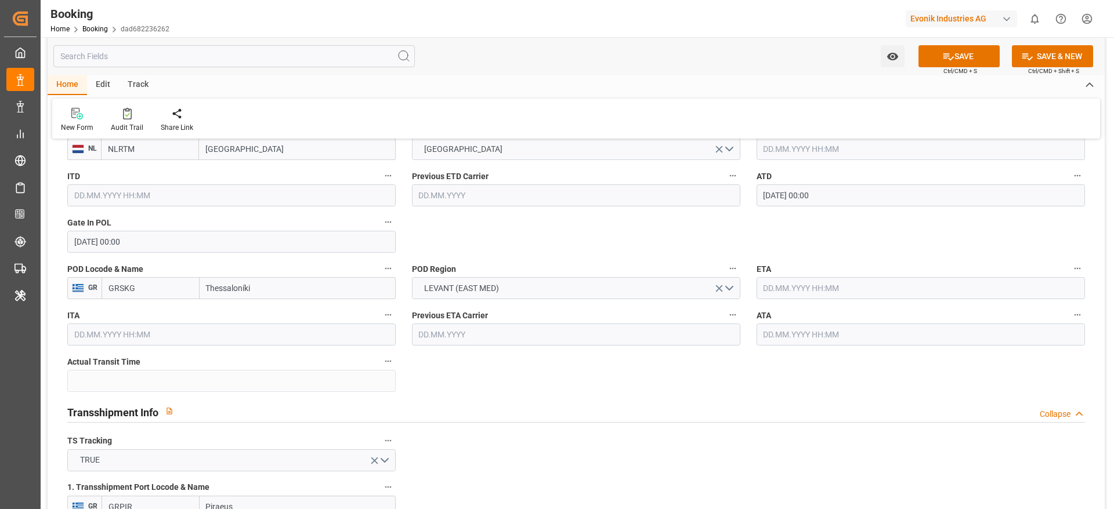
click at [809, 206] on div "ATD [DATE] 00:00" at bounding box center [920, 187] width 345 height 46
click at [810, 202] on input "[DATE] 00:00" at bounding box center [920, 195] width 328 height 22
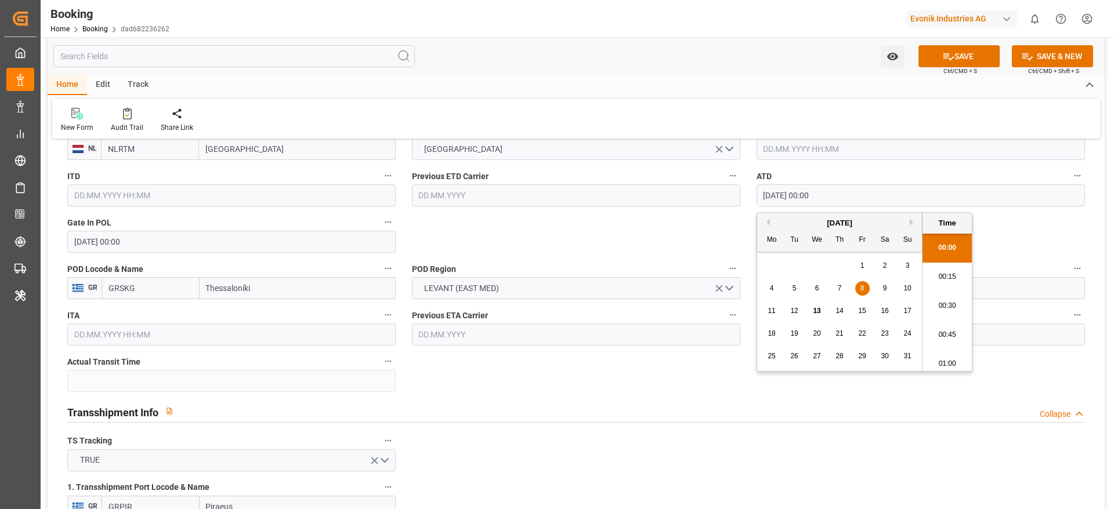
click at [817, 291] on span "6" at bounding box center [817, 288] width 4 height 8
type input "[DATE] 00:00"
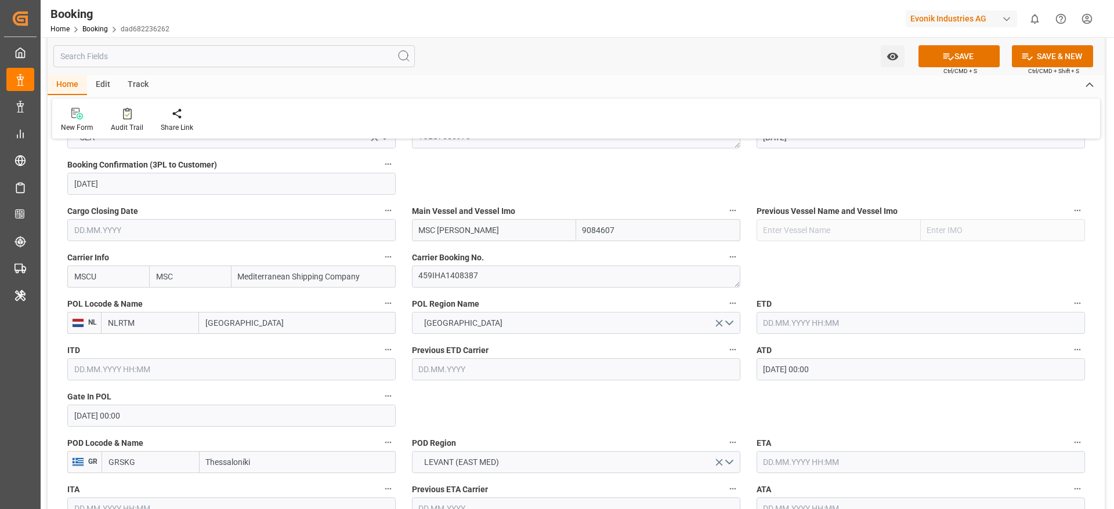
scroll to position [957, 0]
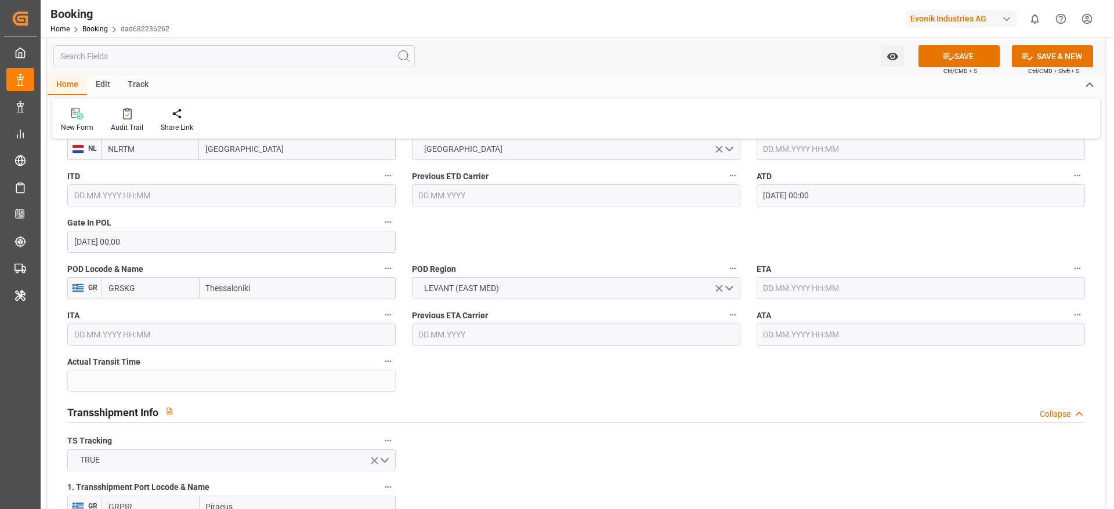
click at [783, 295] on input "text" at bounding box center [920, 288] width 328 height 22
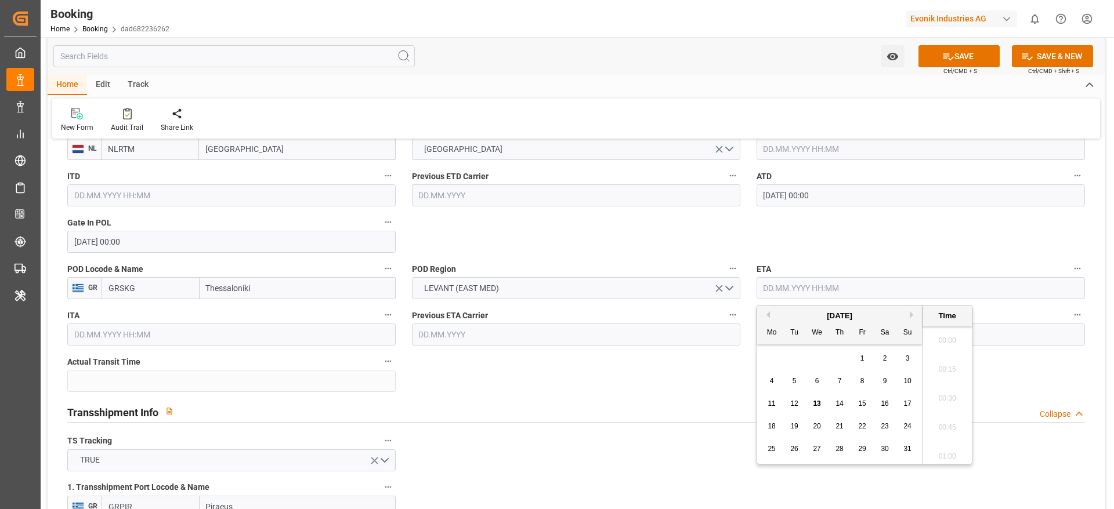
scroll to position [1889, 0]
click at [844, 445] on div "28" at bounding box center [839, 450] width 15 height 14
type input "[DATE] 00:00"
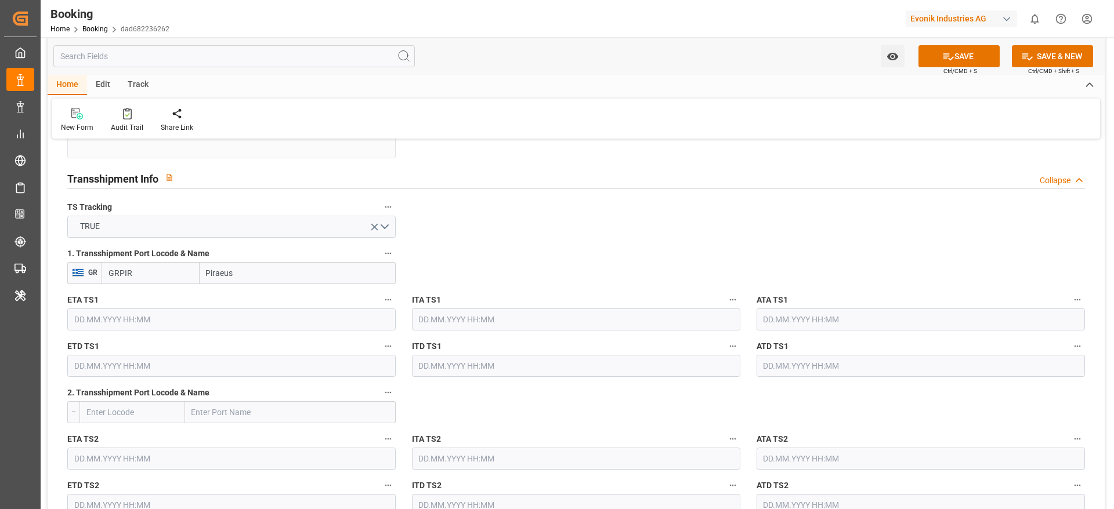
scroll to position [1218, 0]
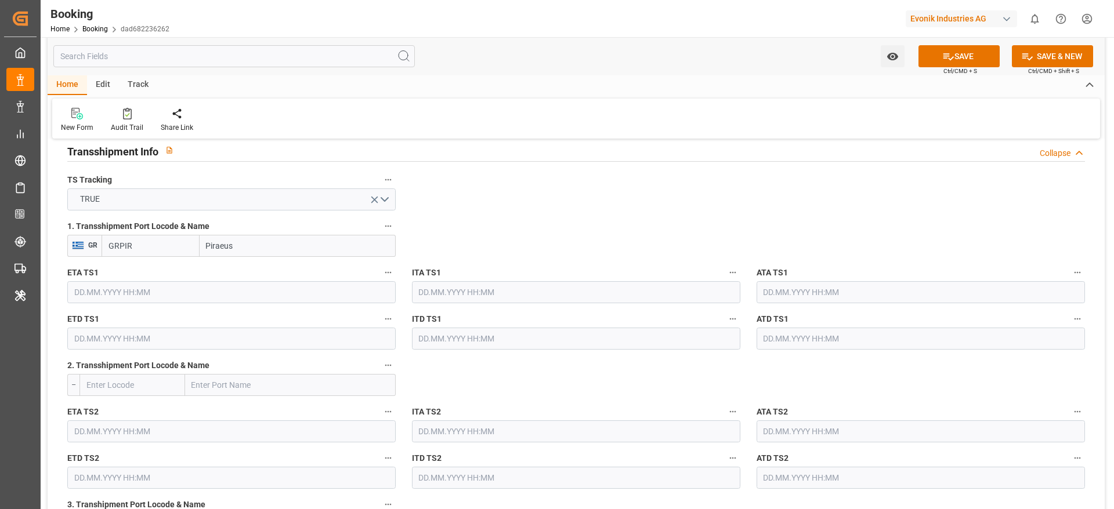
click at [169, 296] on input "text" at bounding box center [231, 292] width 328 height 22
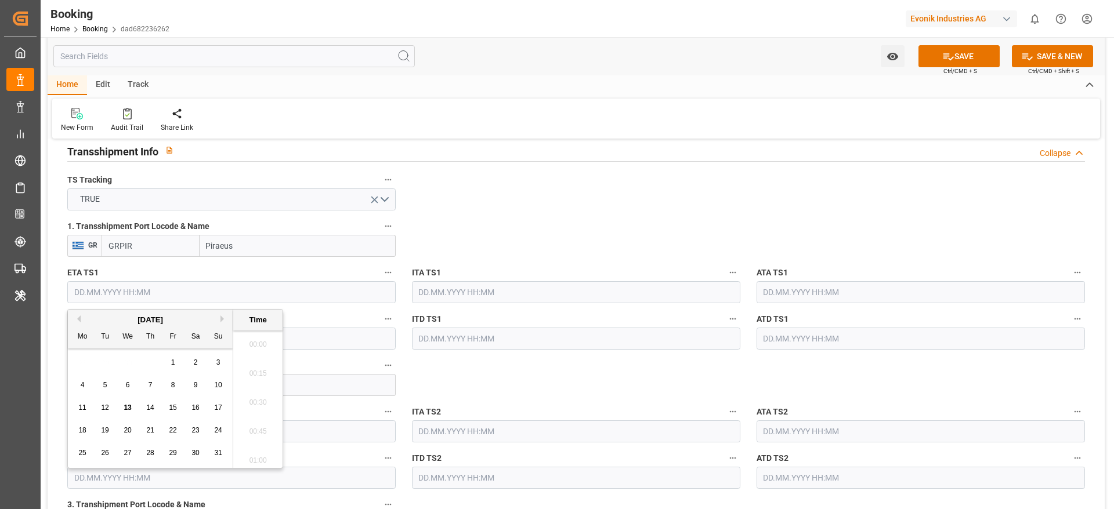
scroll to position [1889, 0]
click at [219, 410] on span "17" at bounding box center [218, 408] width 8 height 8
type input "[DATE] 00:00"
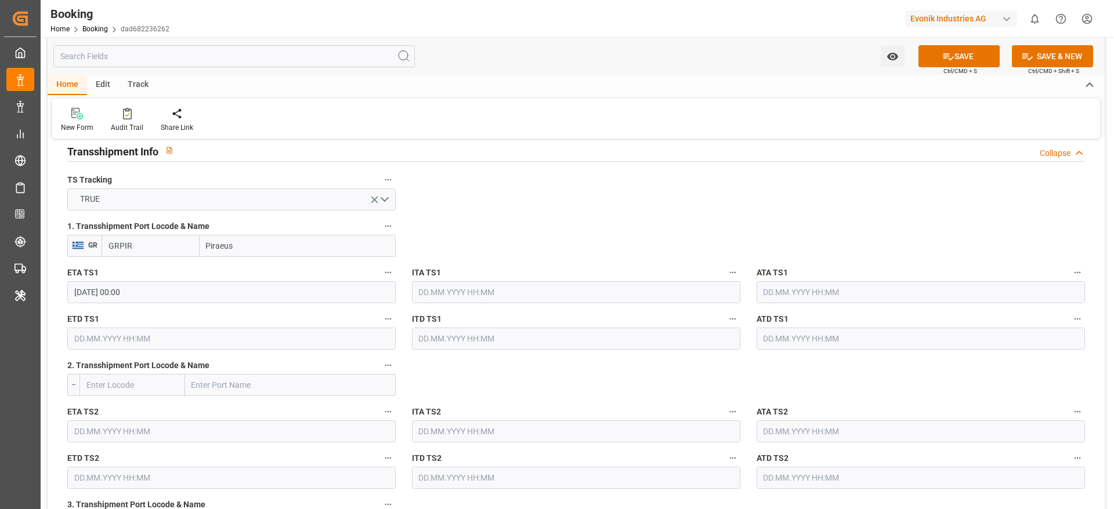
click at [166, 336] on input "text" at bounding box center [231, 339] width 328 height 22
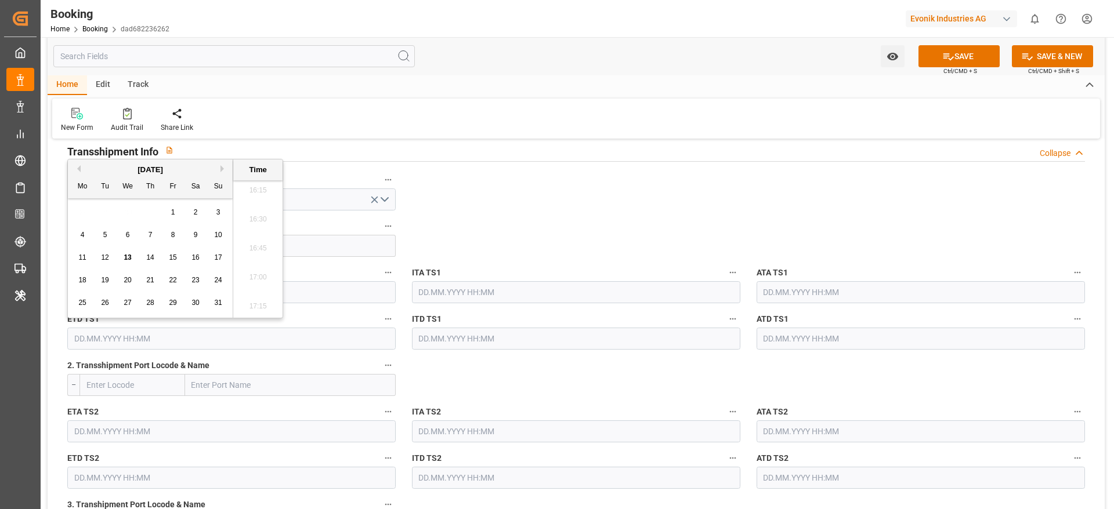
click at [125, 300] on span "27" at bounding box center [128, 303] width 8 height 8
type input "[DATE] 00:00"
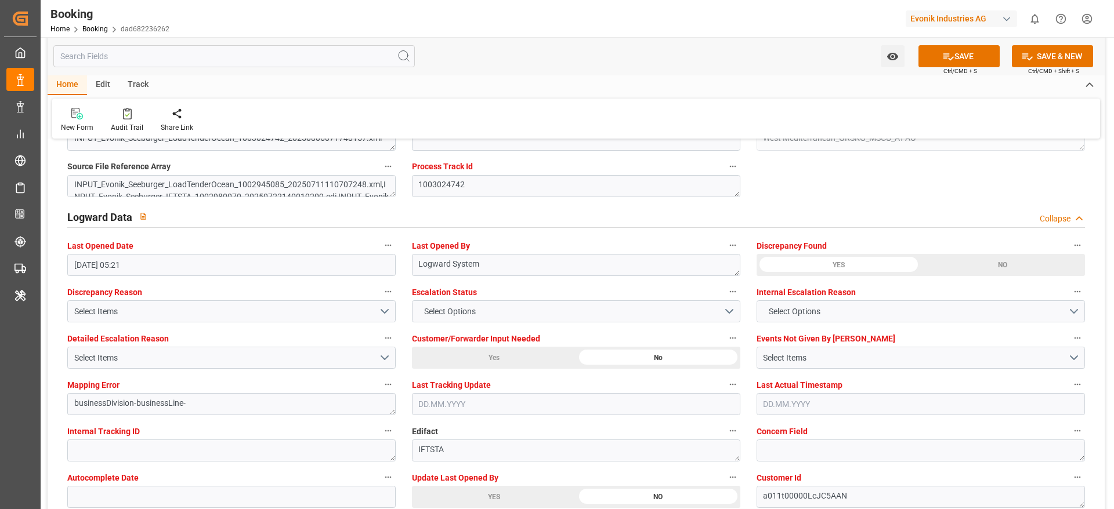
scroll to position [2175, 0]
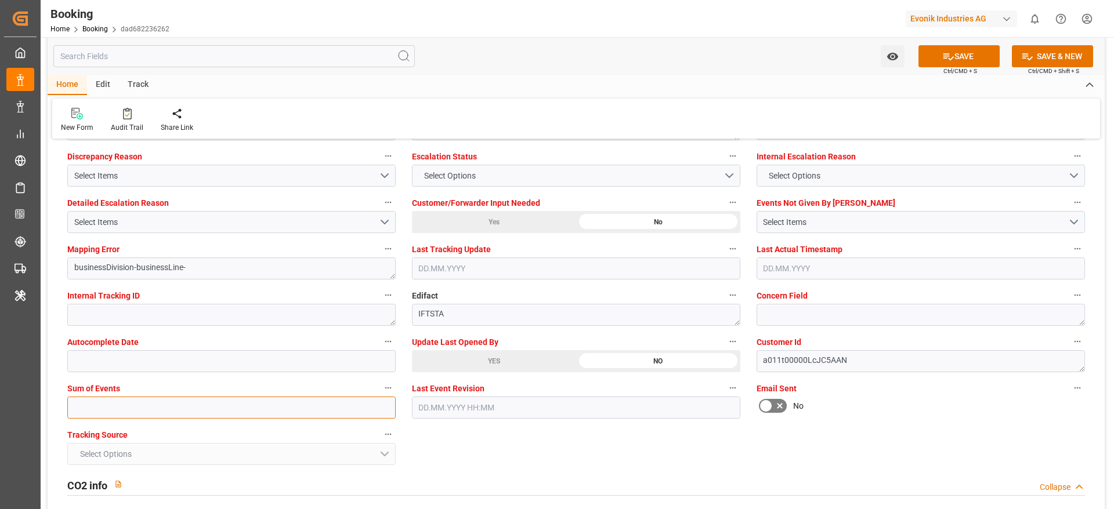
click at [109, 407] on input "text" at bounding box center [231, 408] width 328 height 22
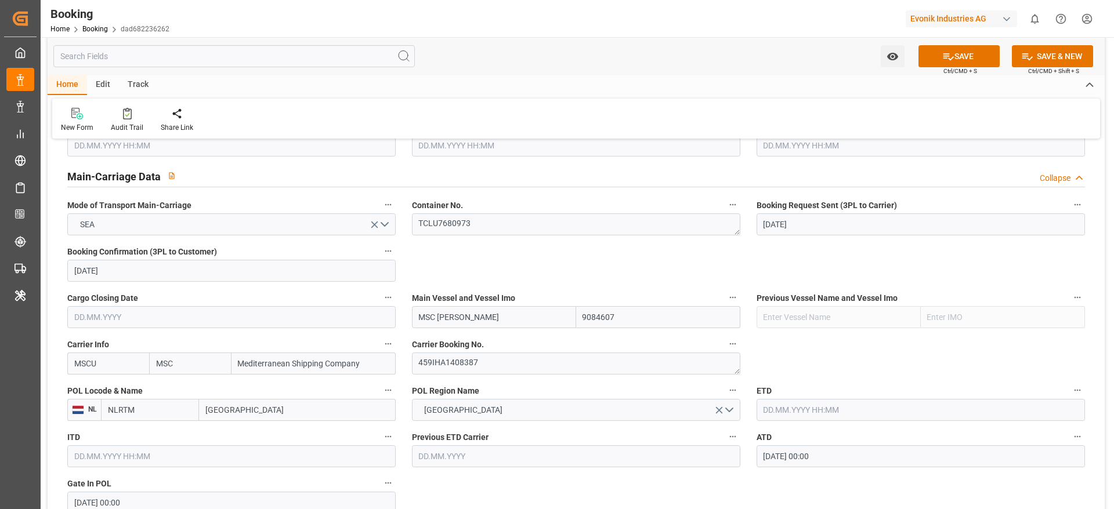
scroll to position [783, 0]
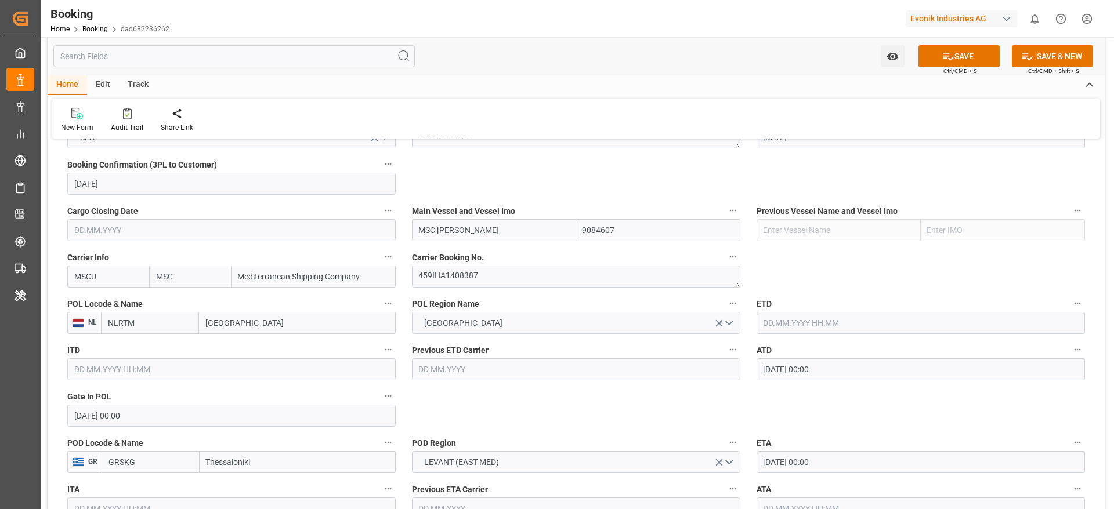
type input "0"
click at [567, 318] on button "[GEOGRAPHIC_DATA]" at bounding box center [576, 323] width 328 height 22
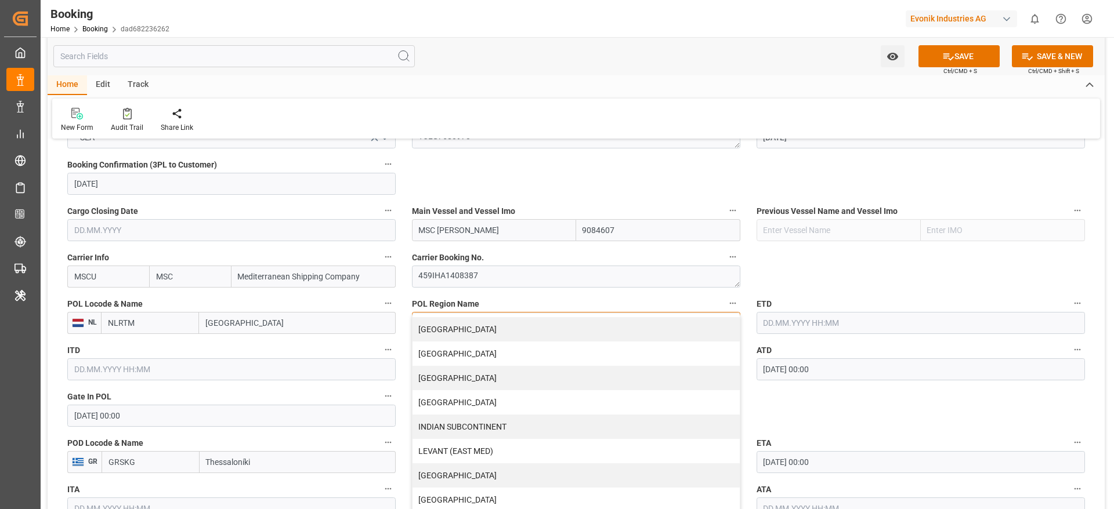
scroll to position [174, 0]
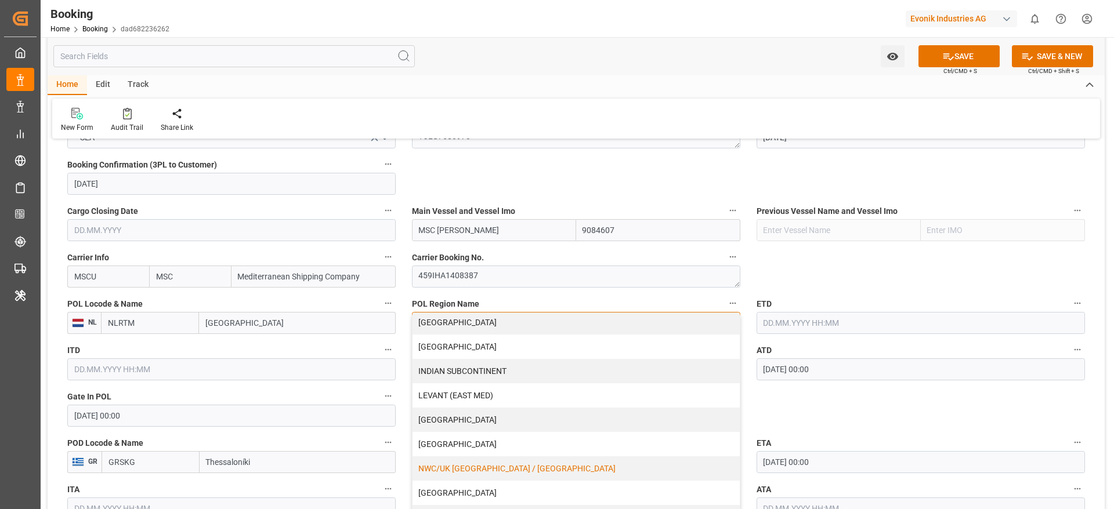
click at [553, 459] on div "NWC/UK [GEOGRAPHIC_DATA] / [GEOGRAPHIC_DATA]" at bounding box center [575, 468] width 327 height 24
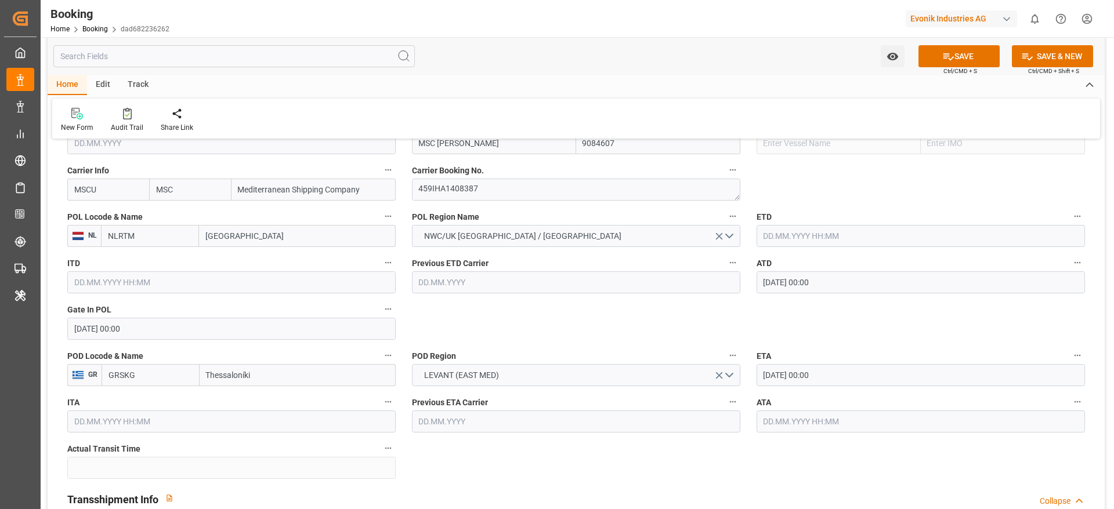
scroll to position [957, 0]
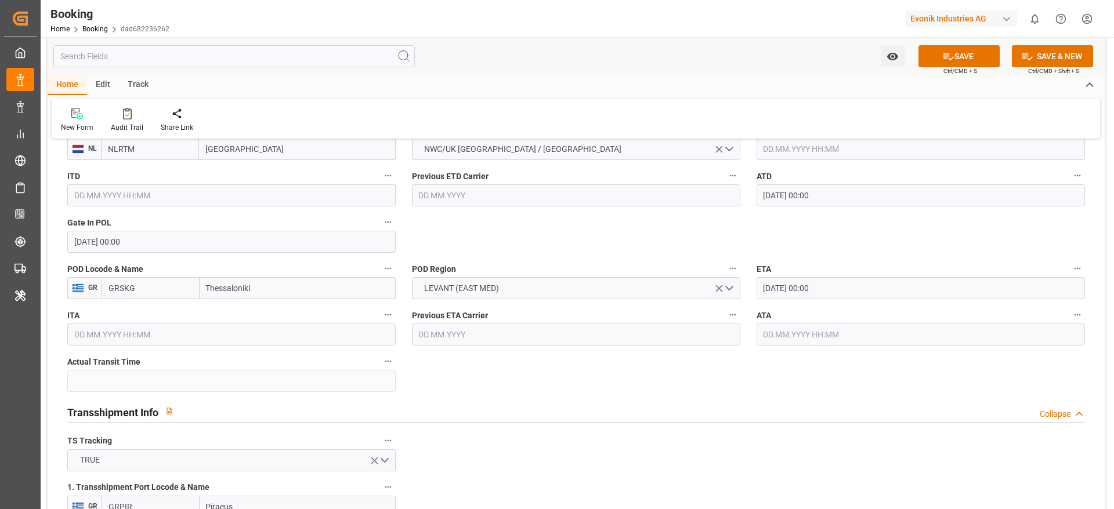
click at [293, 291] on input "Thessaloníki" at bounding box center [298, 288] width 196 height 22
click at [444, 282] on span "LEVANT (EAST MED)" at bounding box center [461, 288] width 86 height 12
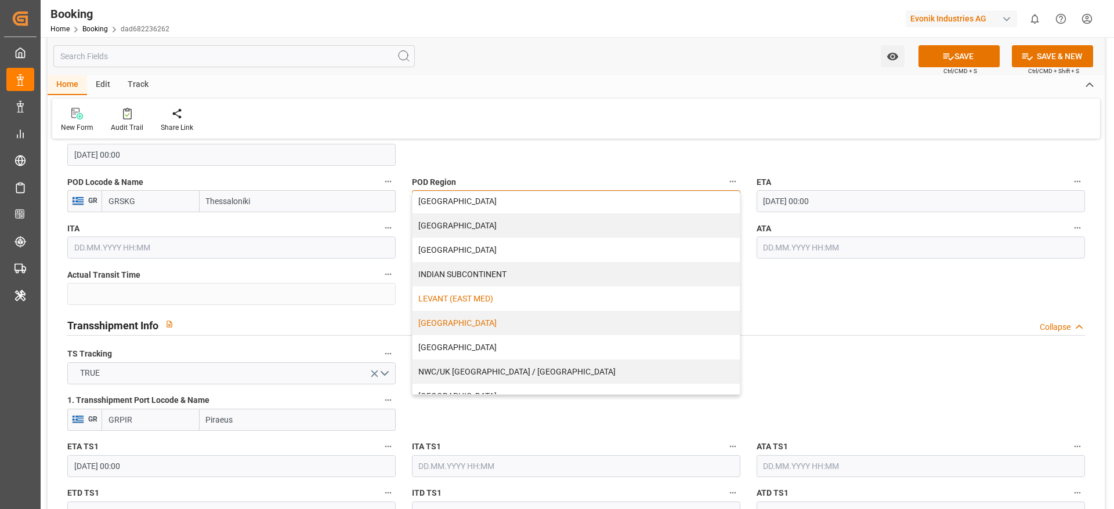
scroll to position [236, 0]
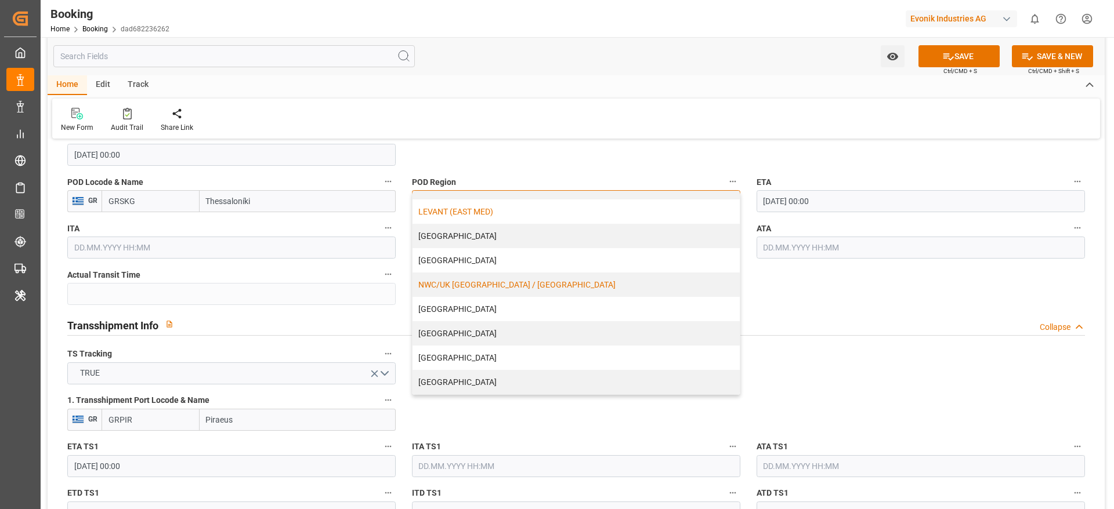
click at [564, 289] on div "NWC/UK [GEOGRAPHIC_DATA] / [GEOGRAPHIC_DATA]" at bounding box center [575, 285] width 327 height 24
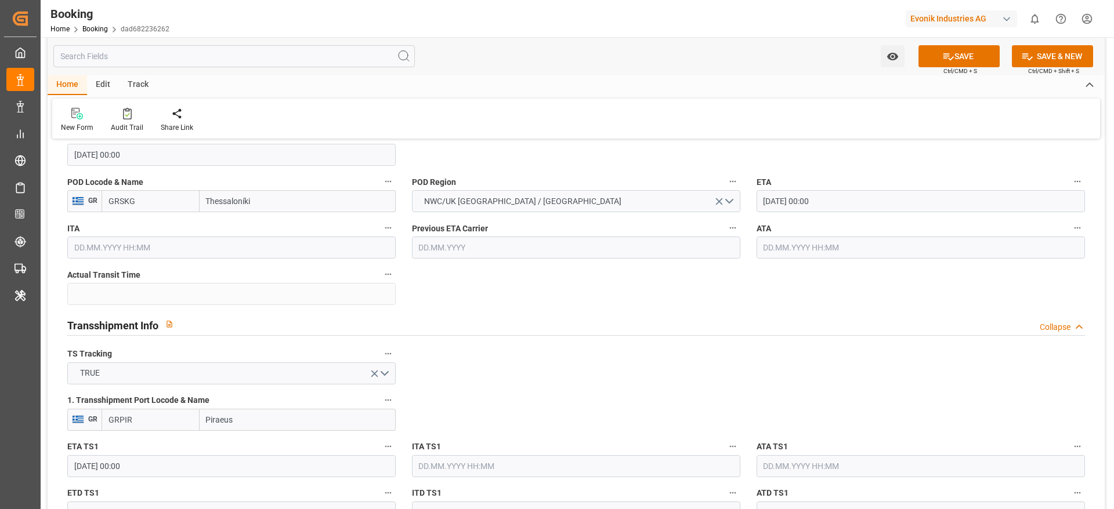
click at [936, 53] on button "SAVE" at bounding box center [958, 56] width 81 height 22
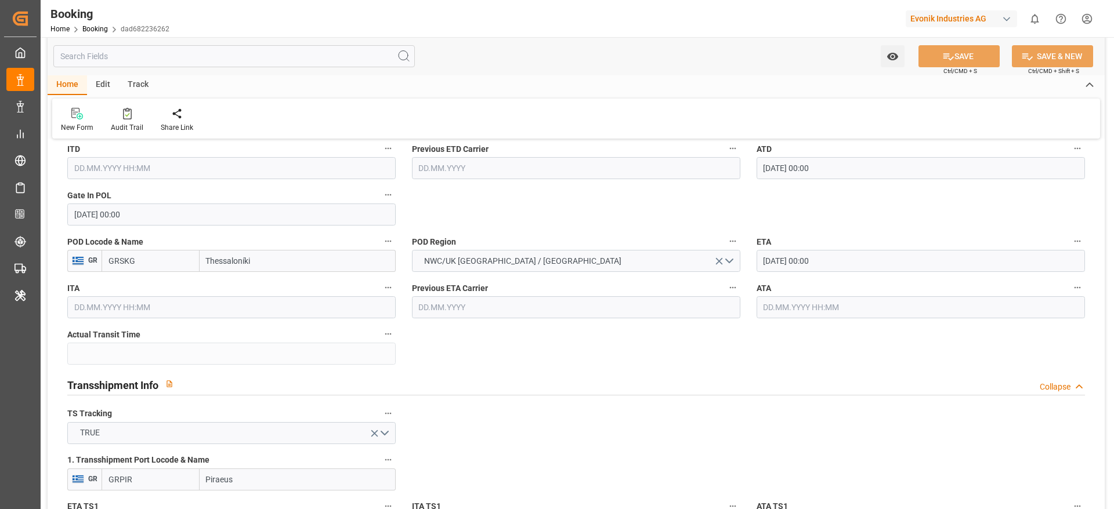
scroll to position [957, 0]
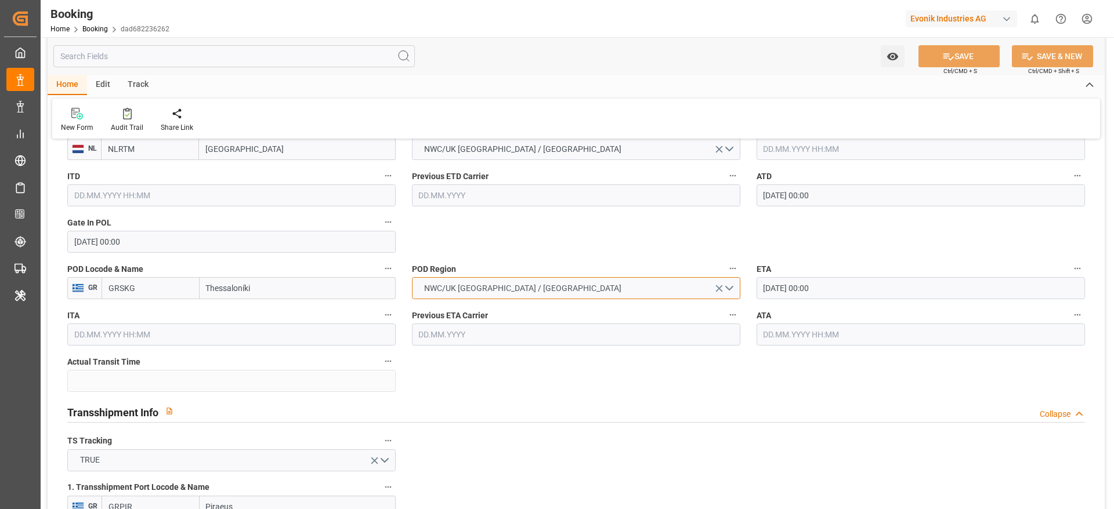
click at [516, 299] on button "NWC/UK [GEOGRAPHIC_DATA] / [GEOGRAPHIC_DATA]" at bounding box center [576, 288] width 328 height 22
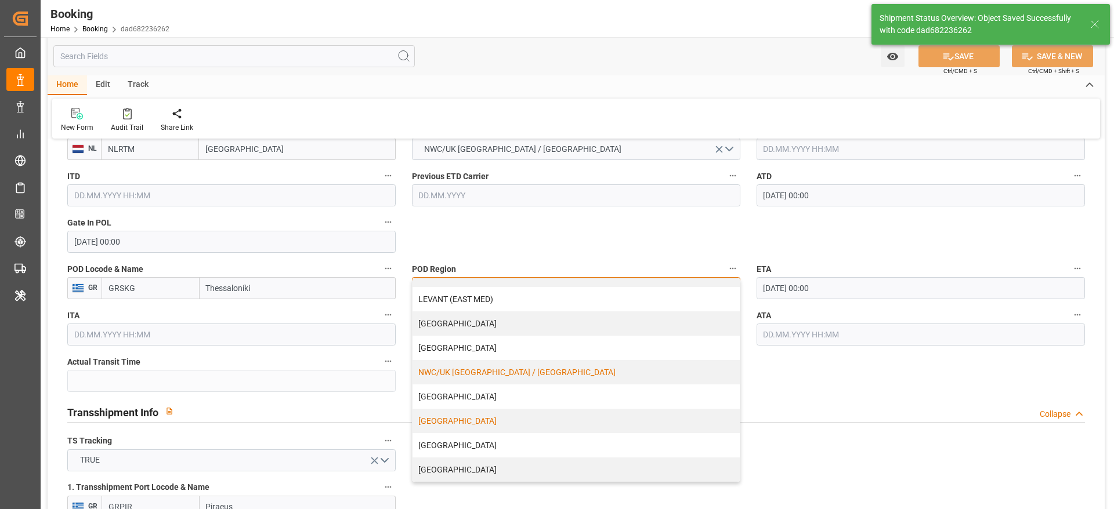
type textarea "NWC/[GEOGRAPHIC_DATA] [GEOGRAPHIC_DATA] Continent / [GEOGRAPHIC_DATA]-AO"
type textarea "[PERSON_NAME]"
type textarea "Yes"
type input "[DATE] 00:00"
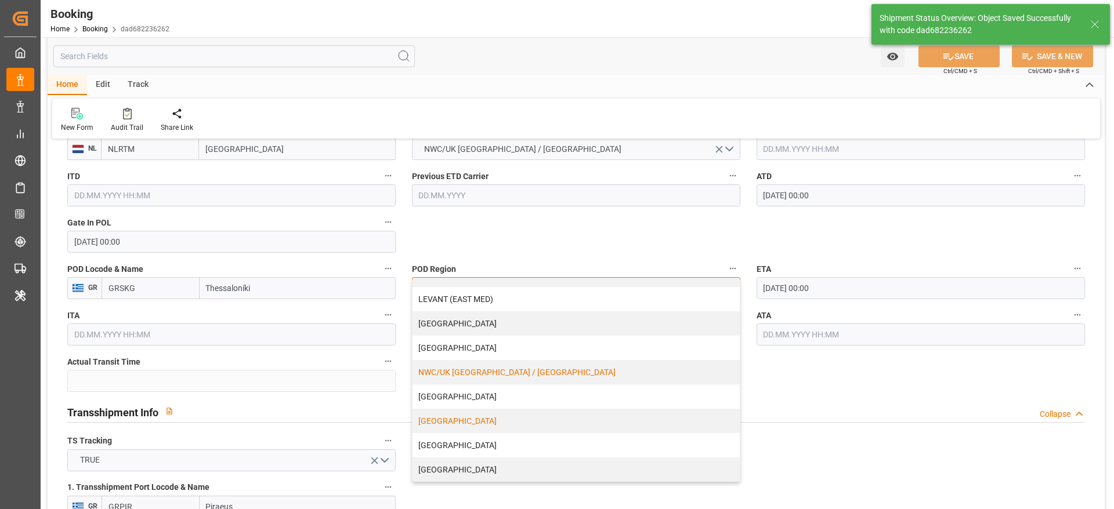
type input "[DATE] 00:00"
type input "[DATE] 11:29"
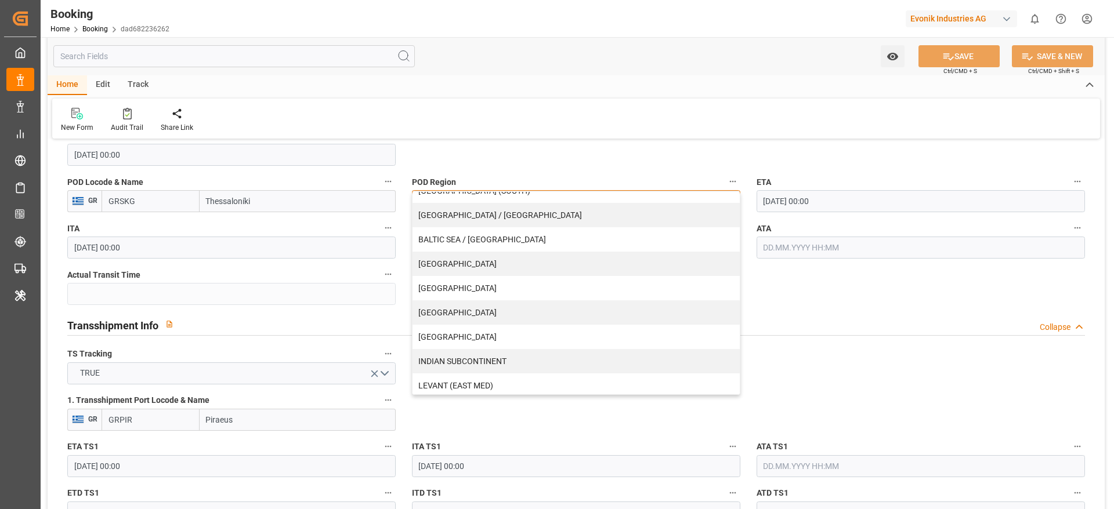
scroll to position [0, 0]
